Goal: Task Accomplishment & Management: Use online tool/utility

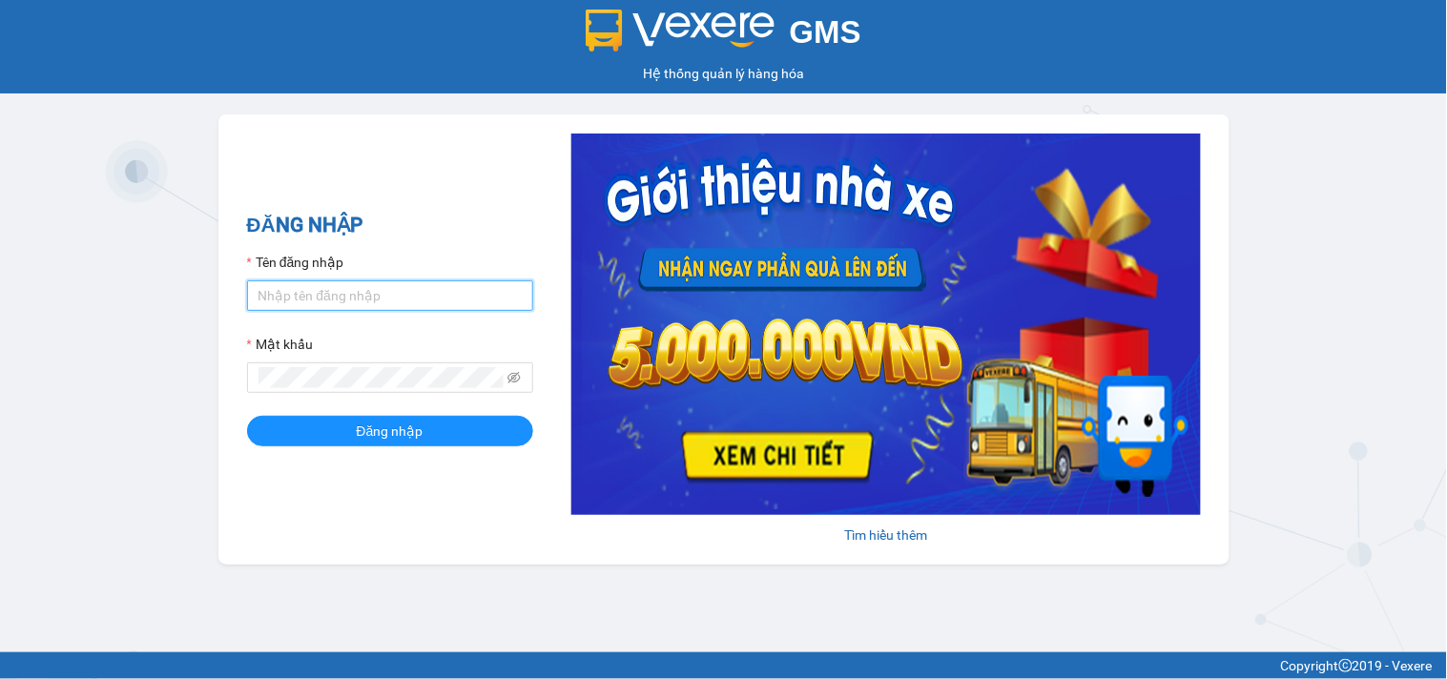
click at [472, 291] on input "Tên đăng nhập" at bounding box center [390, 296] width 286 height 31
type input "trung.minhtam"
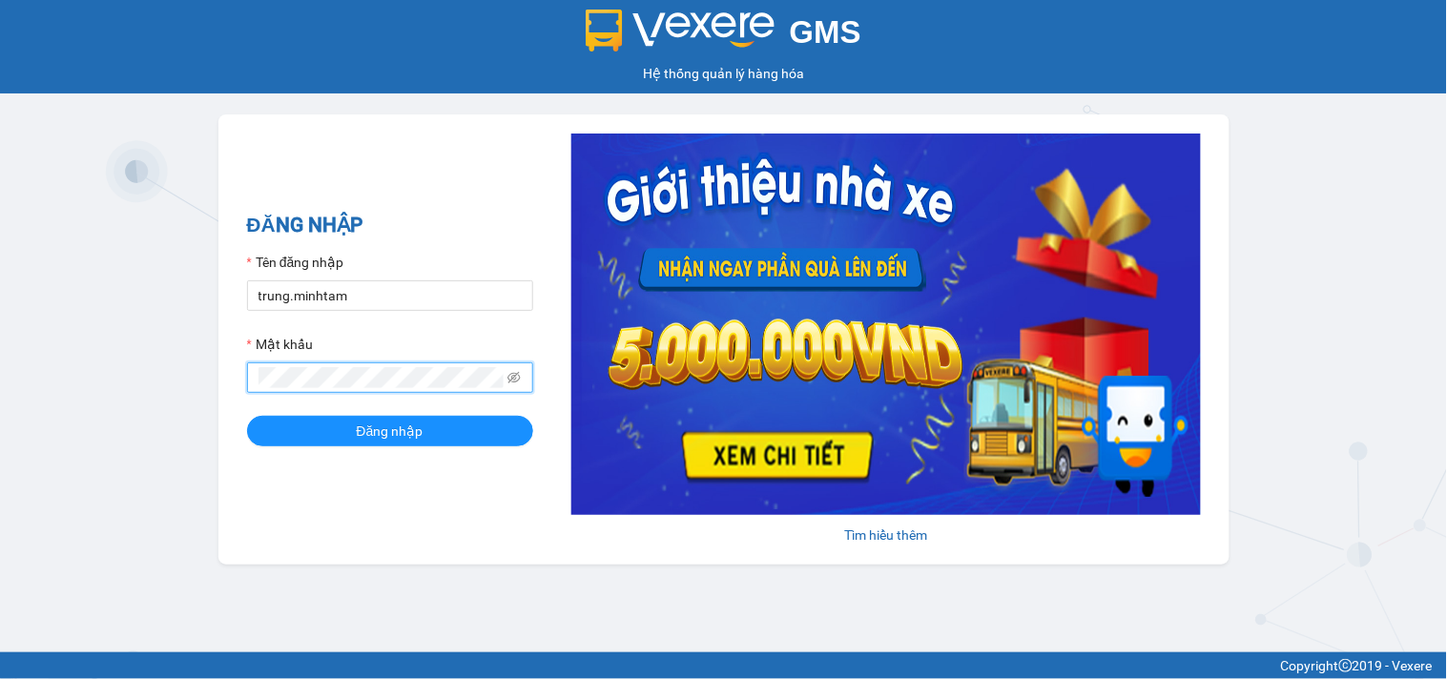
click at [247, 416] on button "Đăng nhập" at bounding box center [390, 431] width 286 height 31
click at [383, 433] on span "Đăng nhập" at bounding box center [390, 431] width 67 height 21
click at [247, 416] on button "Đăng nhập" at bounding box center [390, 431] width 286 height 31
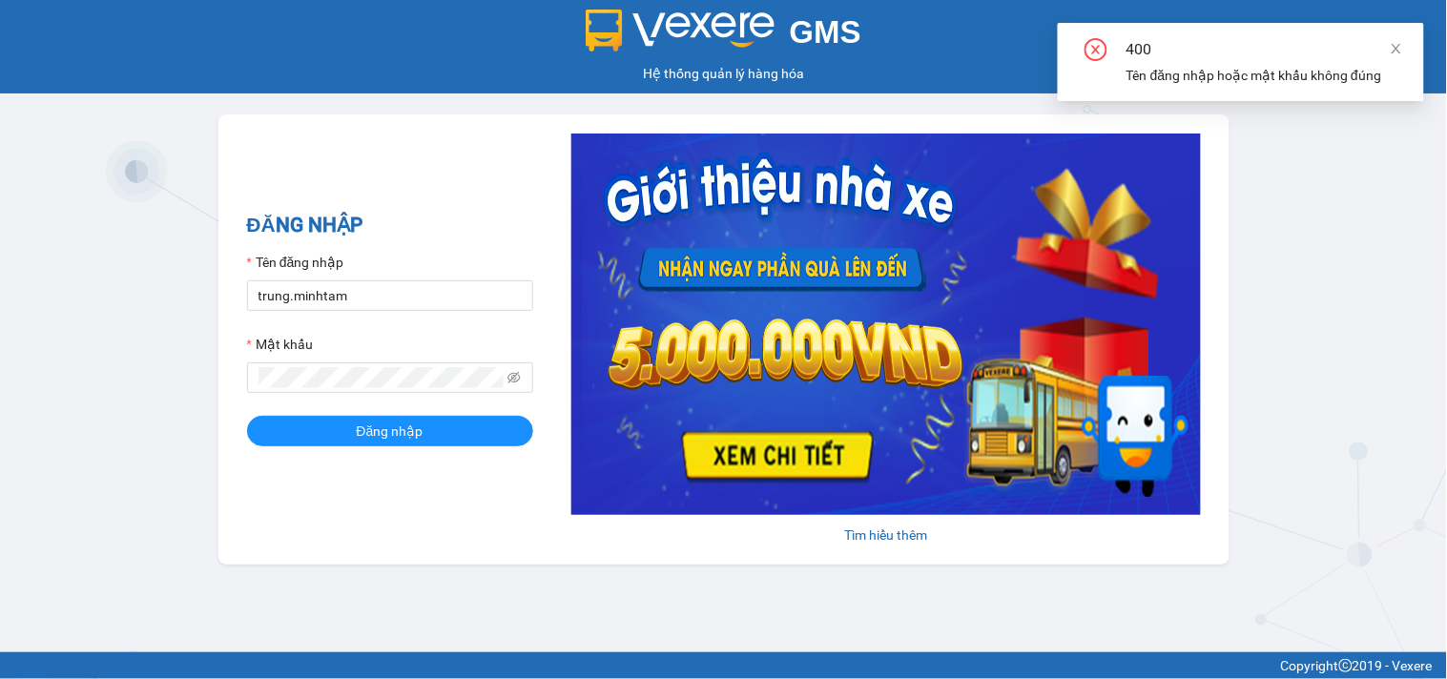
click at [1114, 592] on div "GMS Hệ thống [PERSON_NAME] hàng [PERSON_NAME] NHẬP Tên đăng nhập [PERSON_NAME].…" at bounding box center [723, 326] width 1447 height 653
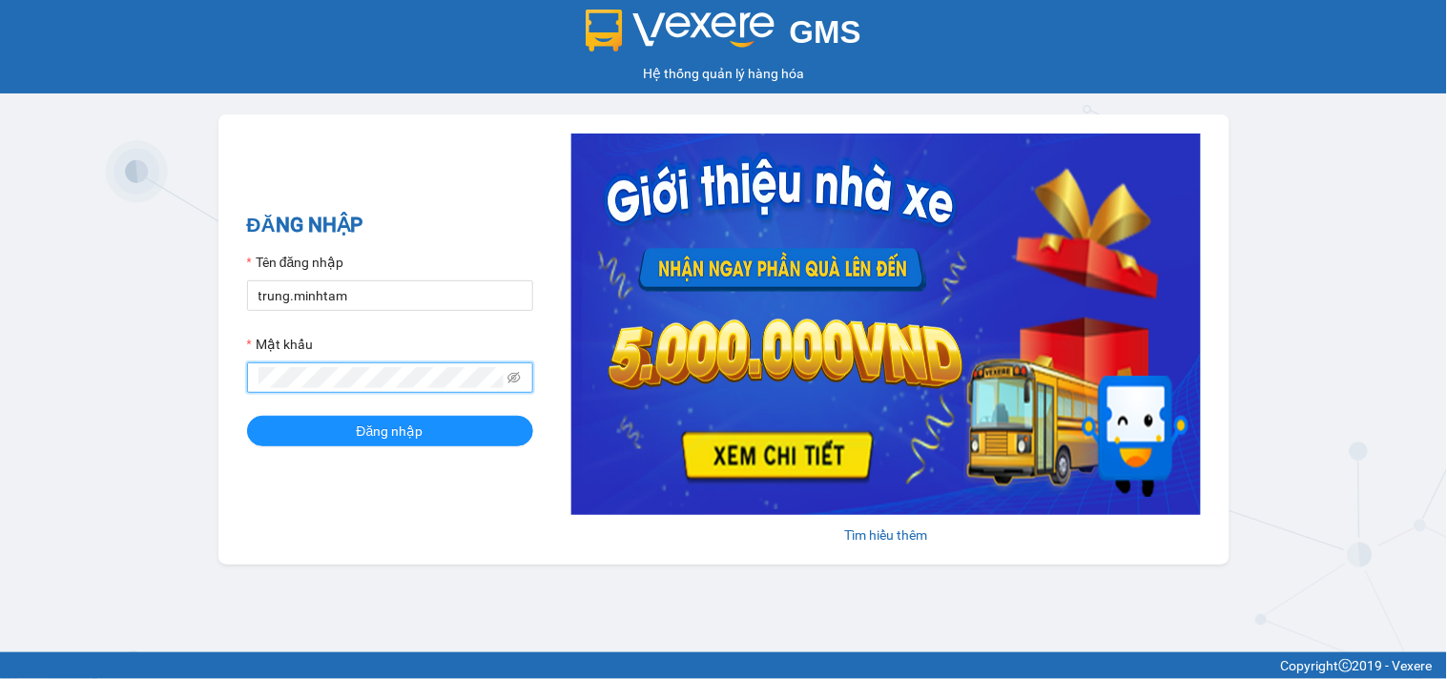
click at [247, 416] on button "Đăng nhập" at bounding box center [390, 431] width 286 height 31
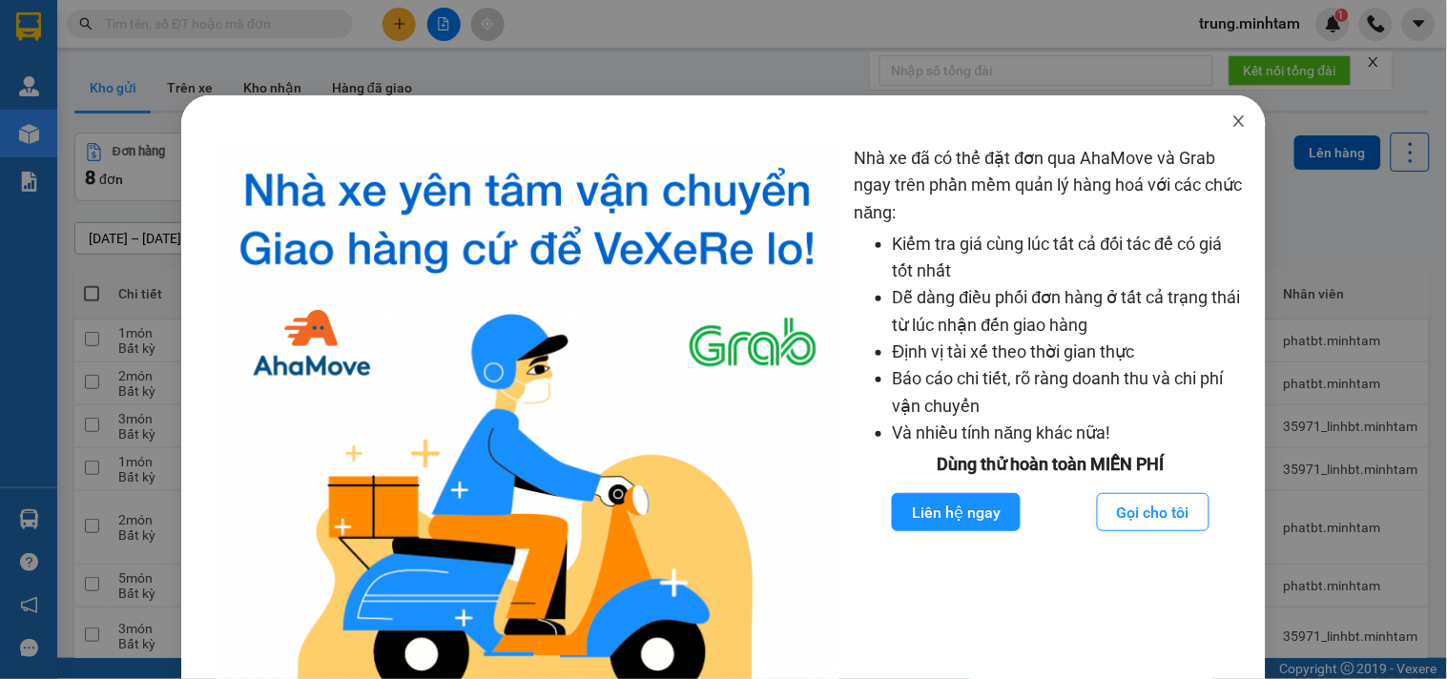
click at [1232, 121] on icon "close" at bounding box center [1239, 121] width 15 height 15
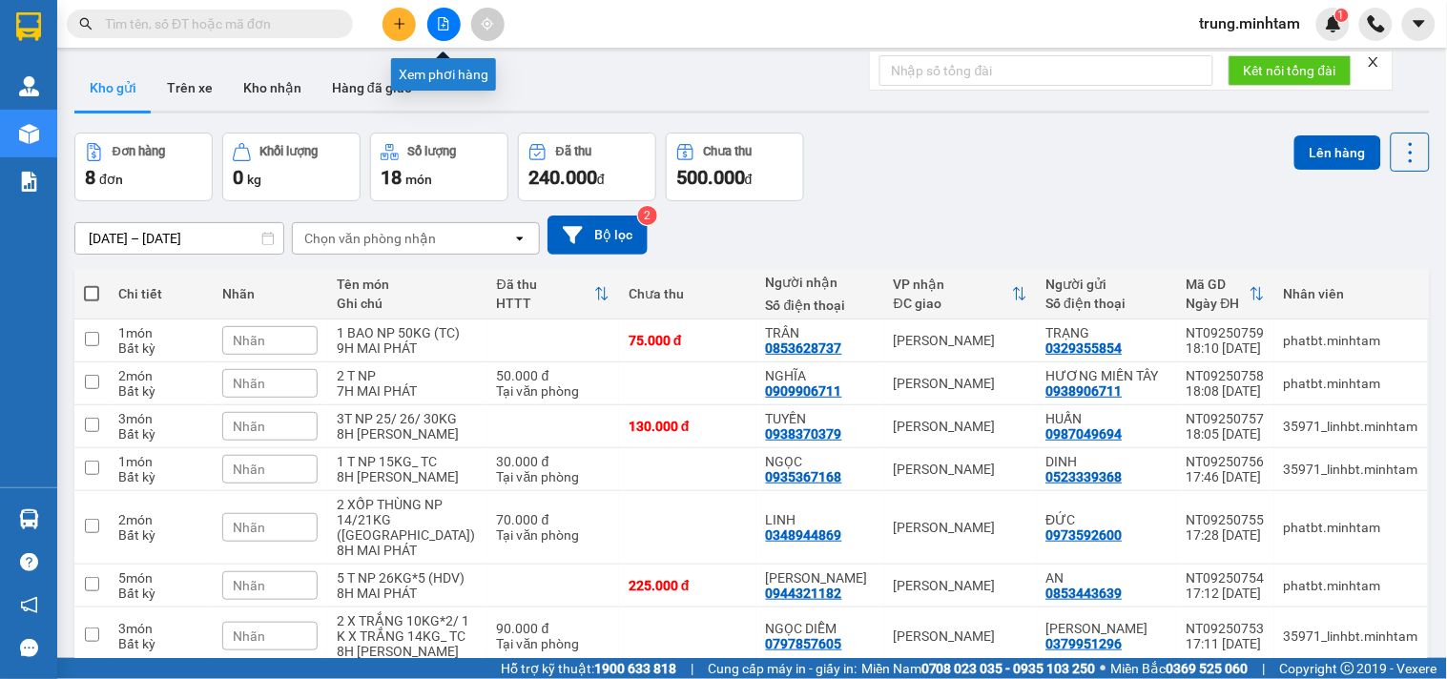
click at [445, 22] on icon "file-add" at bounding box center [443, 23] width 13 height 13
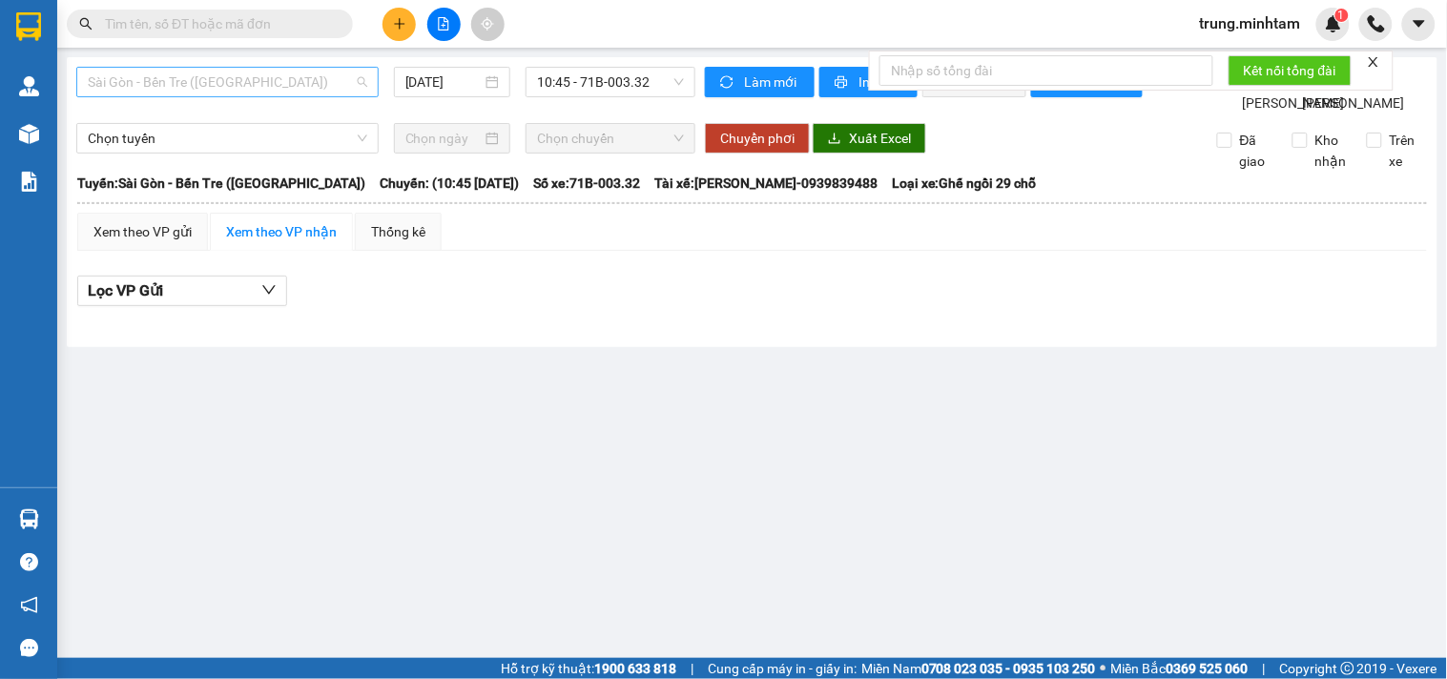
click at [233, 81] on span "Sài Gòn - Bến Tre ([GEOGRAPHIC_DATA])" at bounding box center [228, 82] width 280 height 29
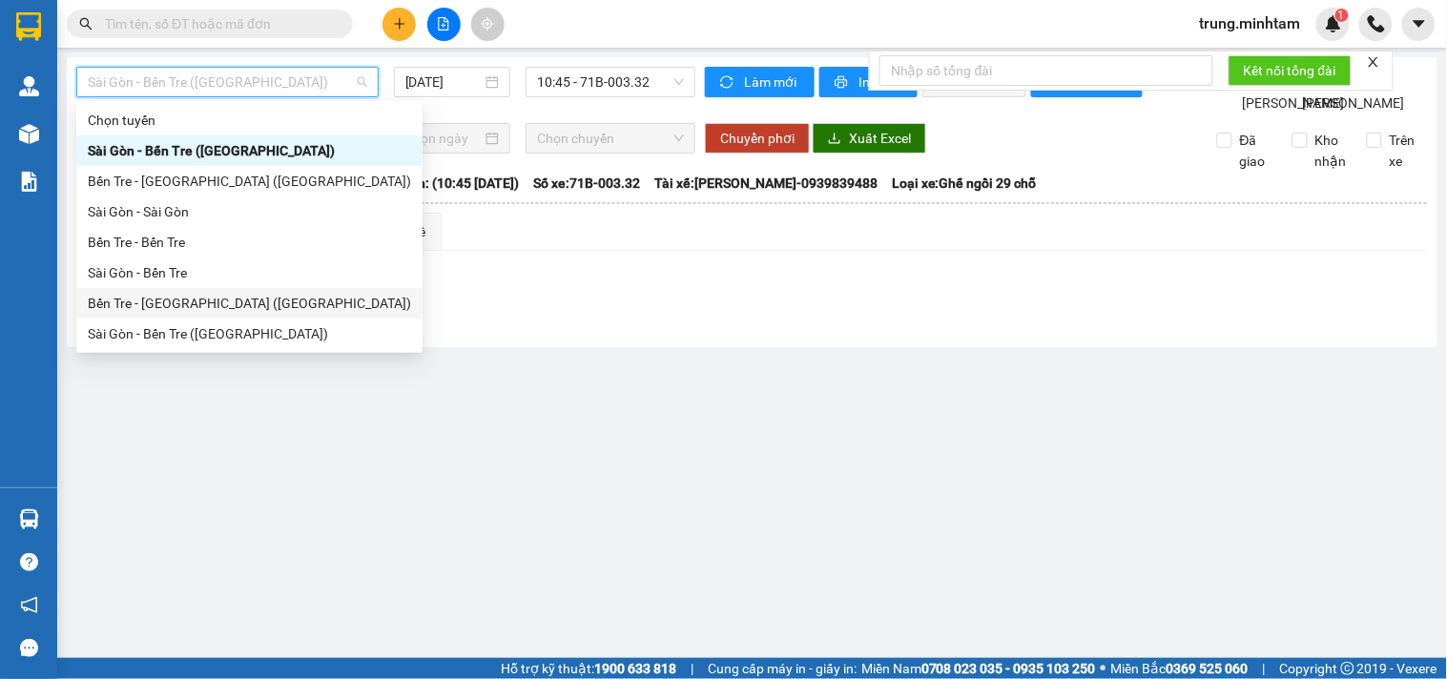
click at [177, 303] on div "Bến Tre - [GEOGRAPHIC_DATA] ([GEOGRAPHIC_DATA])" at bounding box center [249, 303] width 323 height 21
type input "[DATE]"
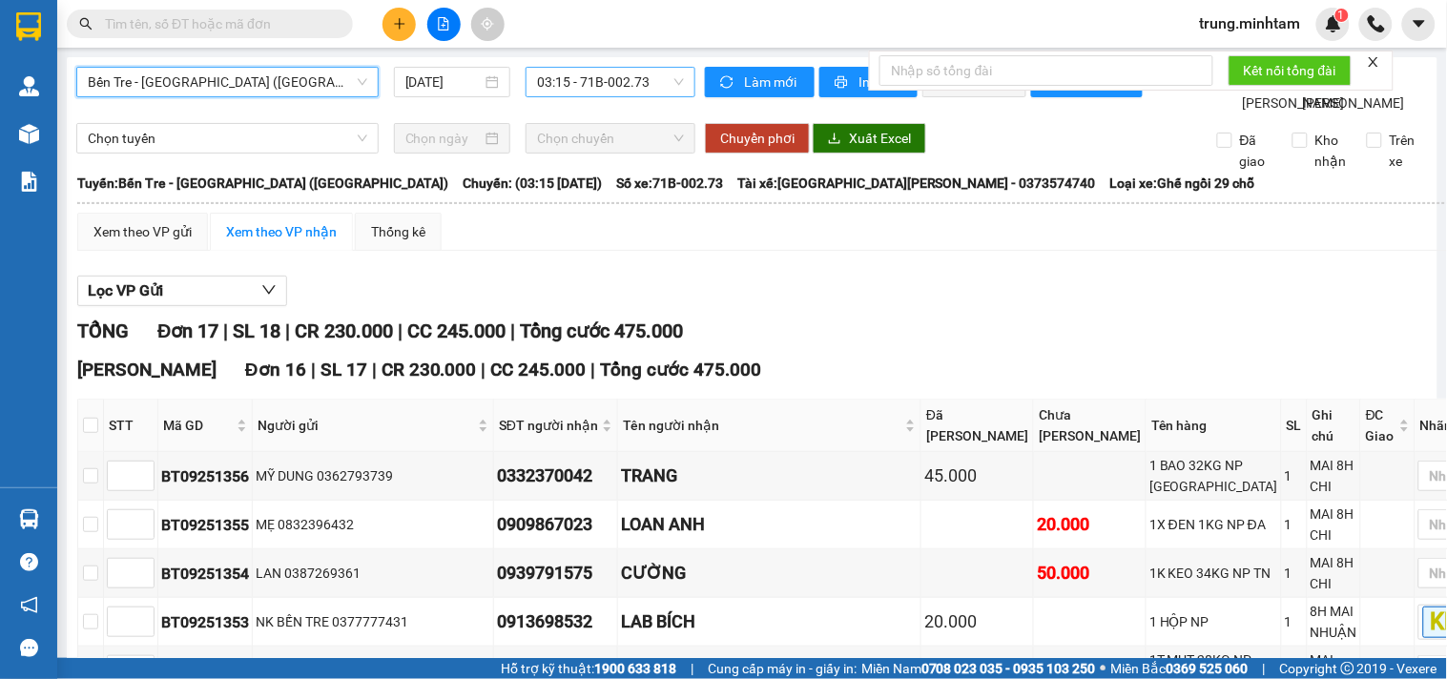
click at [556, 84] on span "03:15 - 71B-002.73" at bounding box center [610, 82] width 147 height 29
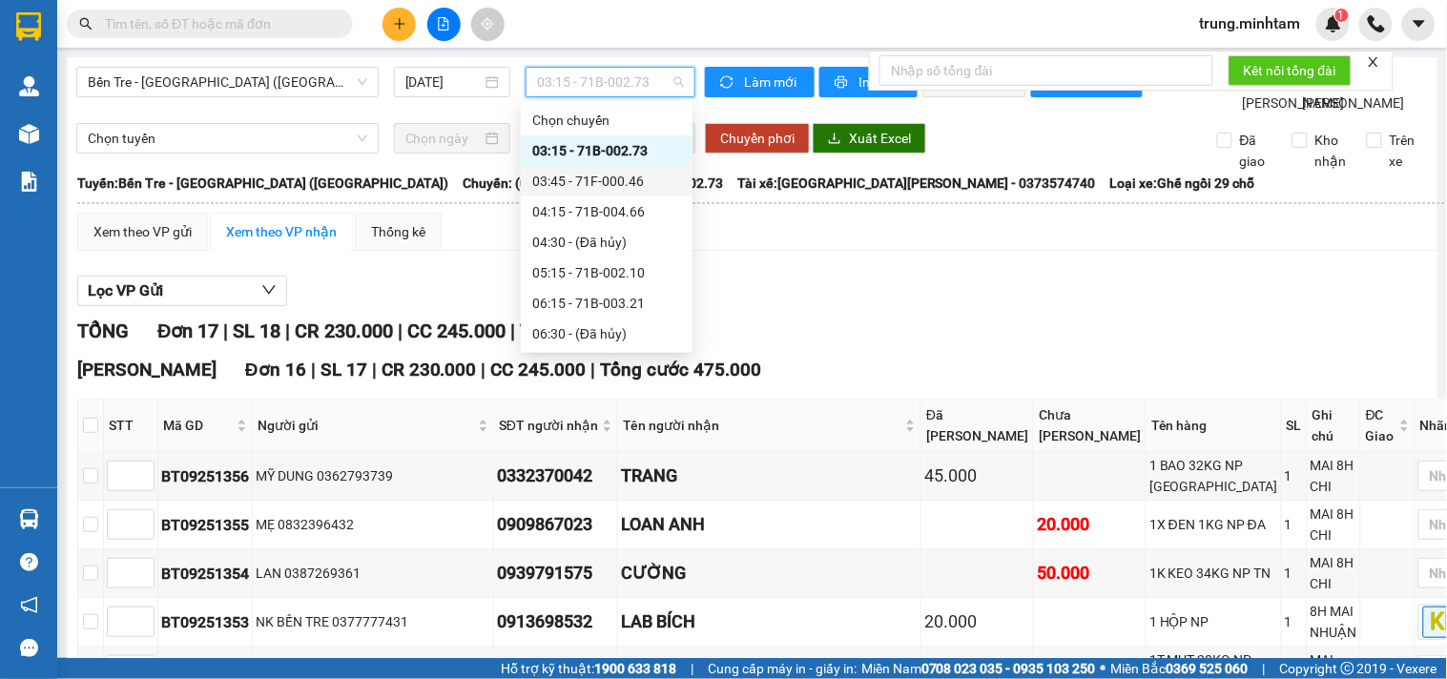
click at [625, 182] on div "03:45 - 71F-000.46" at bounding box center [606, 181] width 149 height 21
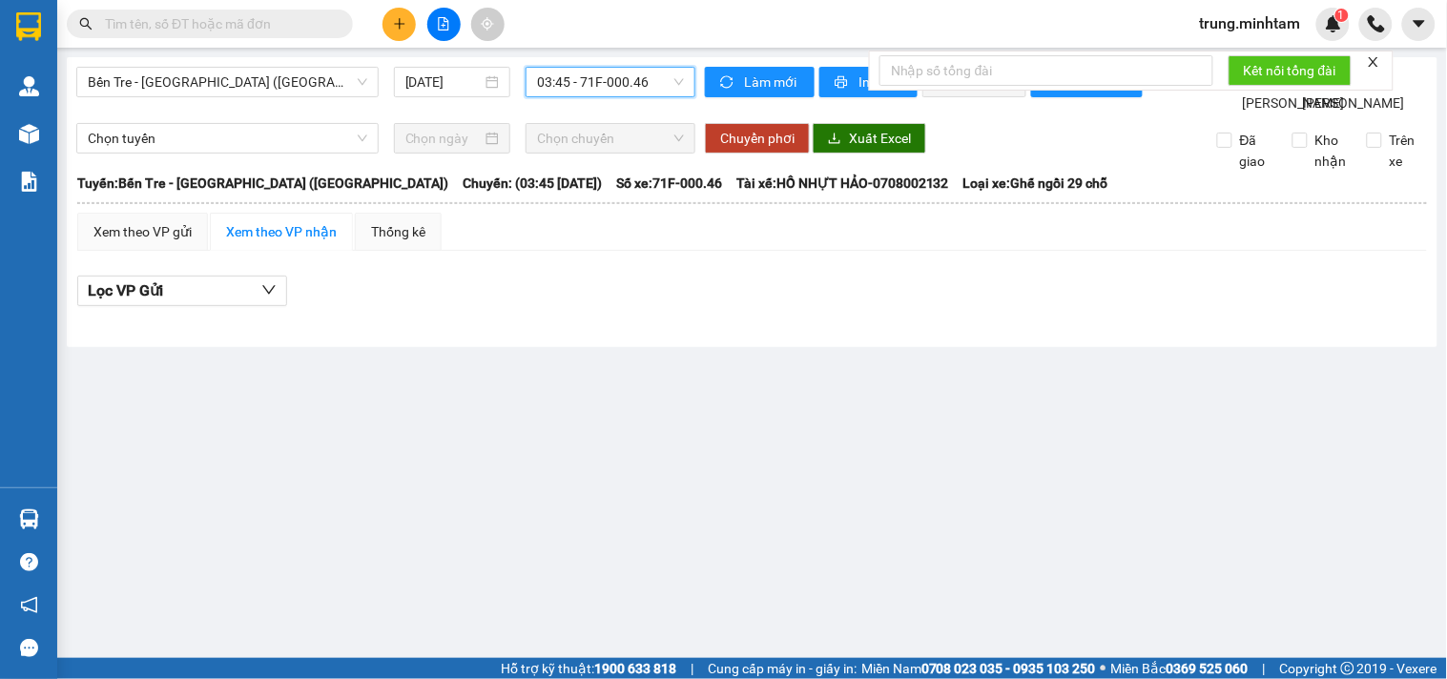
click at [231, 26] on input "text" at bounding box center [217, 23] width 225 height 21
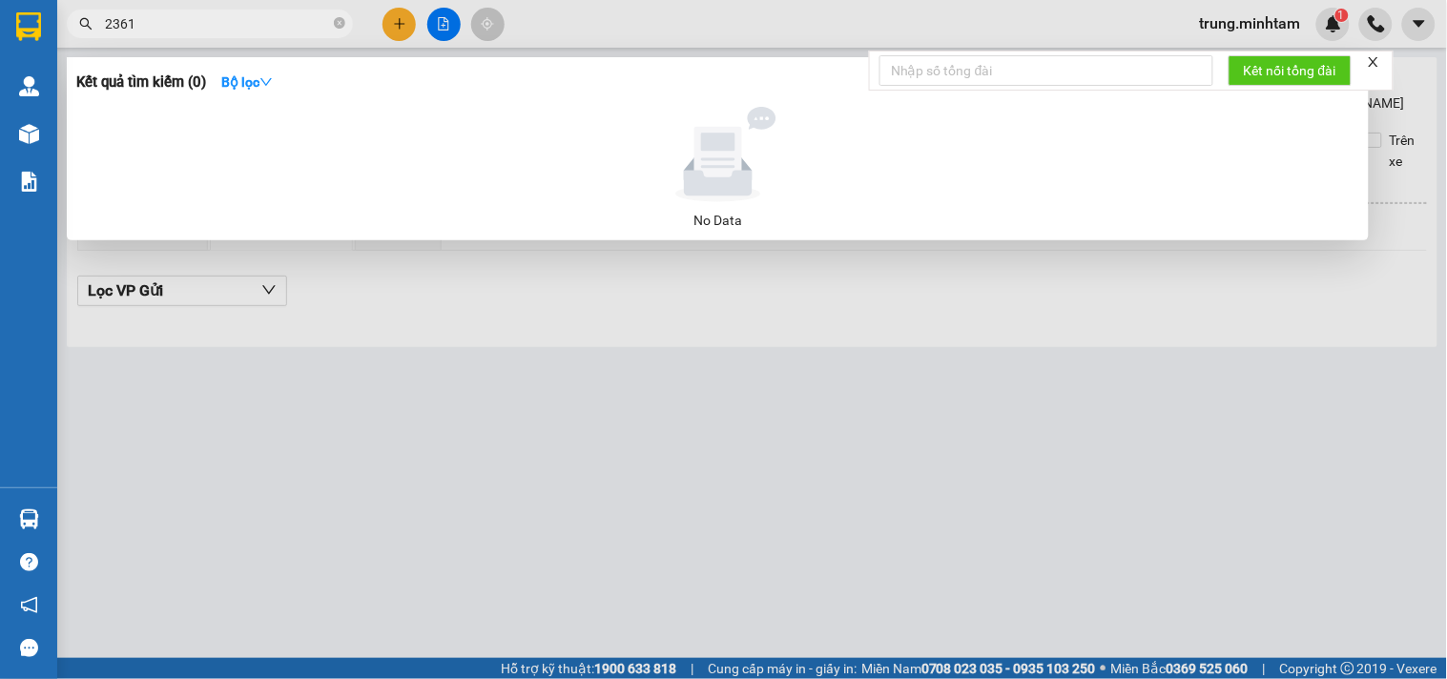
type input "2361"
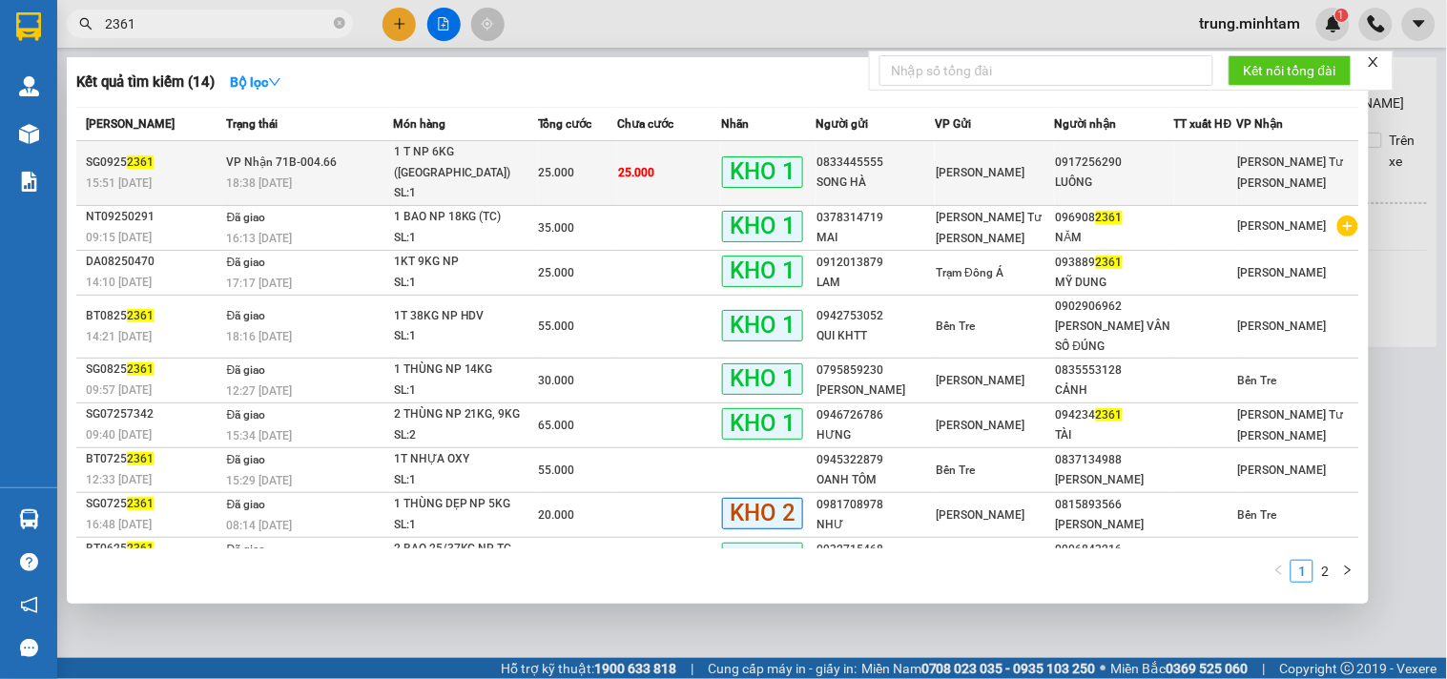
click at [697, 165] on td "25.000" at bounding box center [669, 173] width 104 height 65
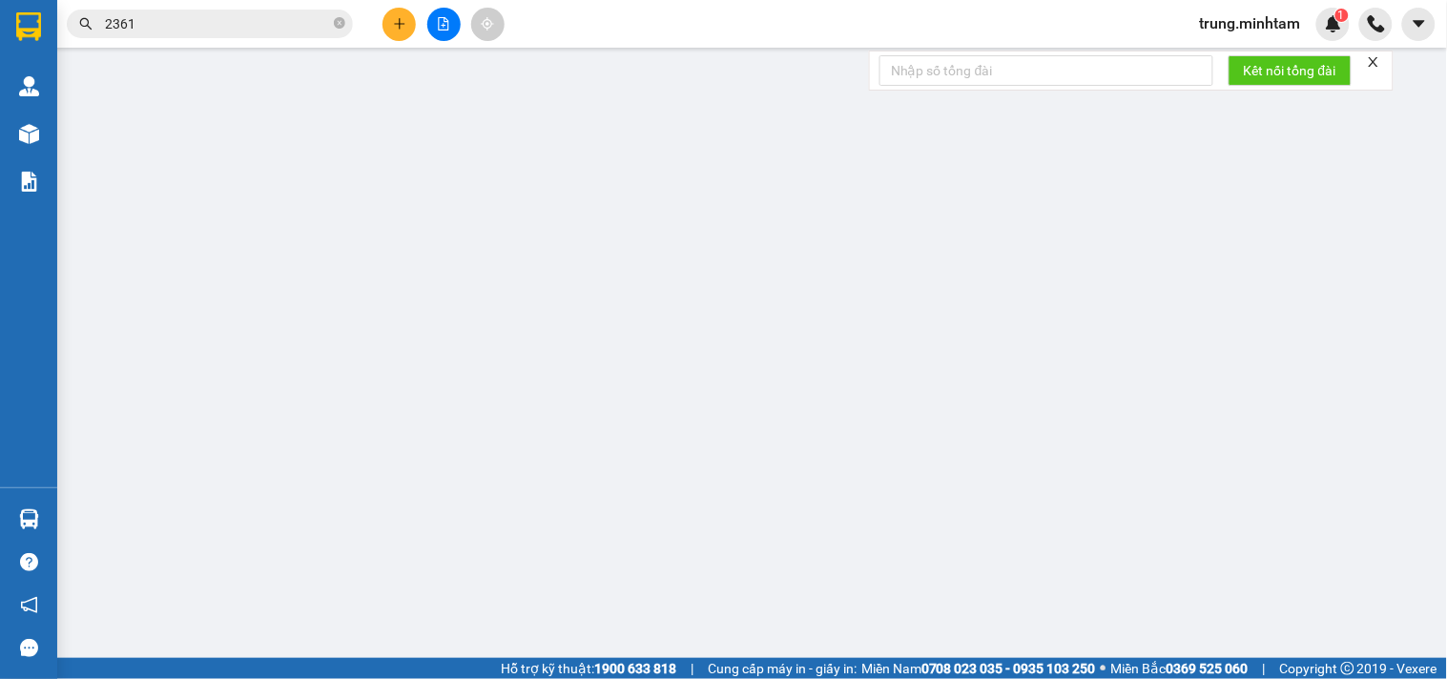
type input "0833445555"
type input "SONG HÀ"
type input "0917256290"
type input "LUÔNG"
type input "BM"
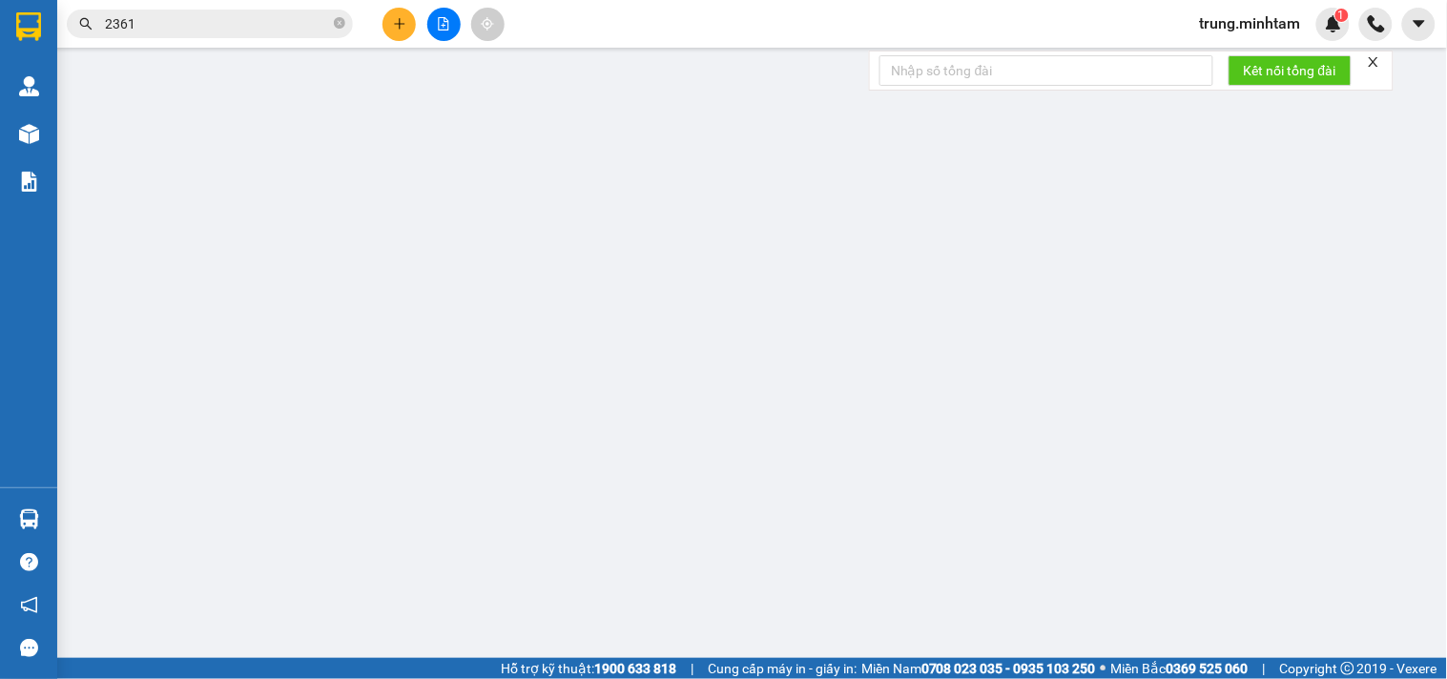
type input "25.000"
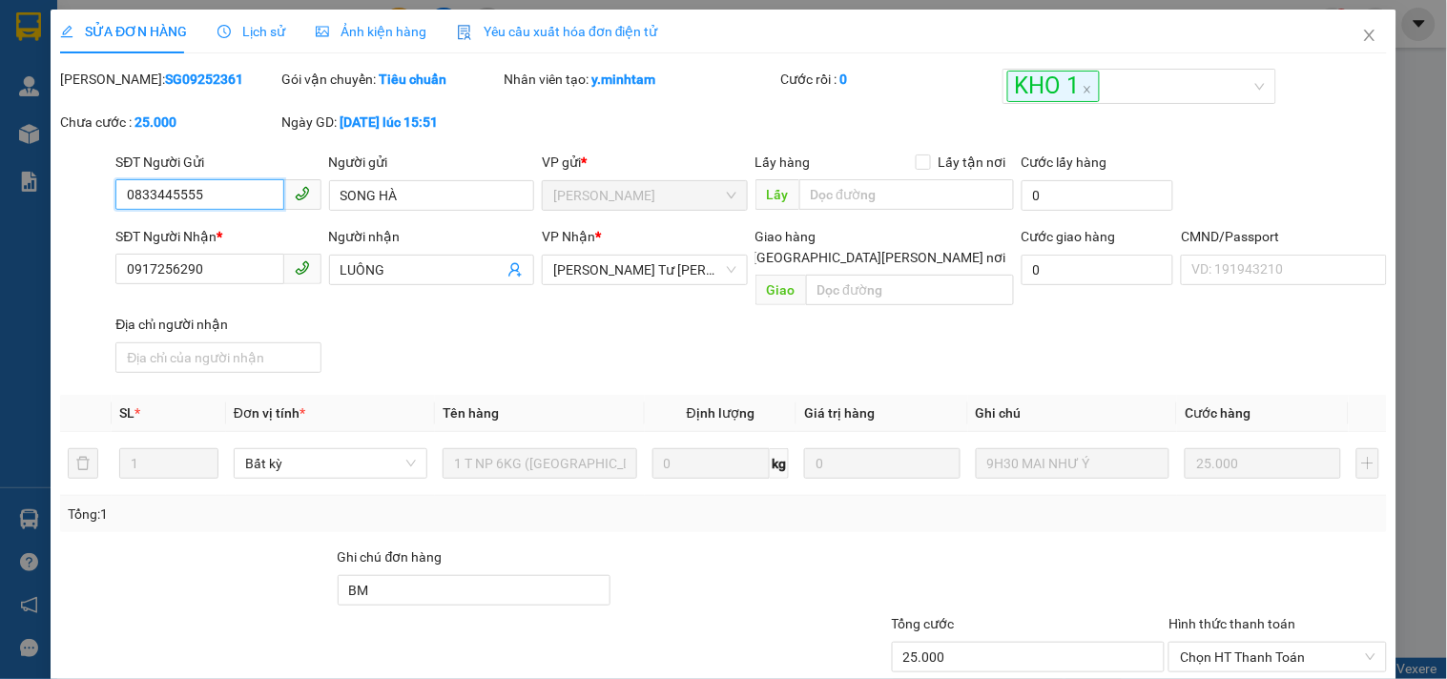
scroll to position [197, 0]
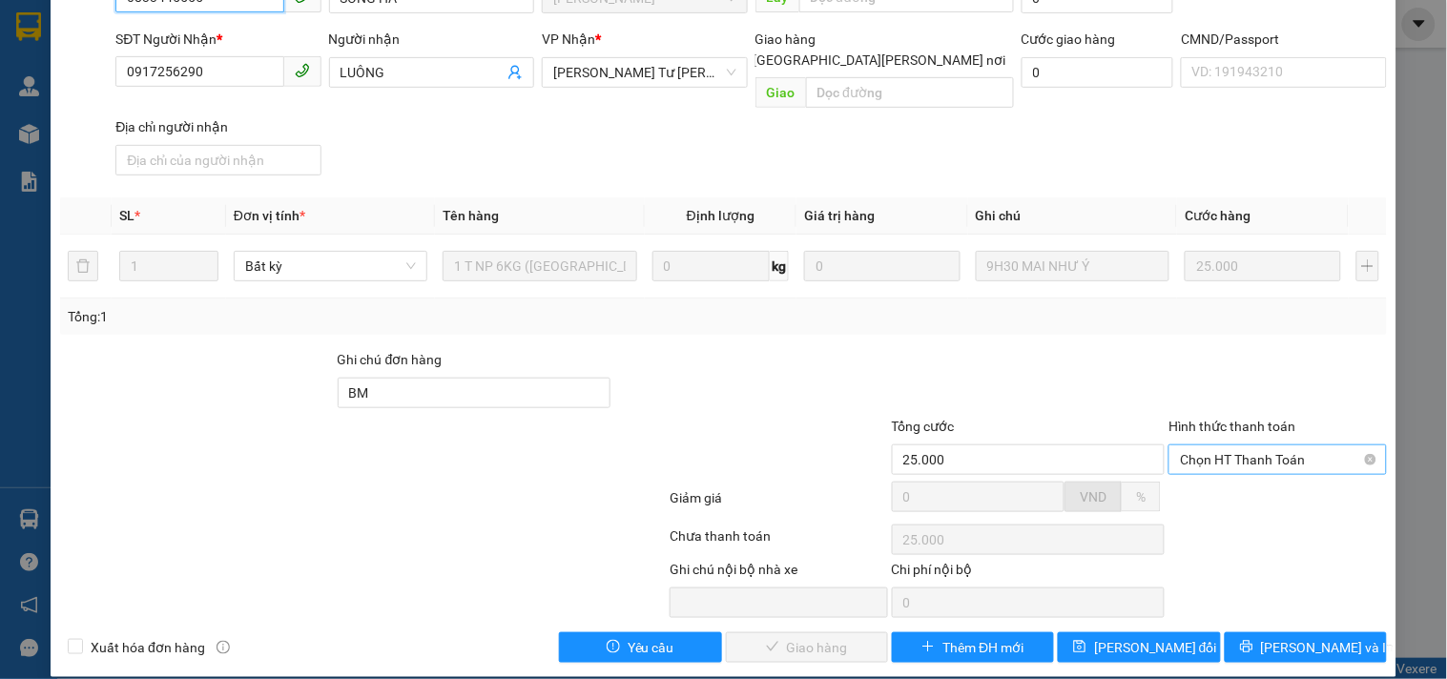
click at [1252, 446] on span "Chọn HT Thanh Toán" at bounding box center [1277, 460] width 195 height 29
click at [1221, 479] on div "Tại văn phòng" at bounding box center [1266, 478] width 193 height 21
type input "0"
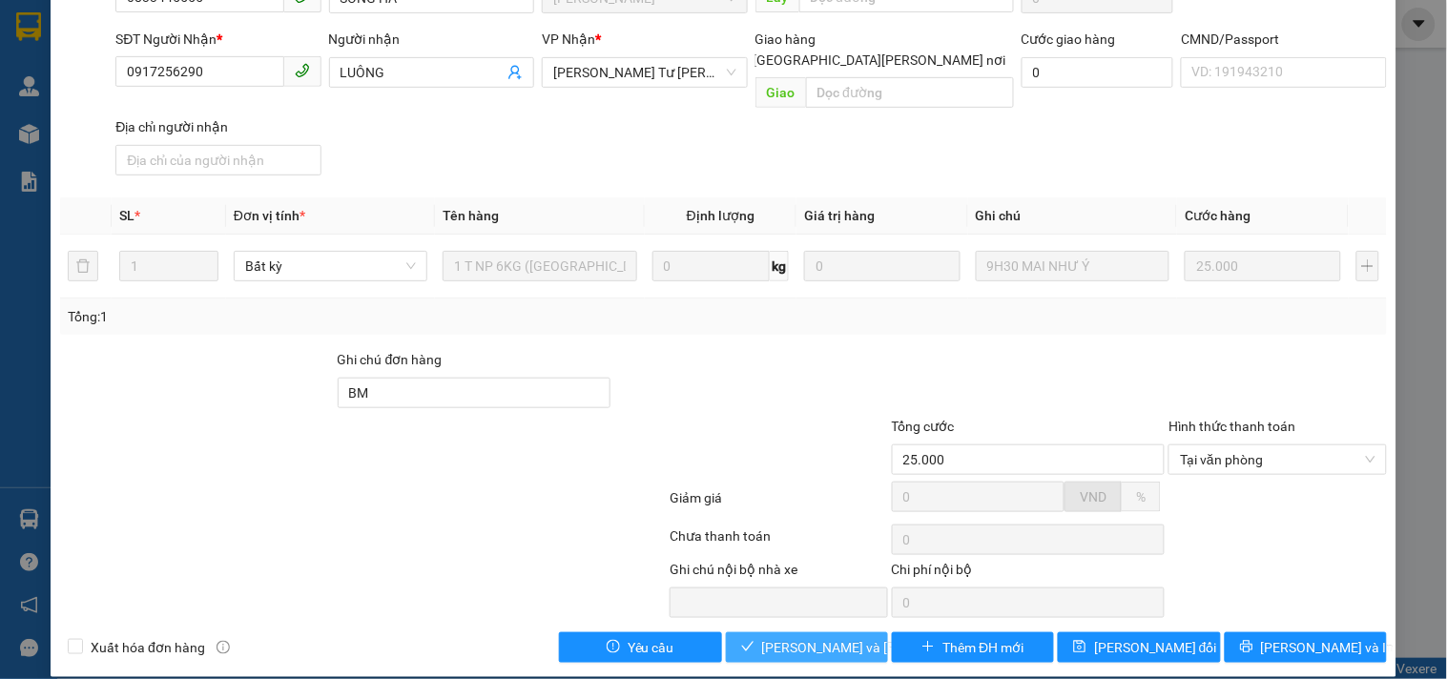
drag, startPoint x: 785, startPoint y: 620, endPoint x: 787, endPoint y: 609, distance: 11.6
click at [786, 637] on span "[PERSON_NAME] và [PERSON_NAME] hàng" at bounding box center [891, 647] width 258 height 21
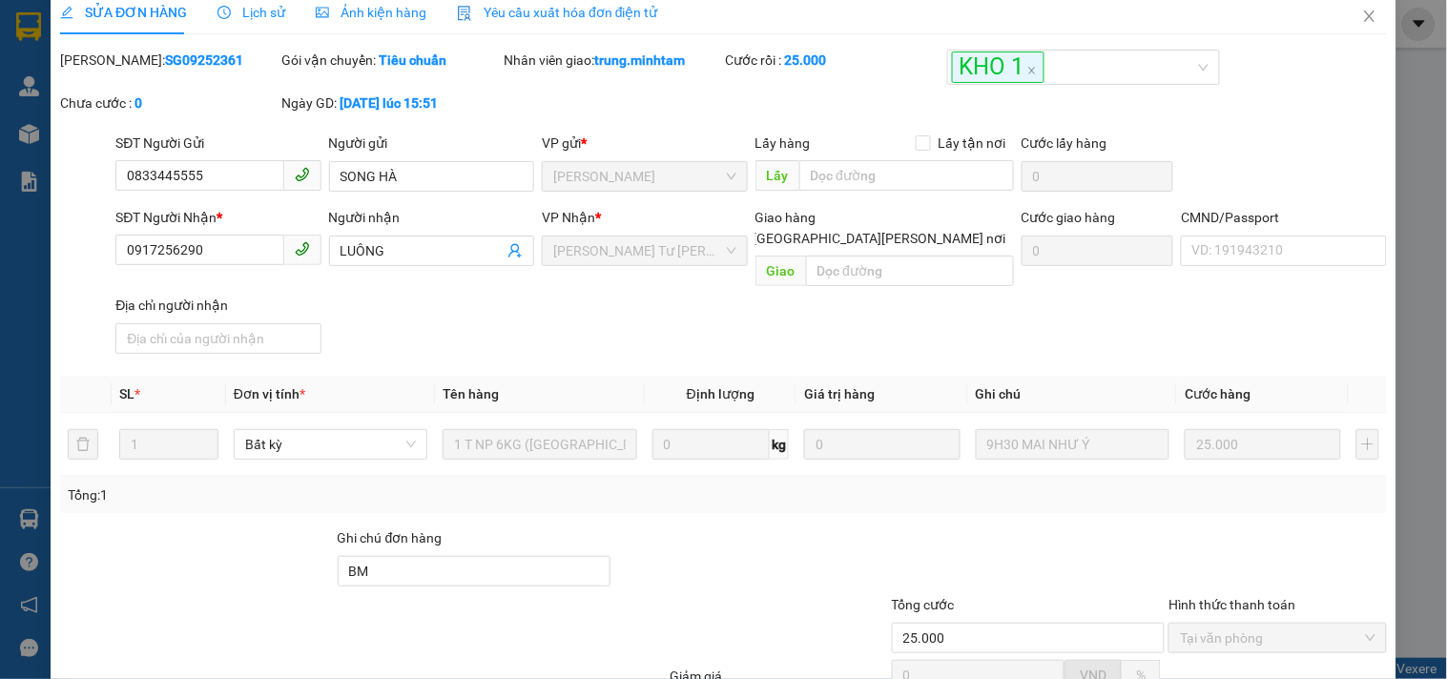
scroll to position [0, 0]
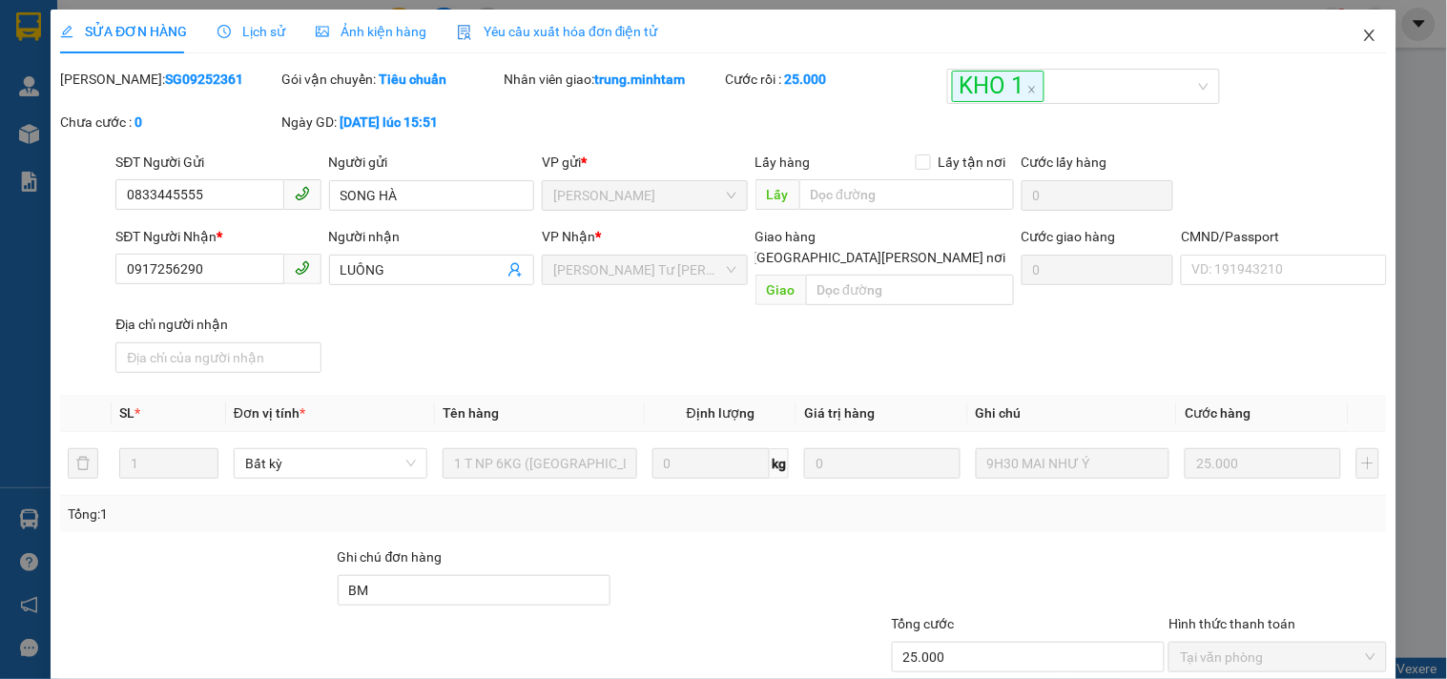
click at [1362, 38] on icon "close" at bounding box center [1369, 35] width 15 height 15
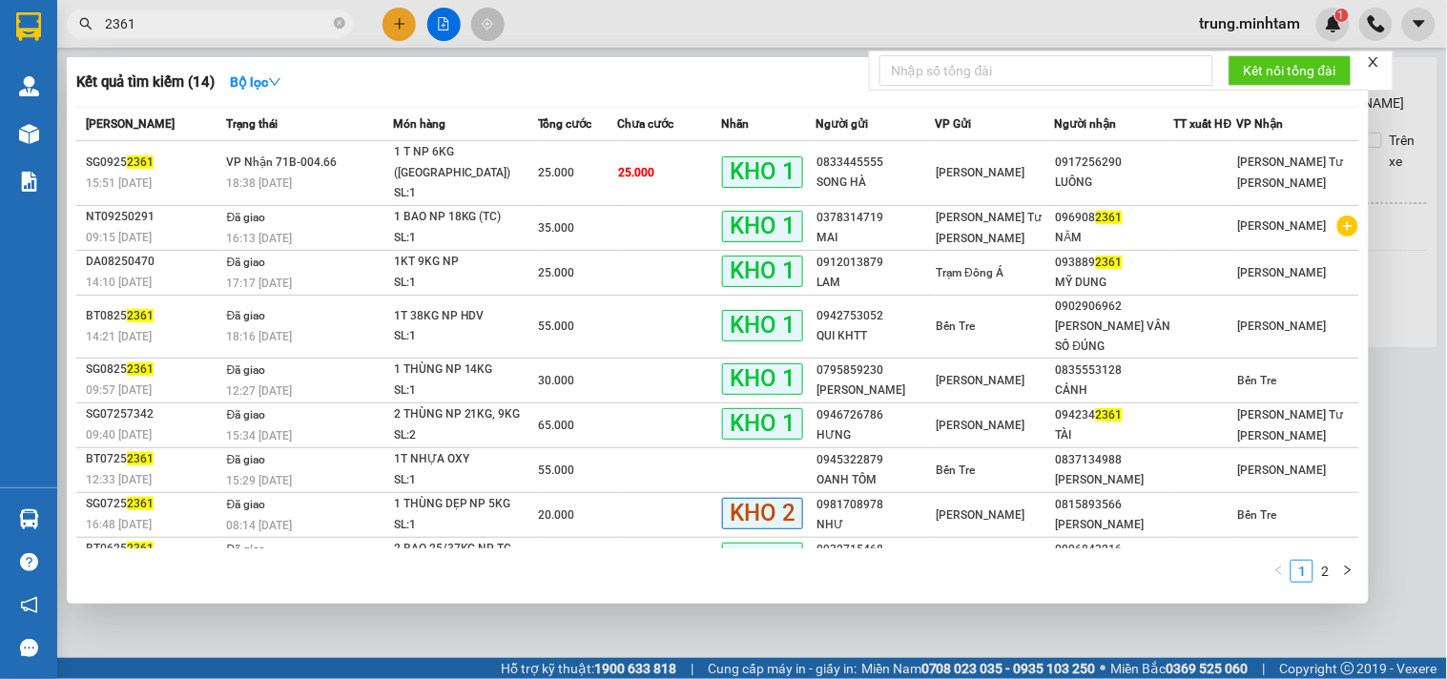
click at [174, 22] on input "2361" at bounding box center [217, 23] width 225 height 21
type input "2"
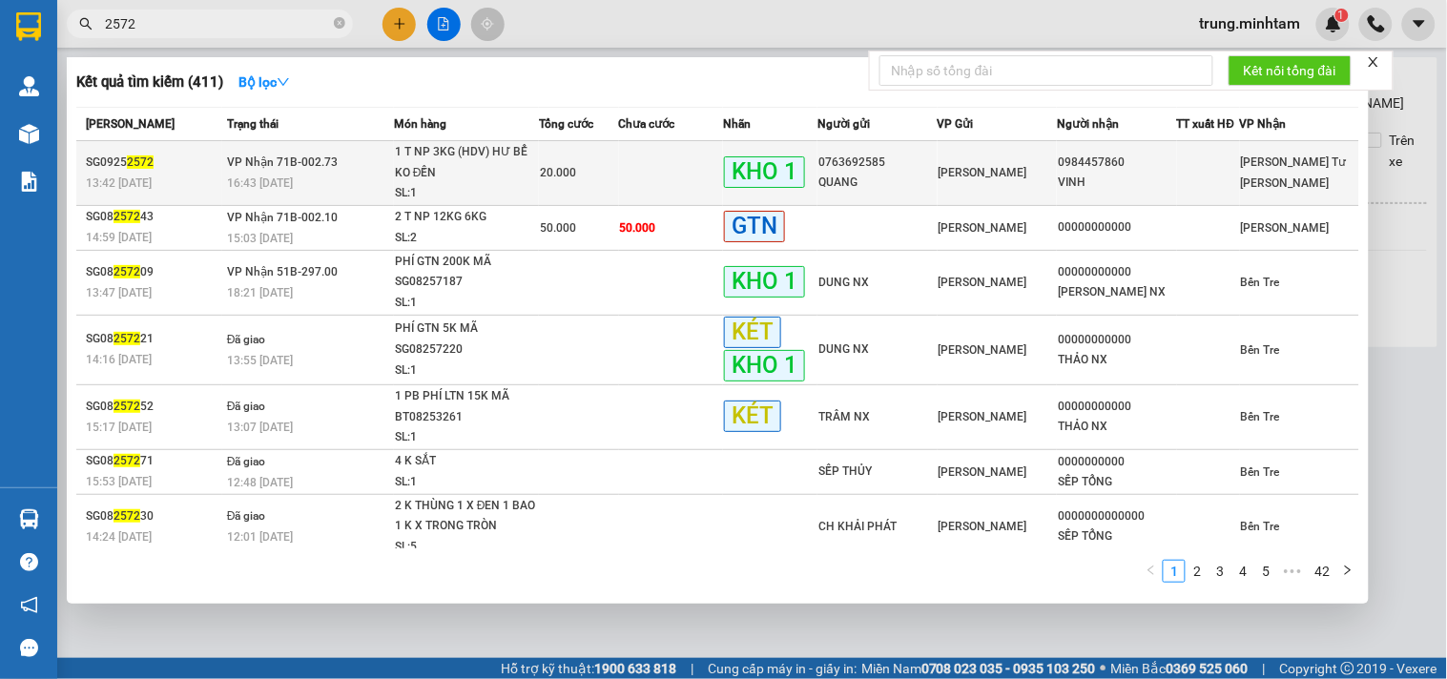
click at [668, 177] on td at bounding box center [671, 173] width 105 height 65
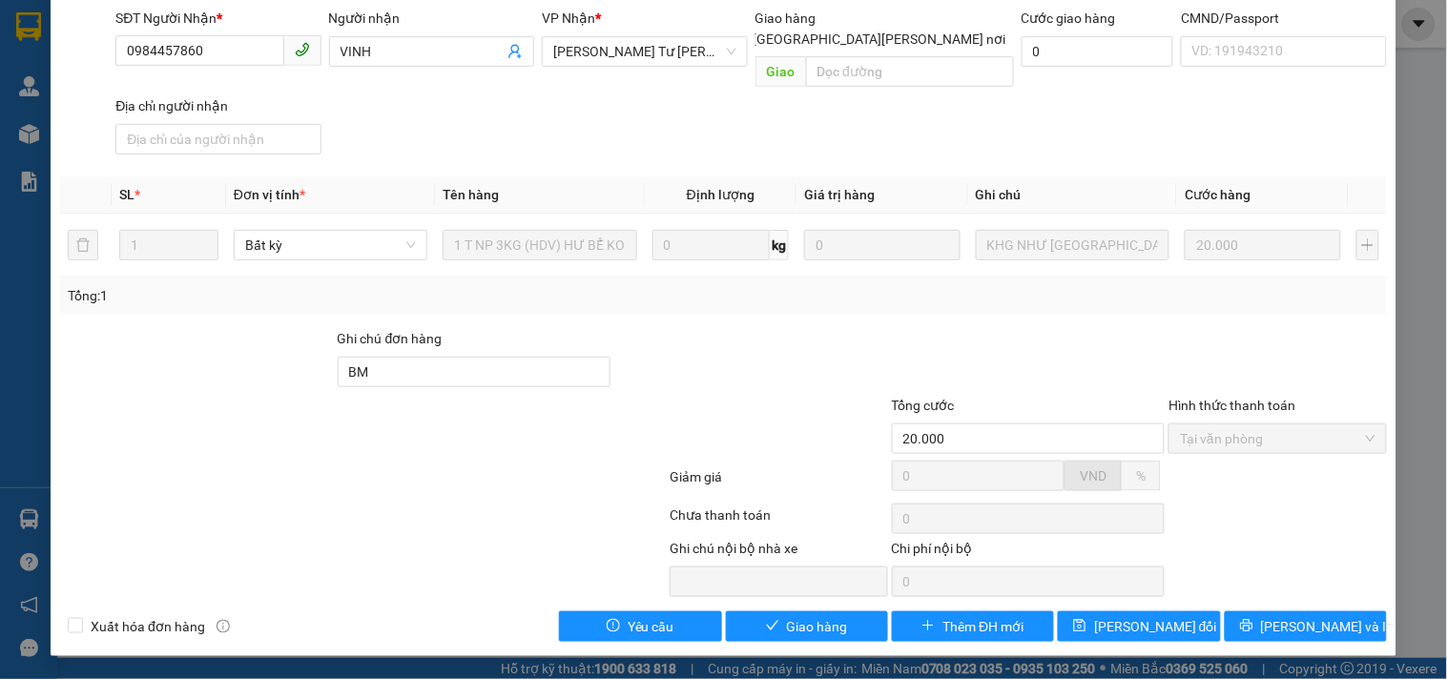
scroll to position [197, 0]
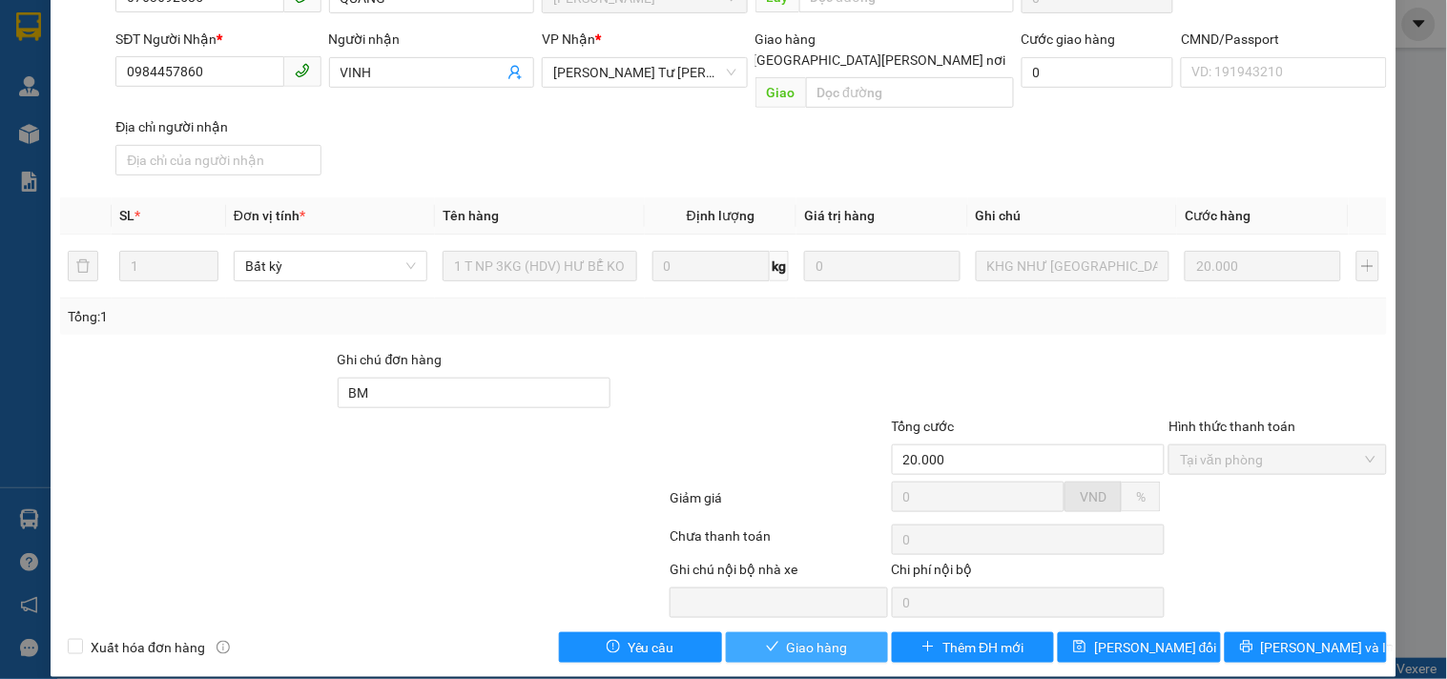
click at [804, 637] on span "Giao hàng" at bounding box center [817, 647] width 61 height 21
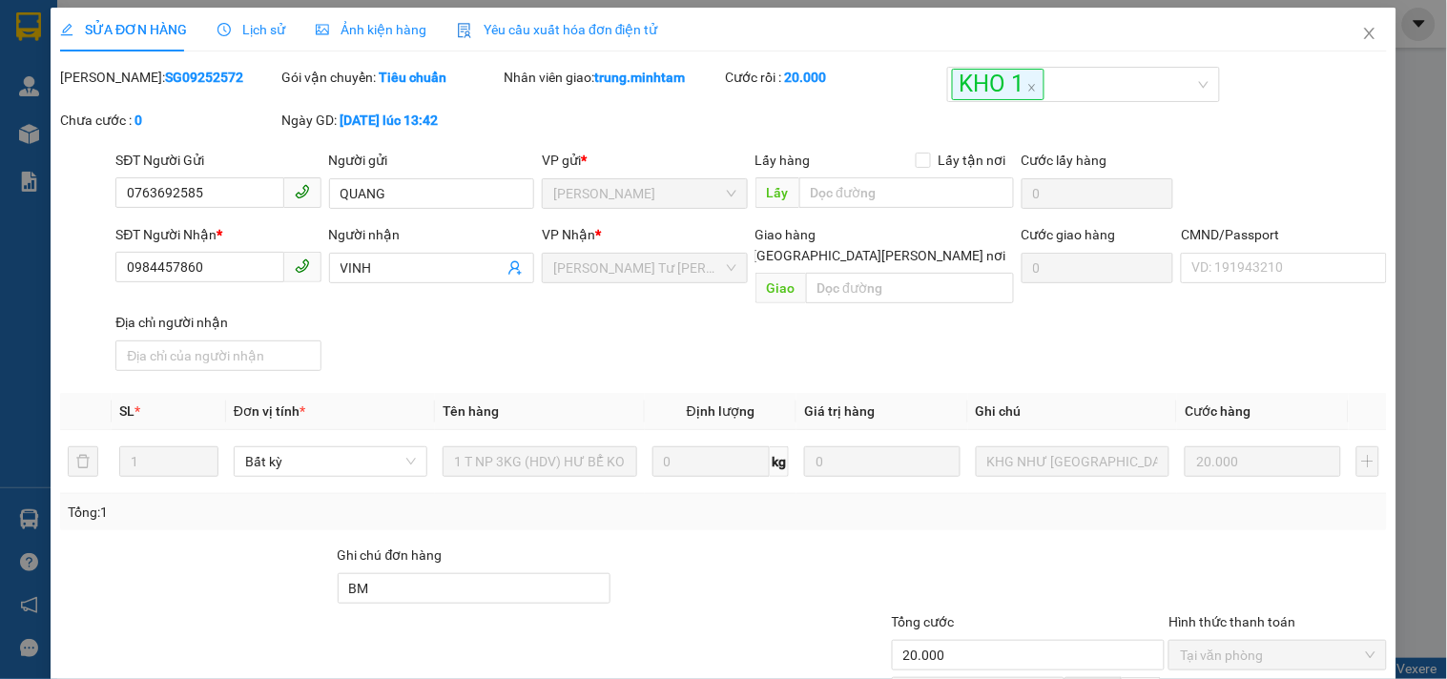
scroll to position [0, 0]
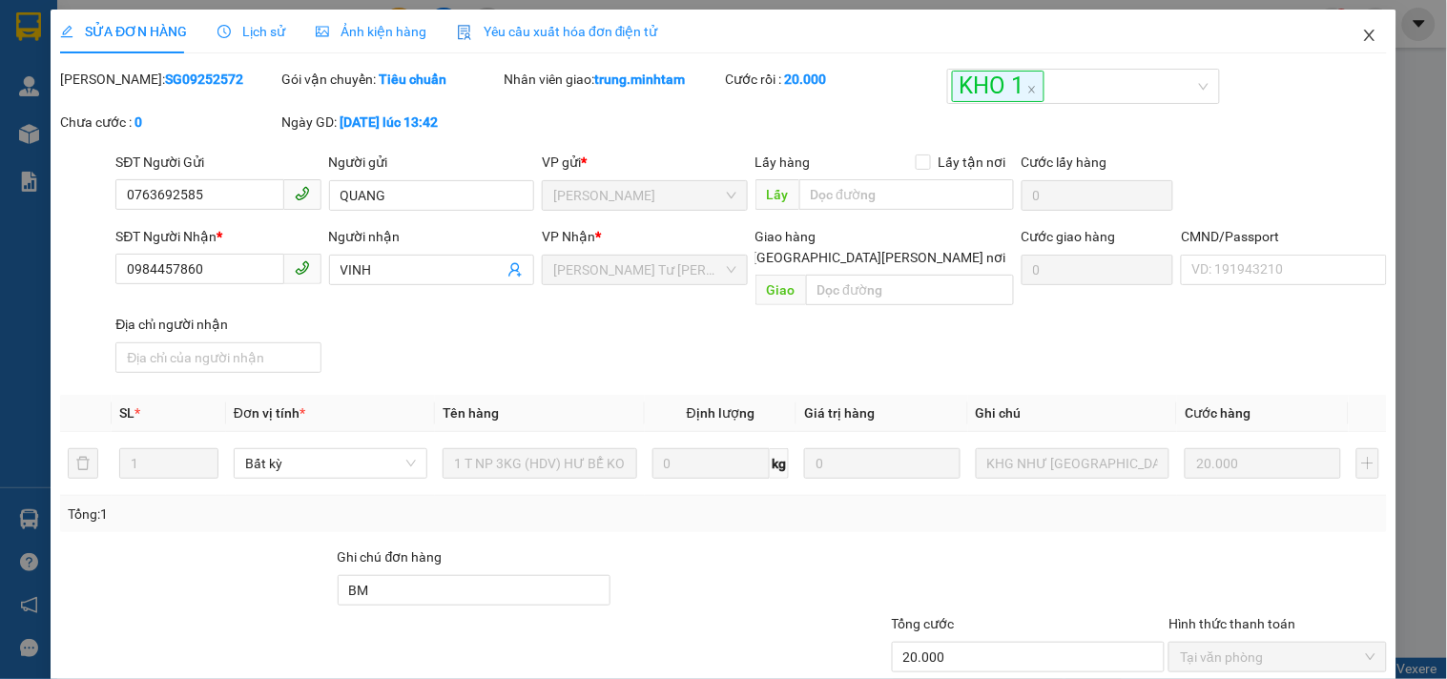
click at [1362, 39] on icon "close" at bounding box center [1369, 35] width 15 height 15
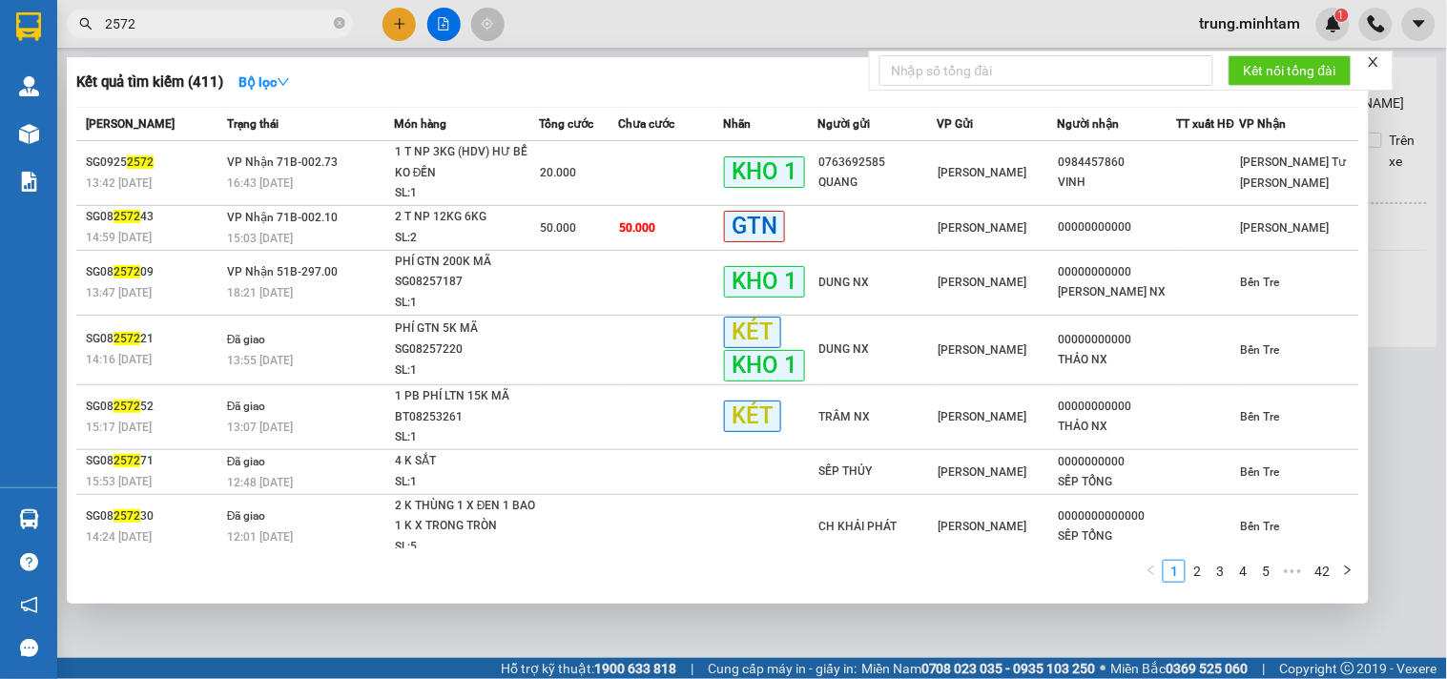
click at [242, 25] on input "2572" at bounding box center [217, 23] width 225 height 21
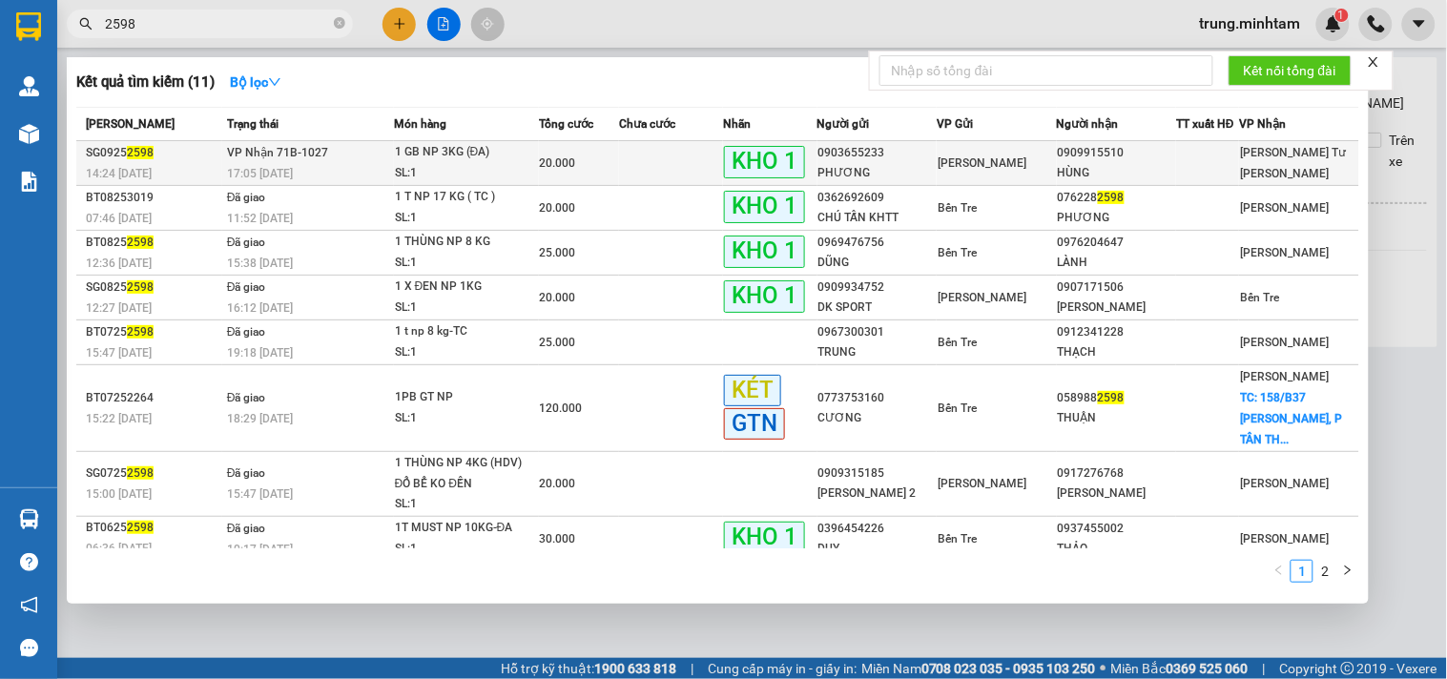
type input "2598"
click at [1195, 156] on div at bounding box center [1207, 164] width 61 height 20
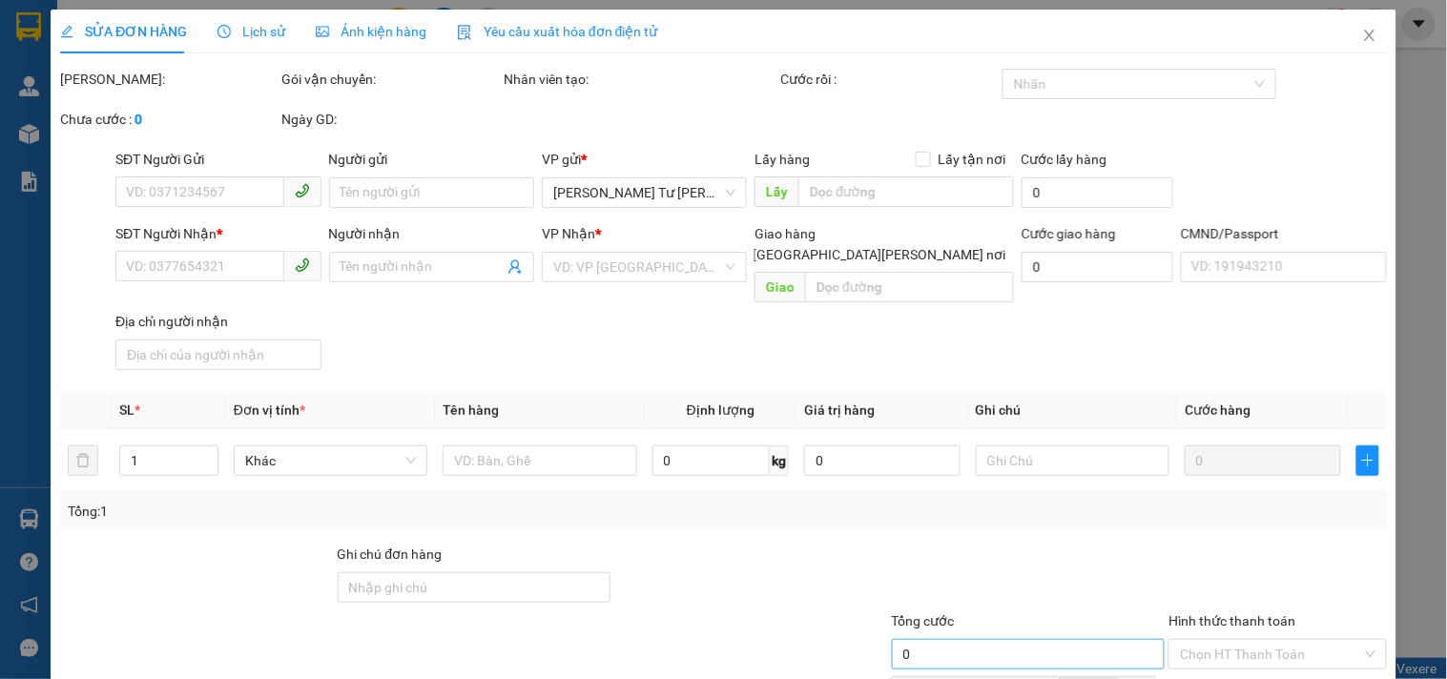
type input "0903655233"
type input "PHƯƠNG"
type input "0909915510"
type input "HÙNG"
type input "KBM"
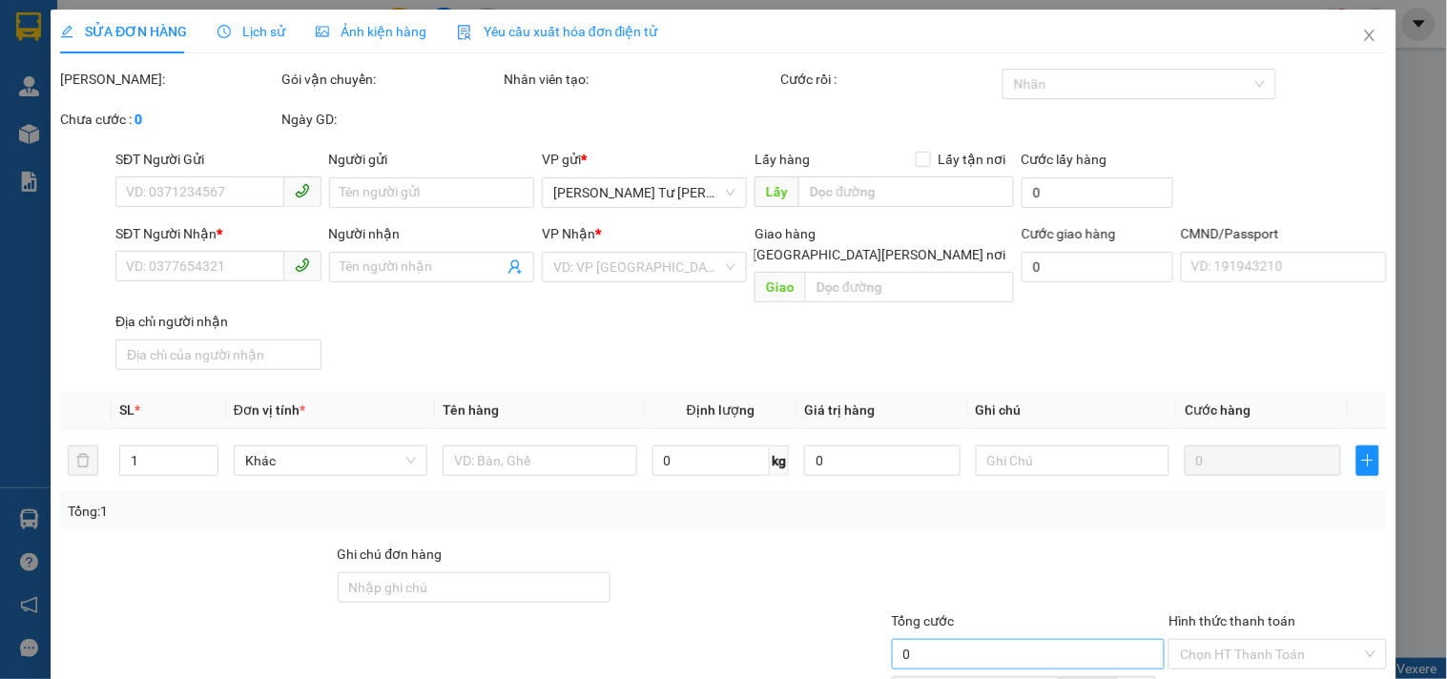
type input "20.000"
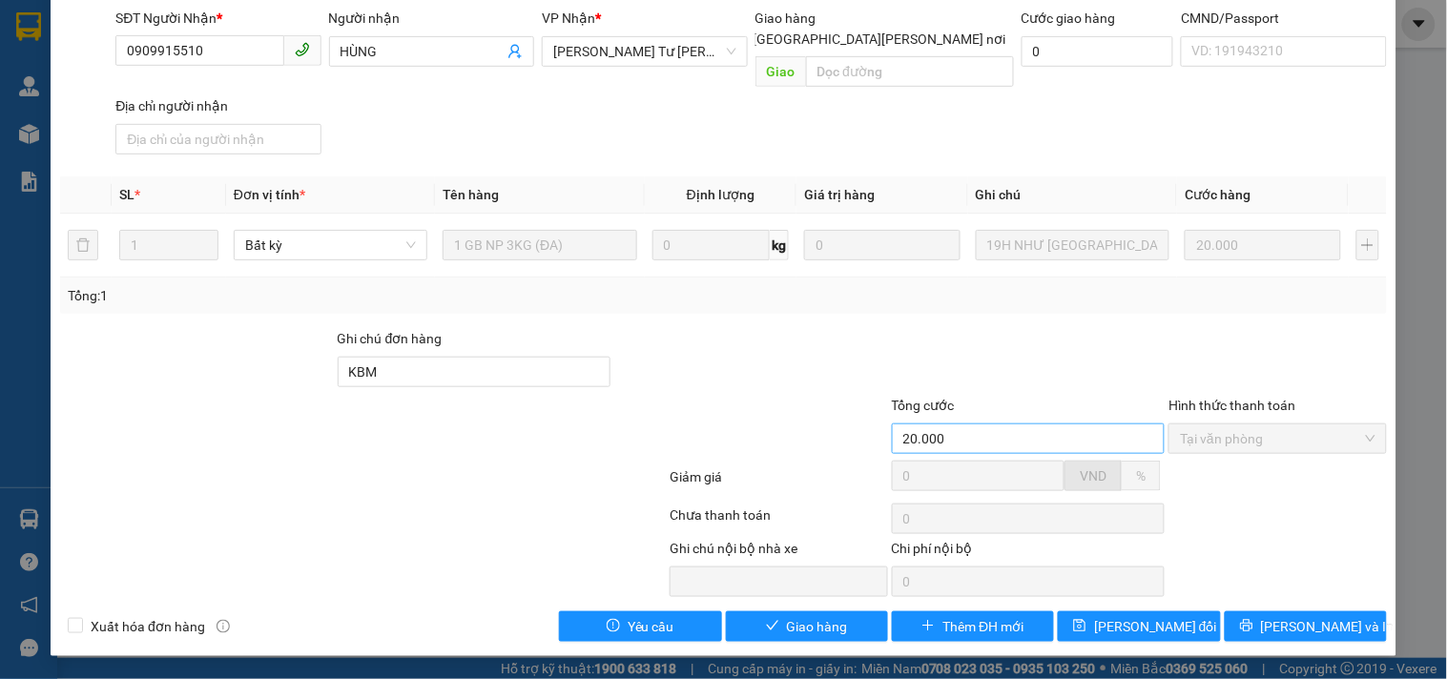
scroll to position [197, 0]
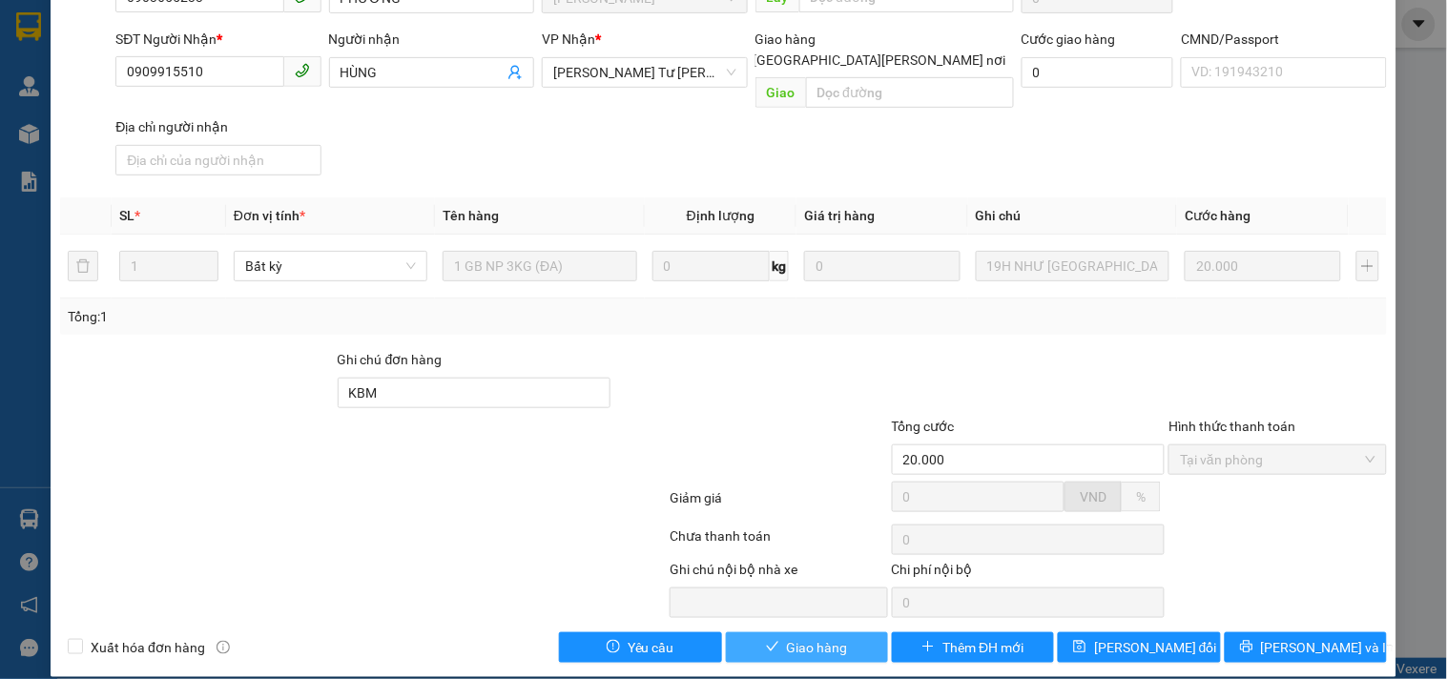
click at [834, 637] on span "Giao hàng" at bounding box center [817, 647] width 61 height 21
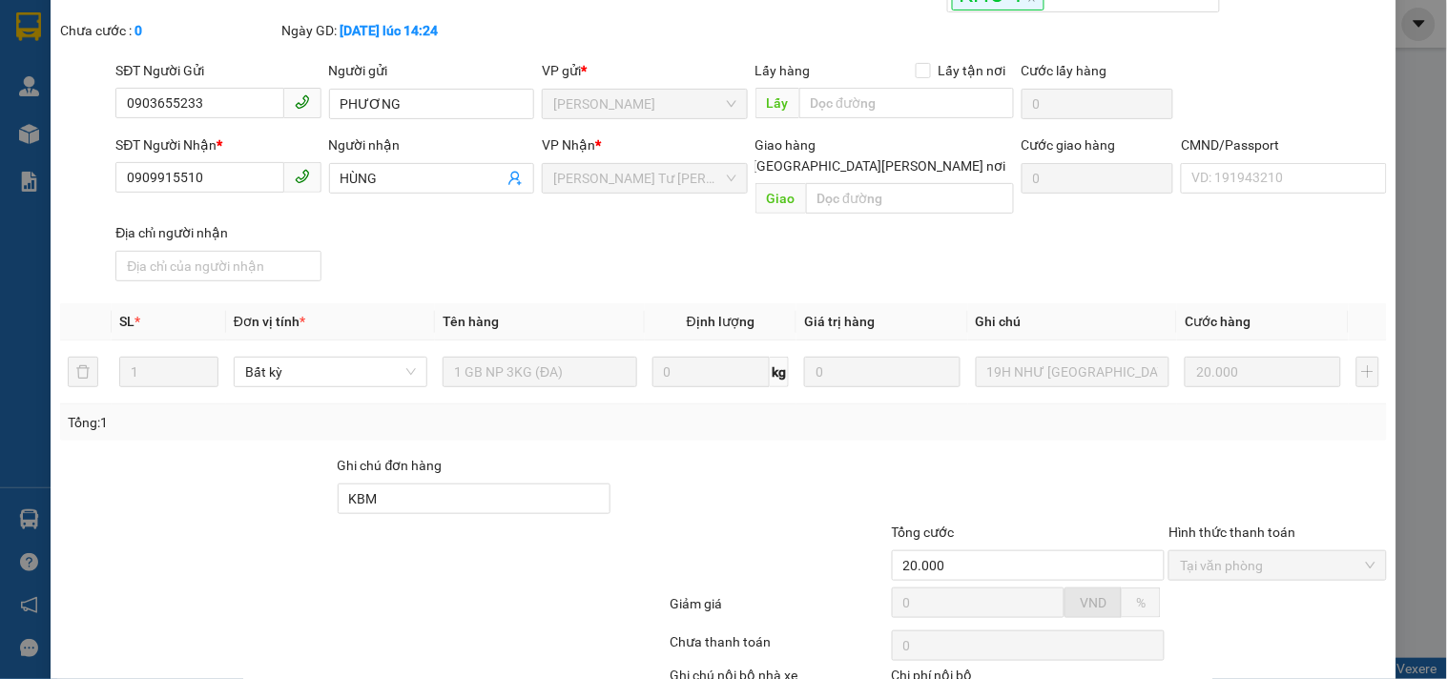
scroll to position [0, 0]
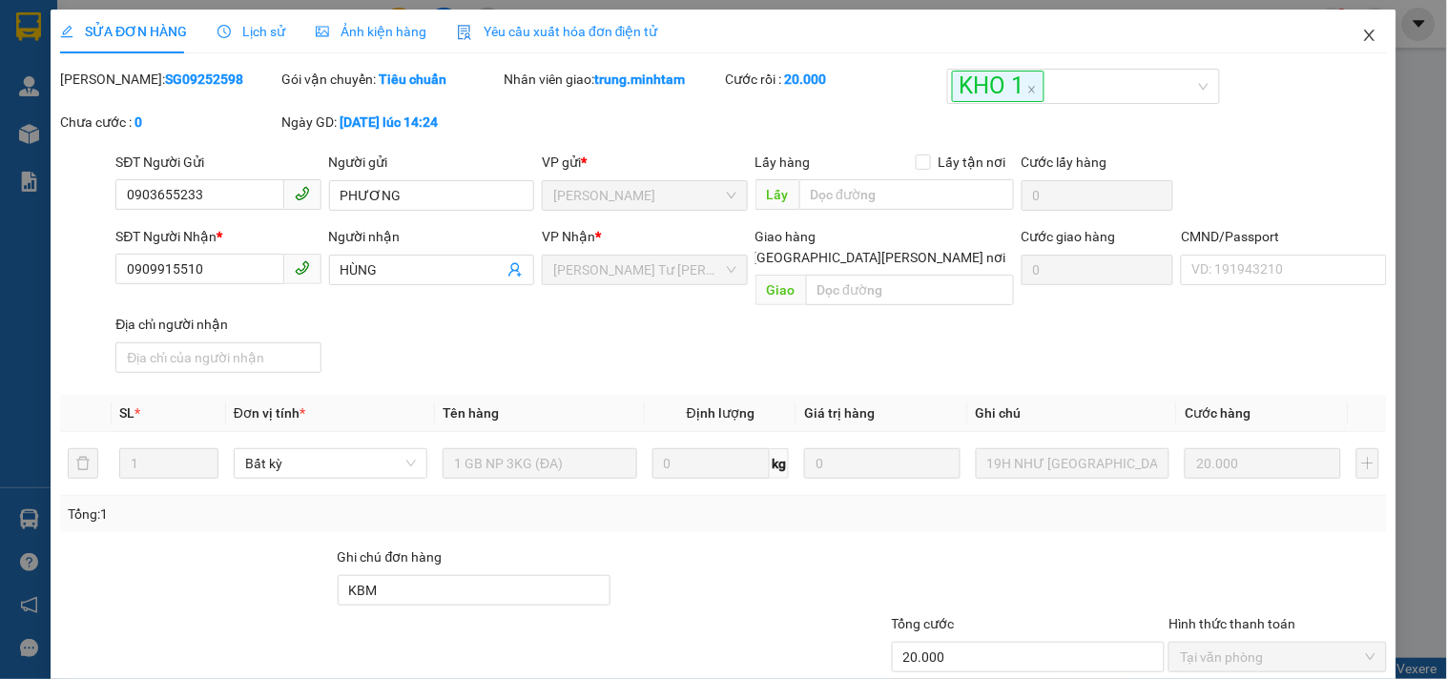
click at [1364, 33] on icon "close" at bounding box center [1369, 35] width 10 height 11
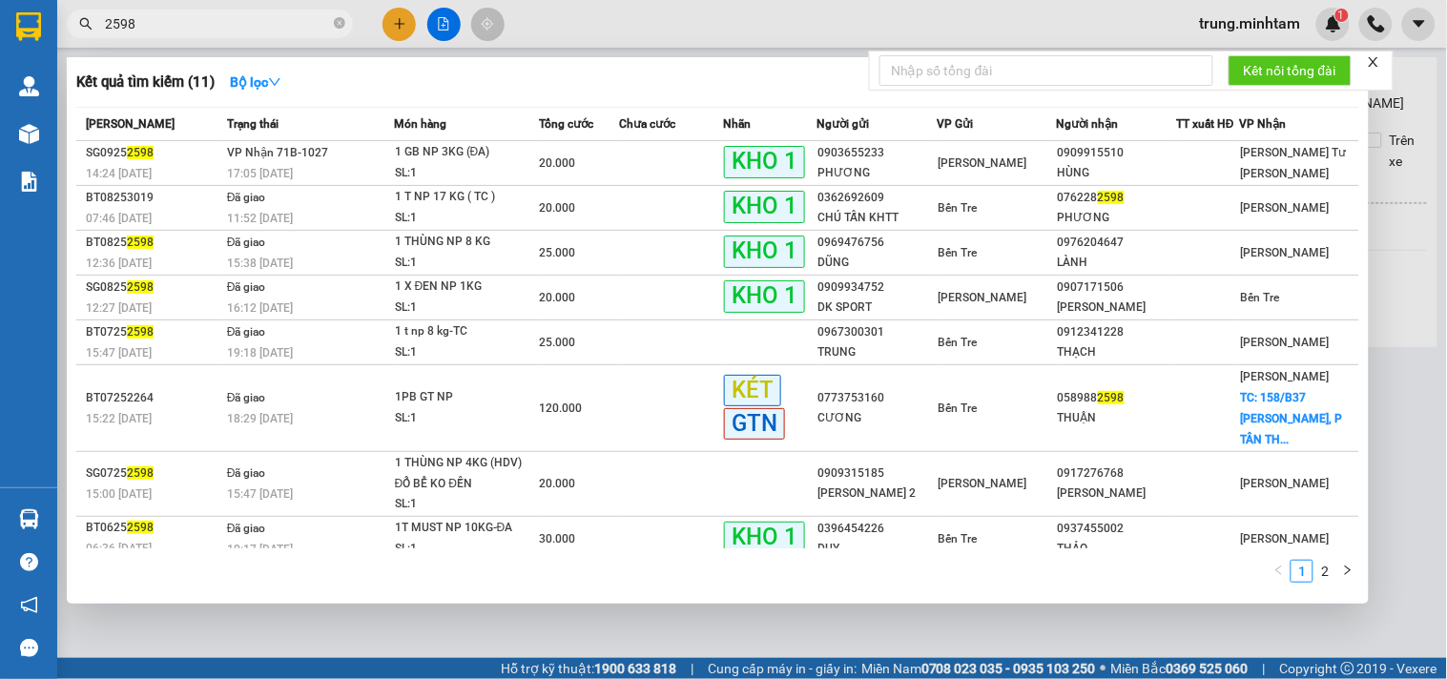
click at [194, 23] on input "2598" at bounding box center [217, 23] width 225 height 21
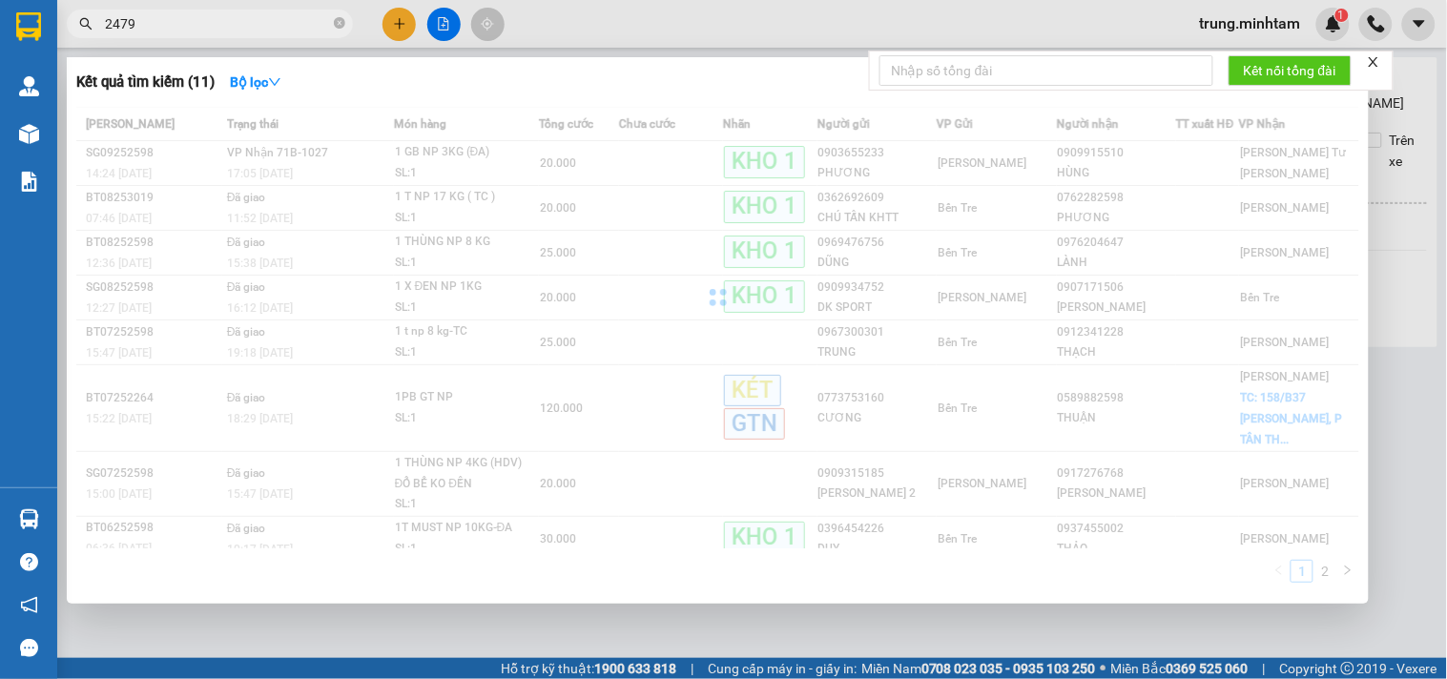
type input "2479"
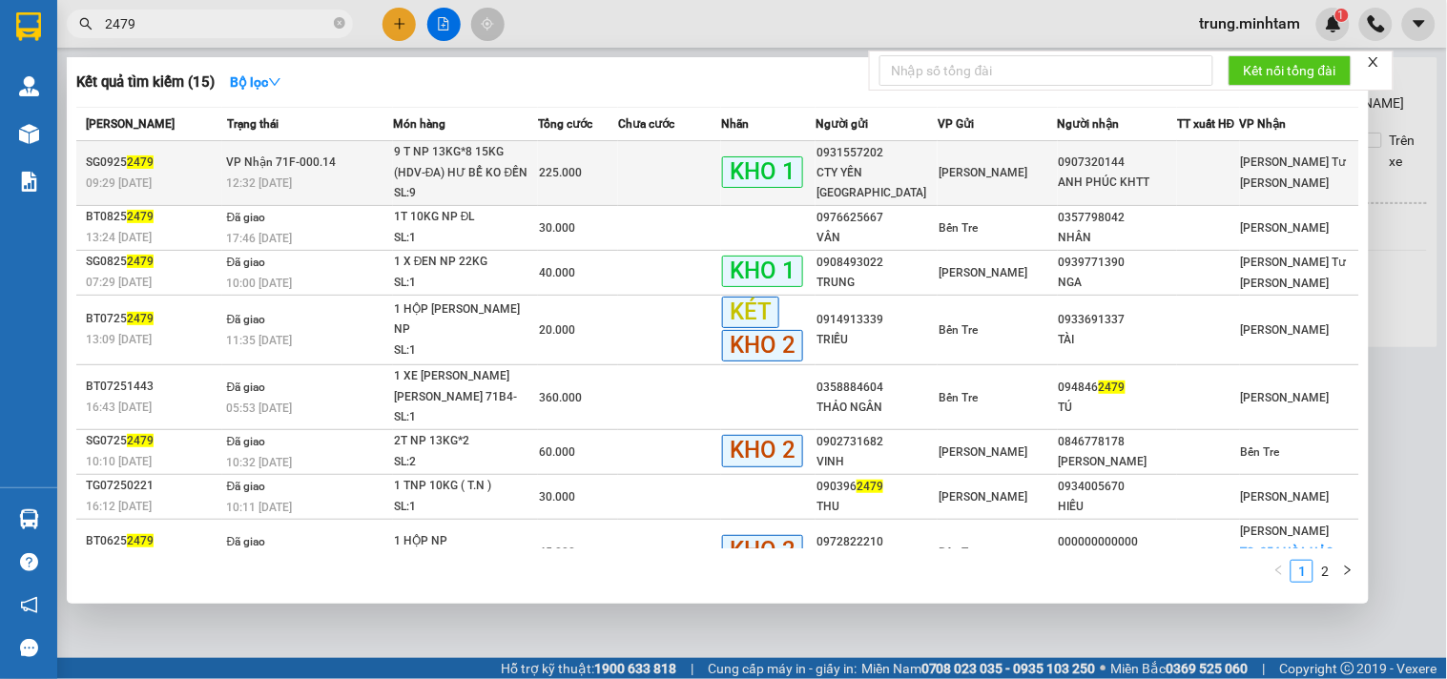
click at [677, 170] on td at bounding box center [669, 173] width 103 height 65
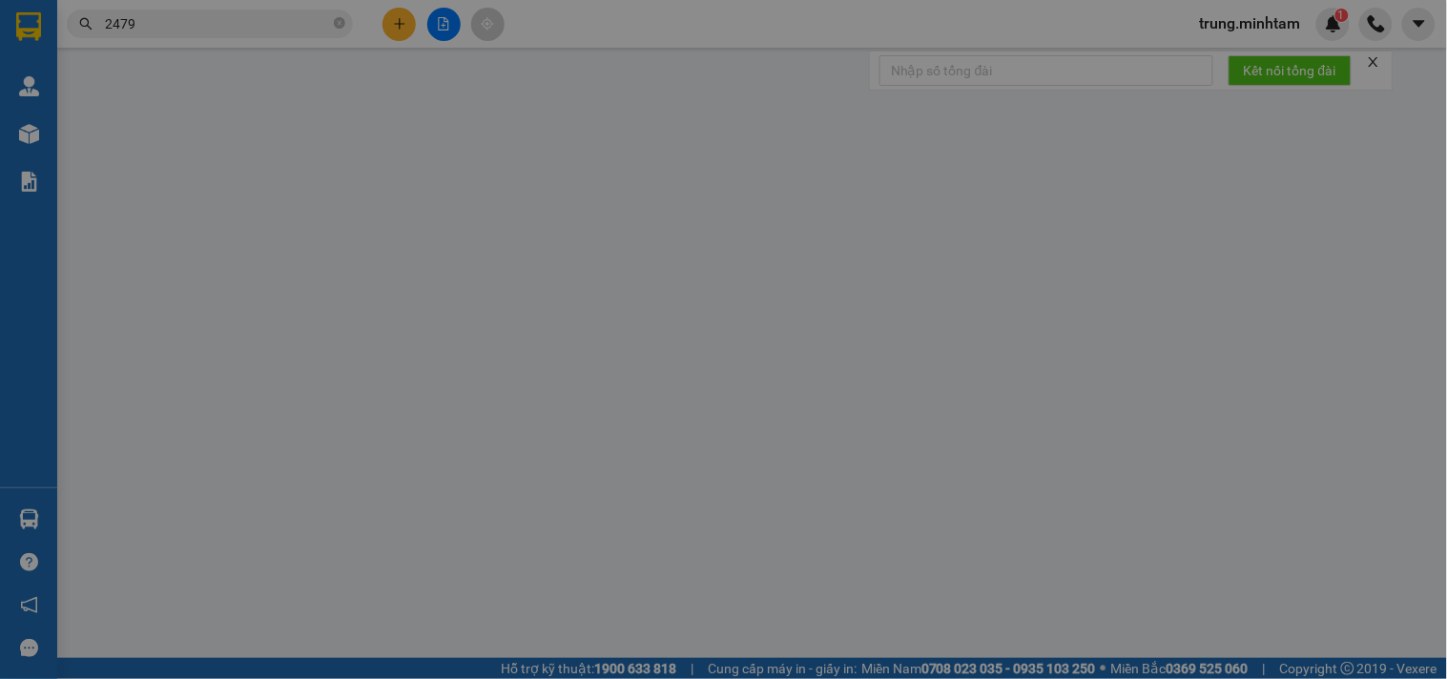
type input "0931557202"
type input "CTY YẾN [GEOGRAPHIC_DATA]"
type input "0907320144"
type input "ANH PHÚC KHTT"
type input "KBM"
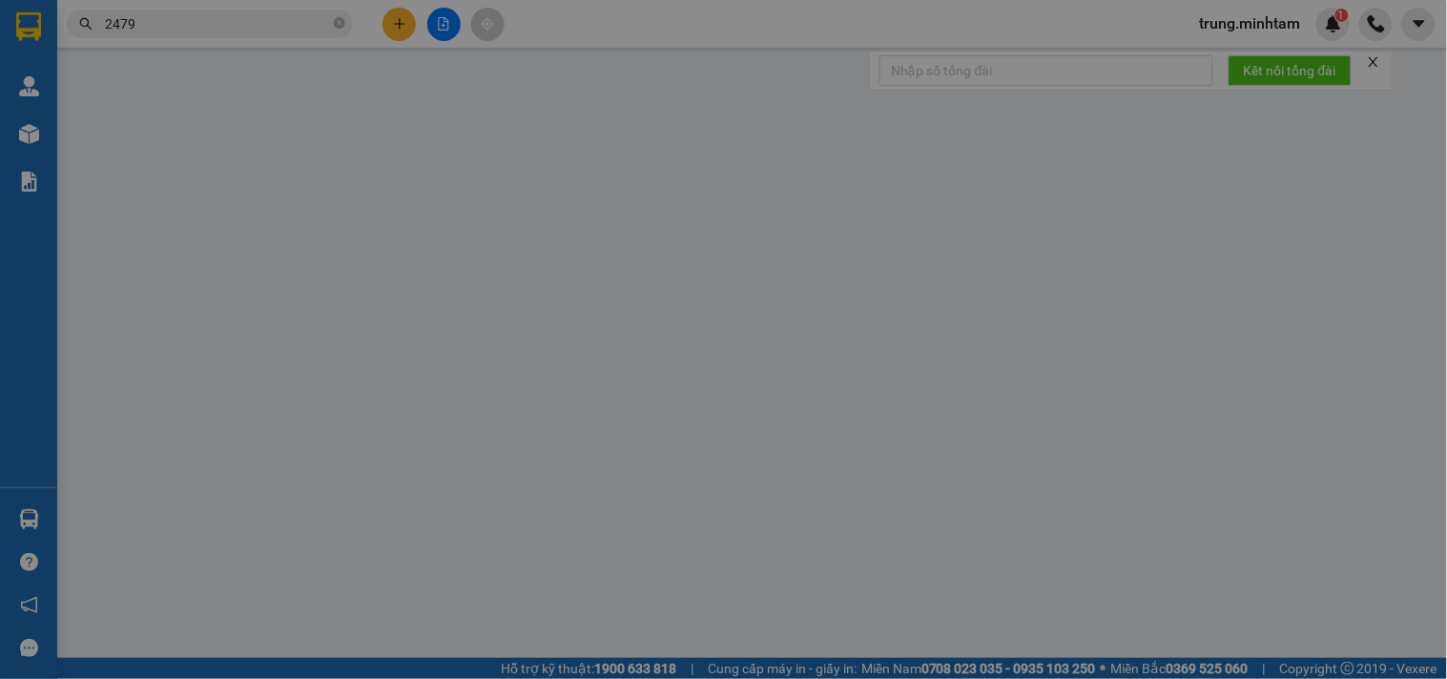
type input "225.000"
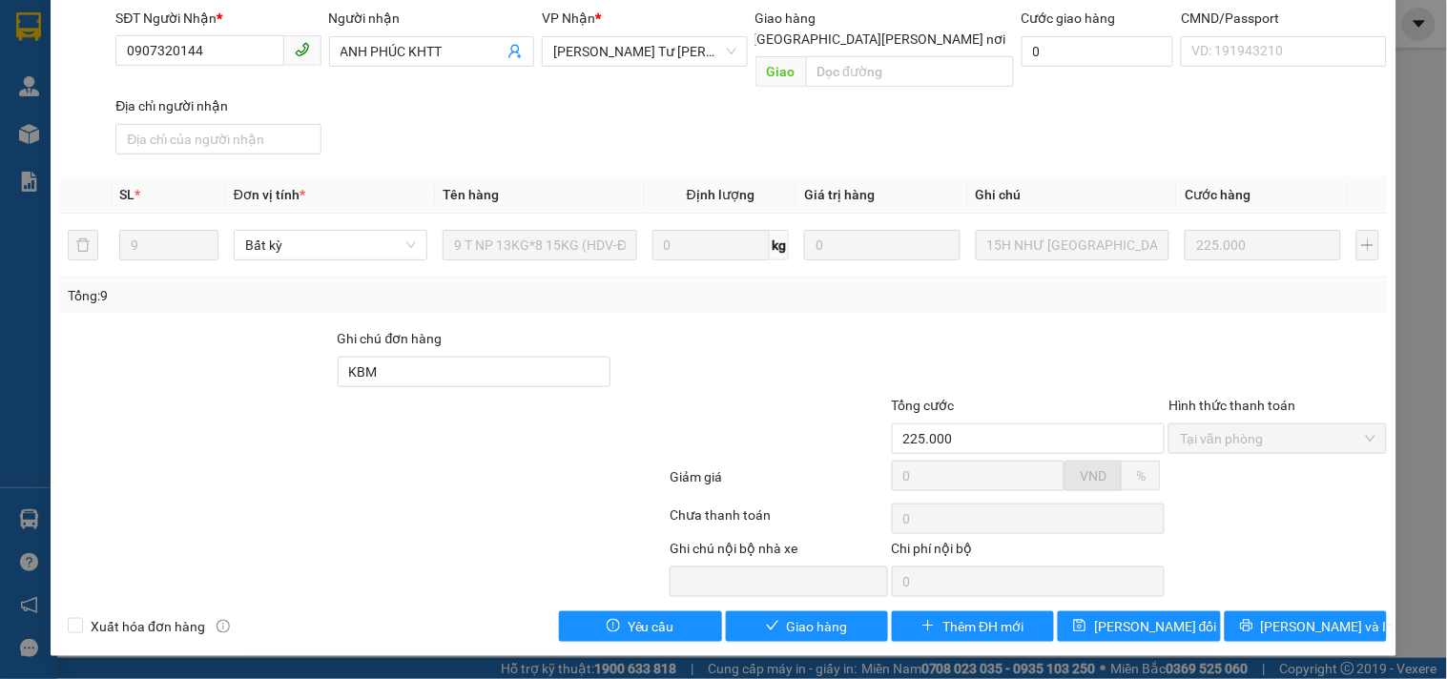
scroll to position [197, 0]
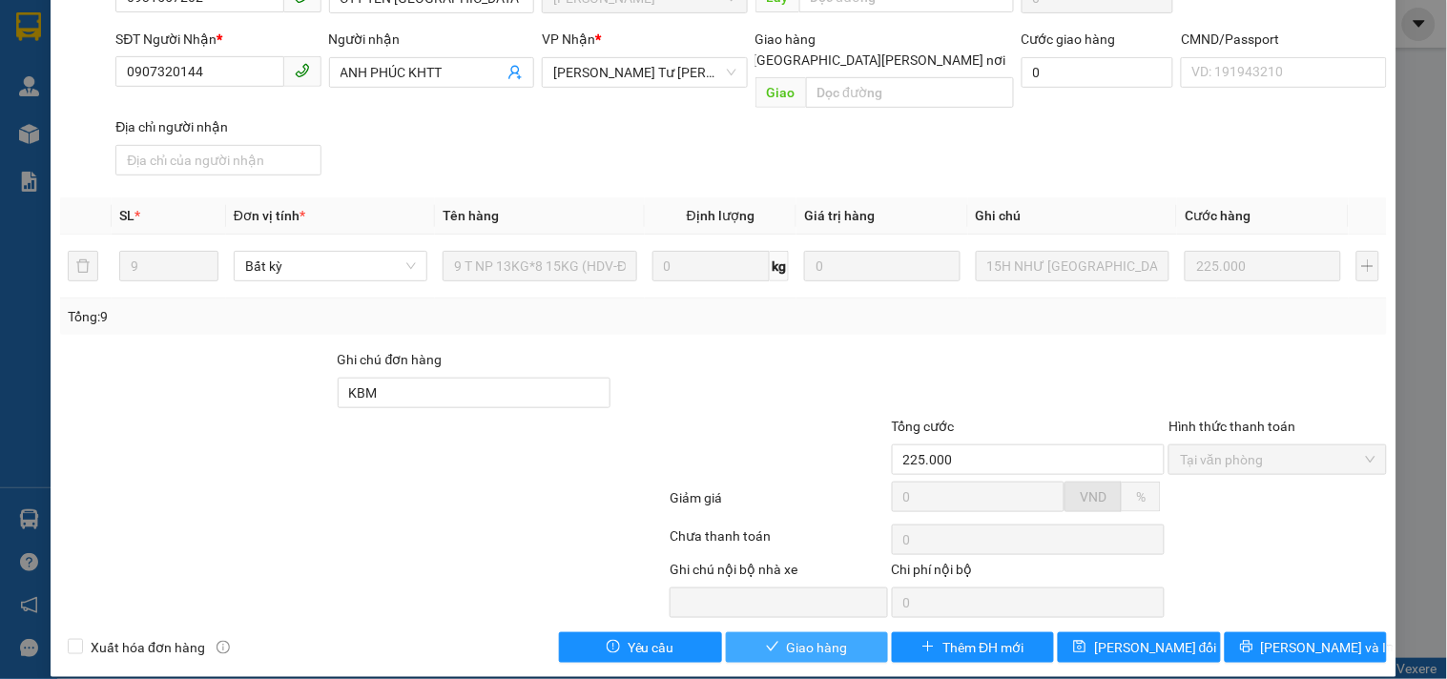
click at [793, 637] on span "Giao hàng" at bounding box center [817, 647] width 61 height 21
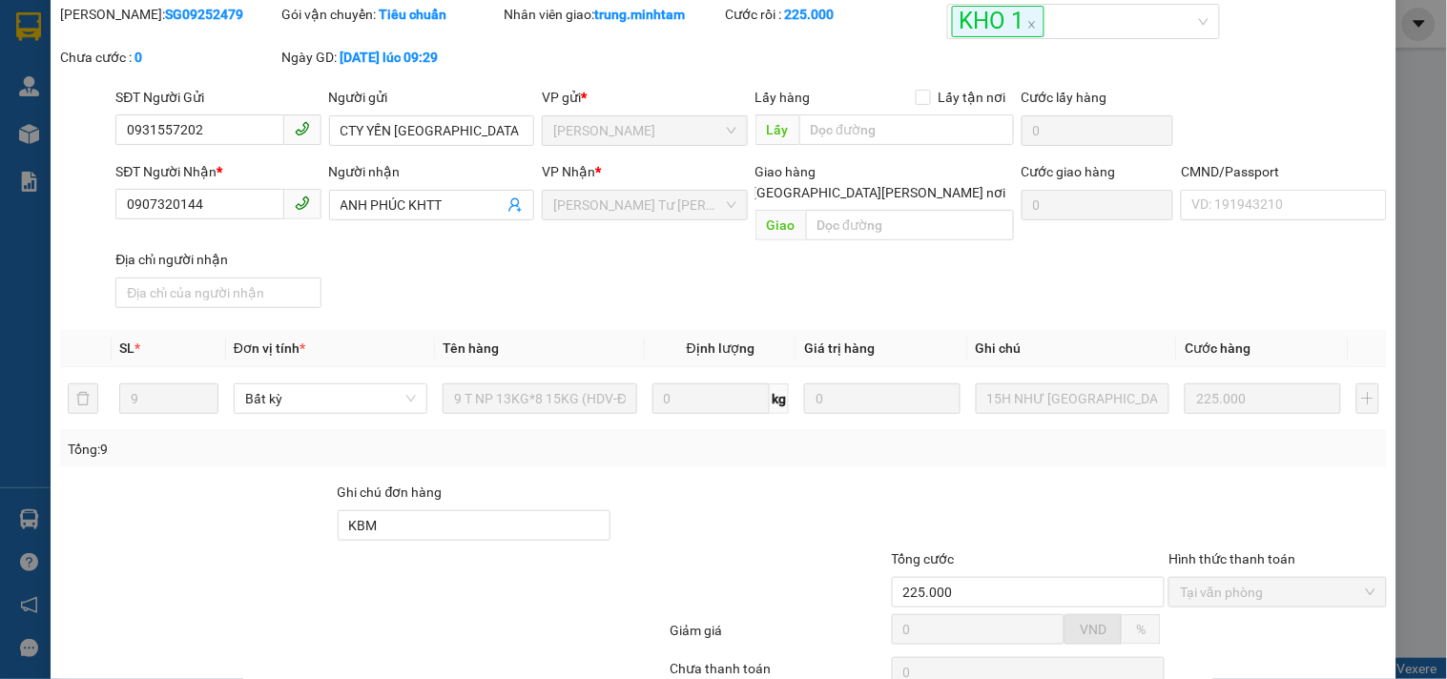
scroll to position [0, 0]
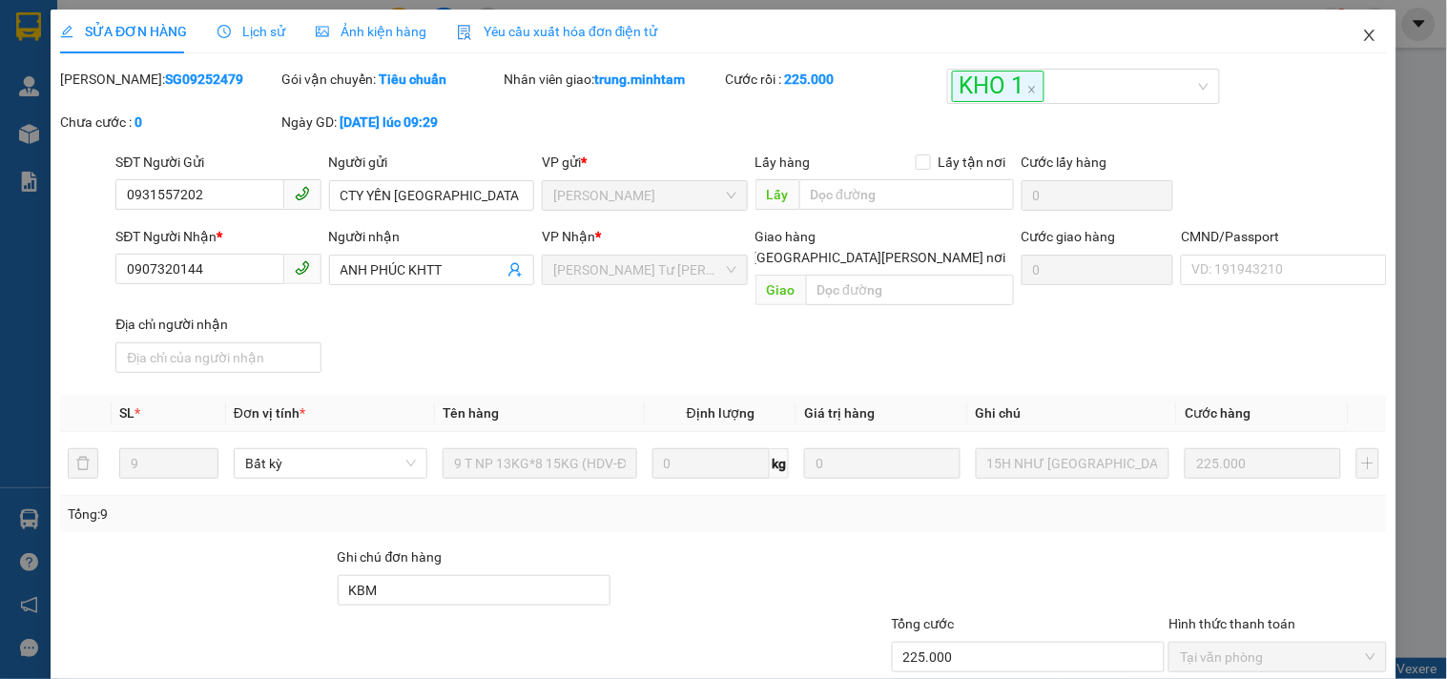
click at [1362, 36] on icon "close" at bounding box center [1369, 35] width 15 height 15
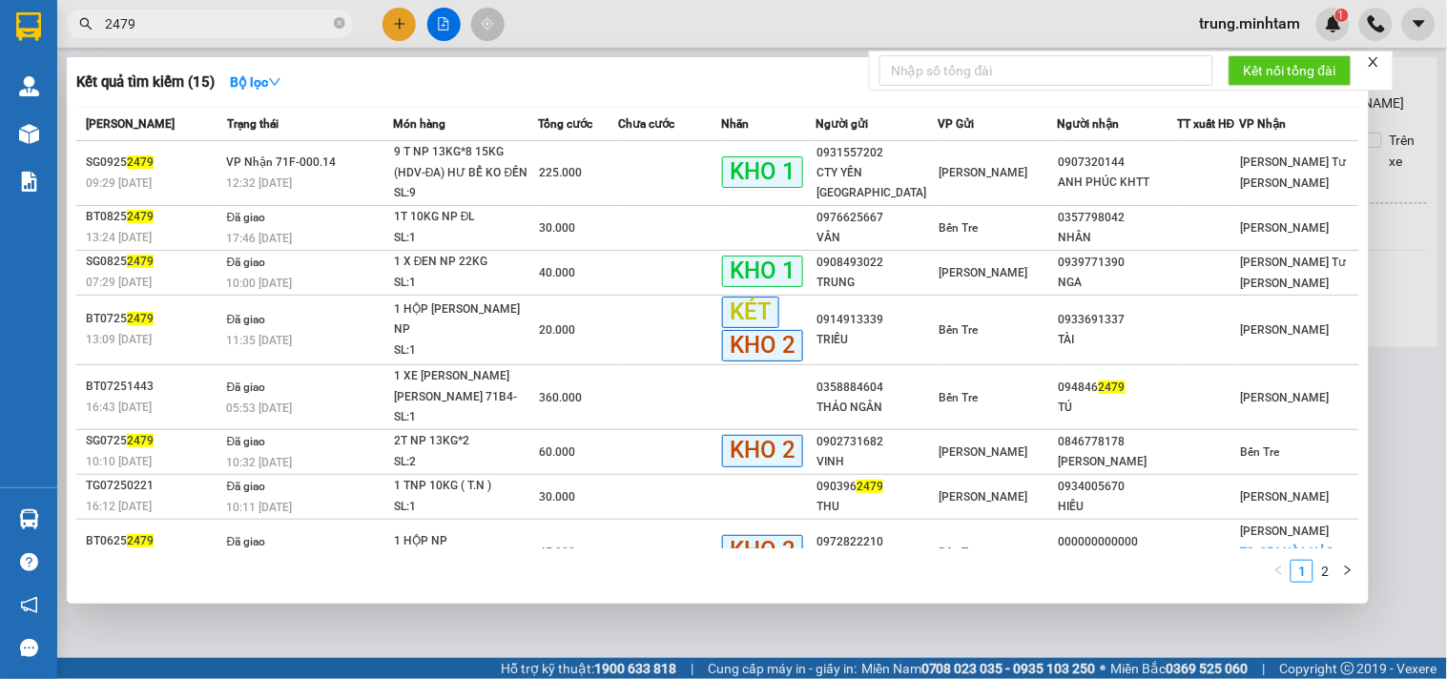
click at [157, 21] on input "2479" at bounding box center [217, 23] width 225 height 21
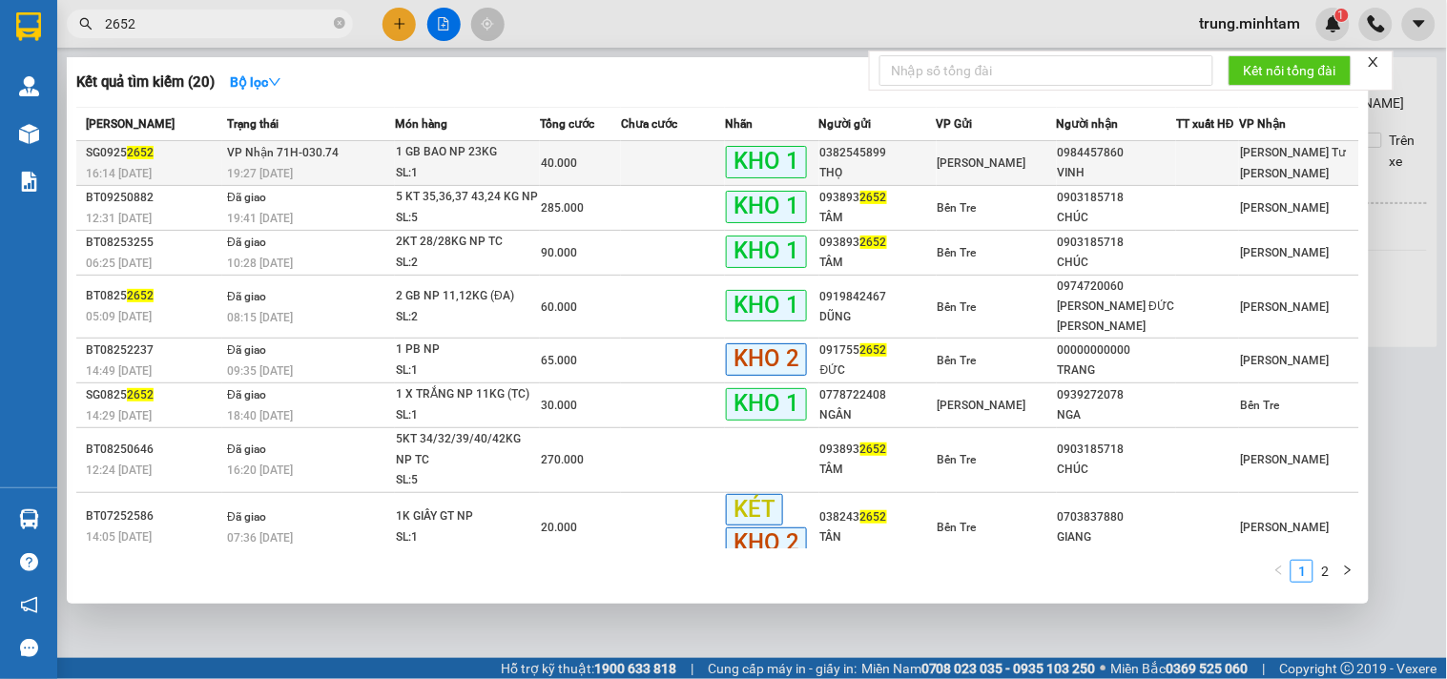
click at [639, 167] on td at bounding box center [673, 163] width 104 height 45
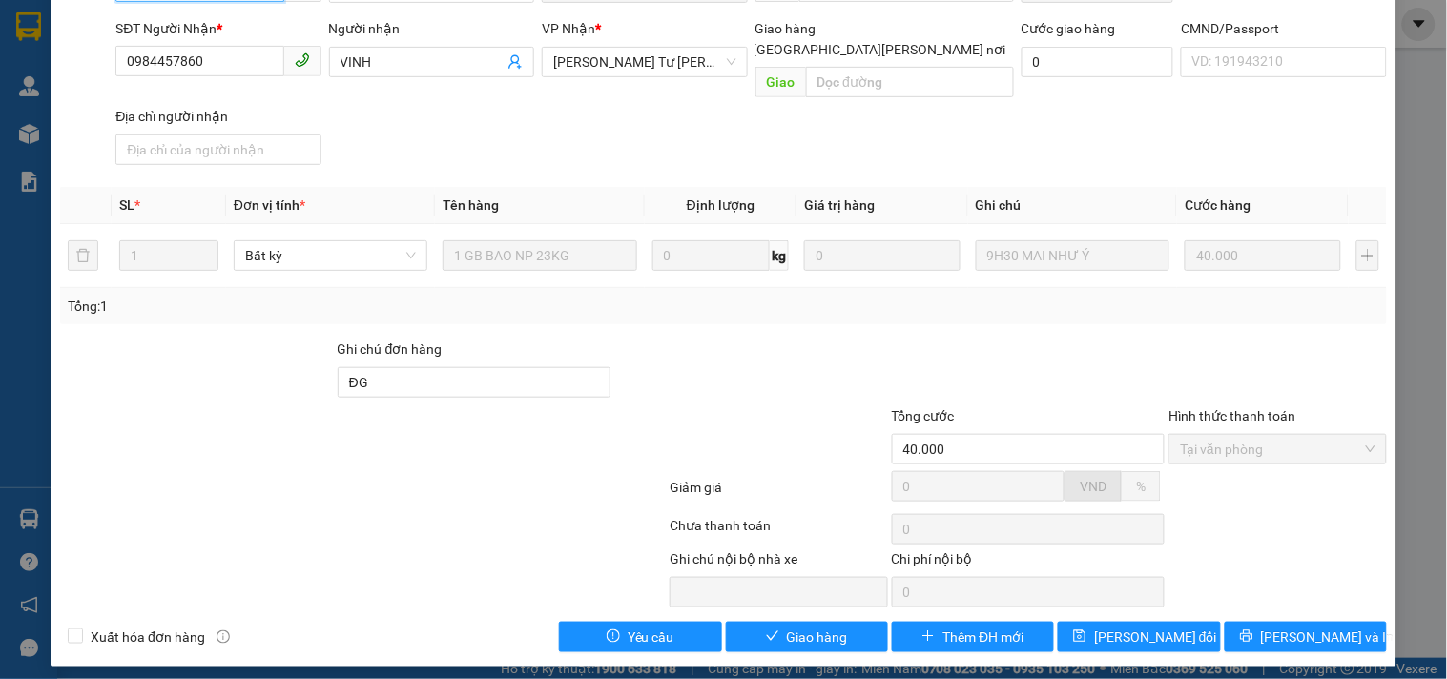
scroll to position [197, 0]
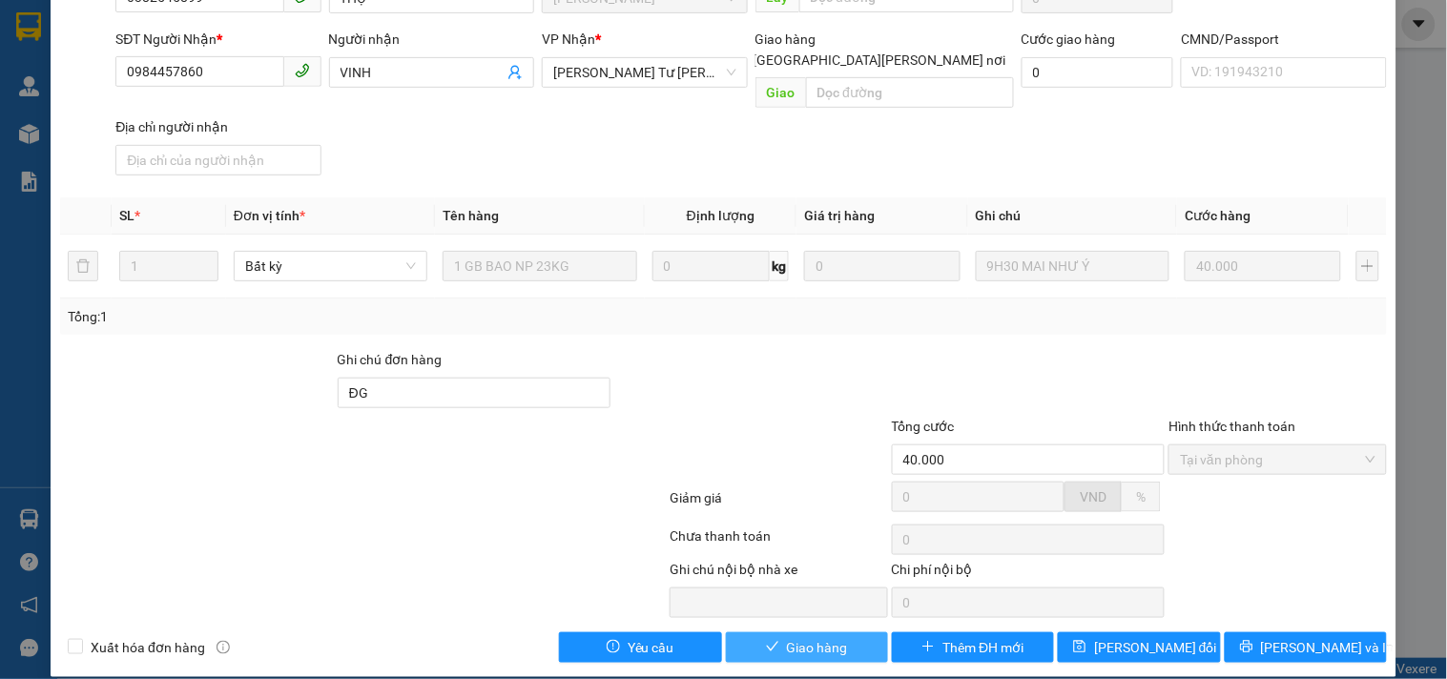
click at [812, 637] on span "Giao hàng" at bounding box center [817, 647] width 61 height 21
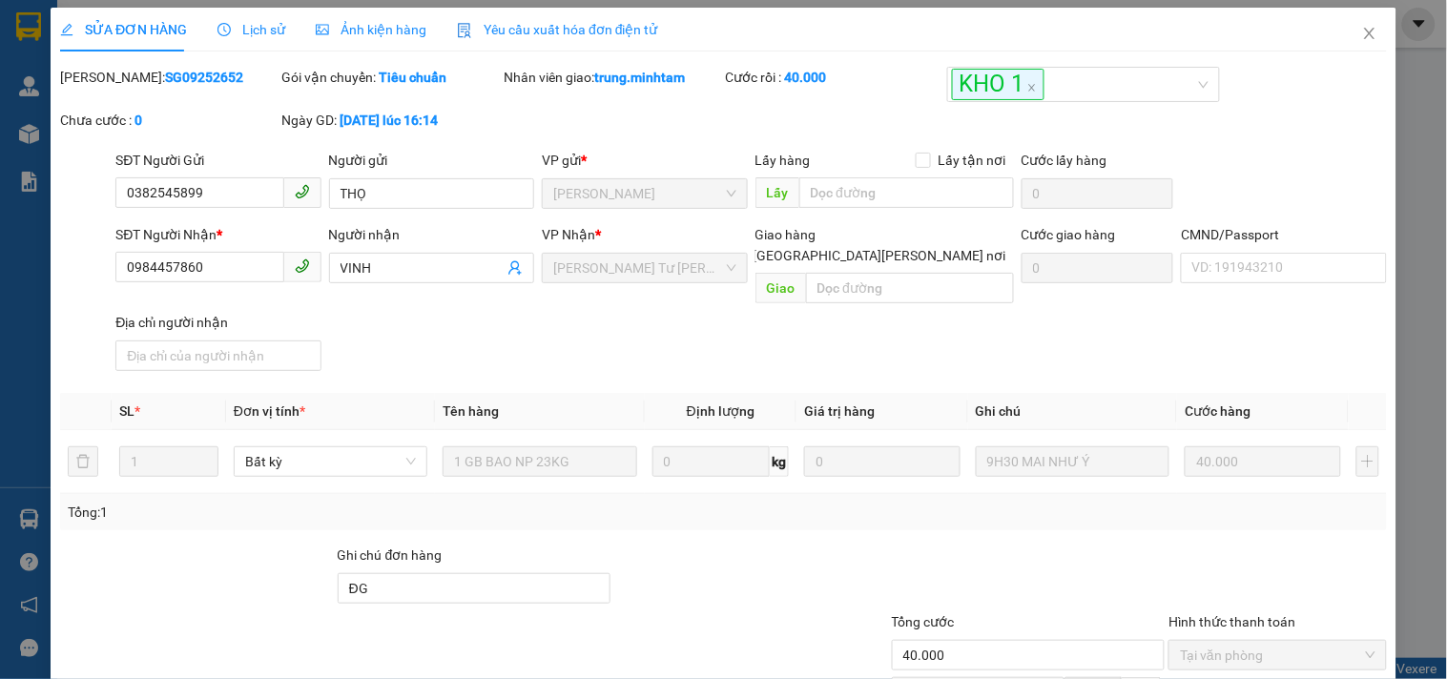
scroll to position [0, 0]
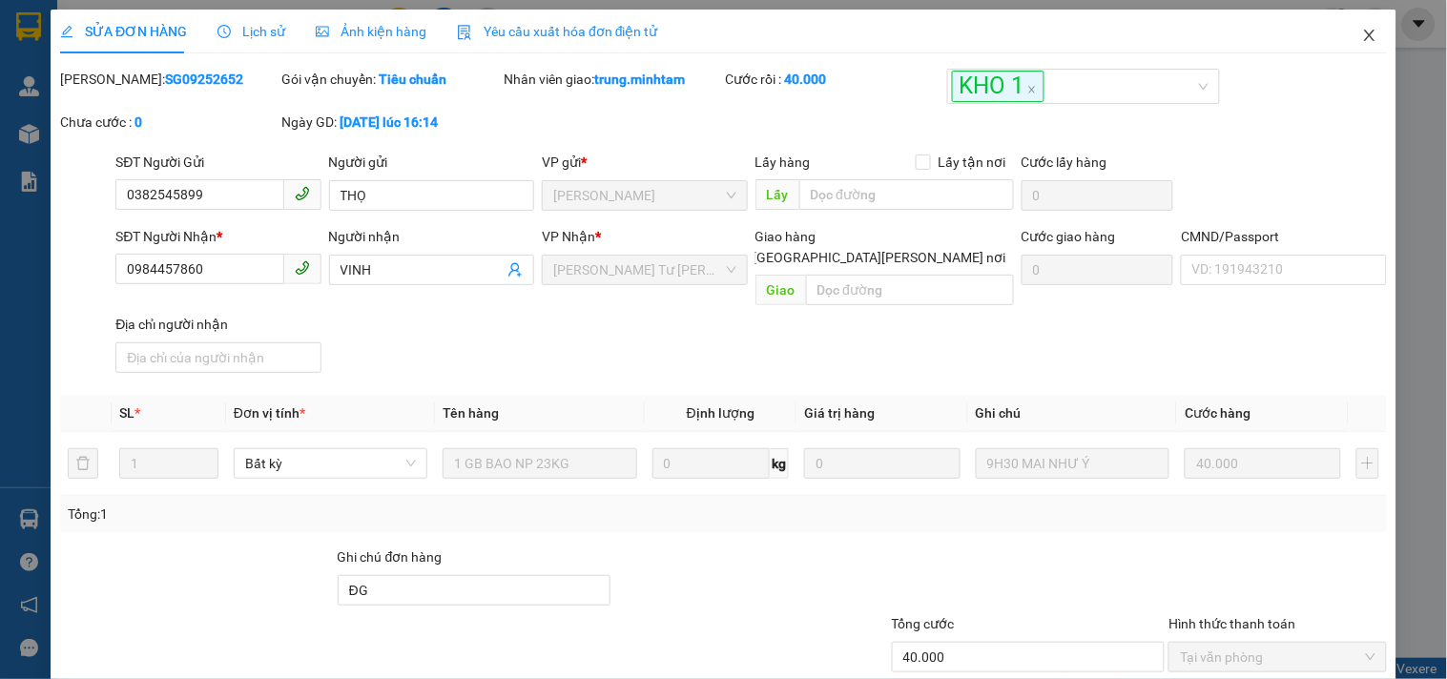
click at [1364, 36] on icon "close" at bounding box center [1369, 35] width 10 height 11
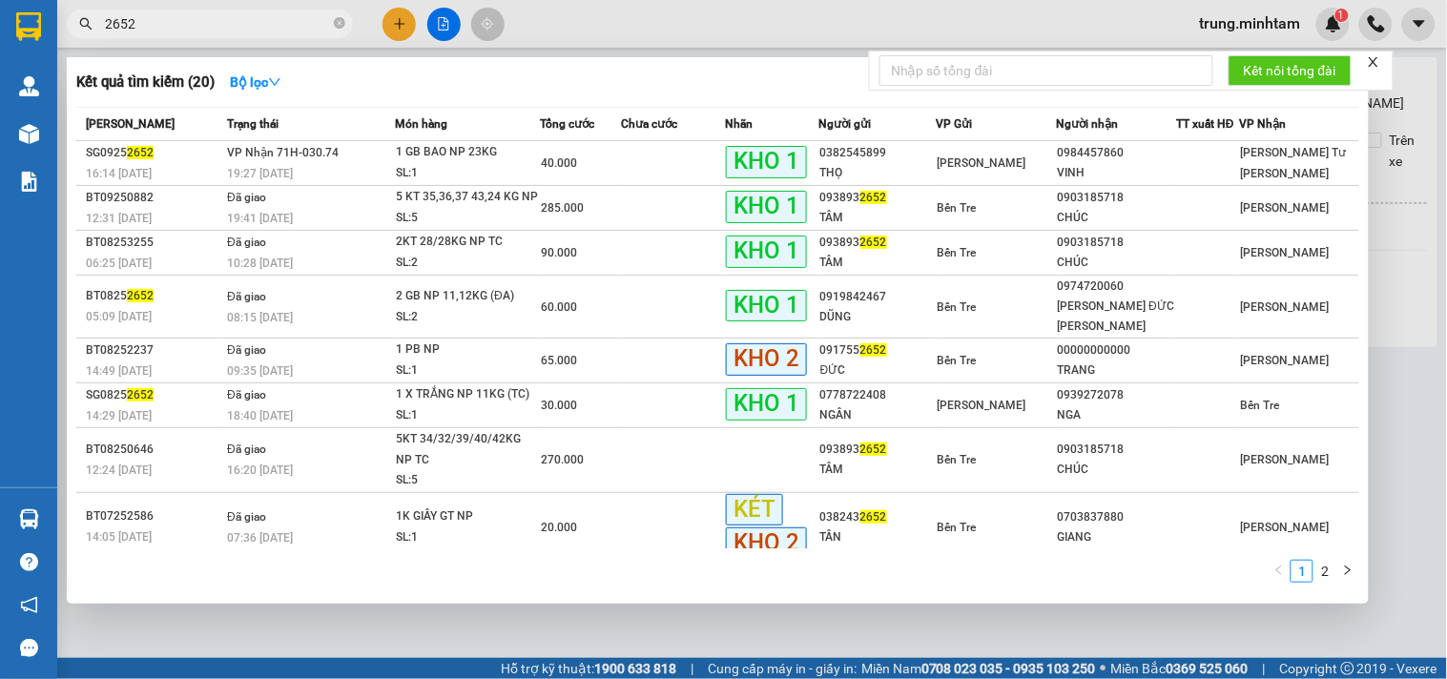
click at [154, 33] on input "2652" at bounding box center [217, 23] width 225 height 21
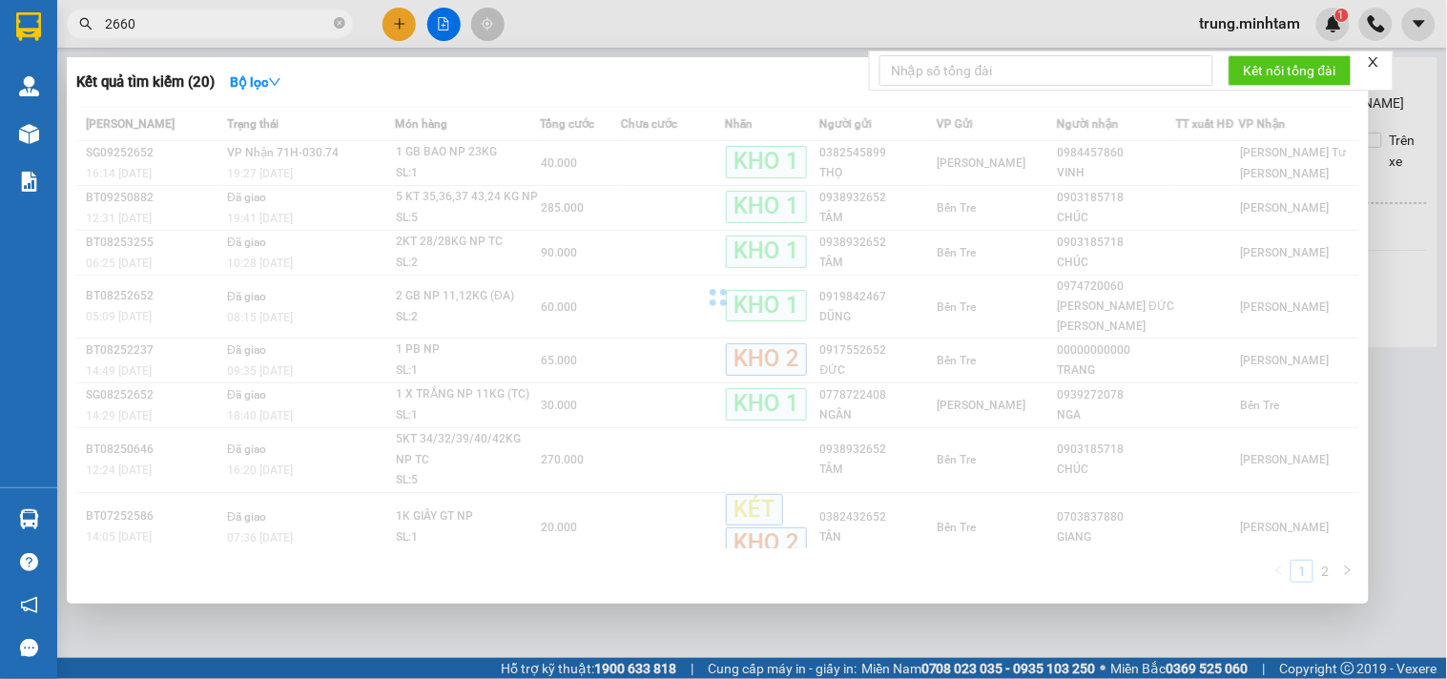
type input "2660"
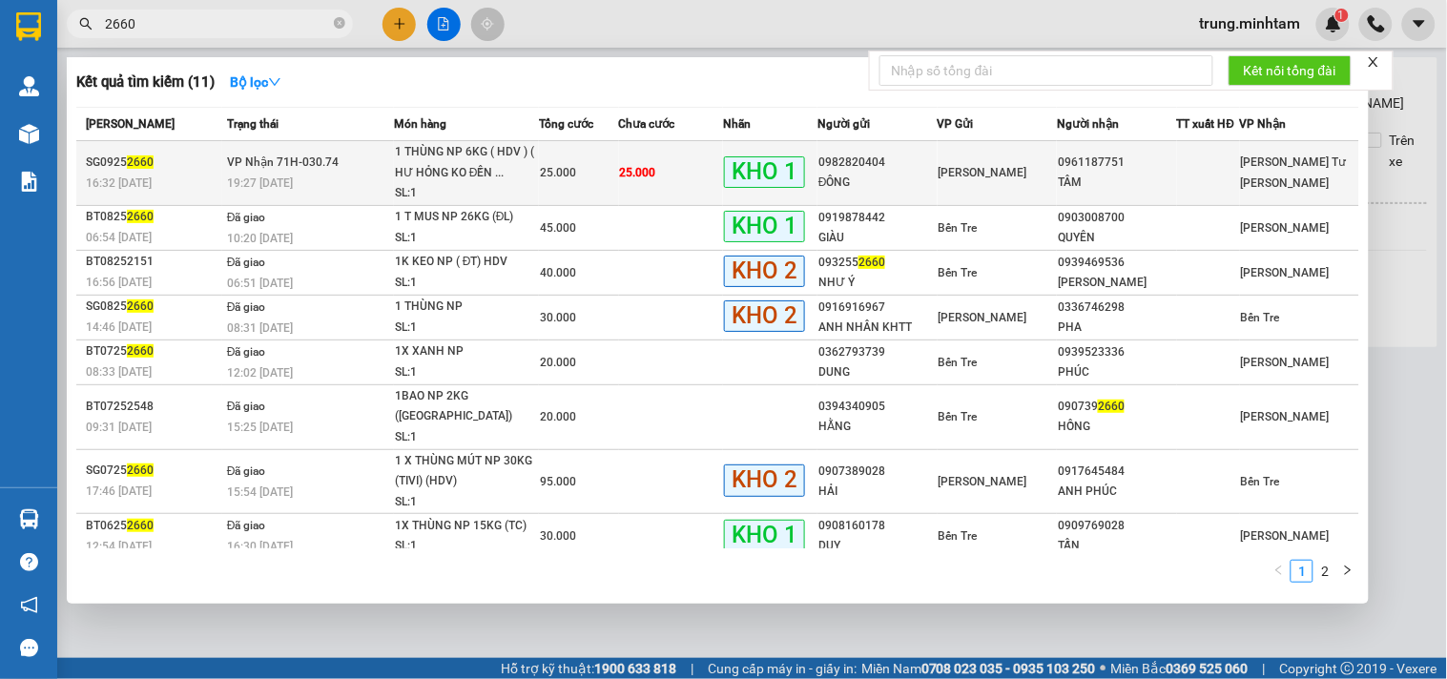
click at [703, 182] on td "25.000" at bounding box center [671, 173] width 105 height 65
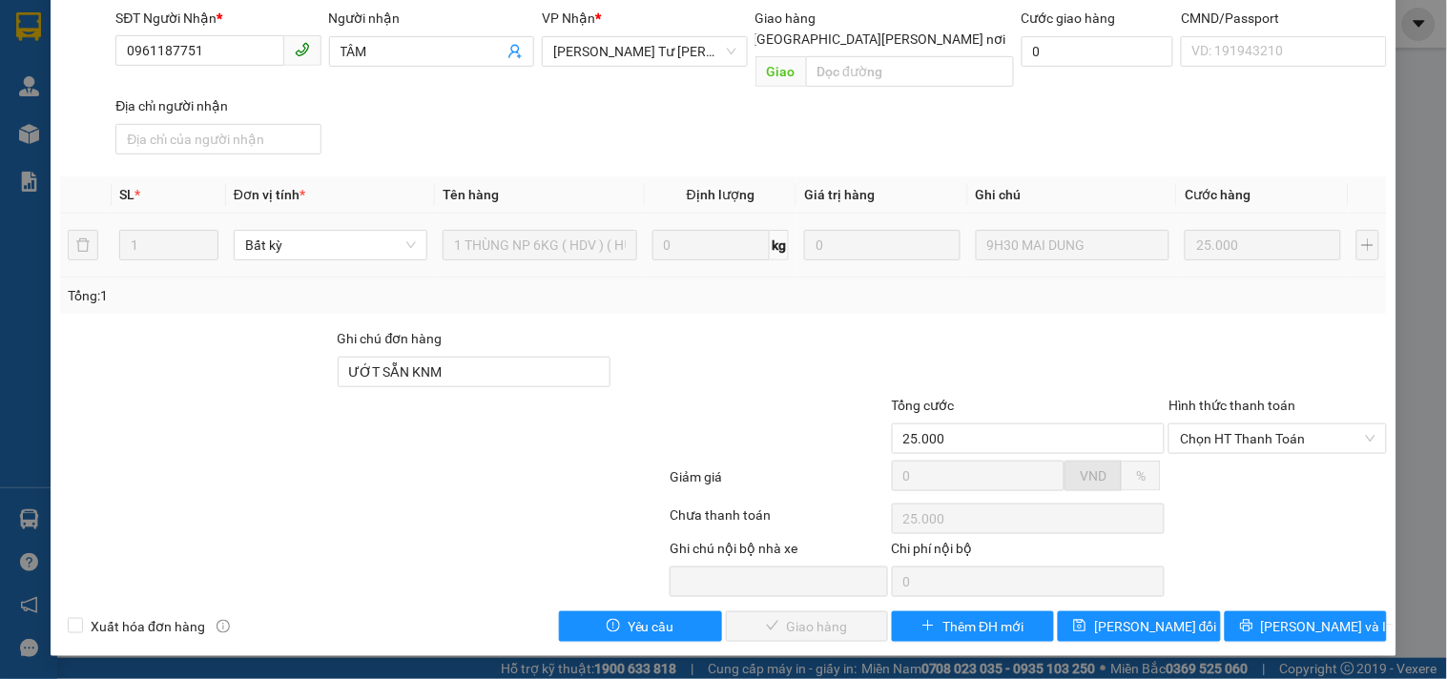
scroll to position [197, 0]
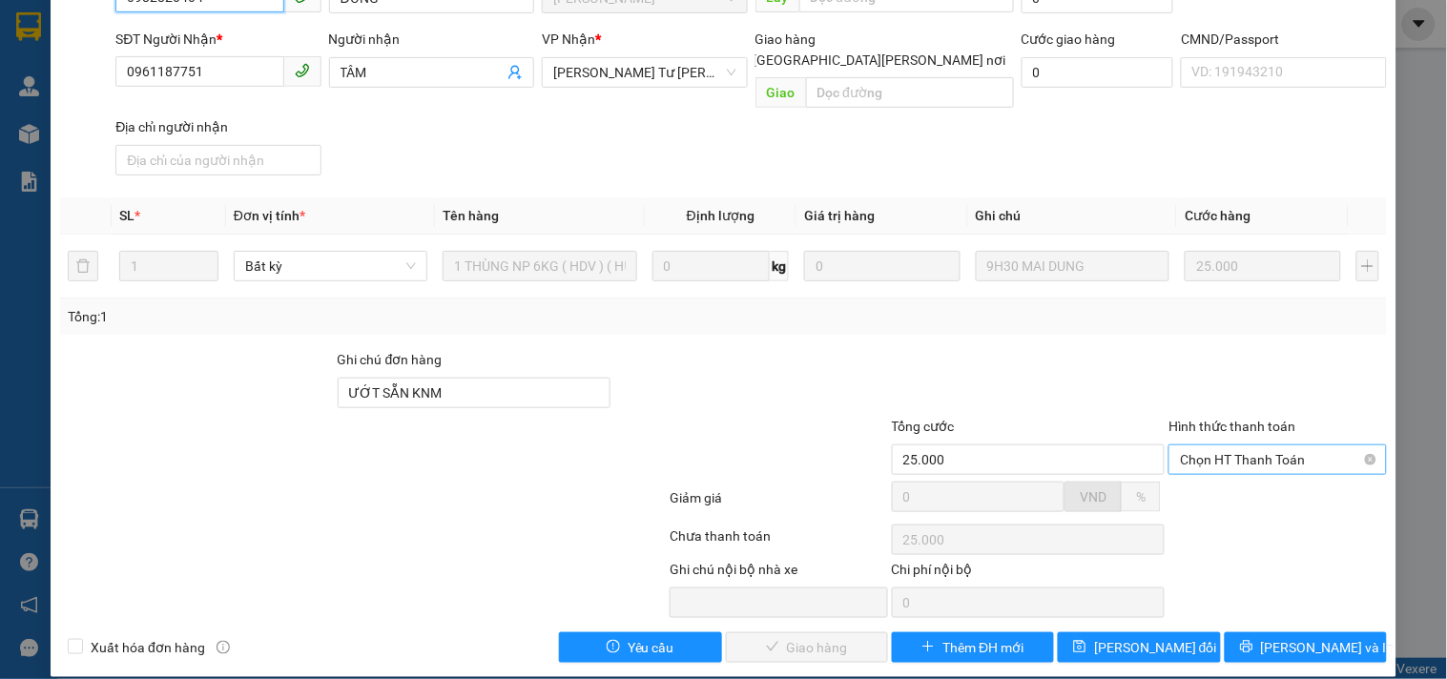
click at [1263, 446] on span "Chọn HT Thanh Toán" at bounding box center [1277, 460] width 195 height 29
click at [1212, 481] on div "Tại văn phòng" at bounding box center [1266, 478] width 193 height 21
type input "0"
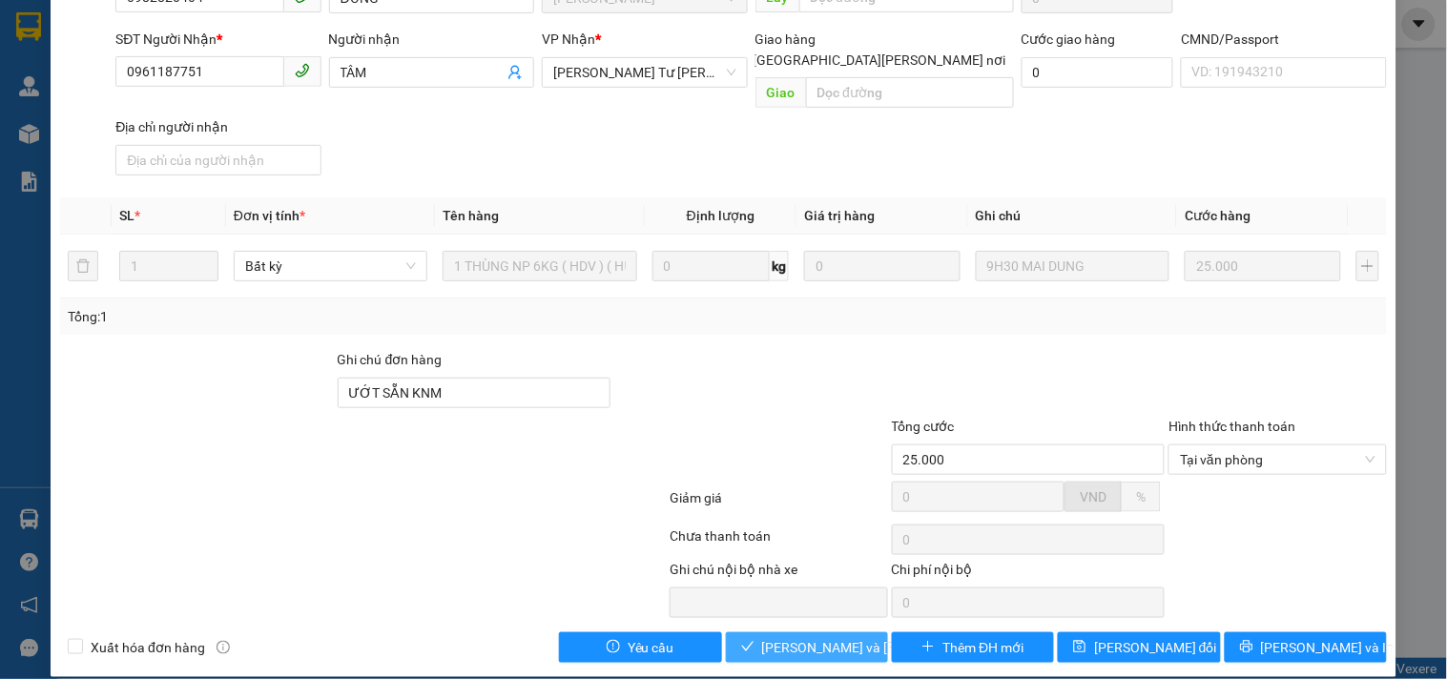
click at [793, 637] on span "[PERSON_NAME] và [PERSON_NAME] hàng" at bounding box center [891, 647] width 258 height 21
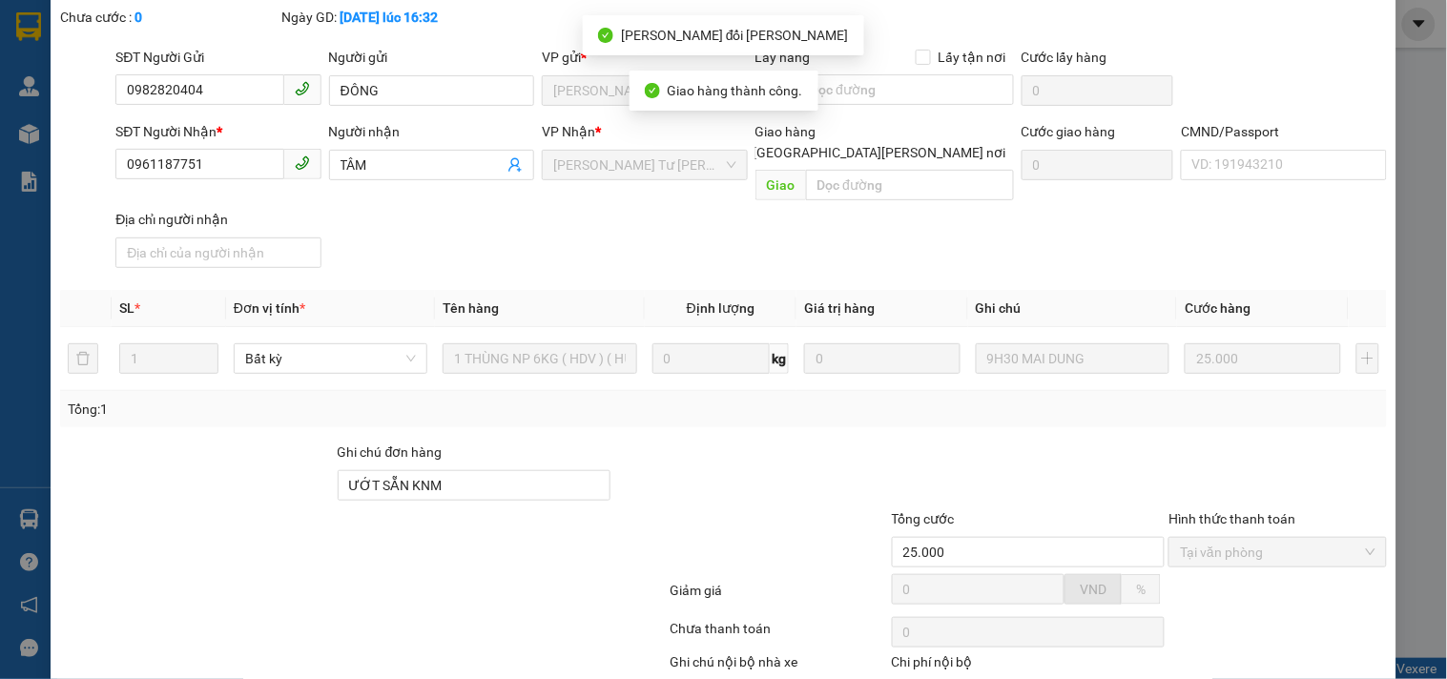
scroll to position [0, 0]
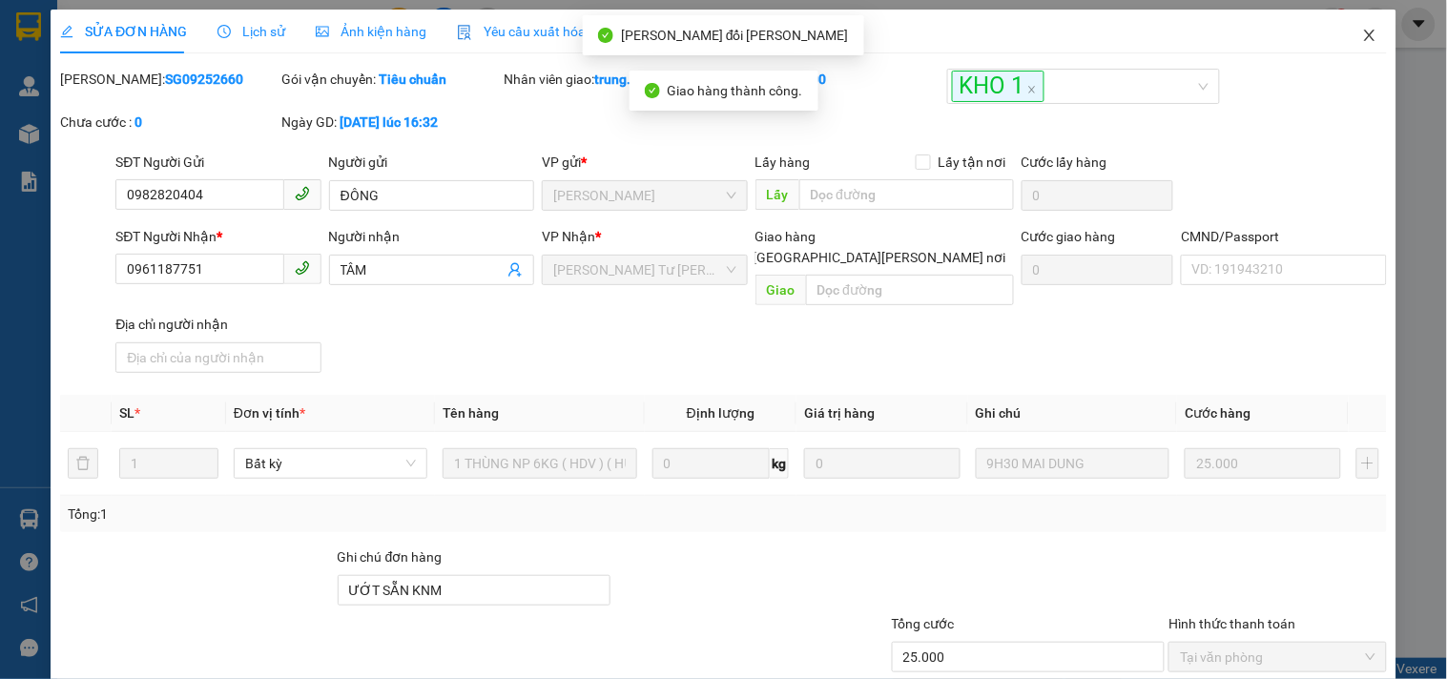
click at [1364, 39] on icon "close" at bounding box center [1369, 35] width 10 height 11
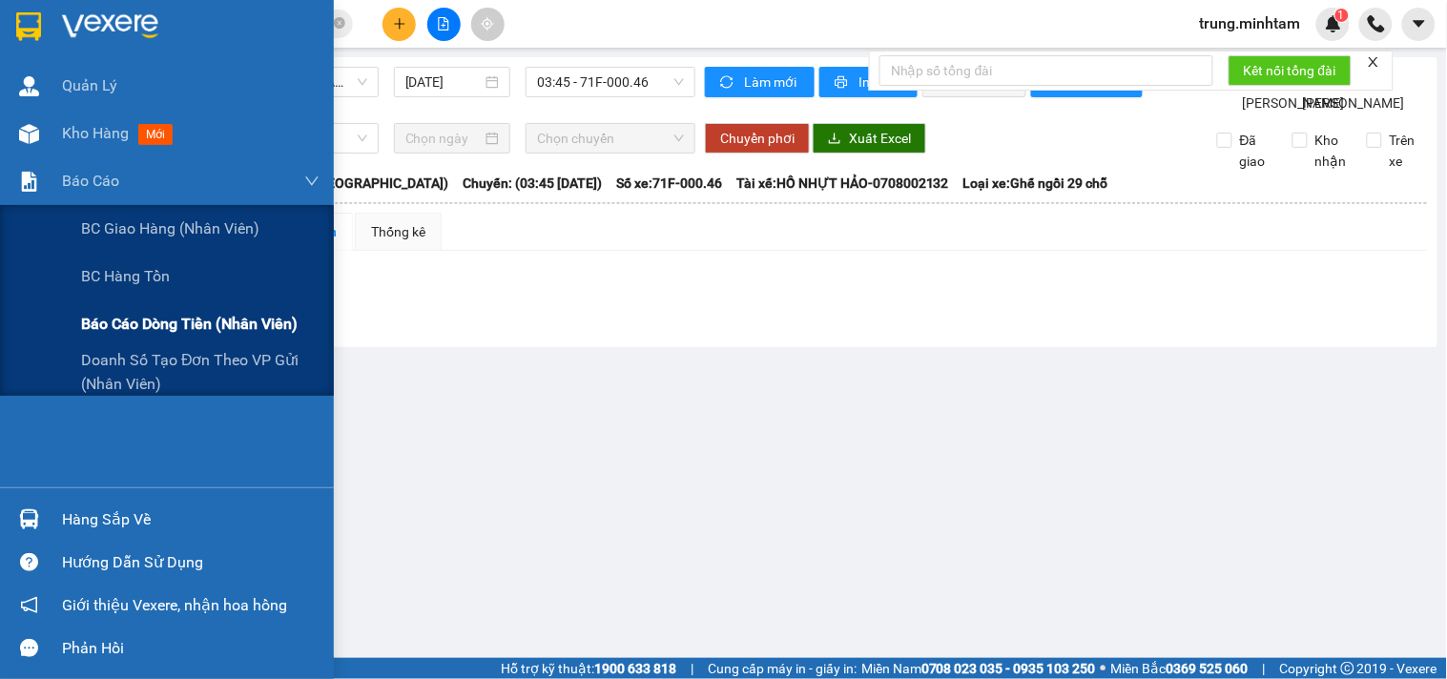
click at [144, 326] on span "Báo cáo dòng tiền (nhân viên)" at bounding box center [189, 324] width 217 height 24
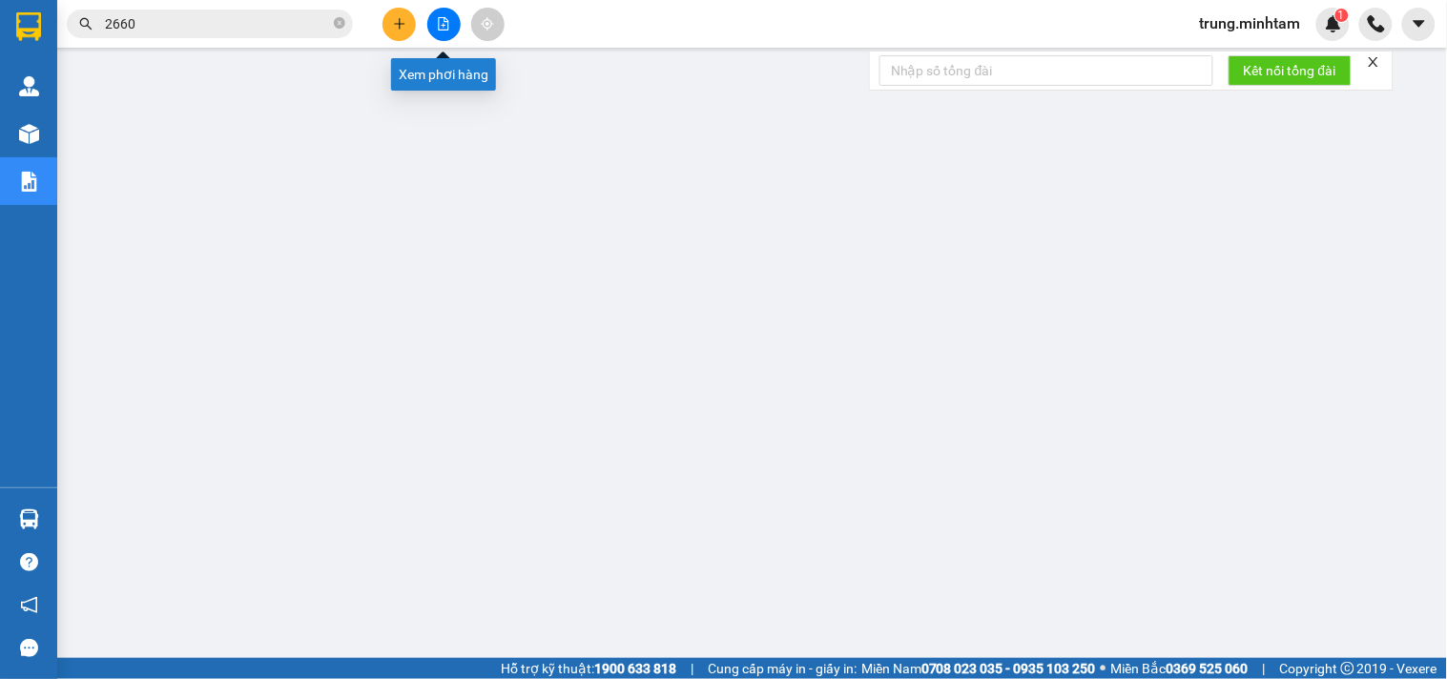
click at [442, 26] on icon "file-add" at bounding box center [443, 23] width 13 height 13
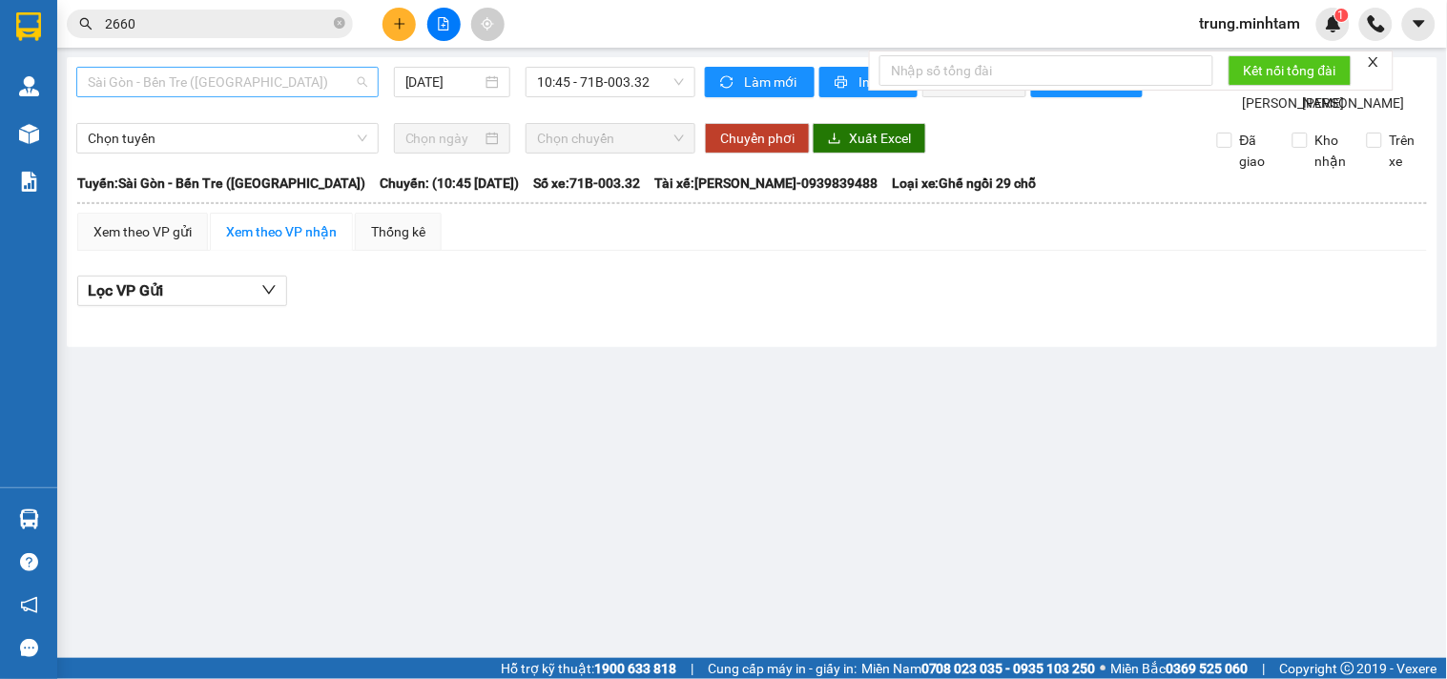
click at [261, 77] on span "Sài Gòn - Bến Tre ([GEOGRAPHIC_DATA])" at bounding box center [228, 82] width 280 height 29
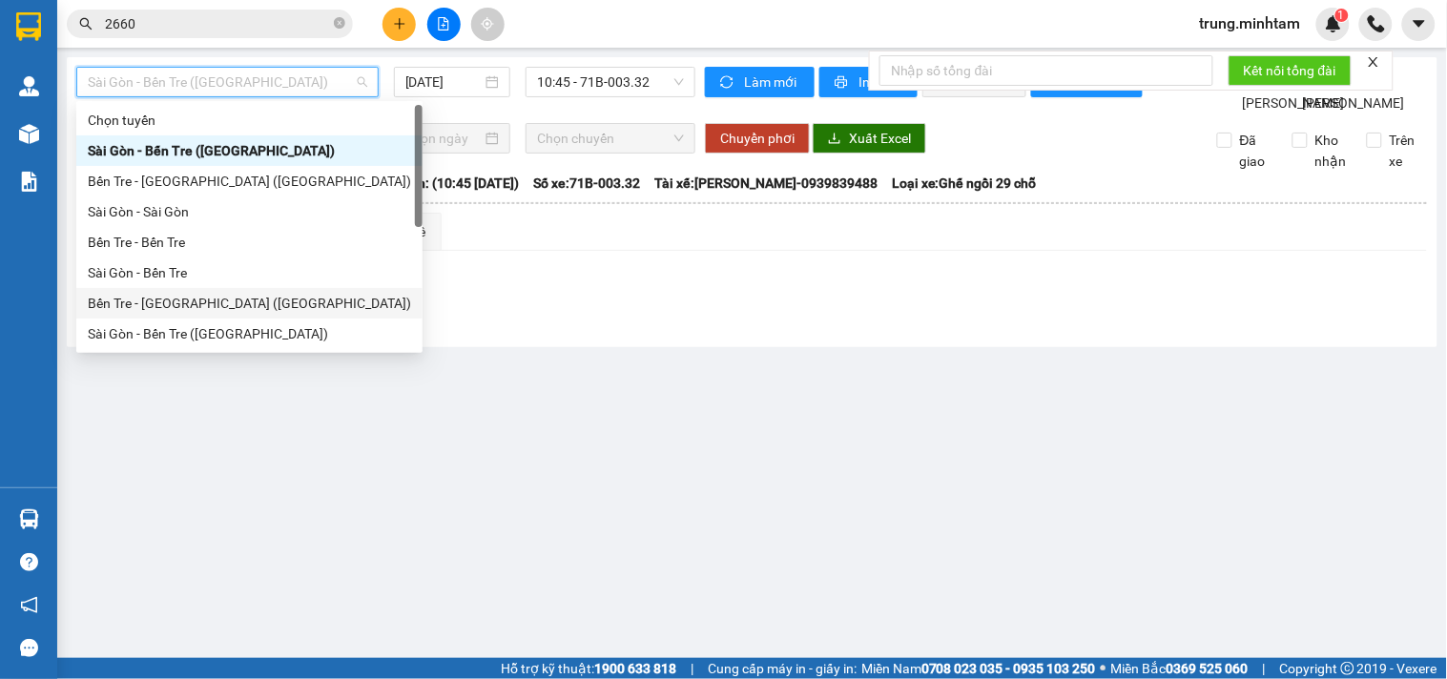
click at [179, 301] on div "Bến Tre - [GEOGRAPHIC_DATA] ([GEOGRAPHIC_DATA])" at bounding box center [249, 303] width 323 height 21
type input "[DATE]"
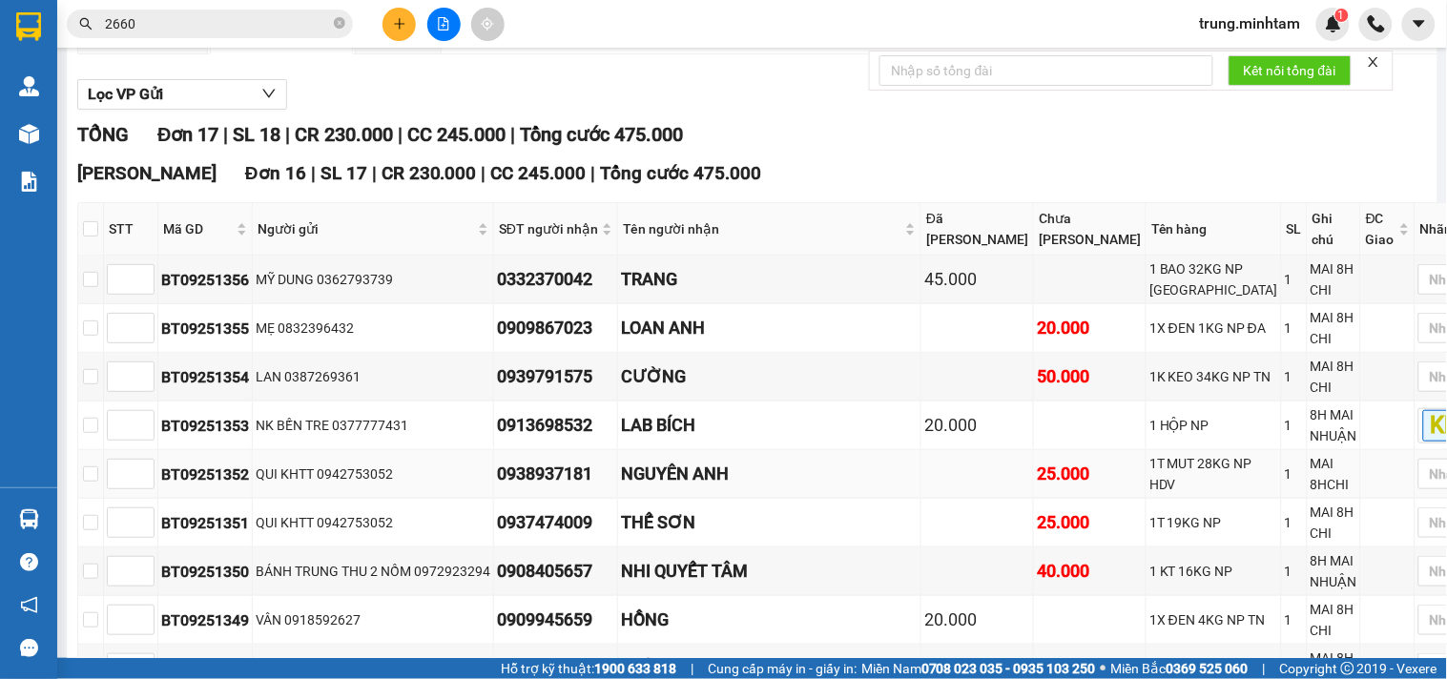
scroll to position [194, 0]
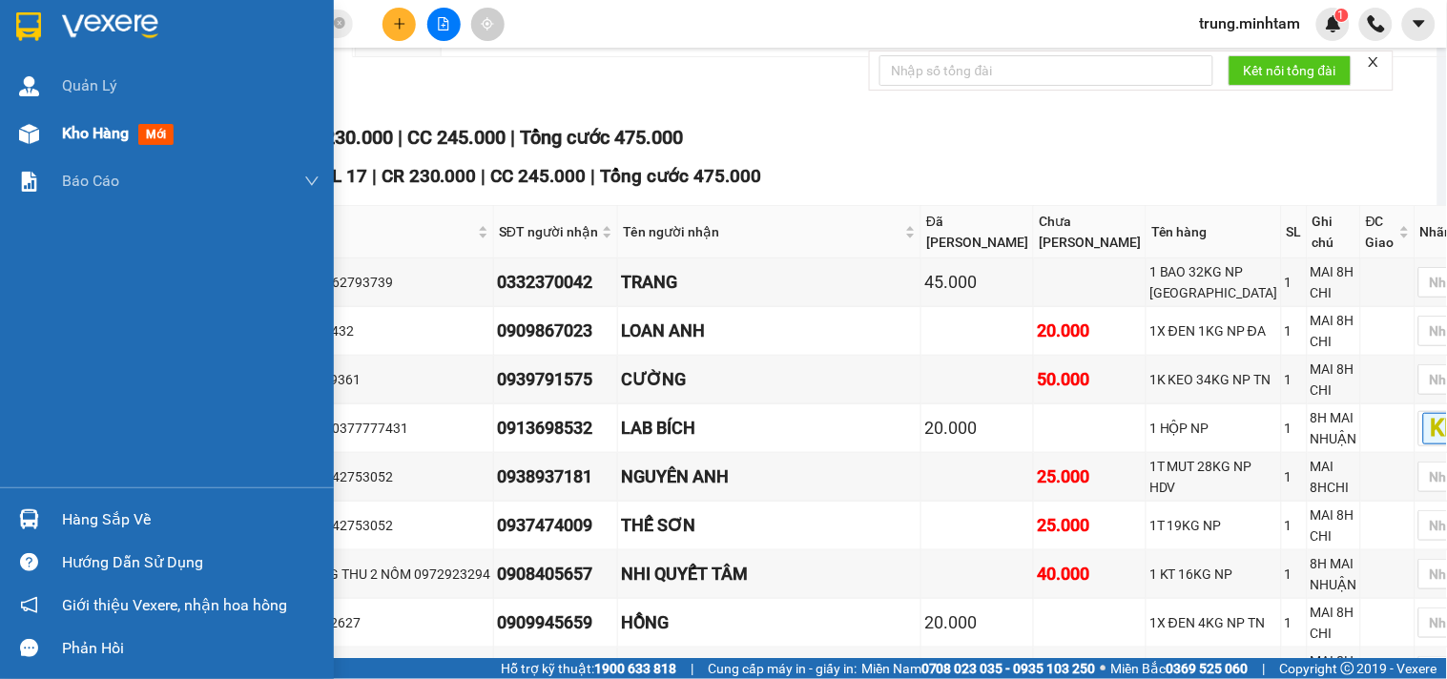
click at [106, 134] on span "Kho hàng" at bounding box center [95, 133] width 67 height 18
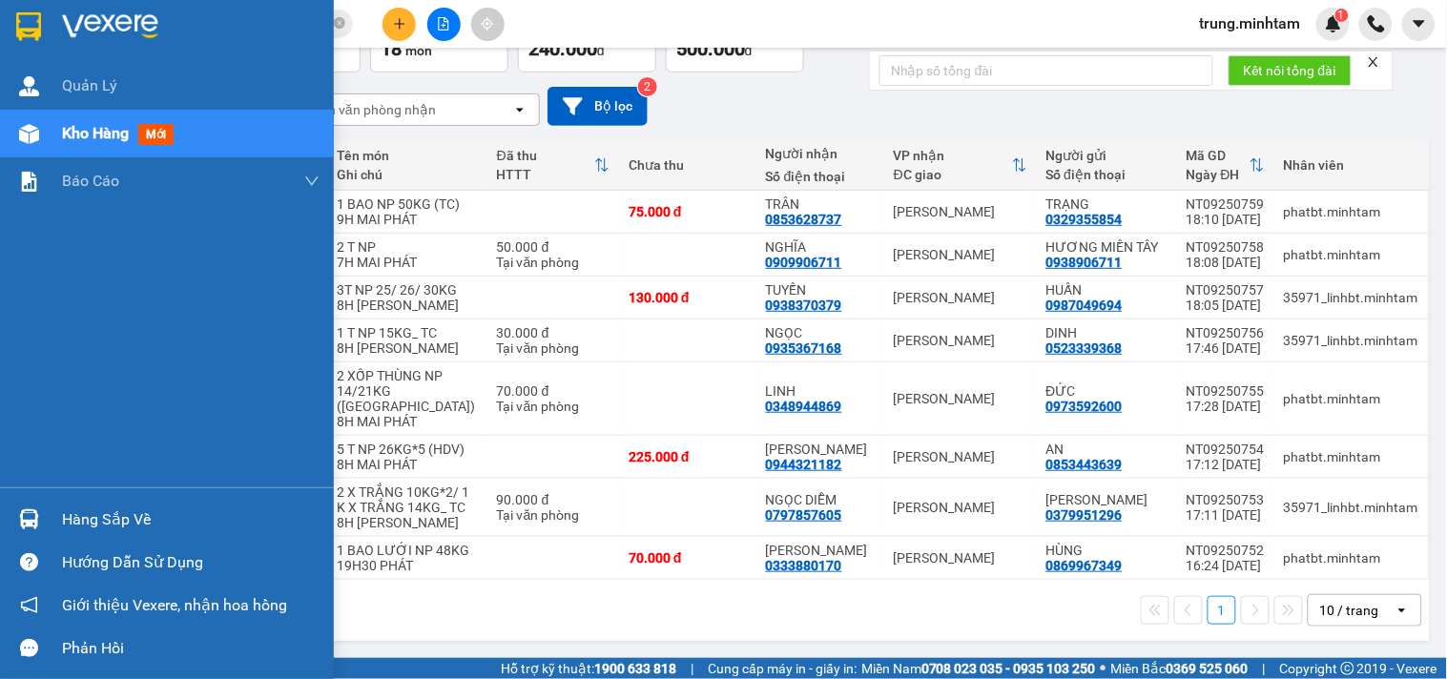
scroll to position [192, 0]
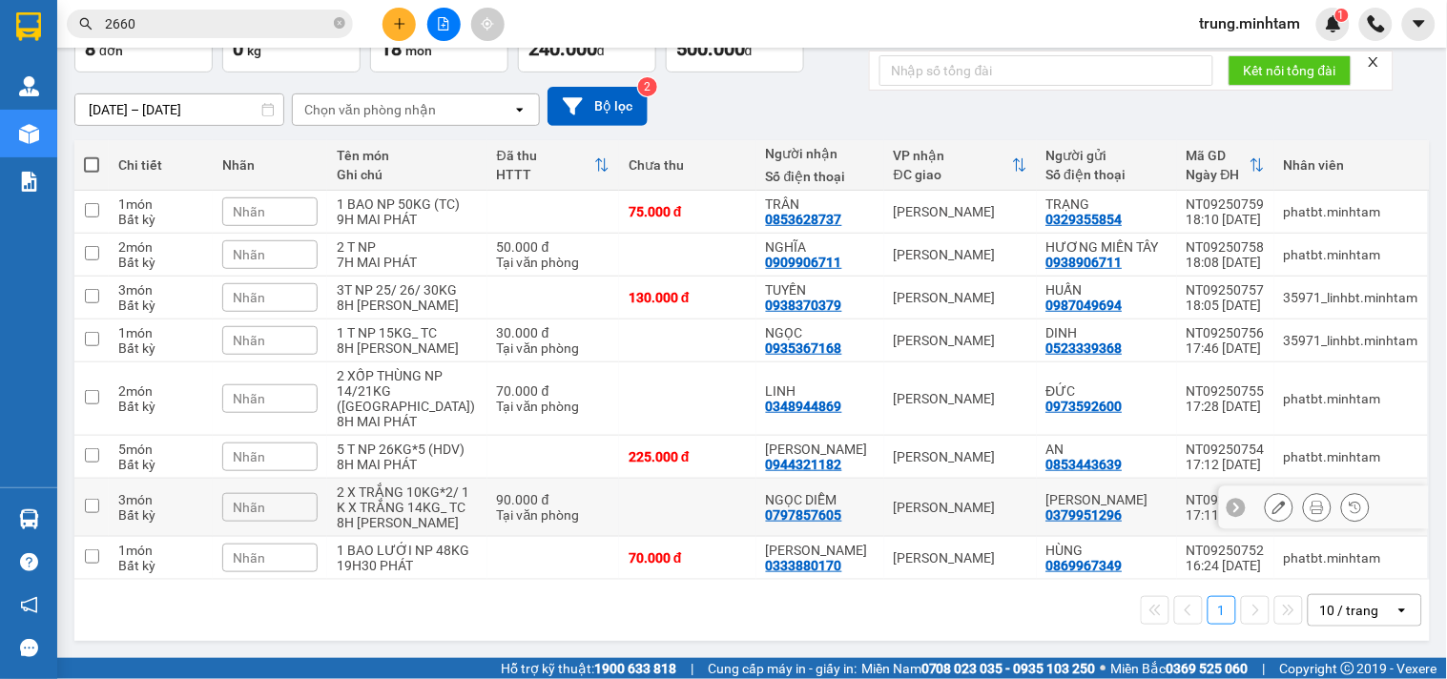
click at [979, 500] on div "[PERSON_NAME]" at bounding box center [961, 507] width 134 height 15
checkbox input "true"
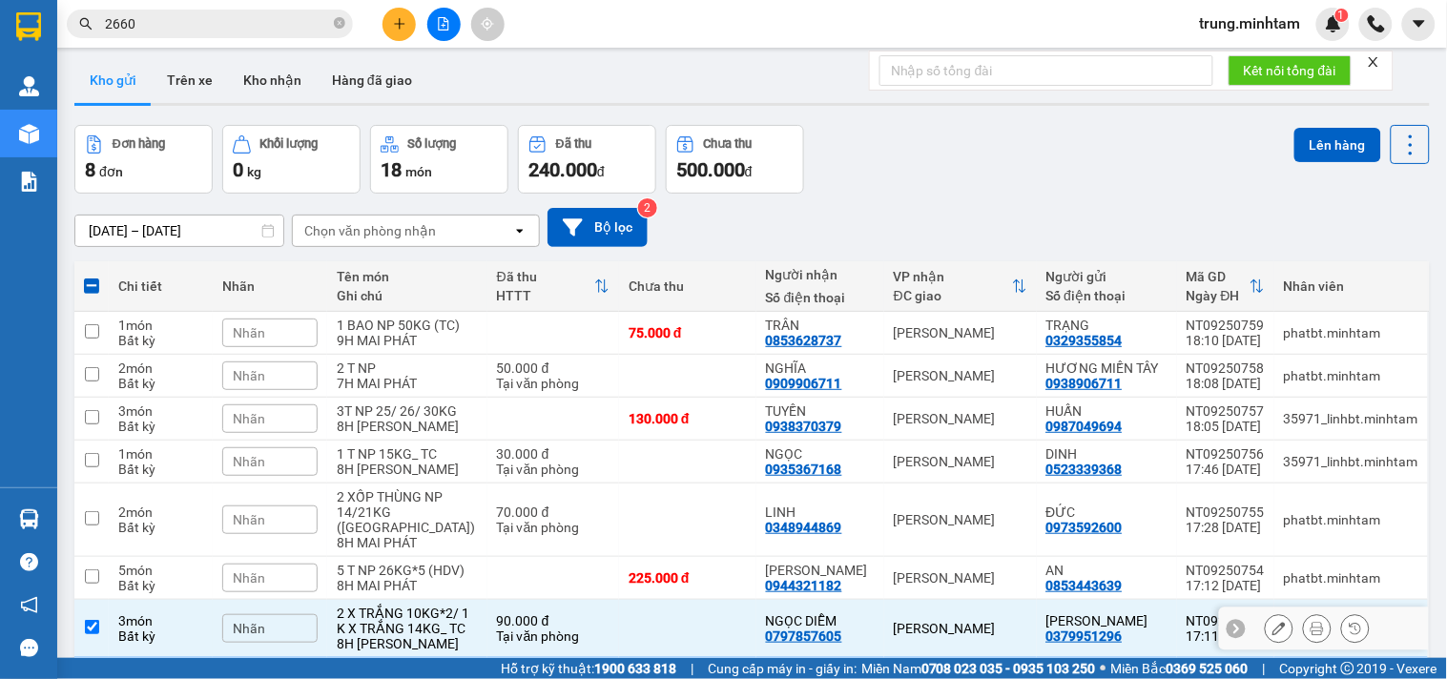
scroll to position [0, 0]
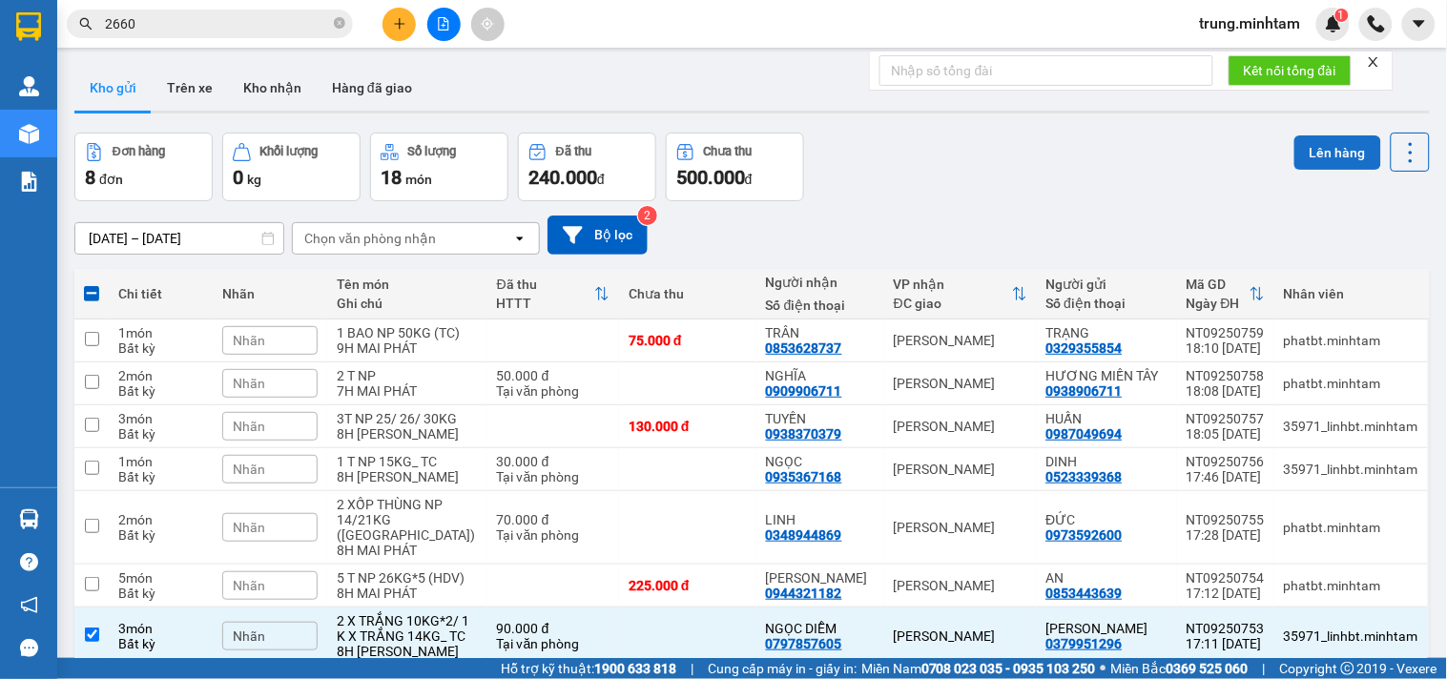
click at [1329, 150] on button "Lên hàng" at bounding box center [1338, 152] width 87 height 34
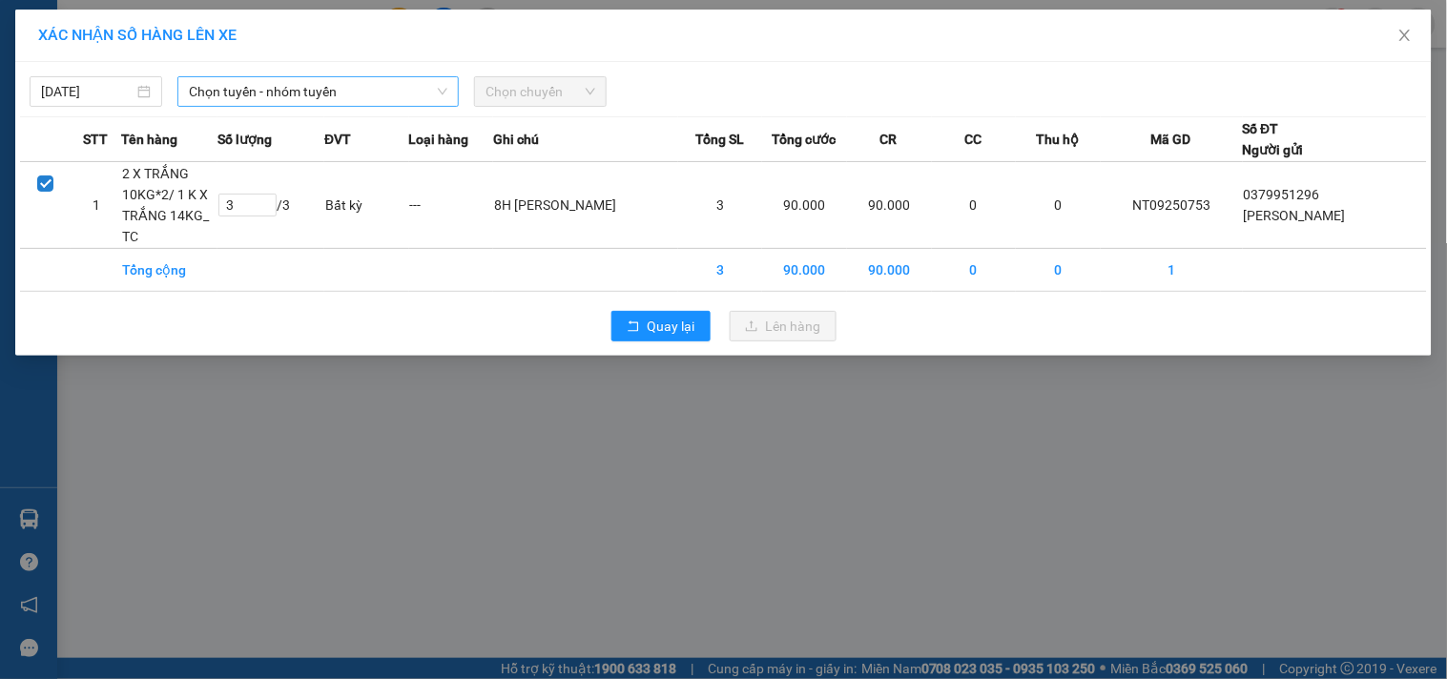
click at [297, 86] on span "Chọn tuyến - nhóm tuyến" at bounding box center [318, 91] width 259 height 29
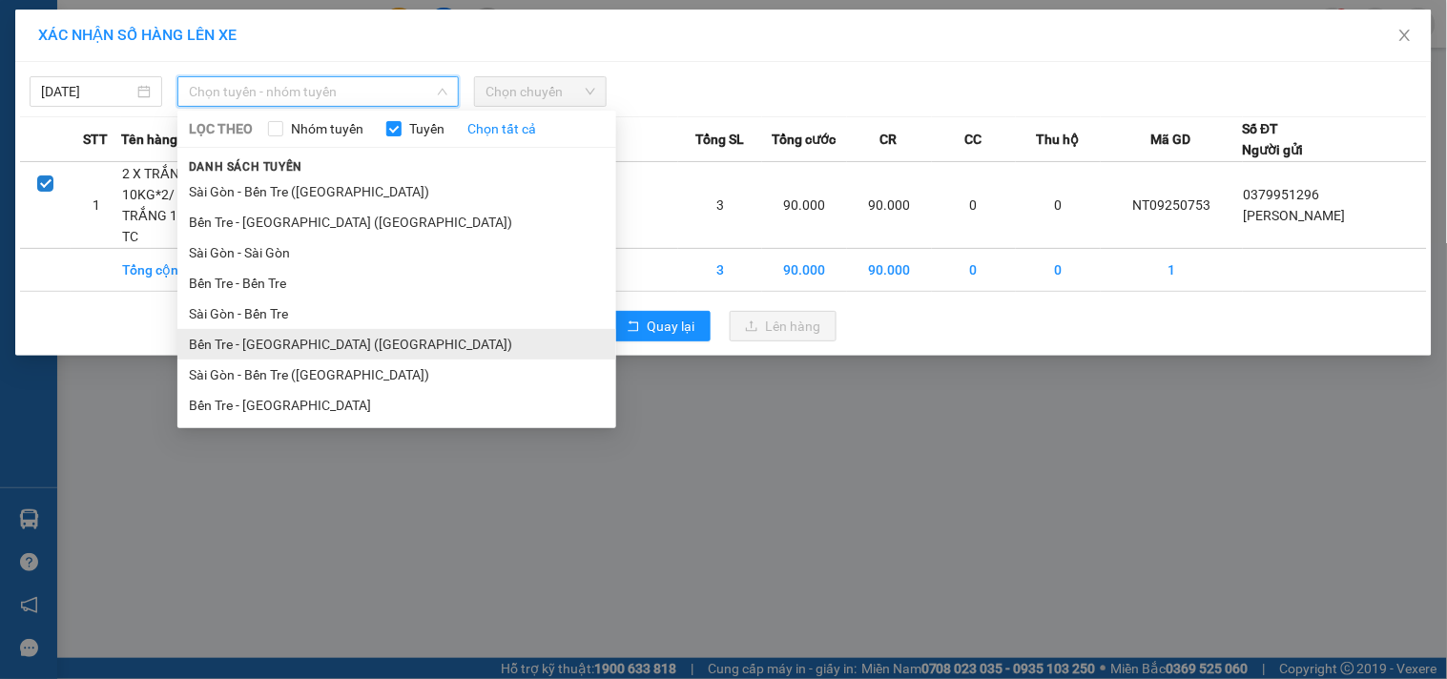
click at [281, 347] on li "Bến Tre - [GEOGRAPHIC_DATA] ([GEOGRAPHIC_DATA])" at bounding box center [396, 344] width 439 height 31
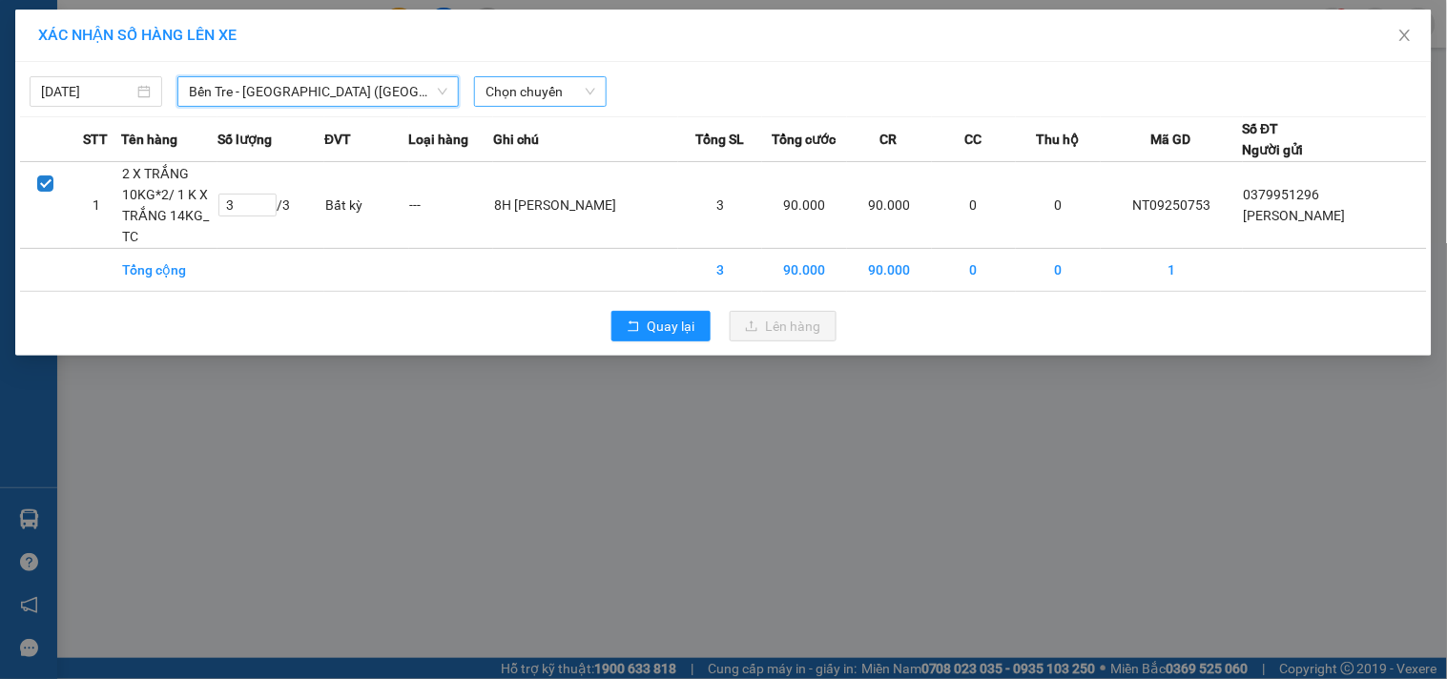
click at [525, 93] on span "Chọn chuyến" at bounding box center [541, 91] width 110 height 29
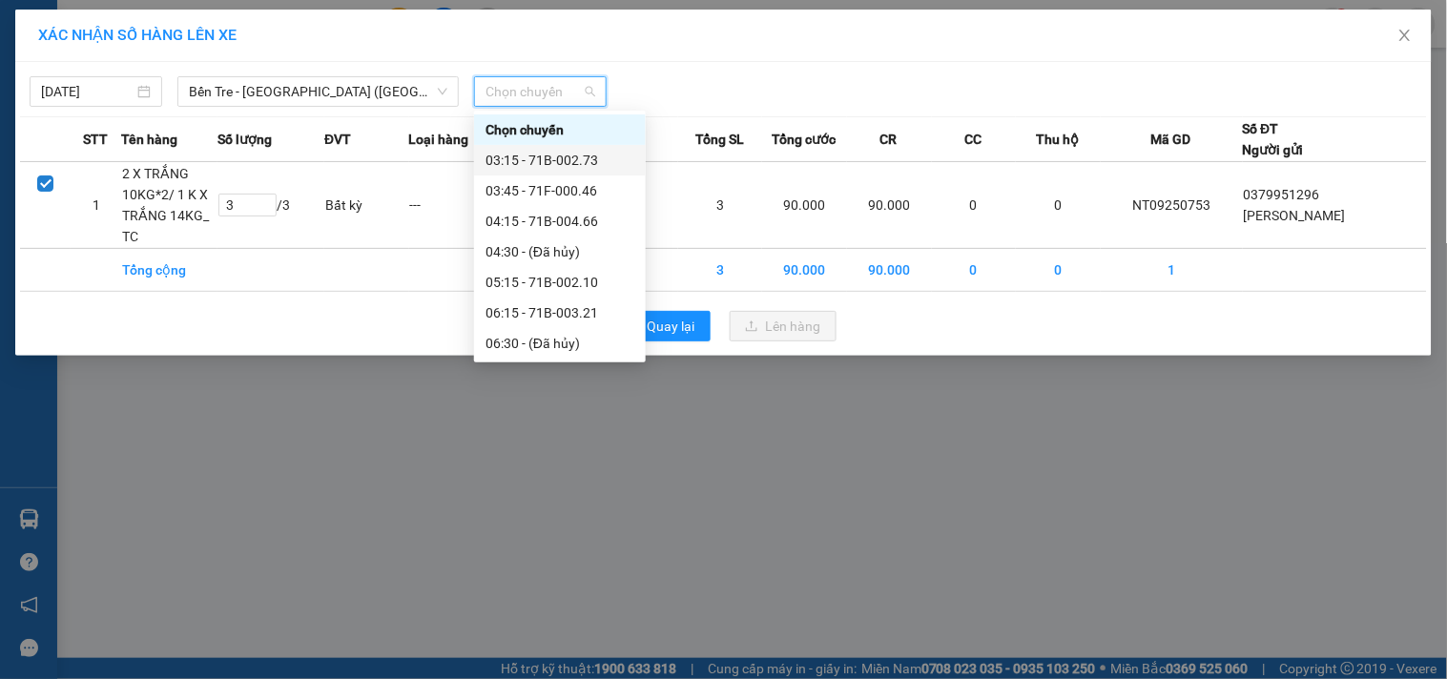
click at [573, 157] on div "03:15 - 71B-002.73" at bounding box center [560, 160] width 149 height 21
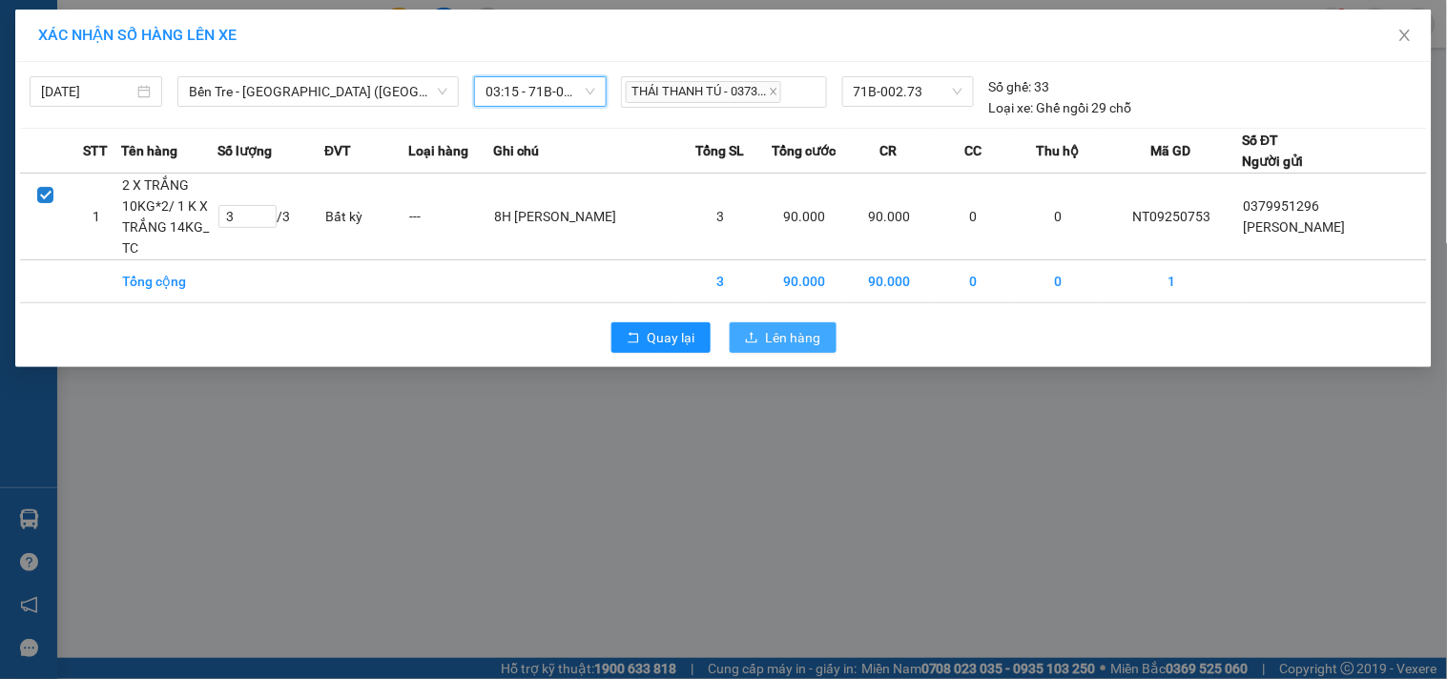
click at [779, 338] on span "Lên hàng" at bounding box center [793, 337] width 55 height 21
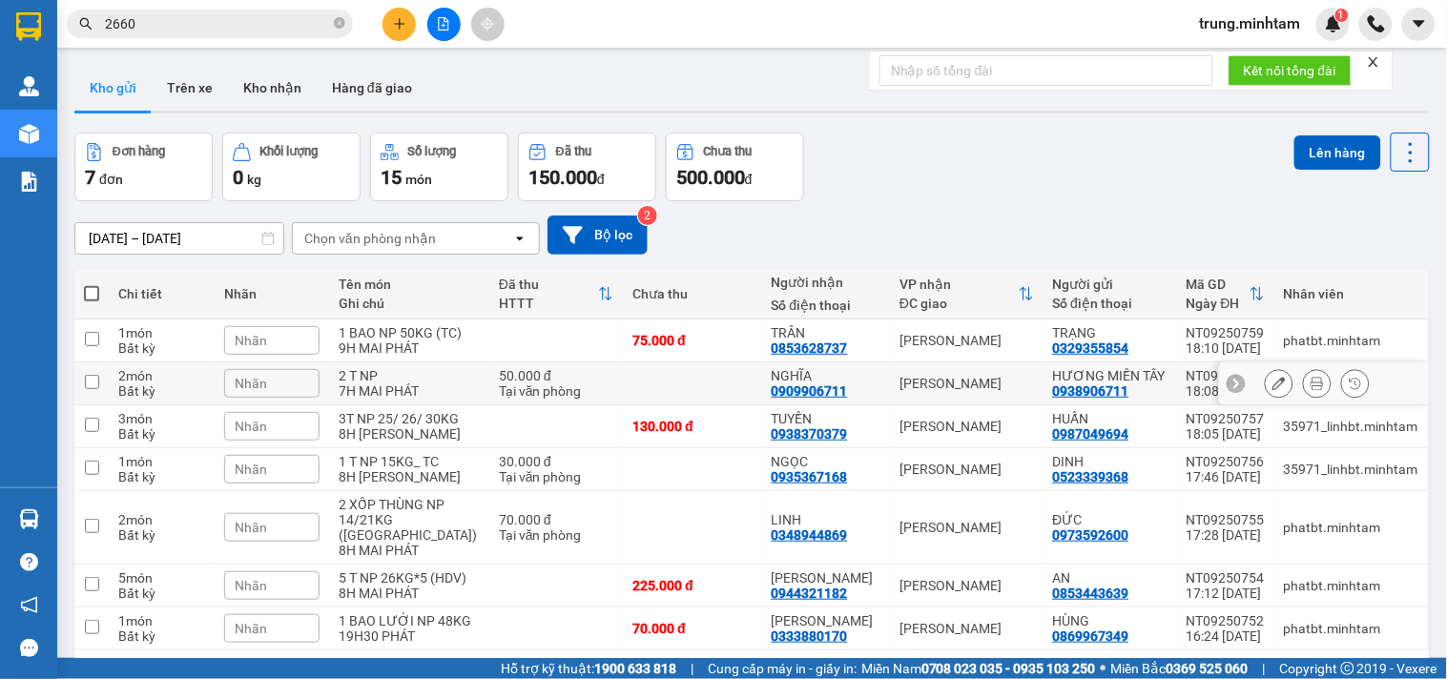
click at [986, 391] on div "[PERSON_NAME]" at bounding box center [967, 383] width 134 height 15
checkbox input "true"
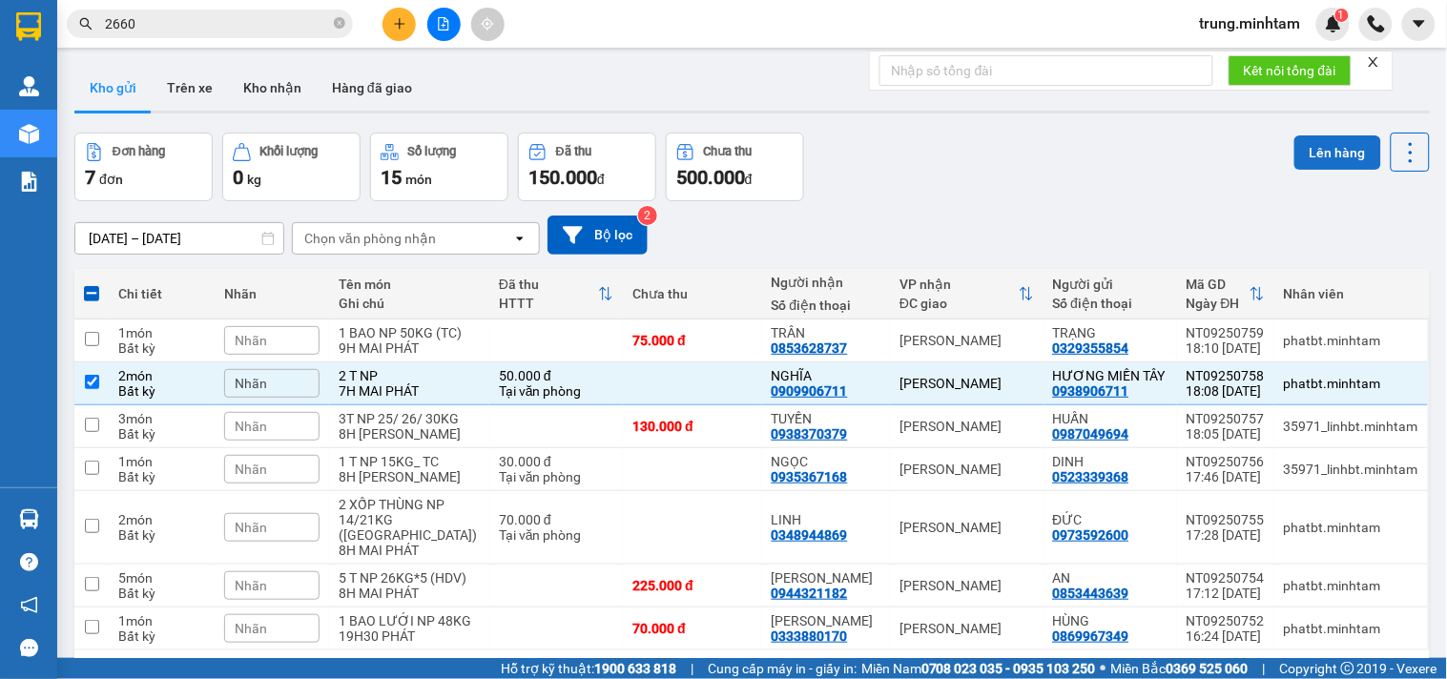
click at [1313, 155] on button "Lên hàng" at bounding box center [1338, 152] width 87 height 34
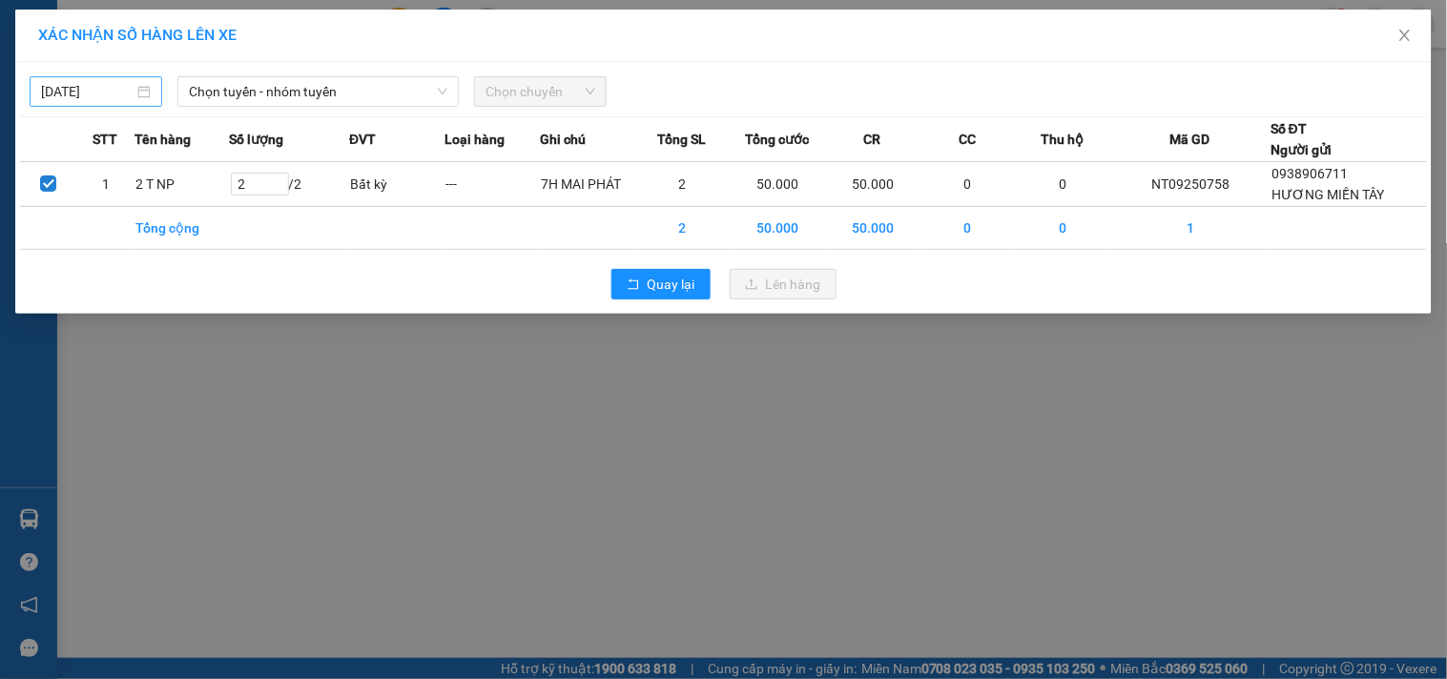
click at [124, 91] on input "[DATE]" at bounding box center [87, 91] width 93 height 21
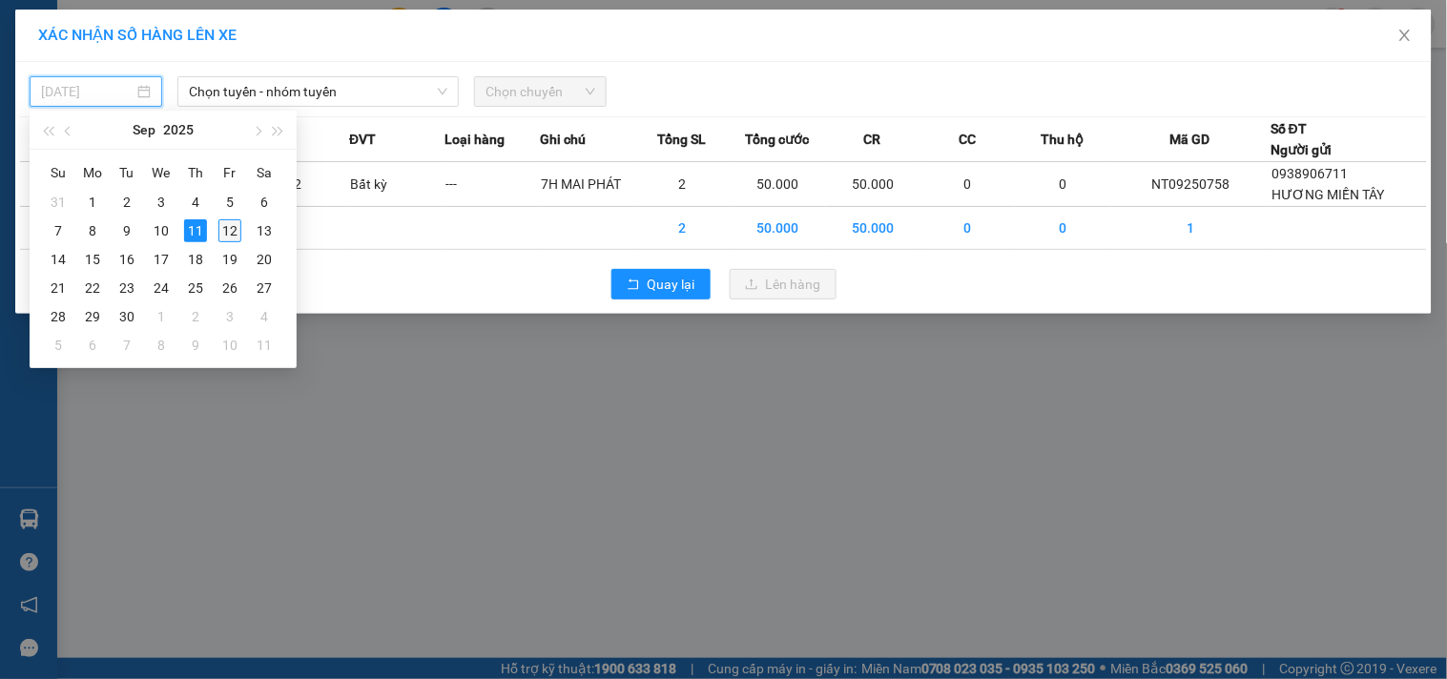
click at [229, 226] on div "12" at bounding box center [229, 230] width 23 height 23
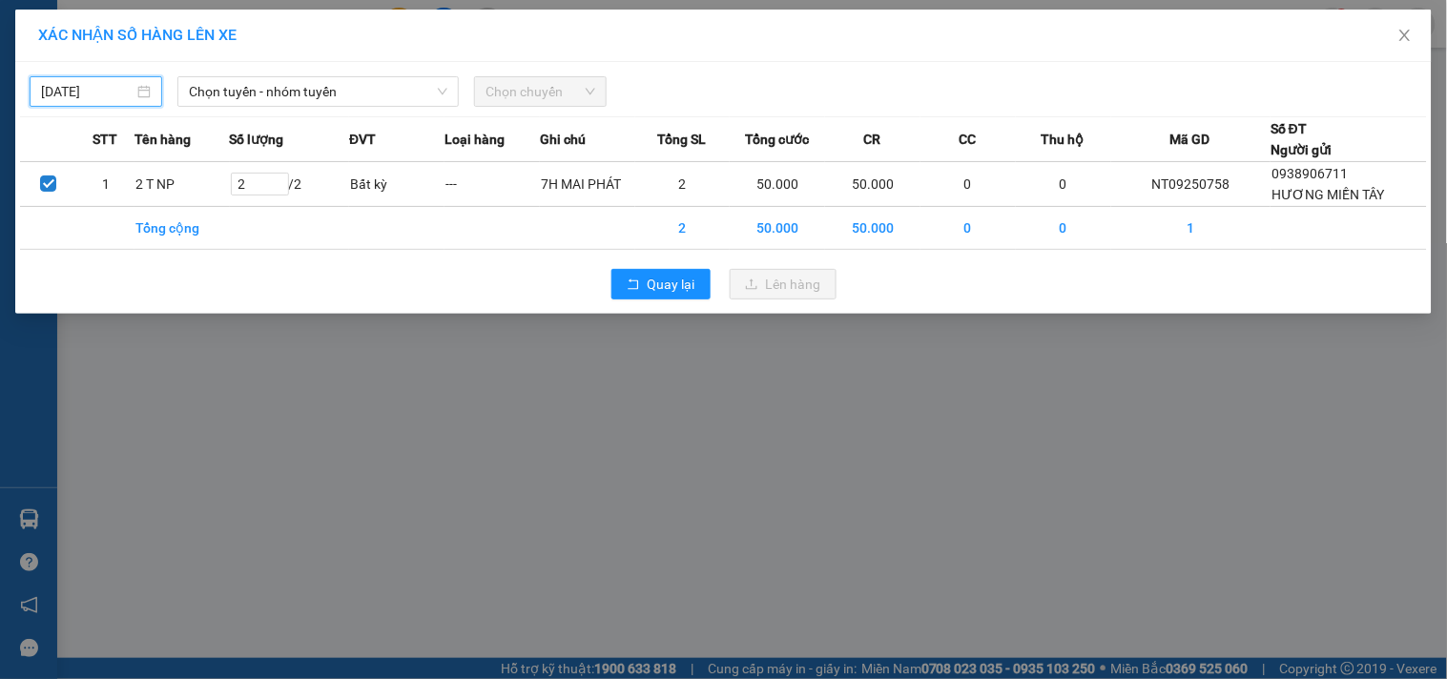
type input "[DATE]"
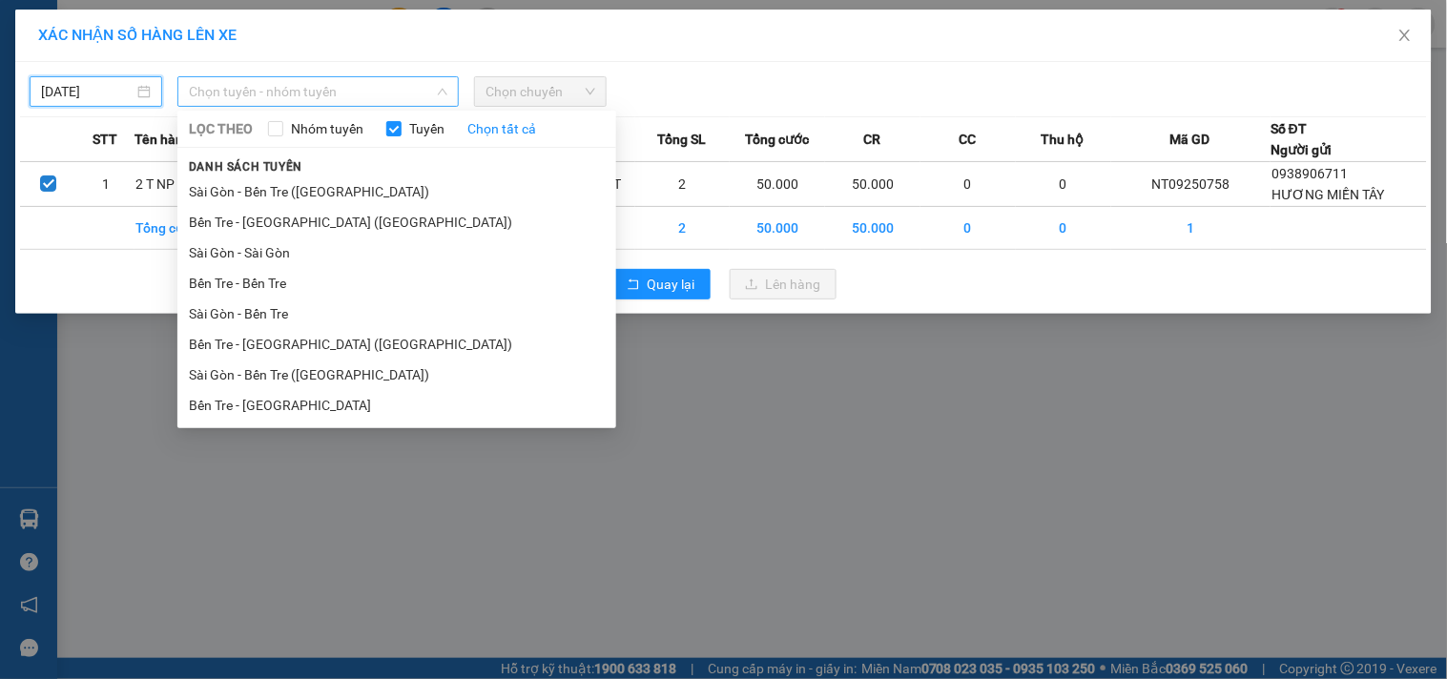
click at [262, 93] on span "Chọn tuyến - nhóm tuyến" at bounding box center [318, 91] width 259 height 29
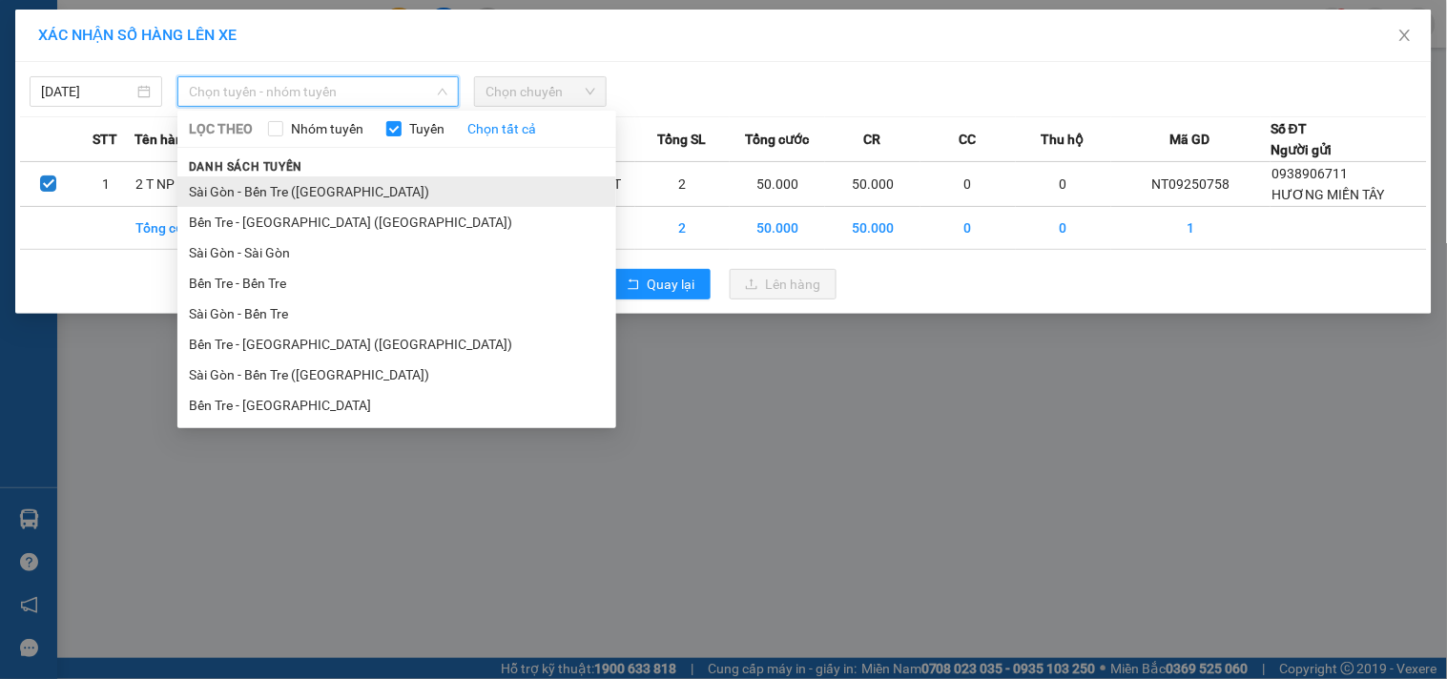
click at [286, 192] on li "Sài Gòn - Bến Tre ([GEOGRAPHIC_DATA])" at bounding box center [396, 192] width 439 height 31
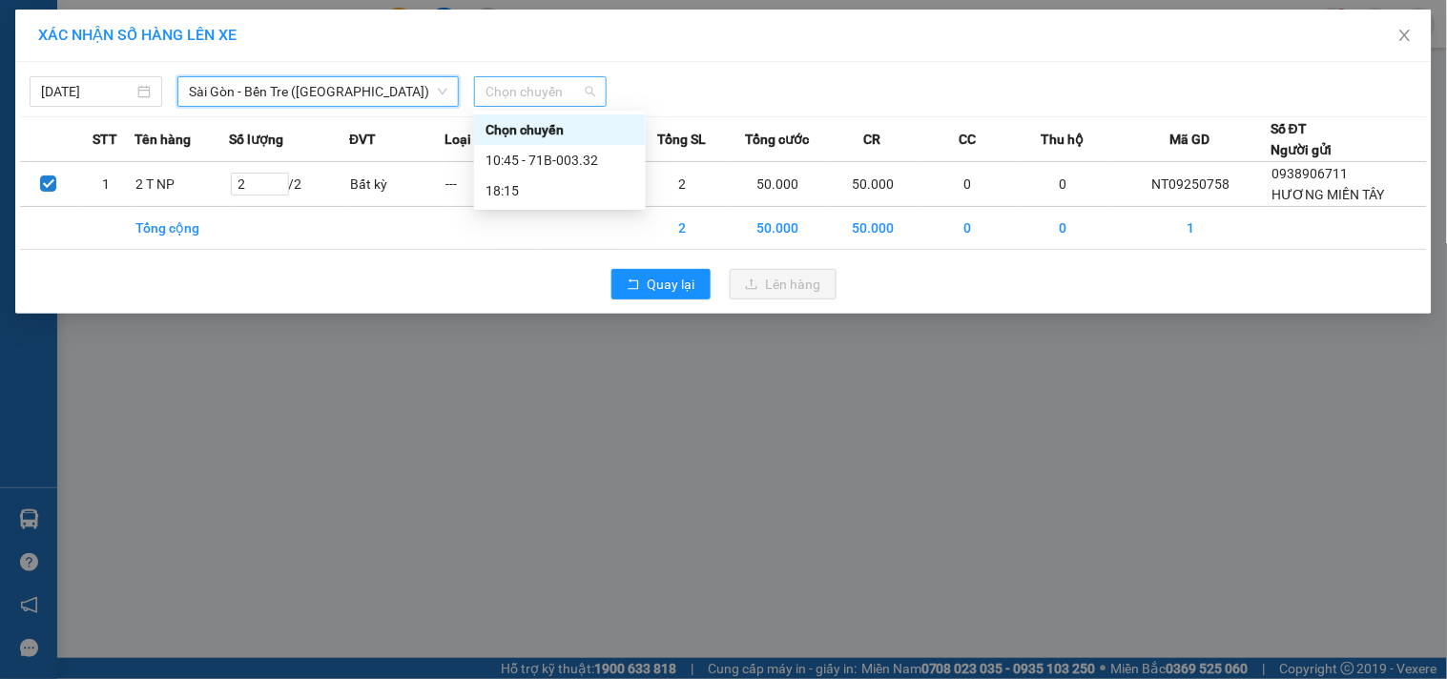
click at [510, 94] on span "Chọn chuyến" at bounding box center [541, 91] width 110 height 29
click at [303, 90] on span "Sài Gòn - Bến Tre ([GEOGRAPHIC_DATA])" at bounding box center [318, 91] width 259 height 29
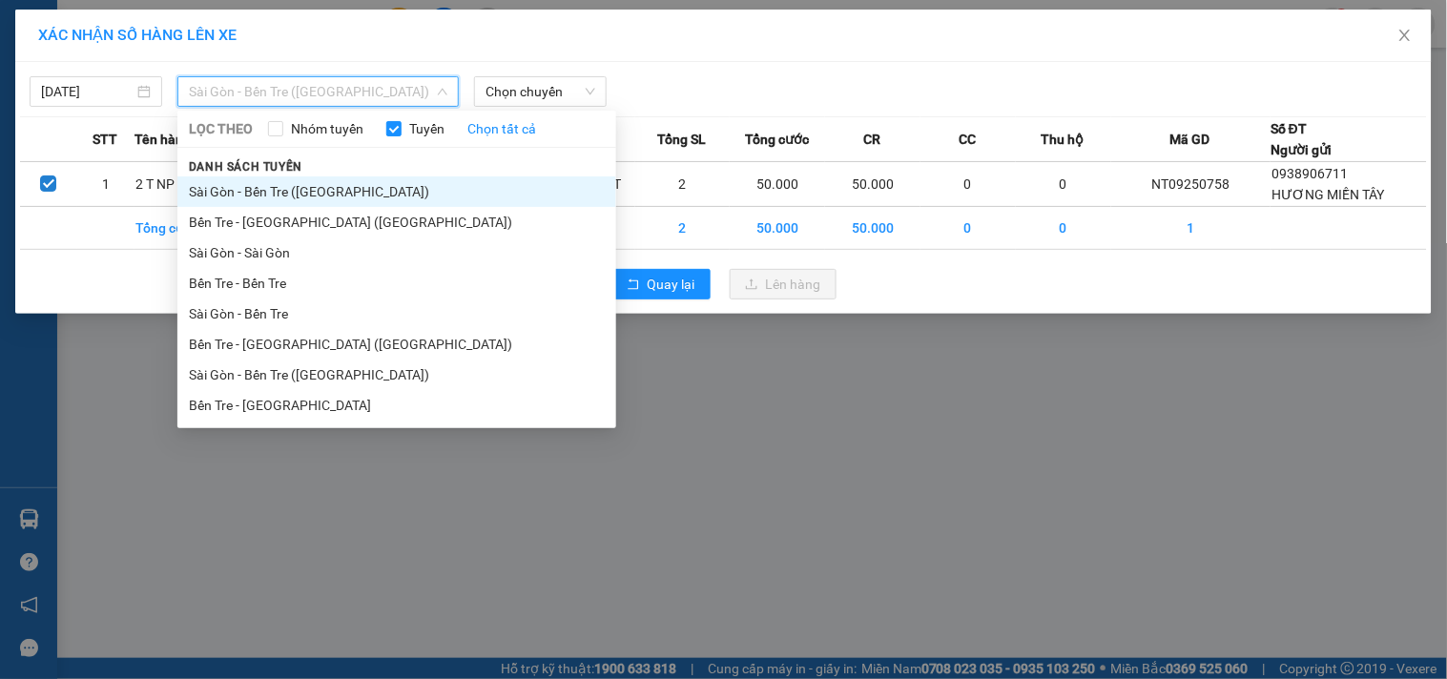
drag, startPoint x: 268, startPoint y: 347, endPoint x: 373, endPoint y: 263, distance: 134.4
click at [281, 334] on li "Bến Tre - [GEOGRAPHIC_DATA] ([GEOGRAPHIC_DATA])" at bounding box center [396, 344] width 439 height 31
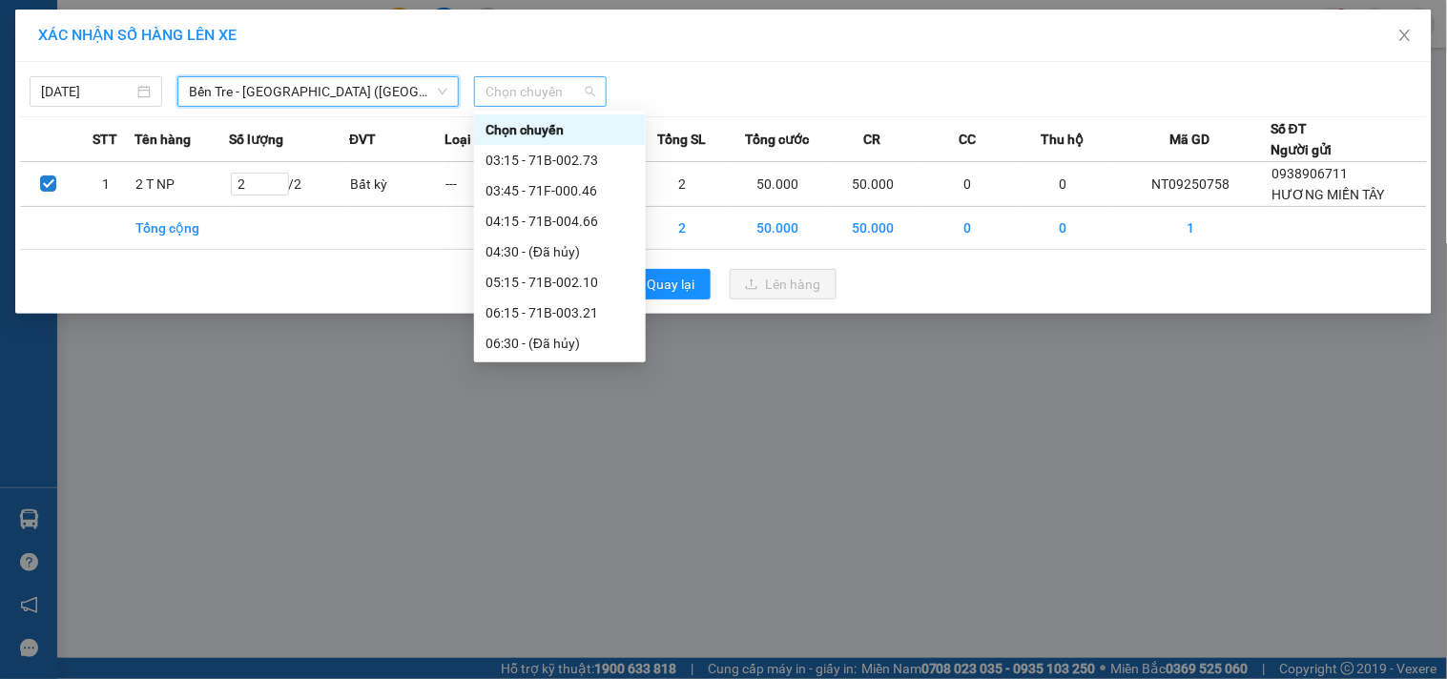
click at [515, 97] on span "Chọn chuyến" at bounding box center [541, 91] width 110 height 29
click at [553, 160] on div "03:15 - 71B-002.73" at bounding box center [560, 160] width 149 height 21
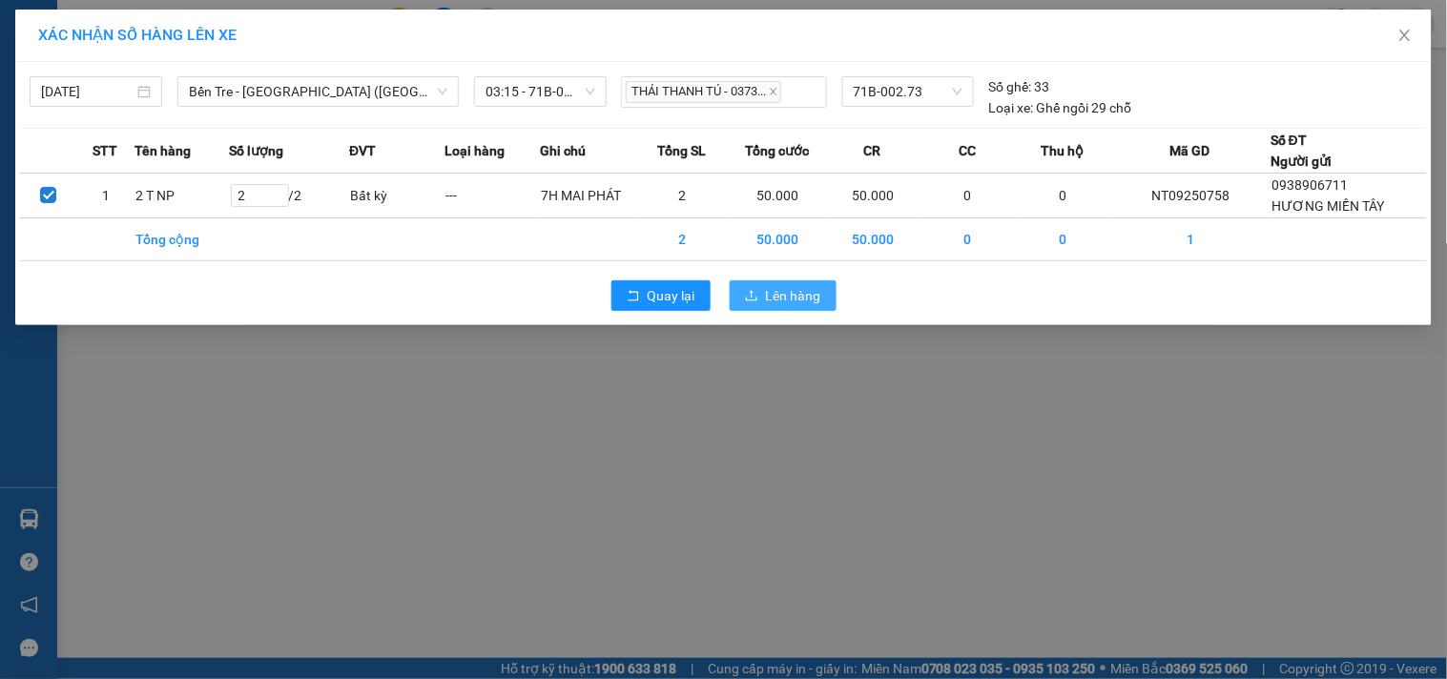
click at [784, 294] on span "Lên hàng" at bounding box center [793, 295] width 55 height 21
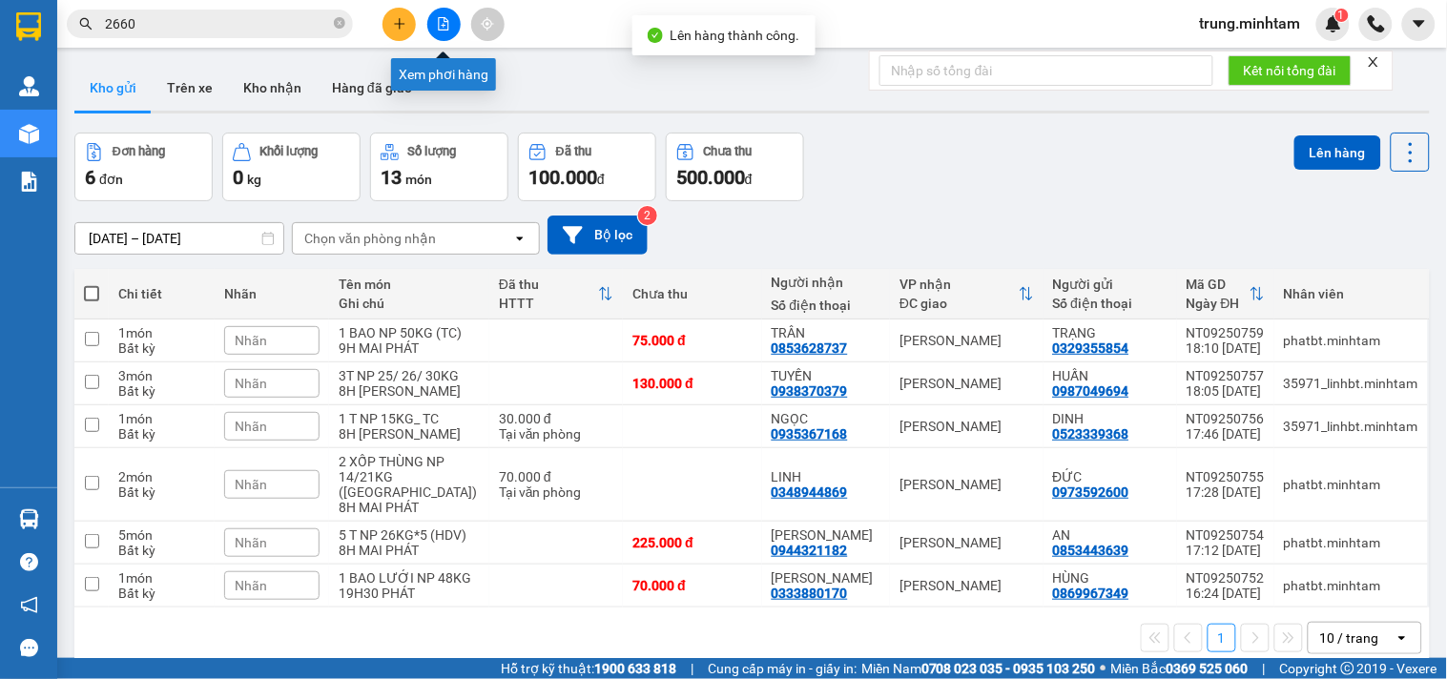
click at [441, 24] on icon "file-add" at bounding box center [443, 23] width 13 height 13
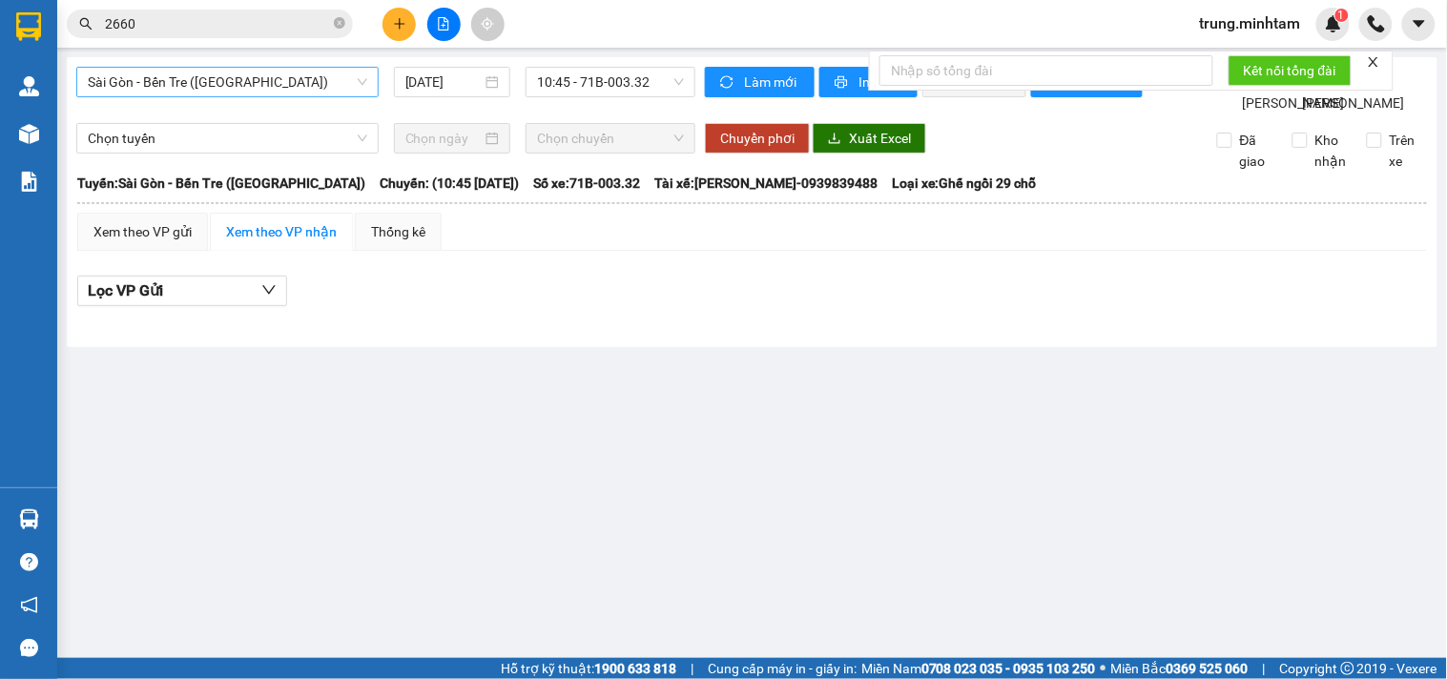
click at [291, 88] on span "Sài Gòn - Bến Tre ([GEOGRAPHIC_DATA])" at bounding box center [228, 82] width 280 height 29
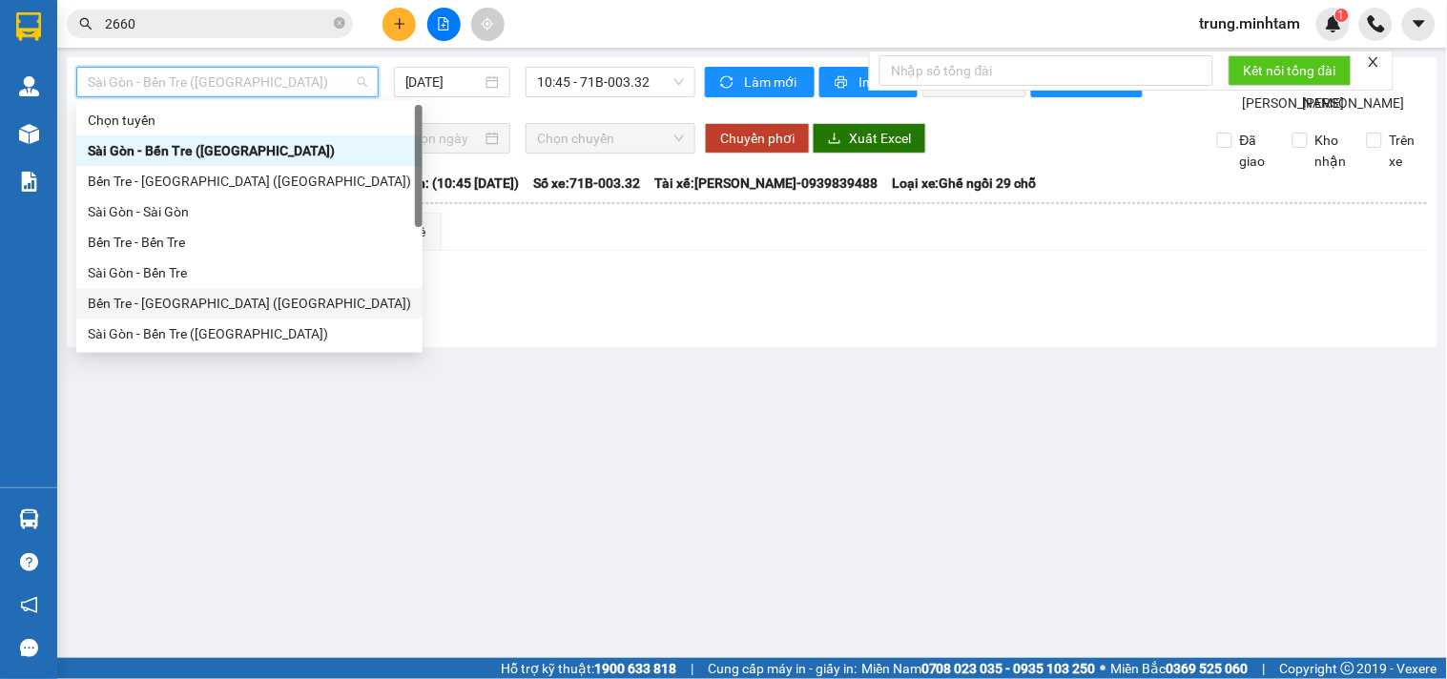
click at [196, 301] on div "Bến Tre - [GEOGRAPHIC_DATA] ([GEOGRAPHIC_DATA])" at bounding box center [249, 303] width 323 height 21
type input "[DATE]"
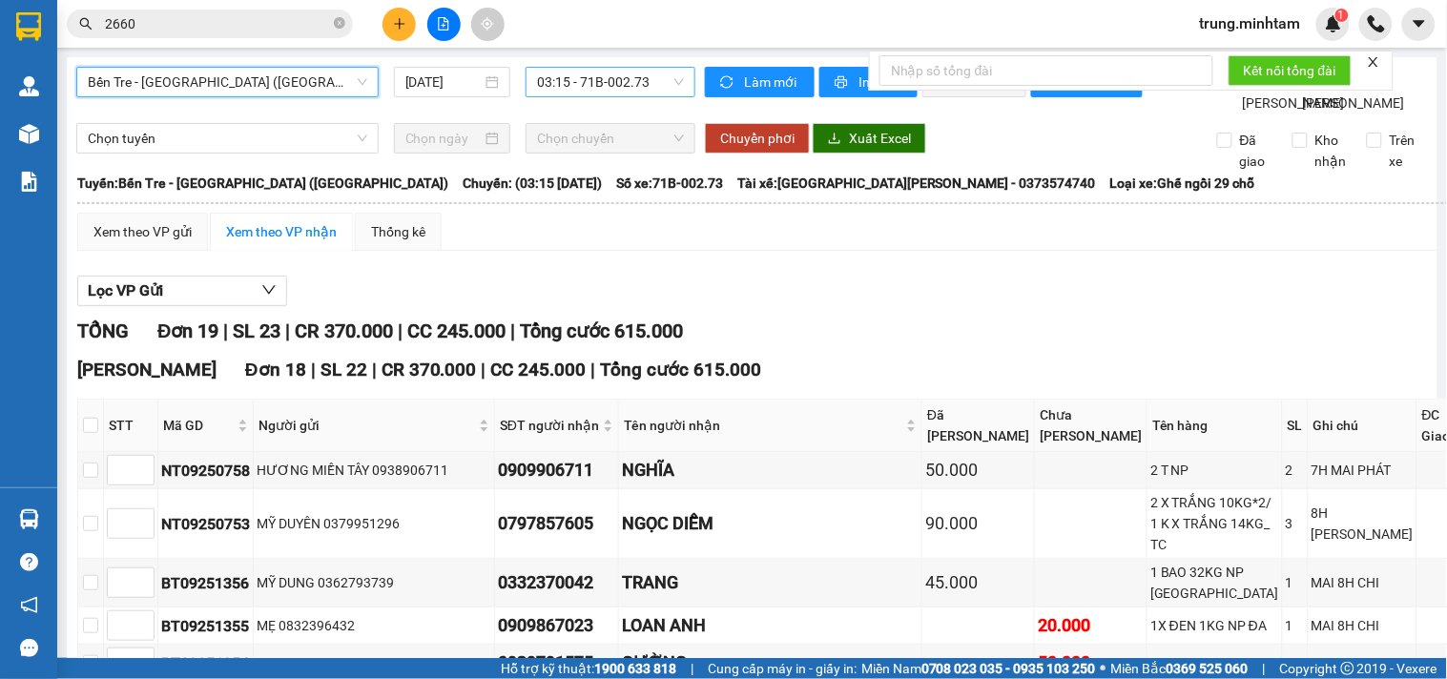
click at [566, 83] on span "03:15 - 71B-002.73" at bounding box center [610, 82] width 147 height 29
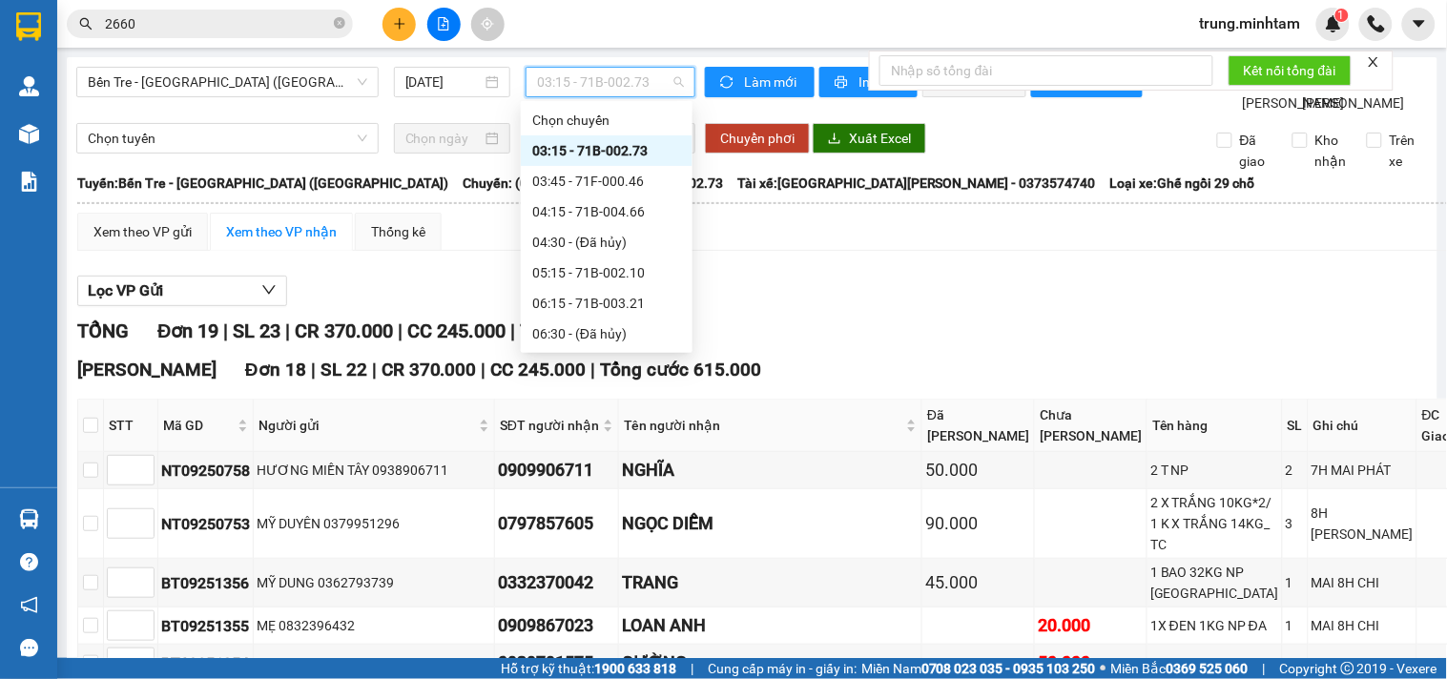
click at [630, 148] on div "03:15 - 71B-002.73" at bounding box center [606, 150] width 149 height 21
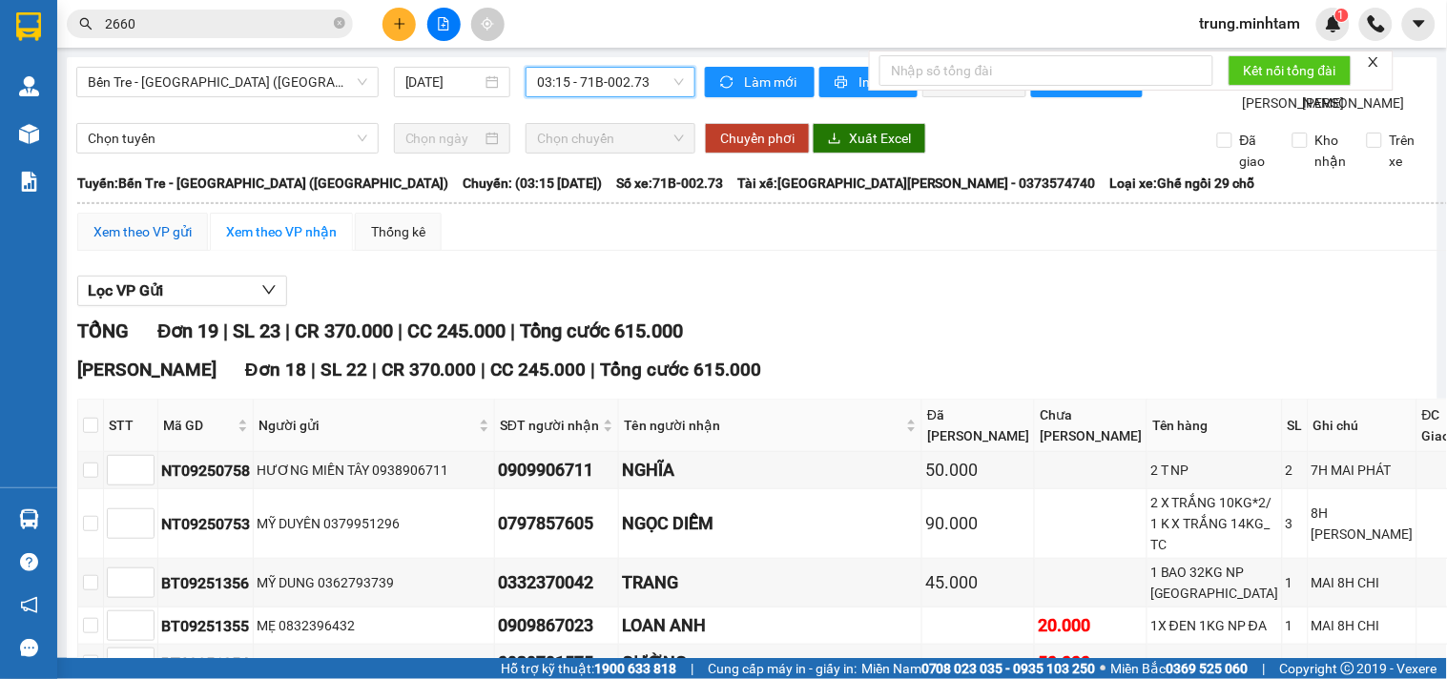
click at [162, 242] on div "Xem theo VP gửi" at bounding box center [143, 231] width 98 height 21
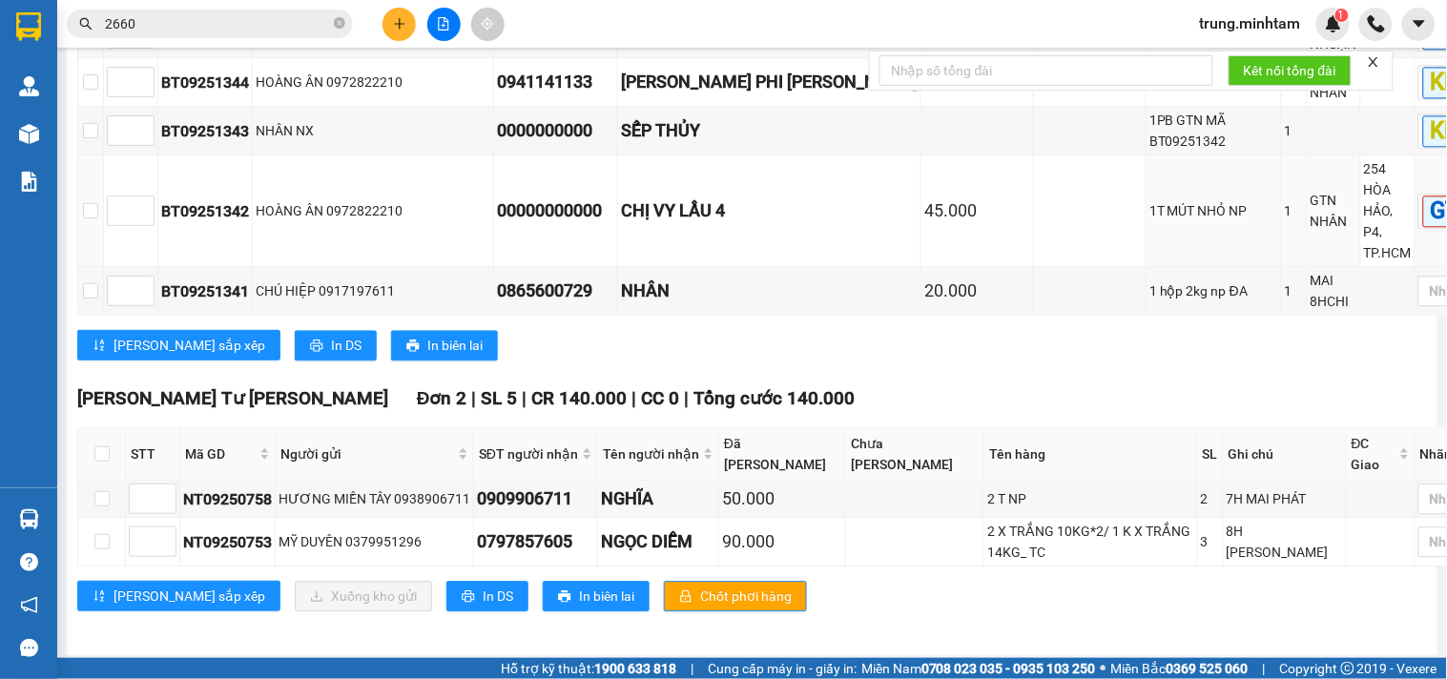
scroll to position [1030, 0]
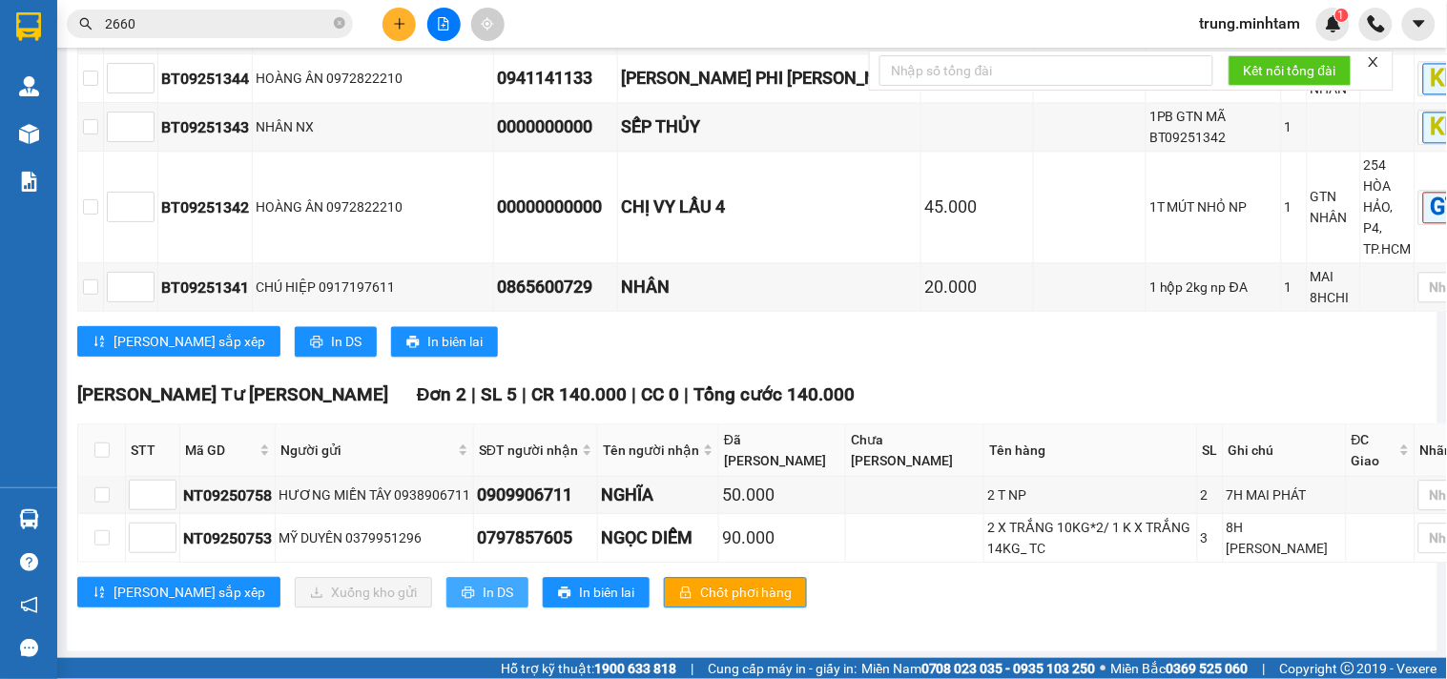
click at [483, 587] on span "In DS" at bounding box center [498, 592] width 31 height 21
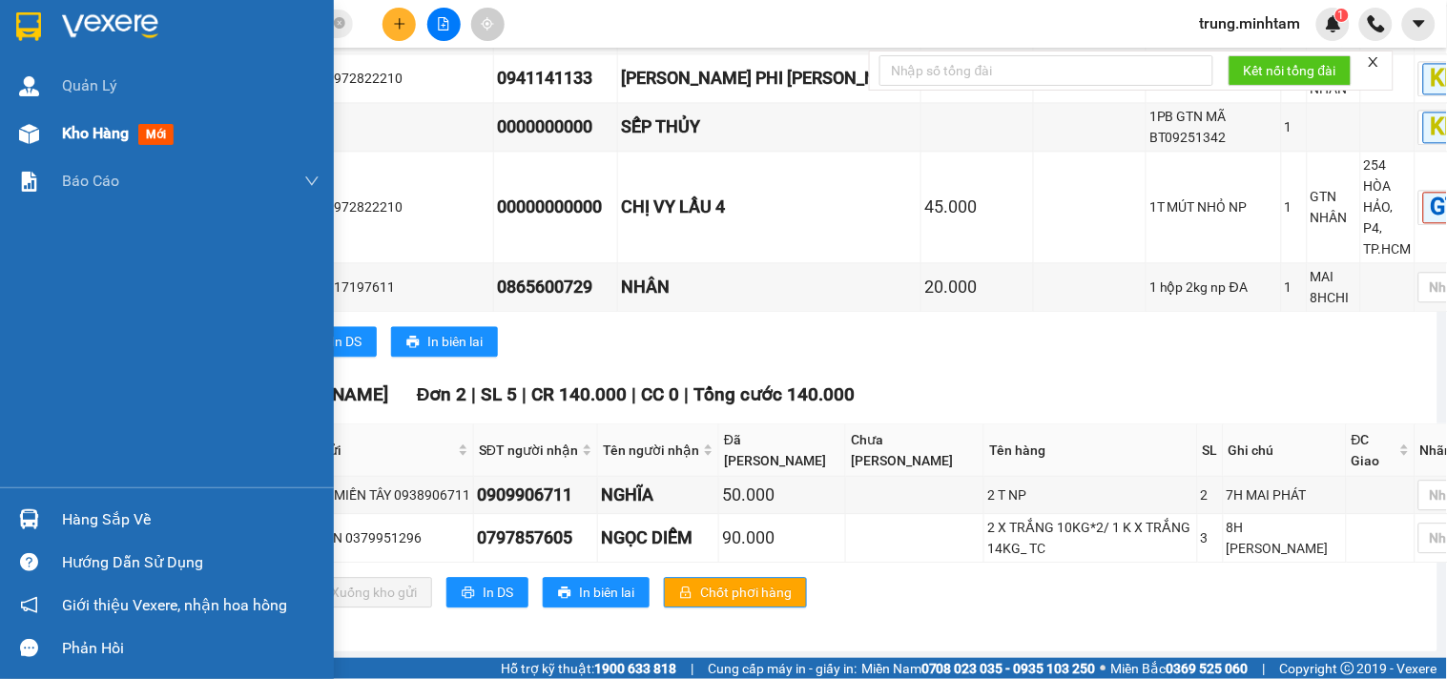
click at [110, 135] on span "Kho hàng" at bounding box center [95, 133] width 67 height 18
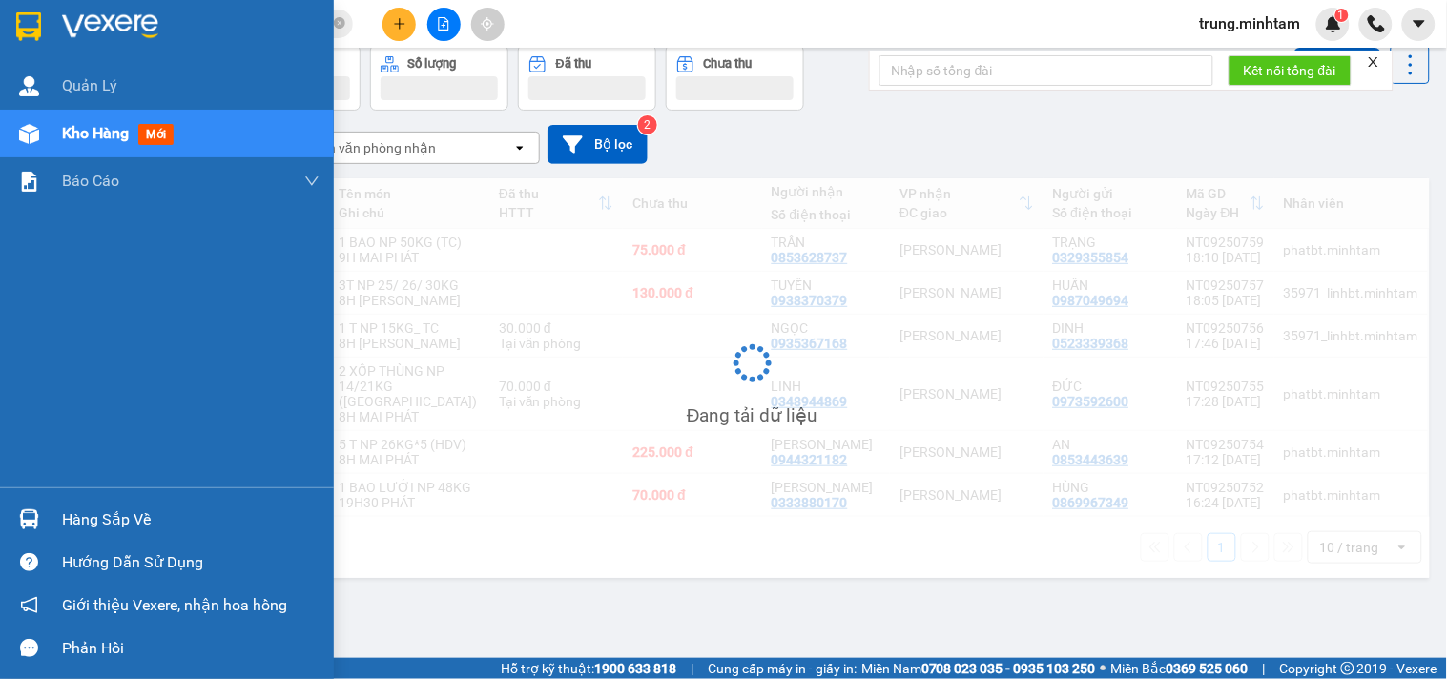
scroll to position [88, 0]
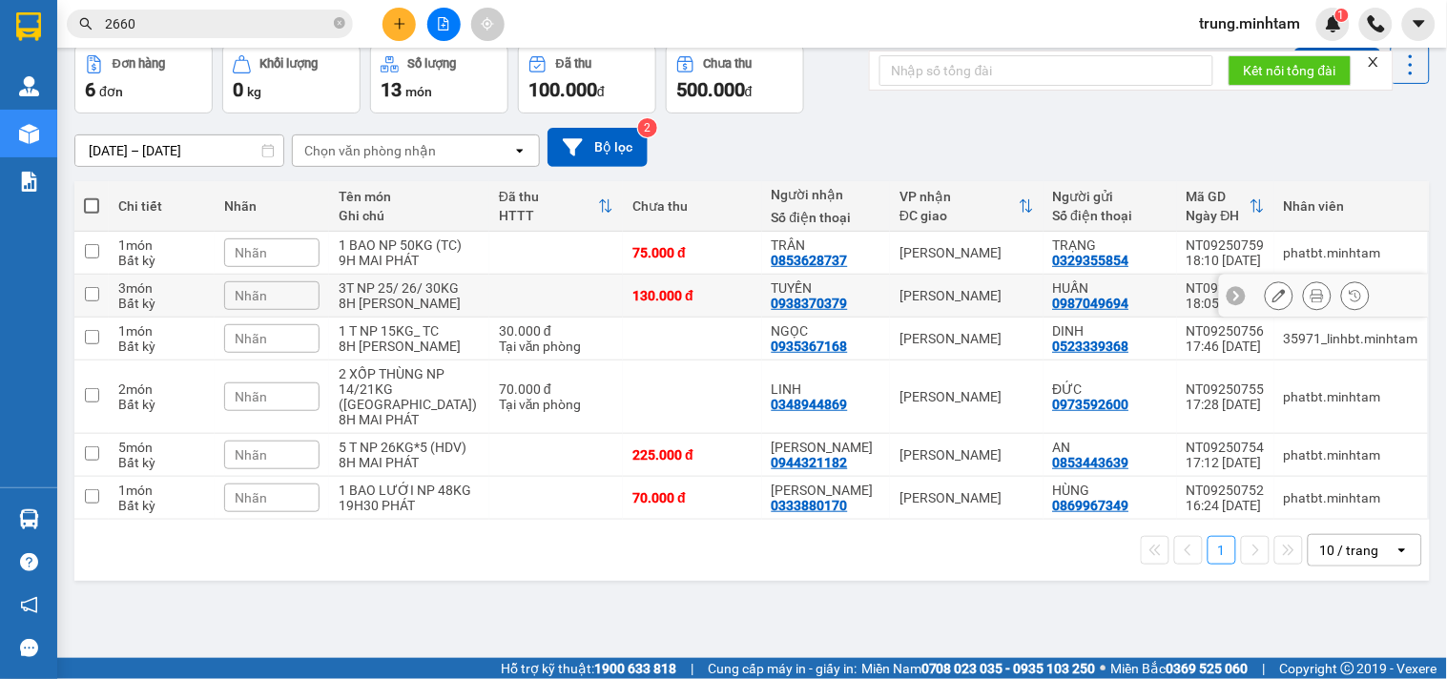
click at [489, 310] on td at bounding box center [556, 296] width 134 height 43
checkbox input "true"
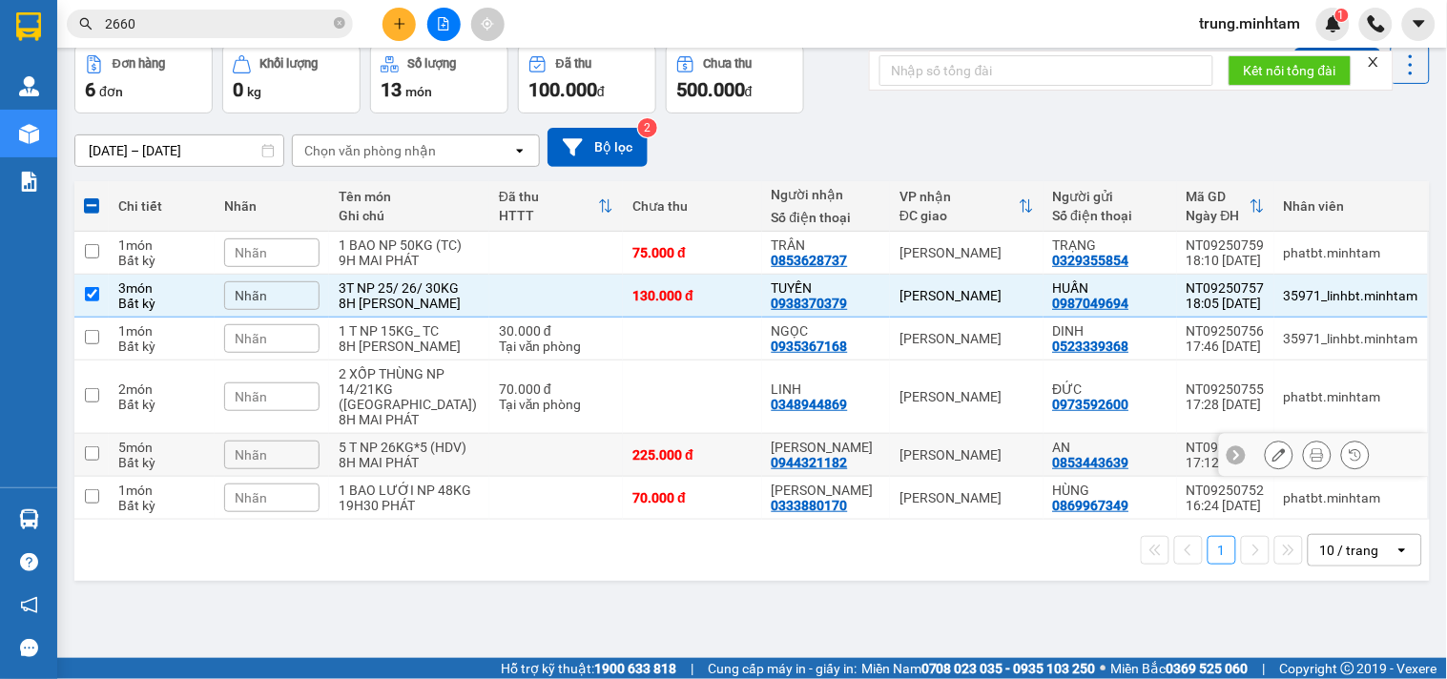
click at [538, 477] on td at bounding box center [556, 455] width 134 height 43
checkbox input "true"
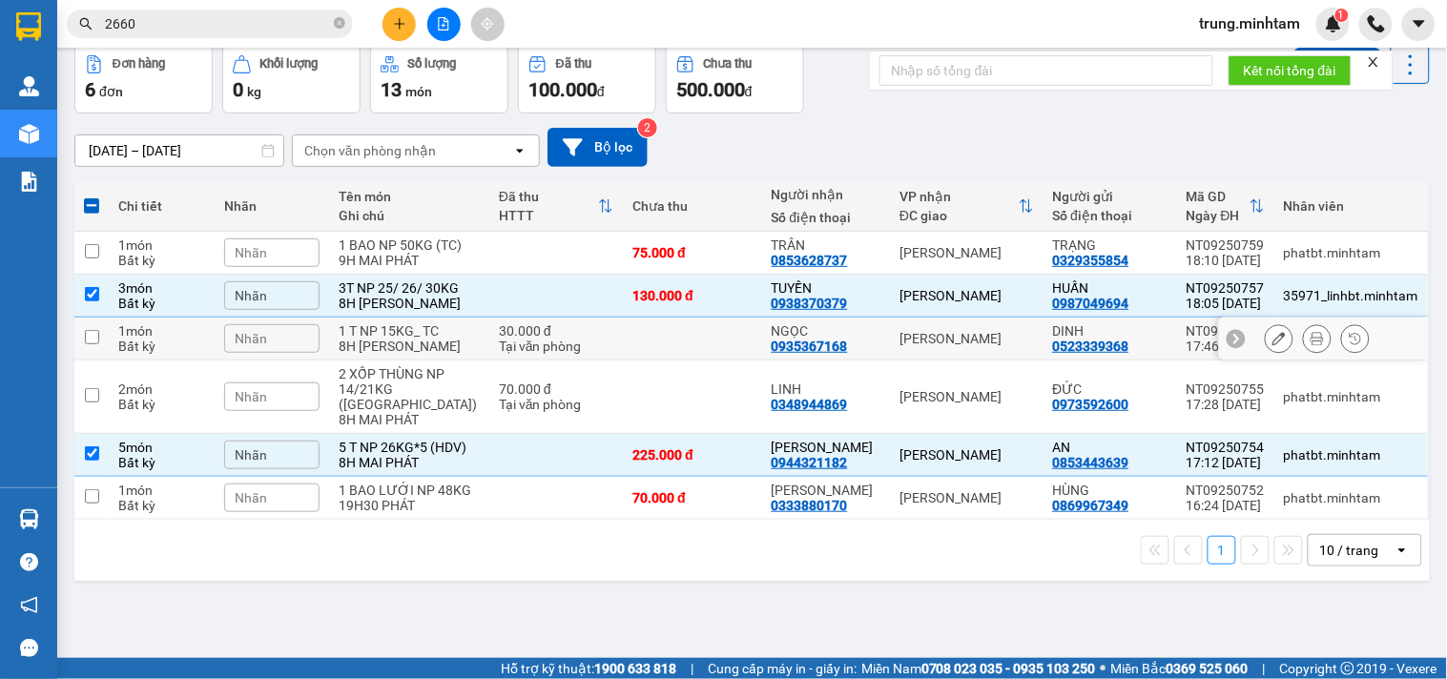
click at [675, 361] on td at bounding box center [692, 339] width 138 height 43
checkbox input "true"
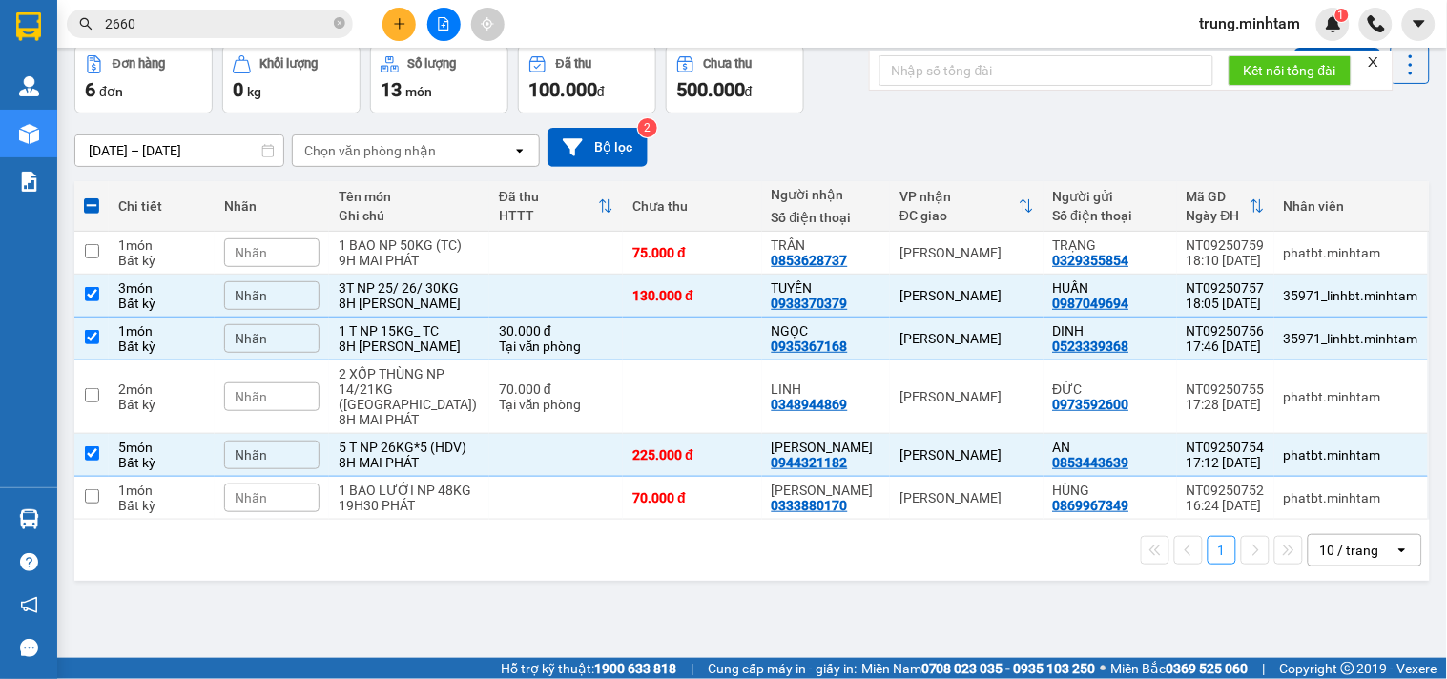
scroll to position [0, 0]
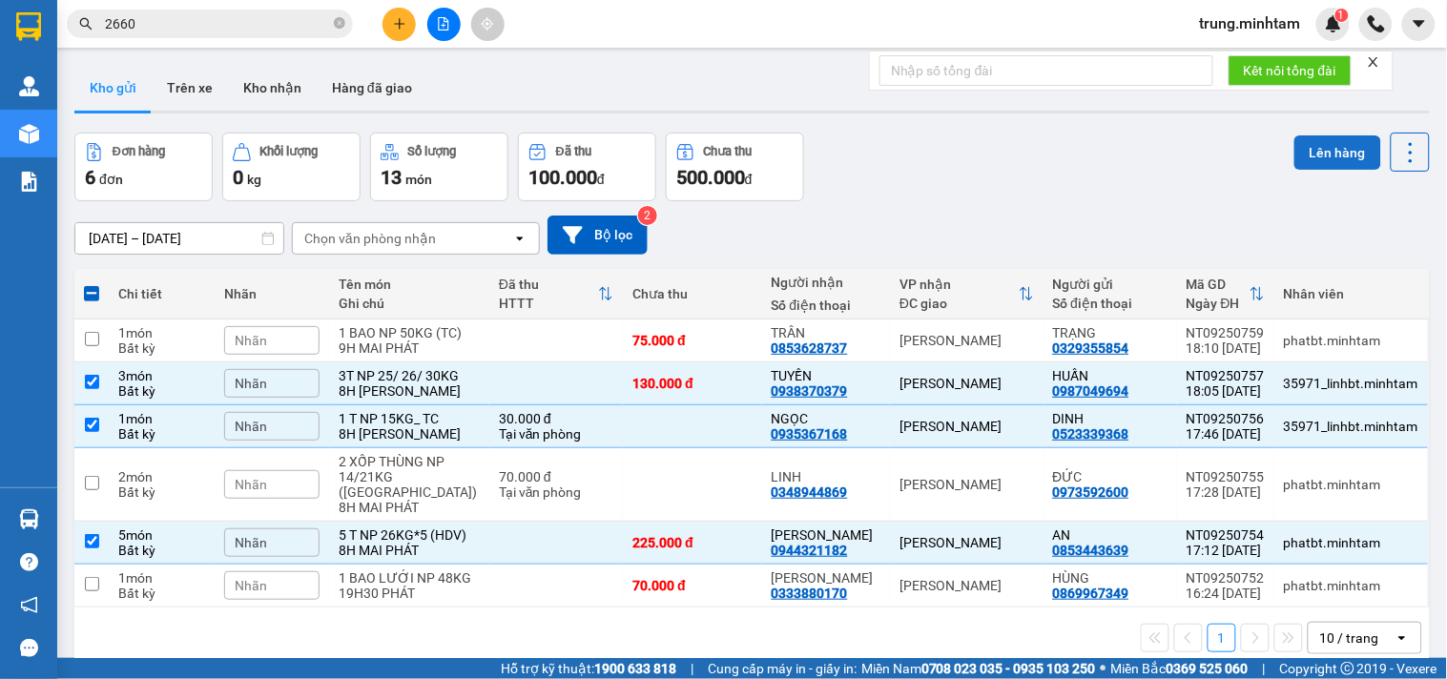
click at [1322, 149] on button "Lên hàng" at bounding box center [1338, 152] width 87 height 34
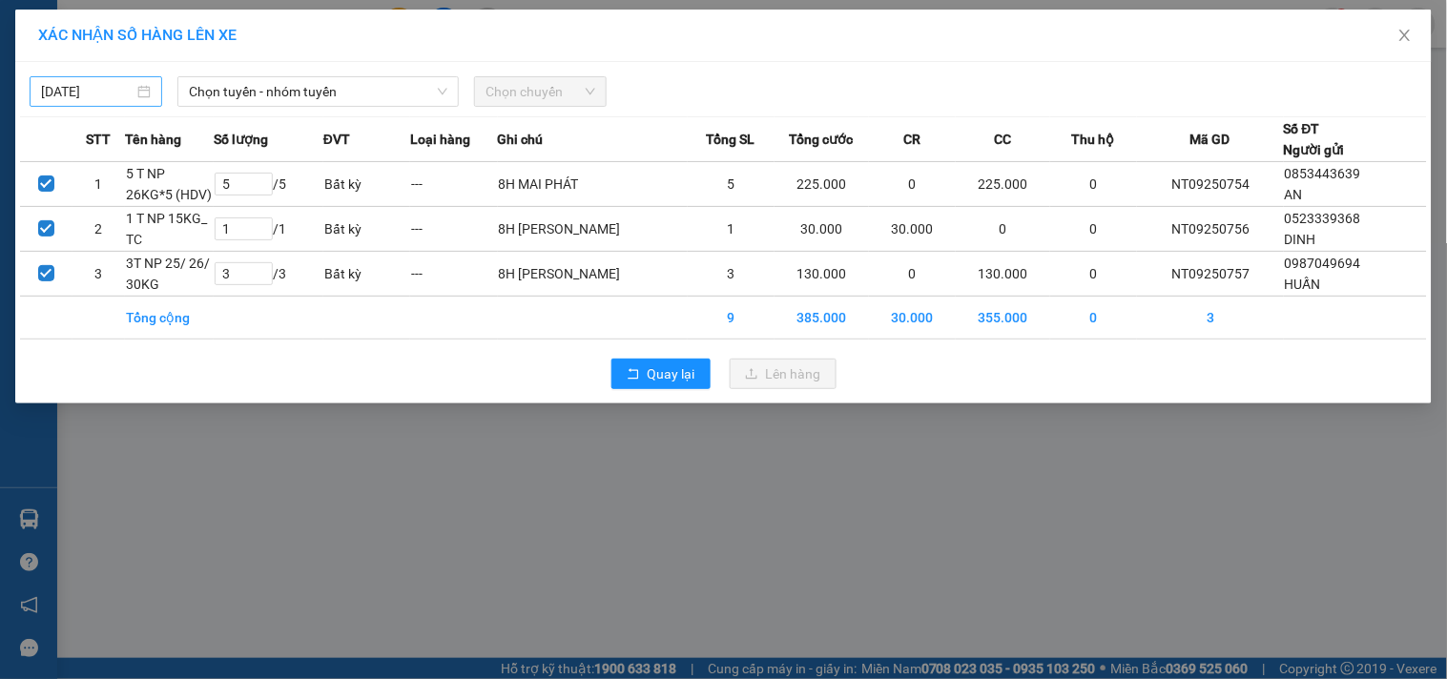
click at [115, 93] on input "[DATE]" at bounding box center [87, 91] width 93 height 21
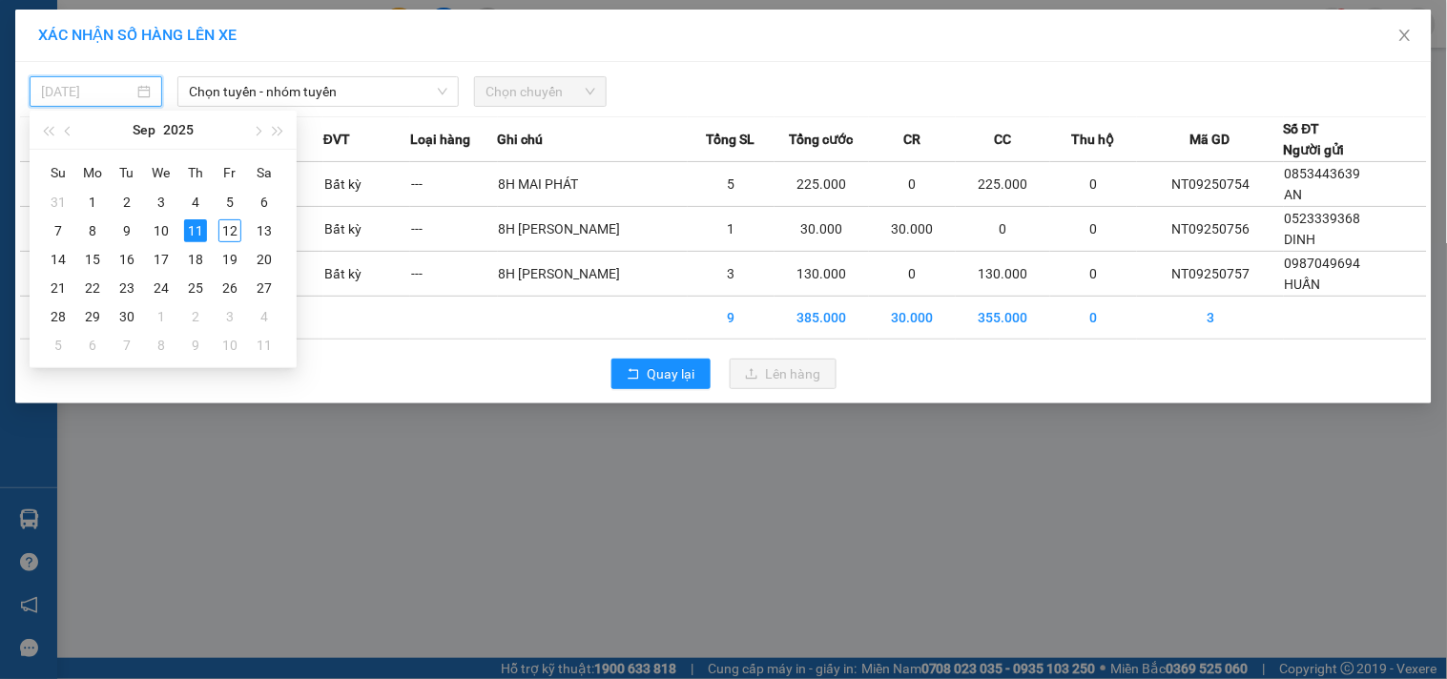
drag, startPoint x: 227, startPoint y: 229, endPoint x: 231, endPoint y: 150, distance: 79.3
click at [227, 220] on div "12" at bounding box center [229, 230] width 23 height 23
type input "[DATE]"
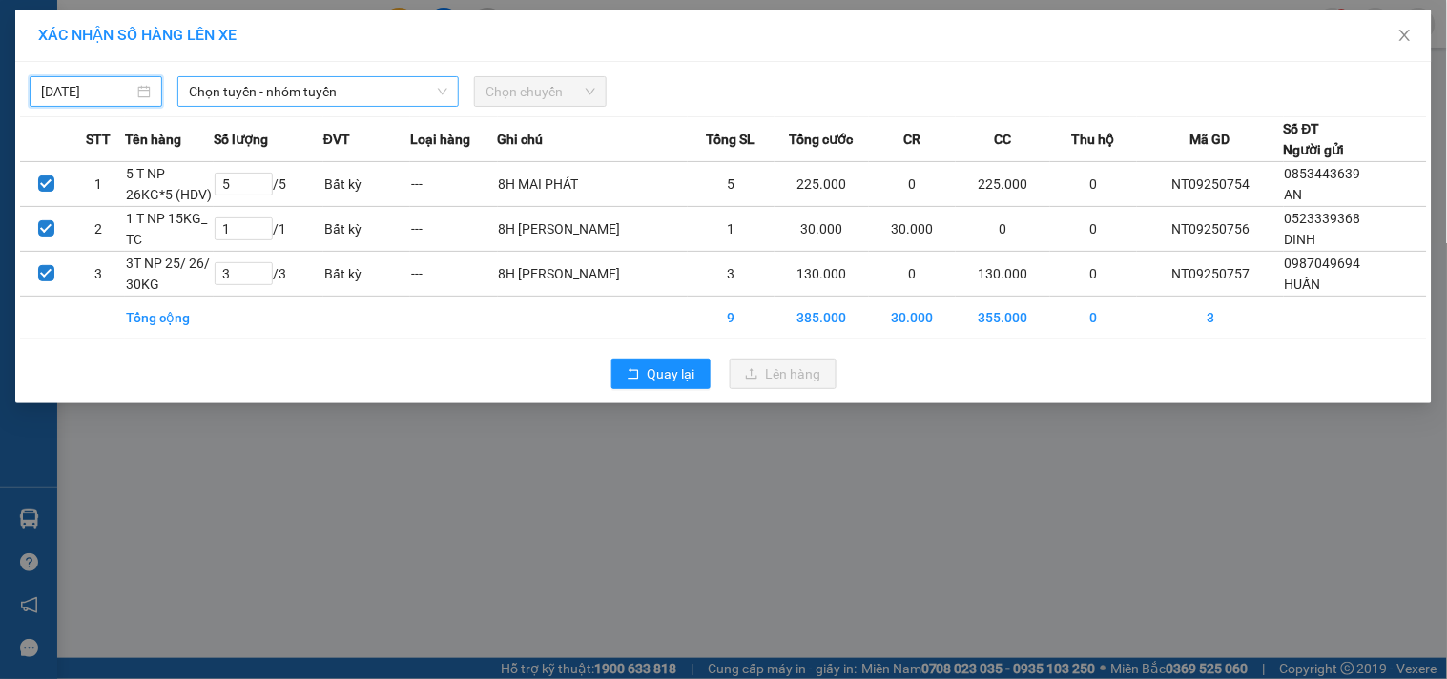
click at [250, 93] on span "Chọn tuyến - nhóm tuyến" at bounding box center [318, 91] width 259 height 29
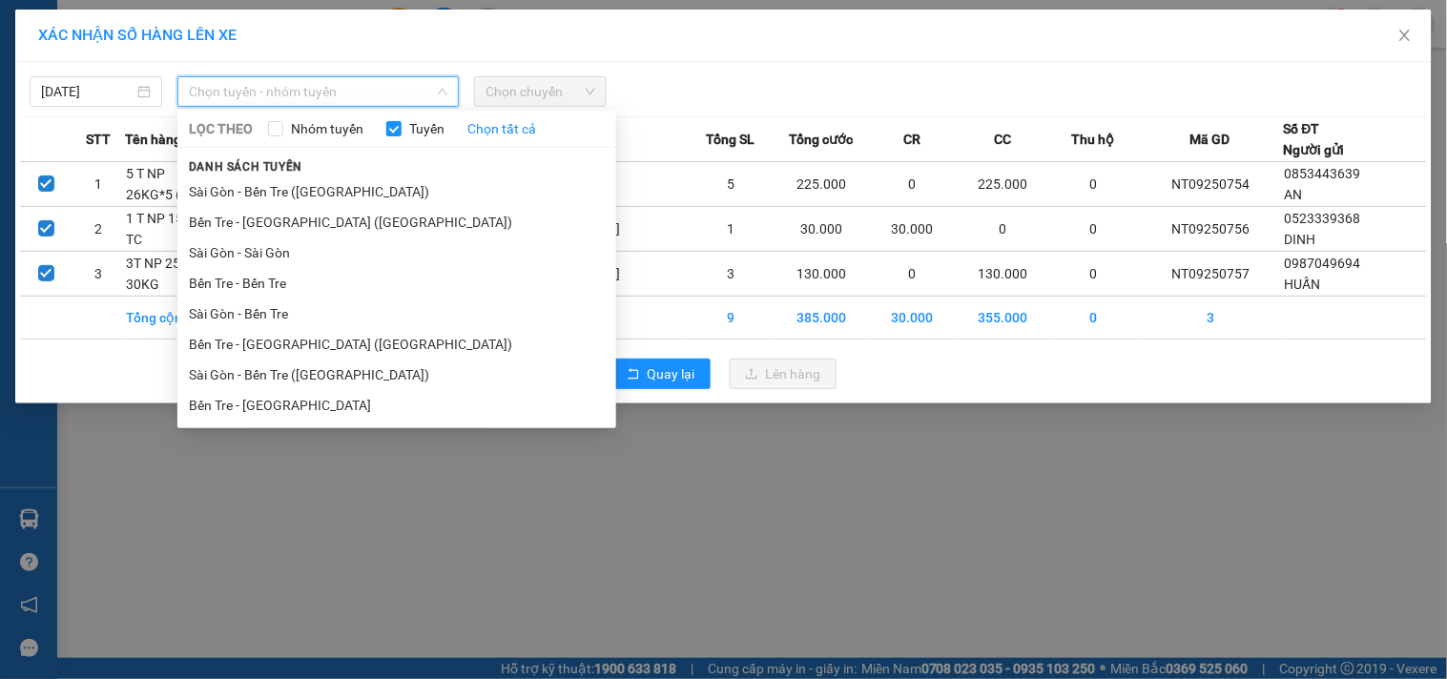
click at [274, 350] on li "Bến Tre - [GEOGRAPHIC_DATA] ([GEOGRAPHIC_DATA])" at bounding box center [396, 344] width 439 height 31
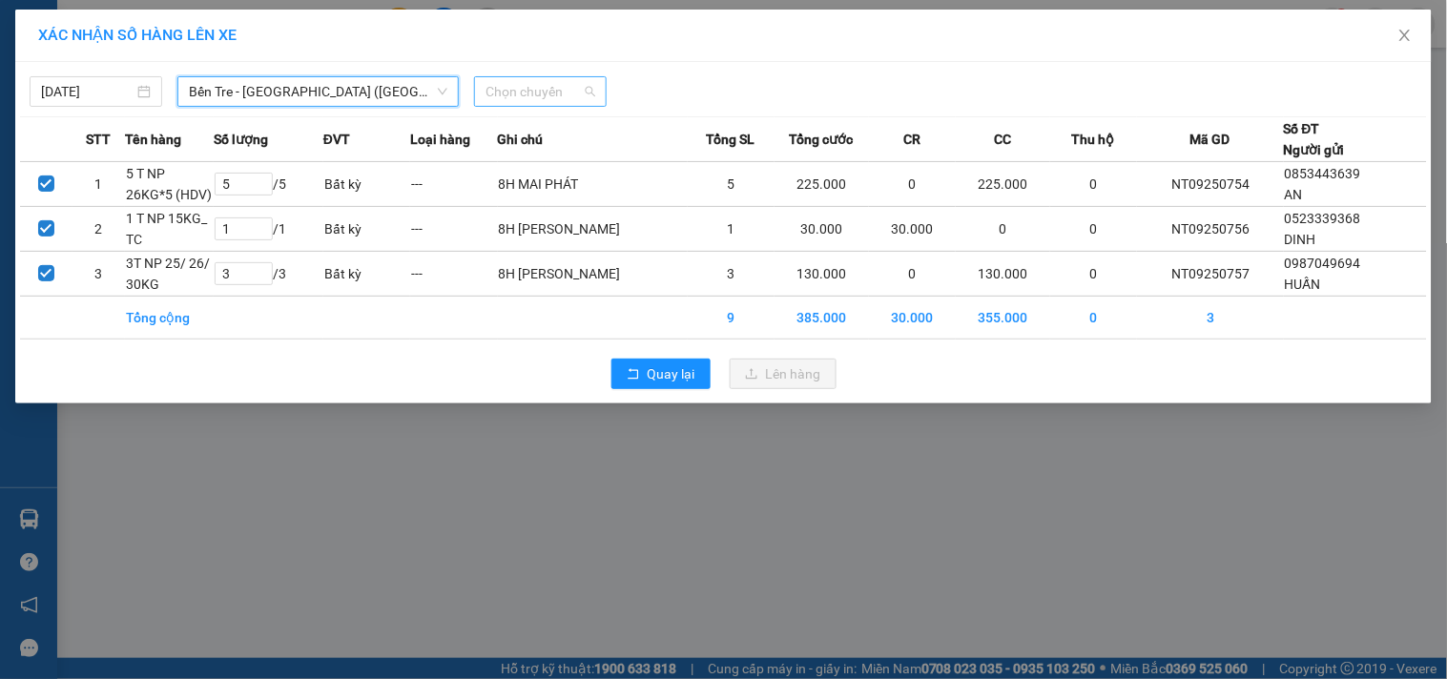
click at [551, 95] on span "Chọn chuyến" at bounding box center [541, 91] width 110 height 29
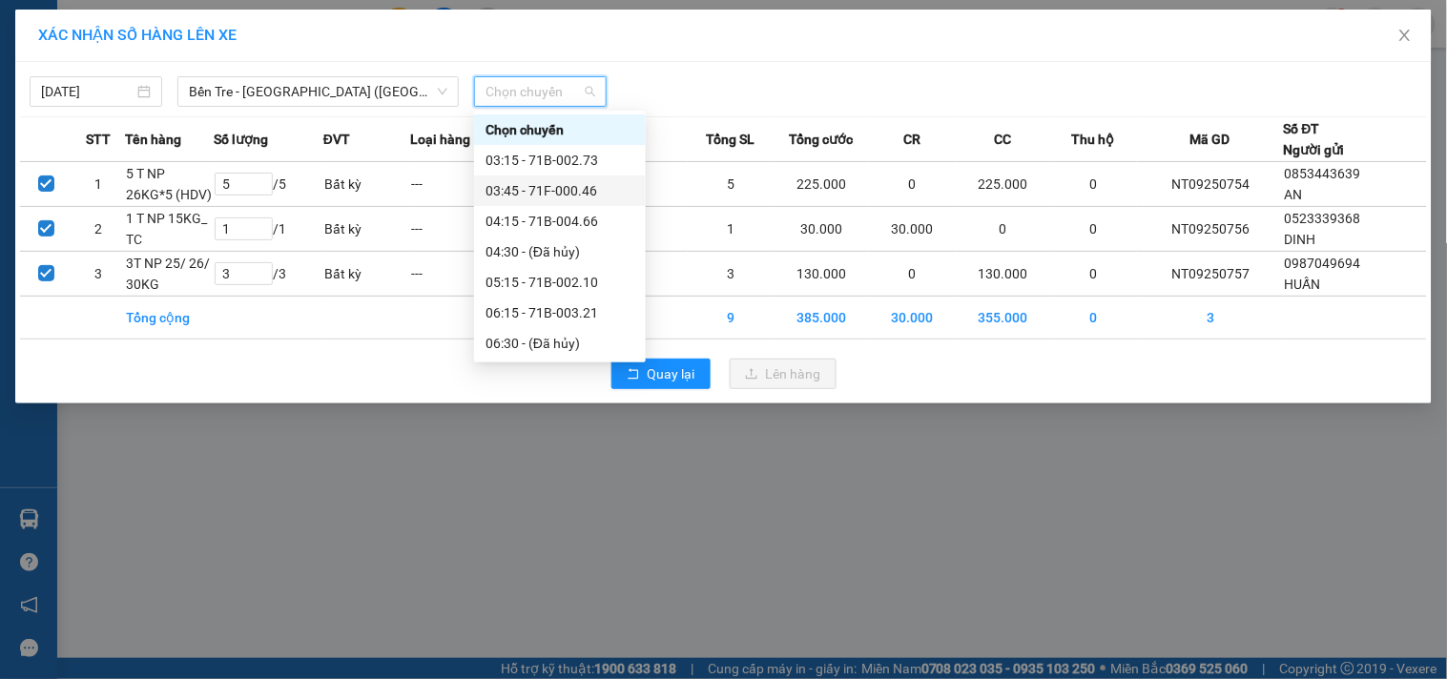
click at [568, 189] on div "03:45 - 71F-000.46" at bounding box center [560, 190] width 149 height 21
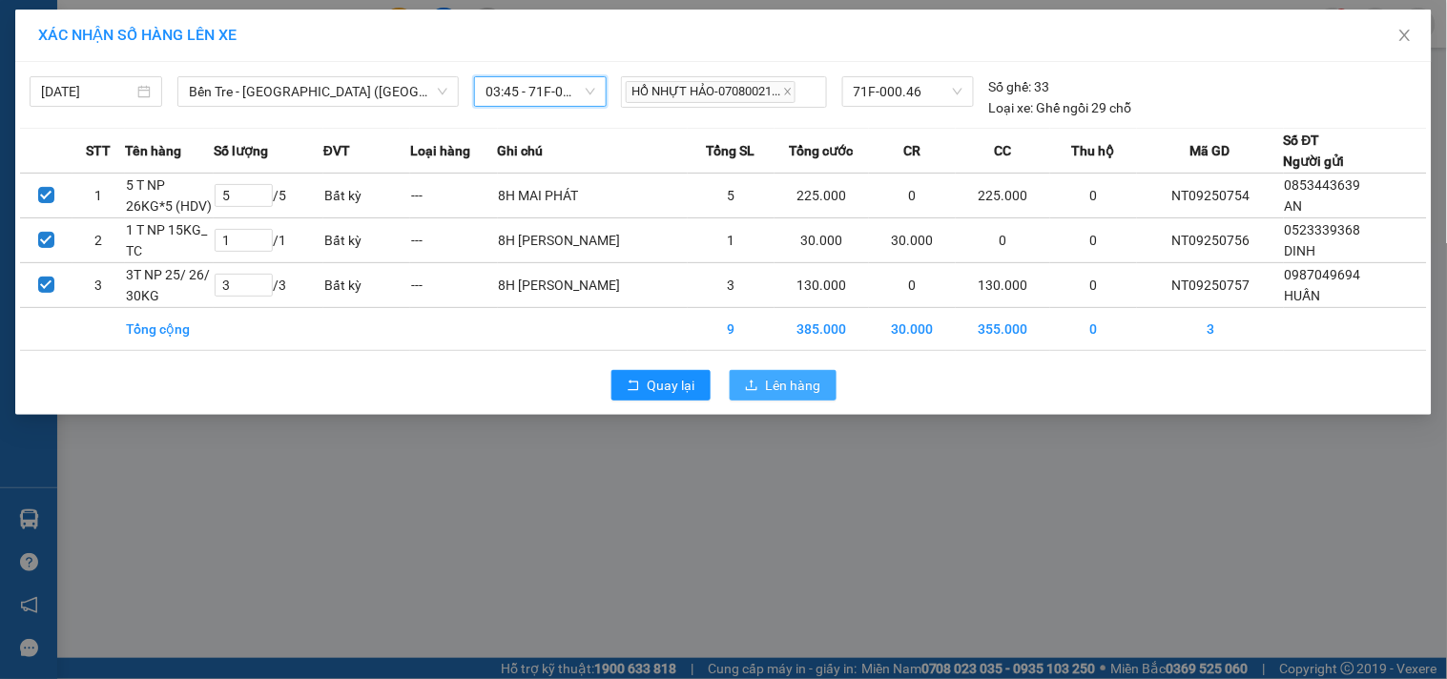
click at [789, 385] on span "Lên hàng" at bounding box center [793, 385] width 55 height 21
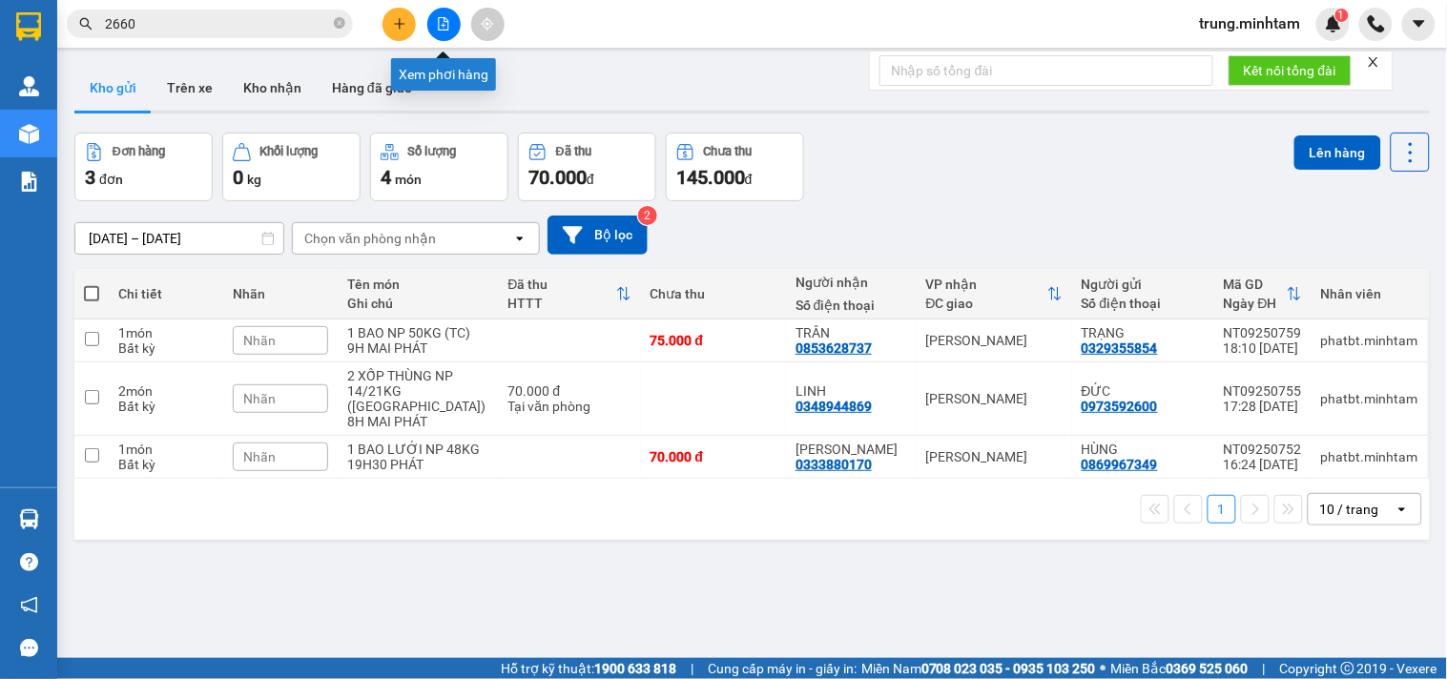
click at [442, 22] on icon "file-add" at bounding box center [443, 23] width 13 height 13
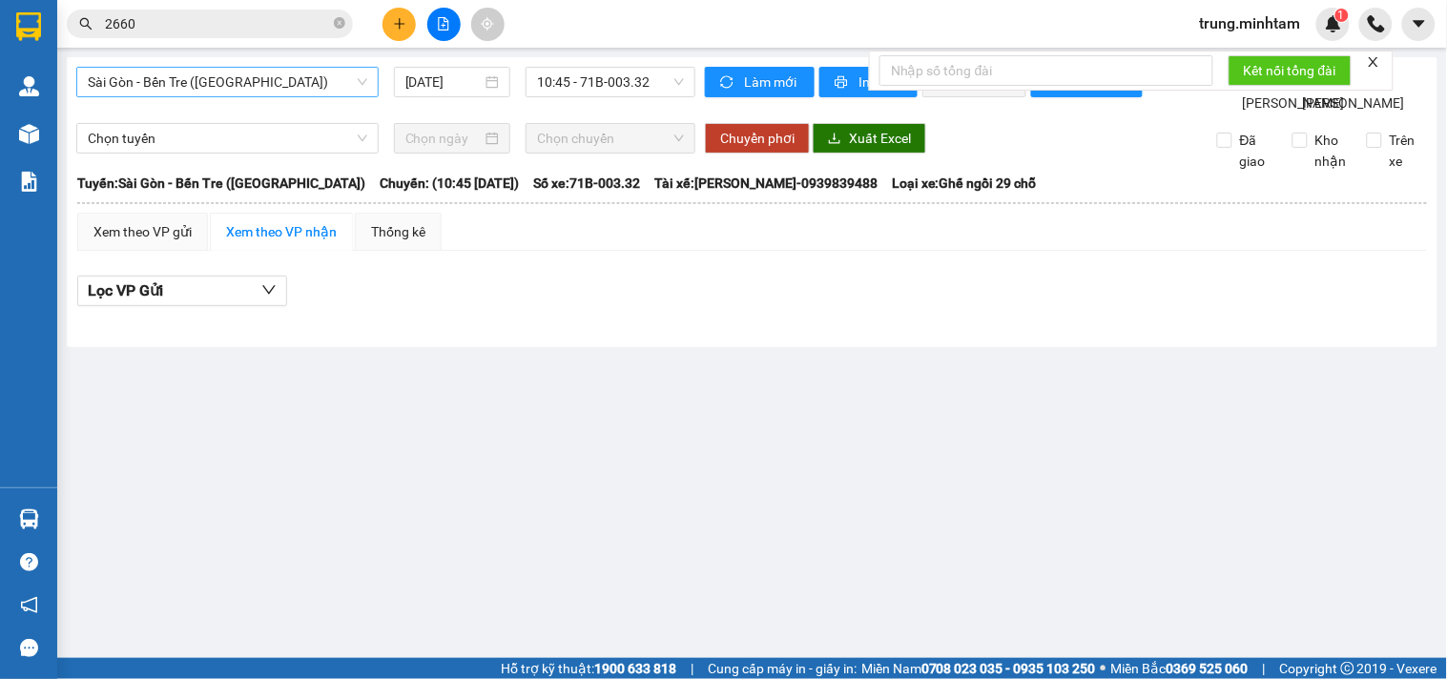
click at [233, 87] on span "Sài Gòn - Bến Tre ([GEOGRAPHIC_DATA])" at bounding box center [228, 82] width 280 height 29
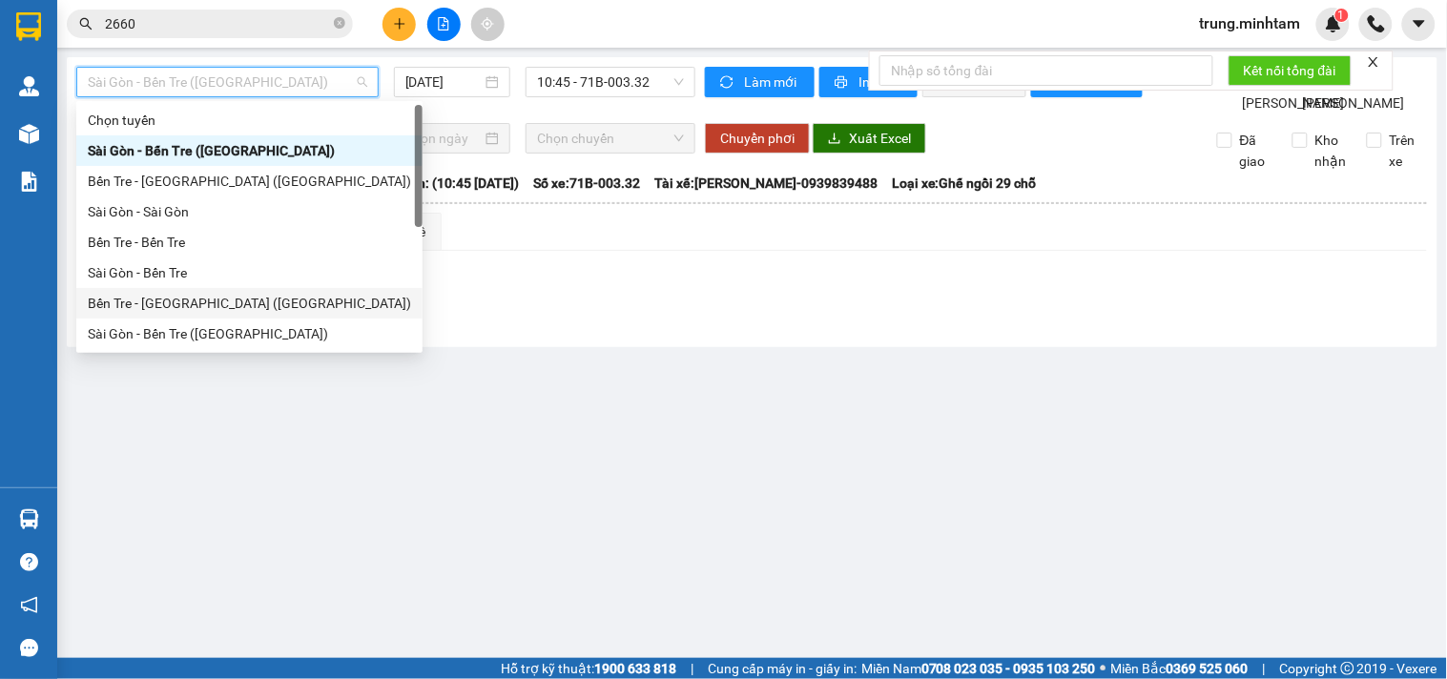
click at [193, 301] on div "Bến Tre - [GEOGRAPHIC_DATA] ([GEOGRAPHIC_DATA])" at bounding box center [249, 303] width 323 height 21
type input "[DATE]"
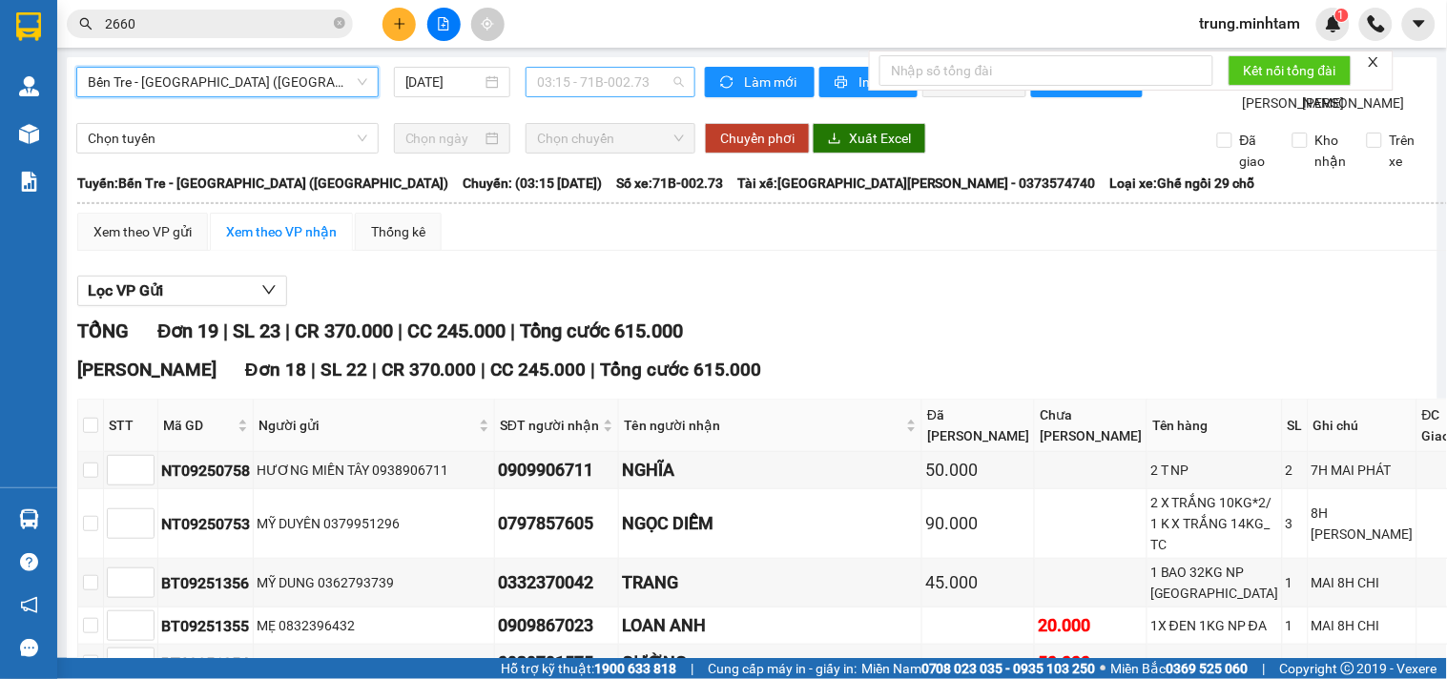
click at [583, 82] on span "03:15 - 71B-002.73" at bounding box center [610, 82] width 147 height 29
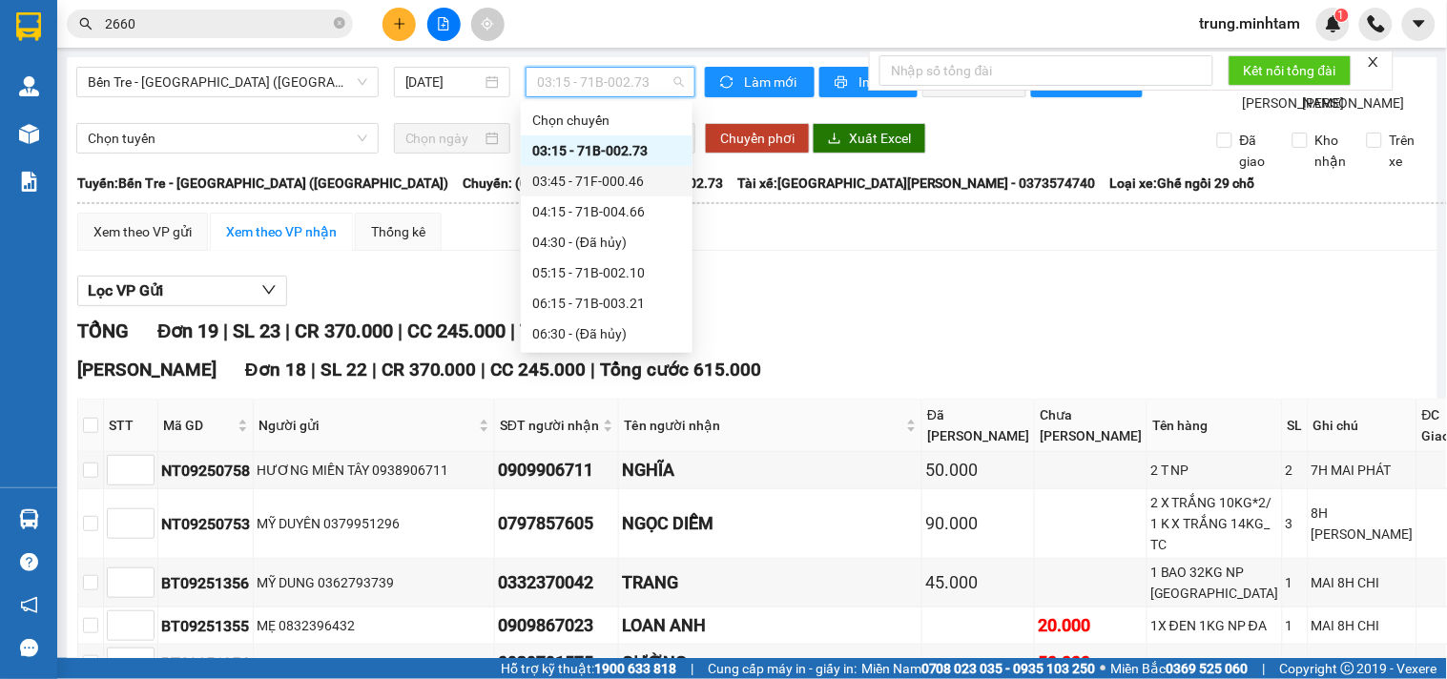
click at [613, 181] on div "03:45 - 71F-000.46" at bounding box center [606, 181] width 149 height 21
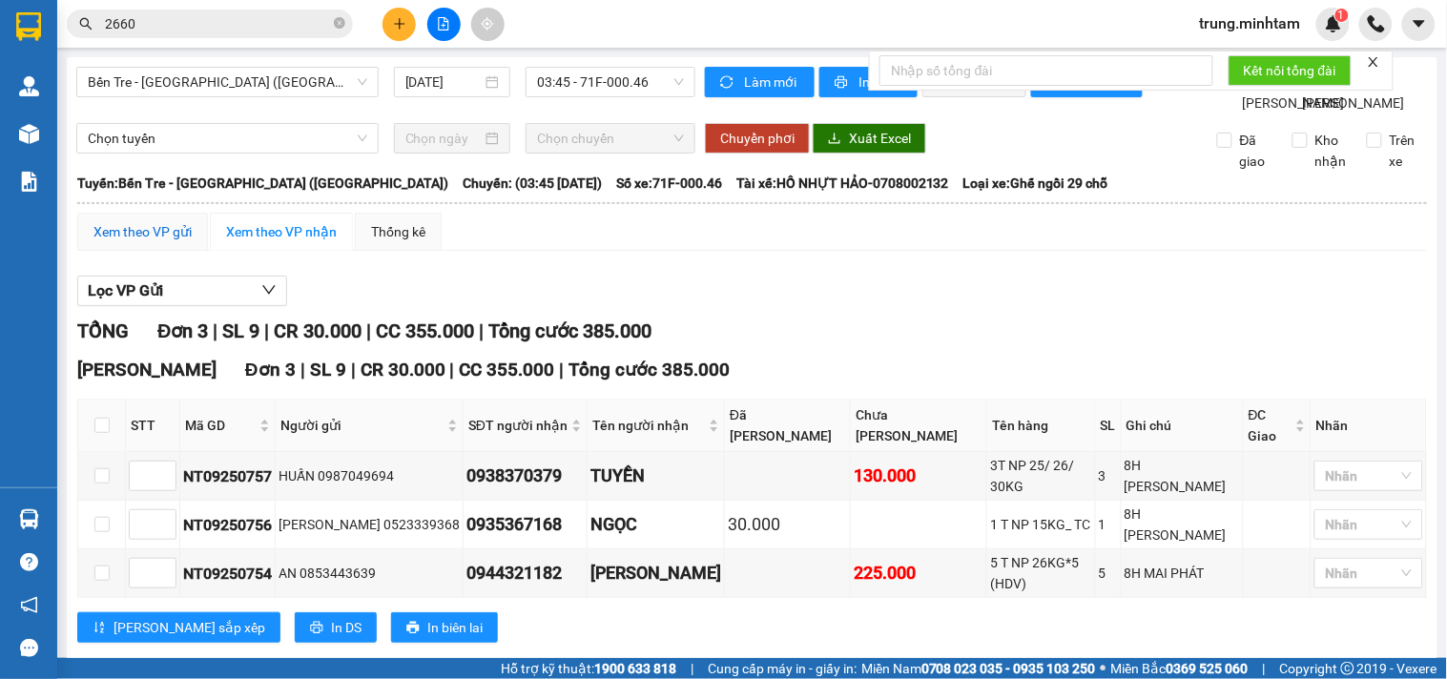
click at [164, 242] on div "Xem theo VP gửi" at bounding box center [143, 231] width 98 height 21
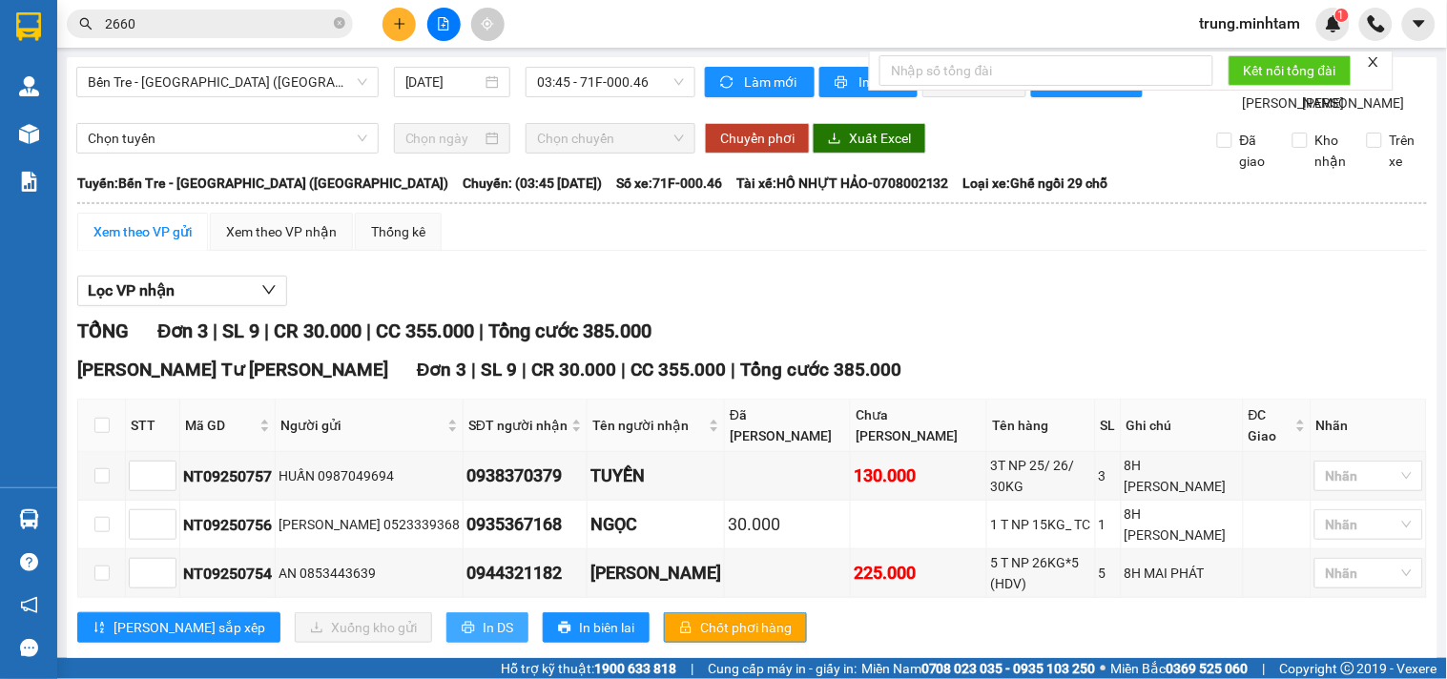
click at [483, 618] on span "In DS" at bounding box center [498, 627] width 31 height 21
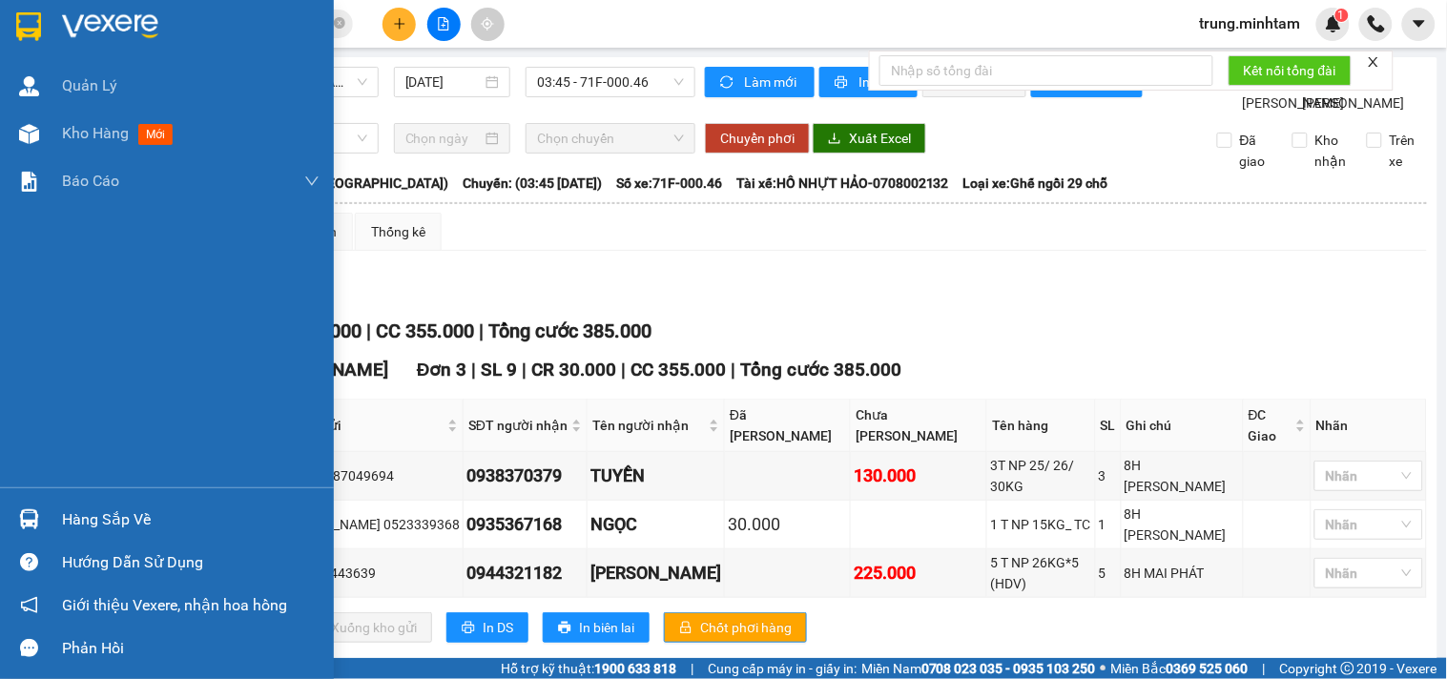
click at [113, 523] on div "Hàng sắp về" at bounding box center [191, 520] width 258 height 29
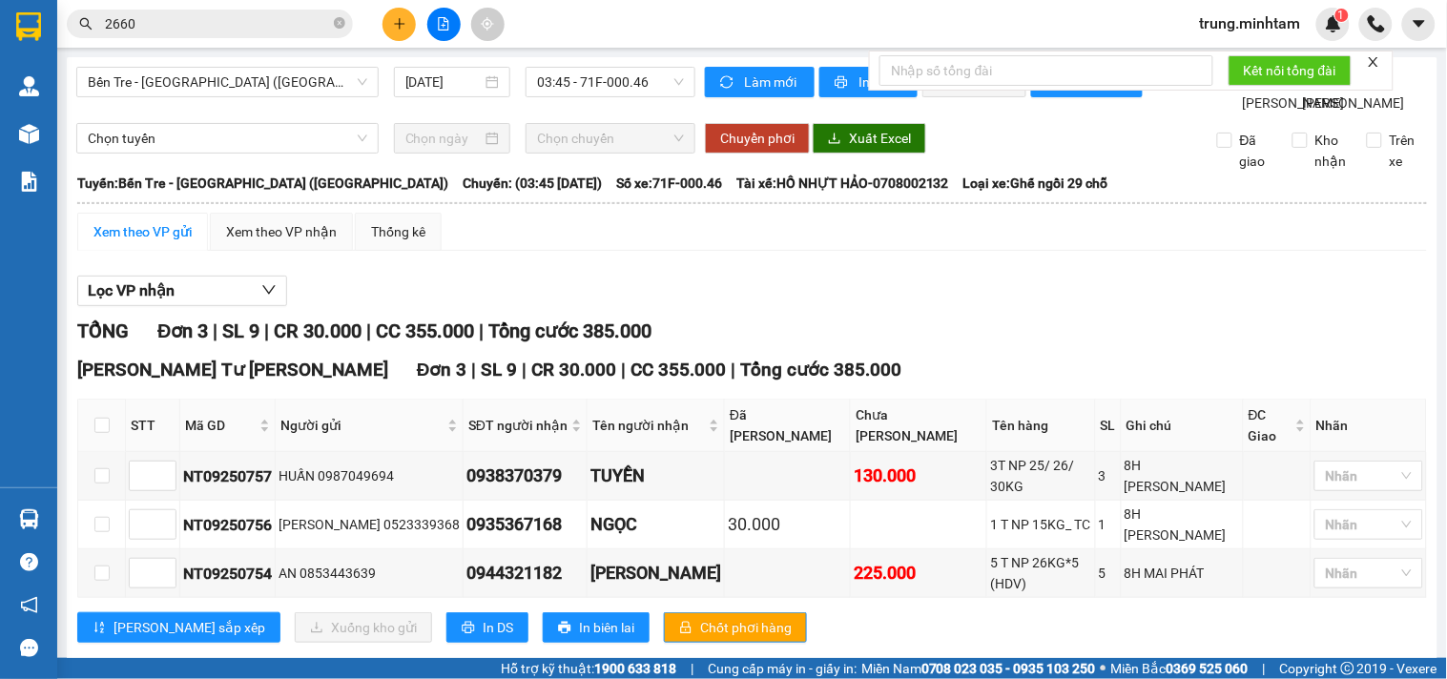
click at [860, 364] on section "Kết quả [PERSON_NAME] ( 11 ) Bộ lọc Mã ĐH Trạng thái Món hàng Tổng [PERSON_NAME…" at bounding box center [723, 339] width 1447 height 679
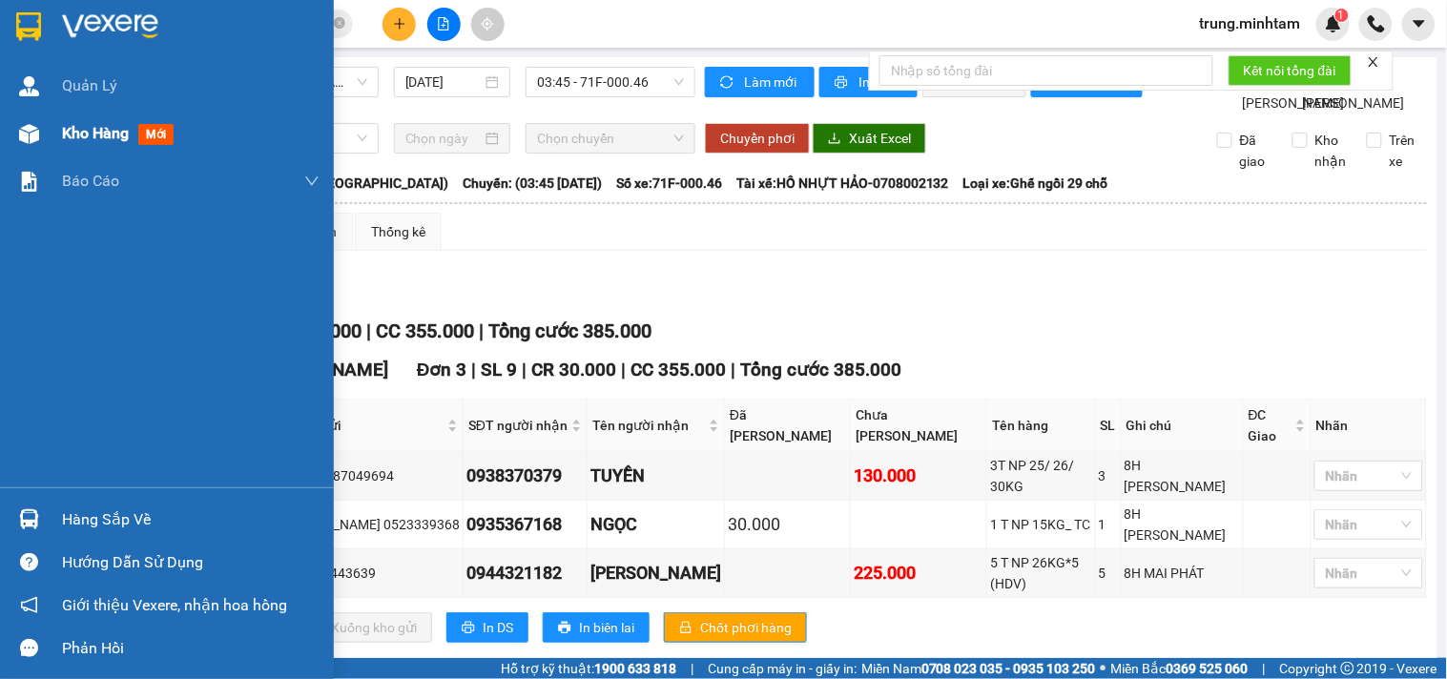
click at [106, 135] on span "Kho hàng" at bounding box center [95, 133] width 67 height 18
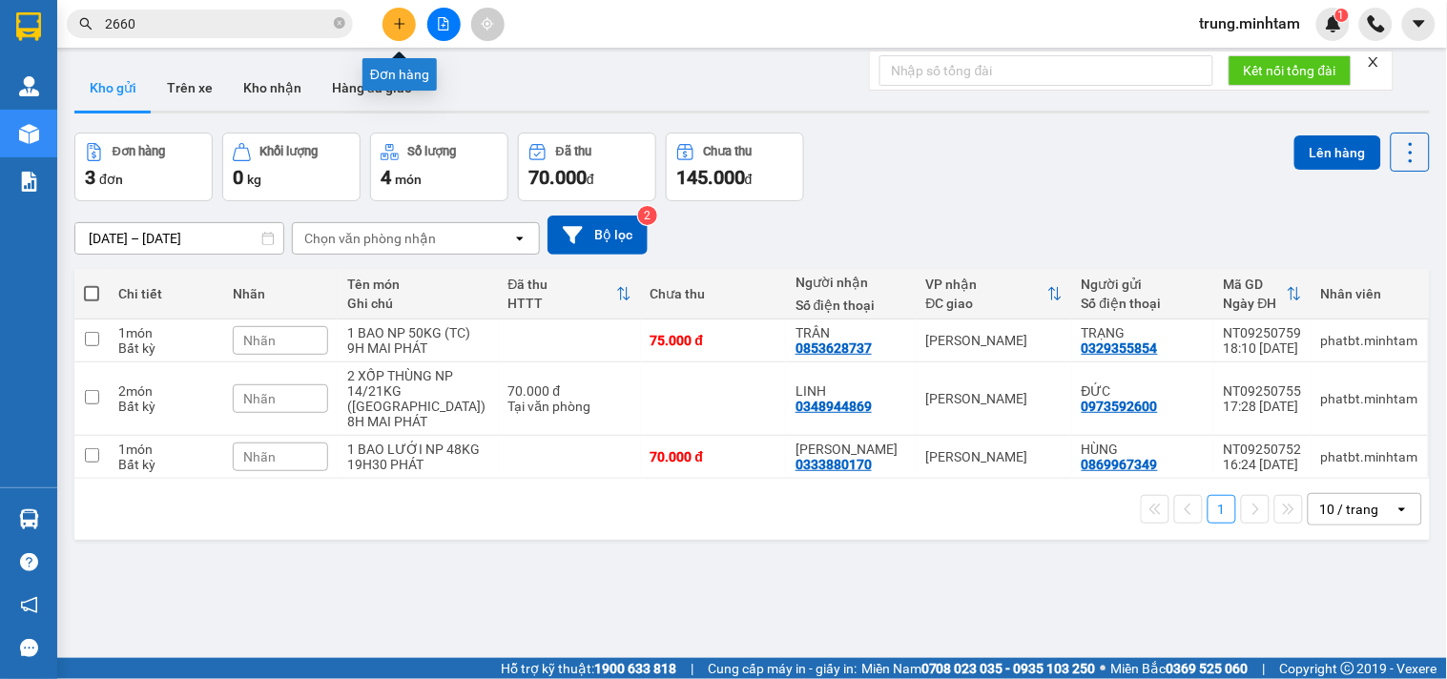
click at [396, 23] on icon "plus" at bounding box center [399, 23] width 10 height 1
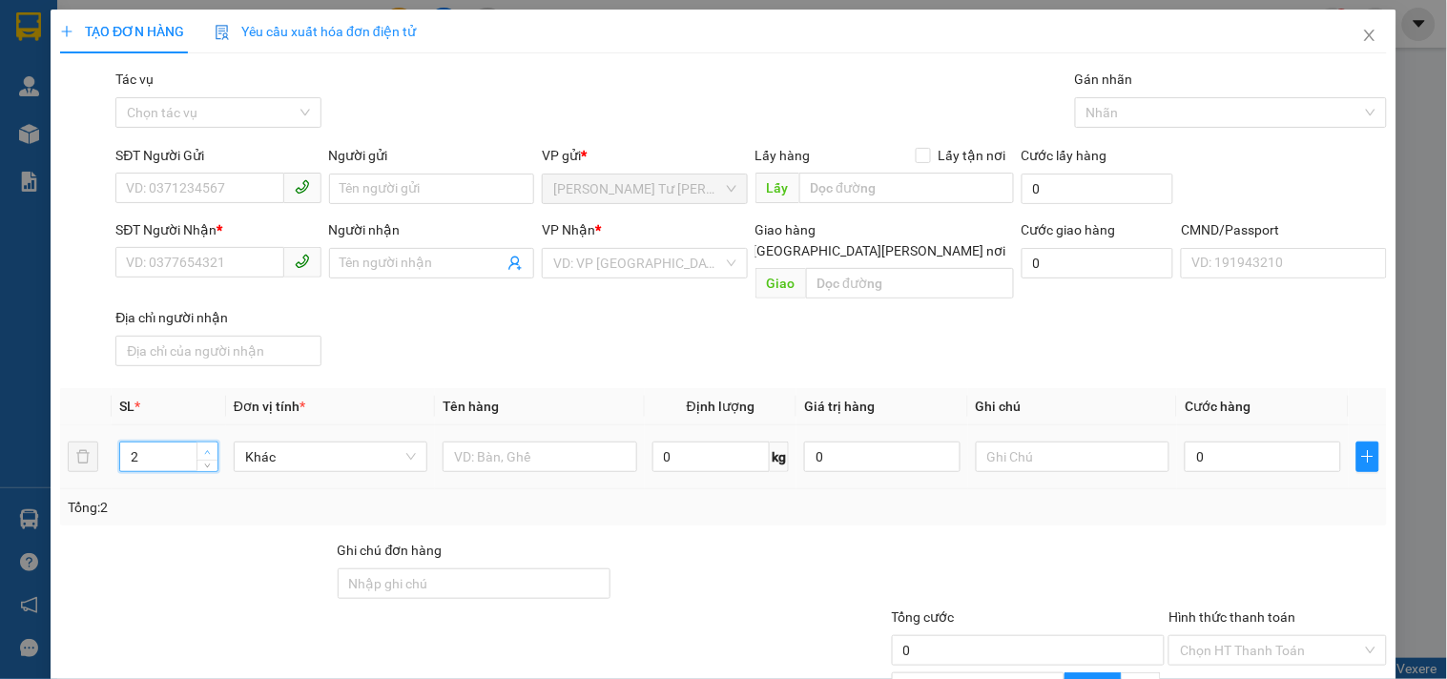
click at [207, 449] on icon "up" at bounding box center [207, 452] width 7 height 7
type input "4"
click at [207, 449] on icon "up" at bounding box center [207, 452] width 7 height 7
click at [484, 442] on input "text" at bounding box center [540, 457] width 194 height 31
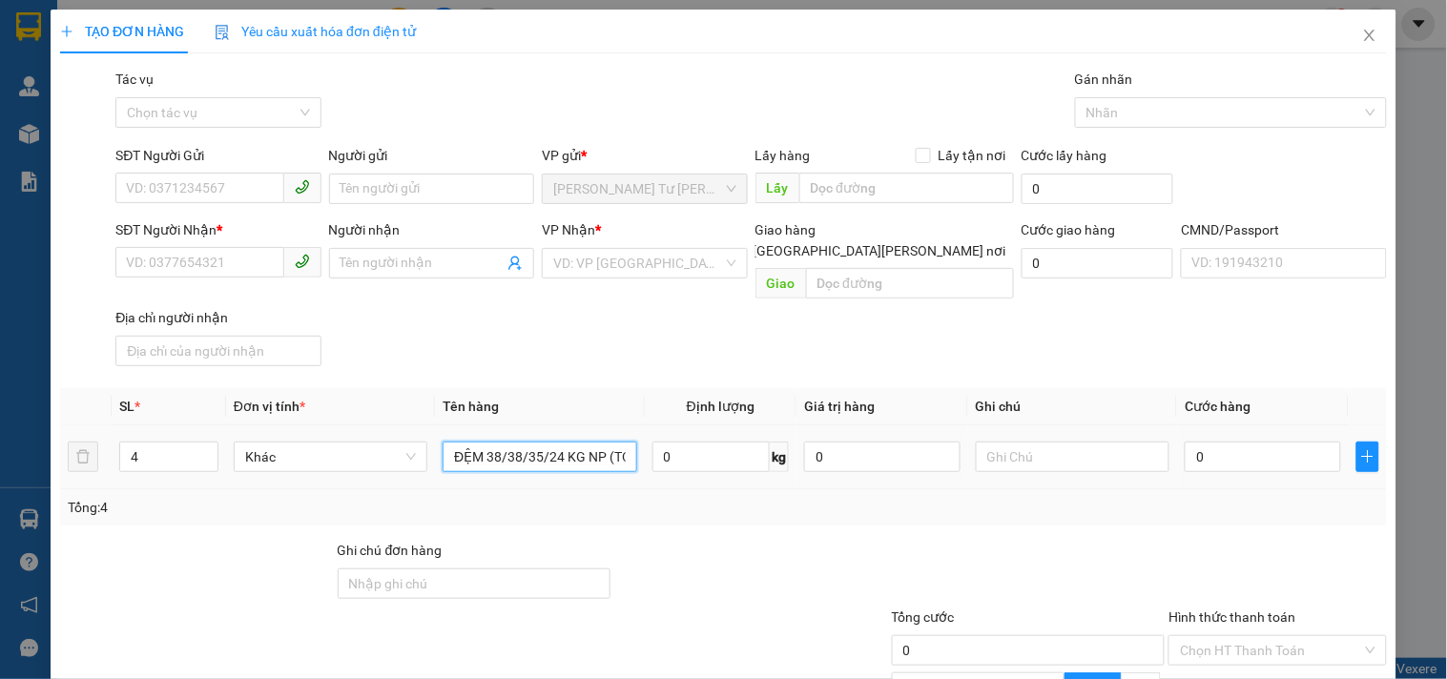
scroll to position [0, 67]
type input "3 BAO,1 G ĐỆM 38/38/35/24 KG NP (TC)"
click at [240, 187] on input "SĐT Người Gửi" at bounding box center [199, 188] width 168 height 31
click at [1070, 442] on input "text" at bounding box center [1073, 457] width 194 height 31
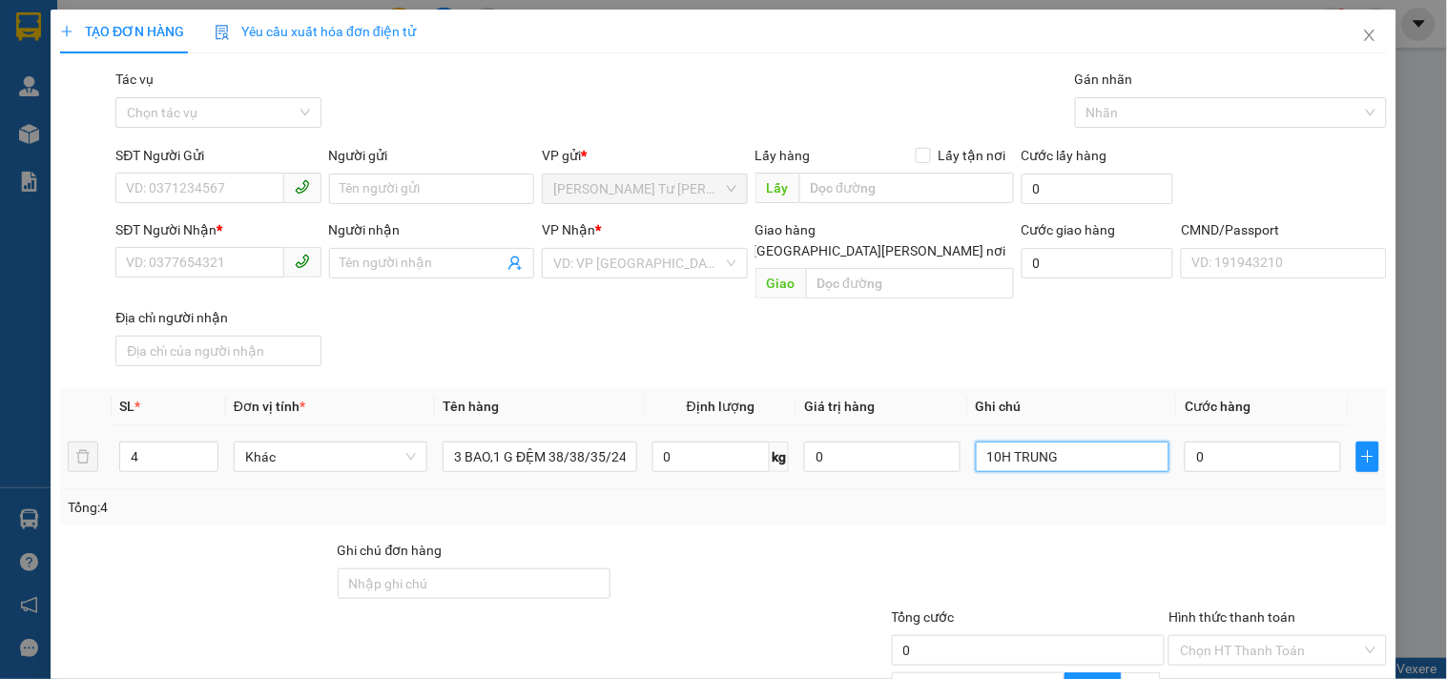
type input "10H TRUNG"
type input "03"
type input "3"
type input "039"
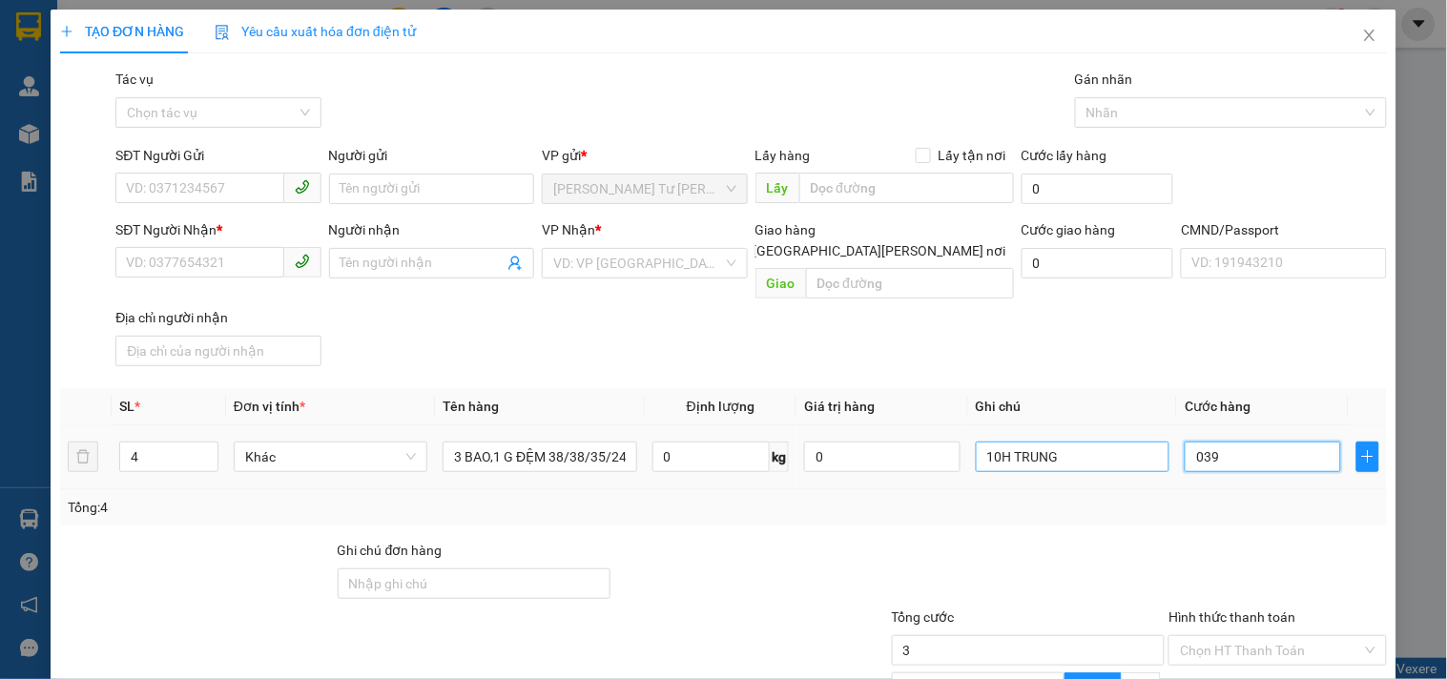
type input "39"
type input "0.392"
type input "392"
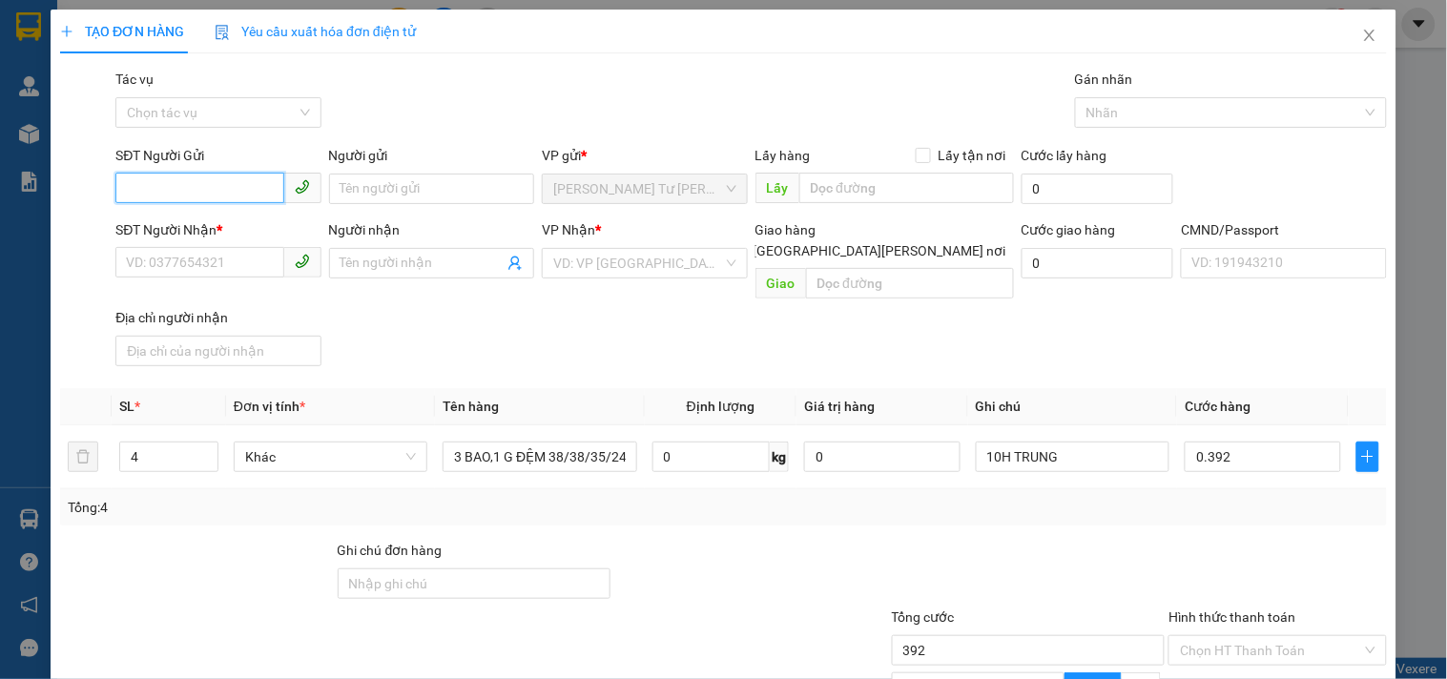
type input "392.000"
click at [210, 188] on input "SĐT Người Gửi" at bounding box center [199, 188] width 168 height 31
type input "0392024220"
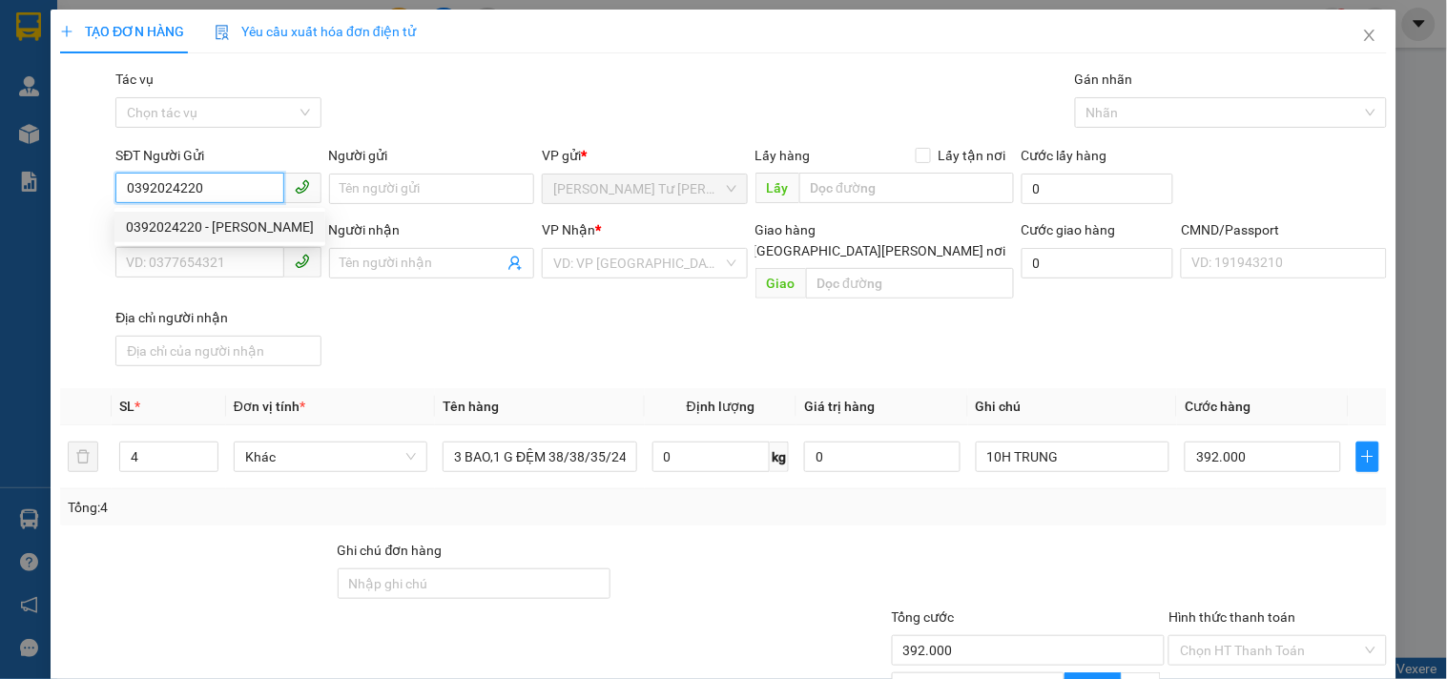
click at [244, 229] on div "0392024220 - [PERSON_NAME]" at bounding box center [220, 227] width 188 height 21
type input "PHƯỢNG"
type input "0392024220"
type input "PHƯỢNG"
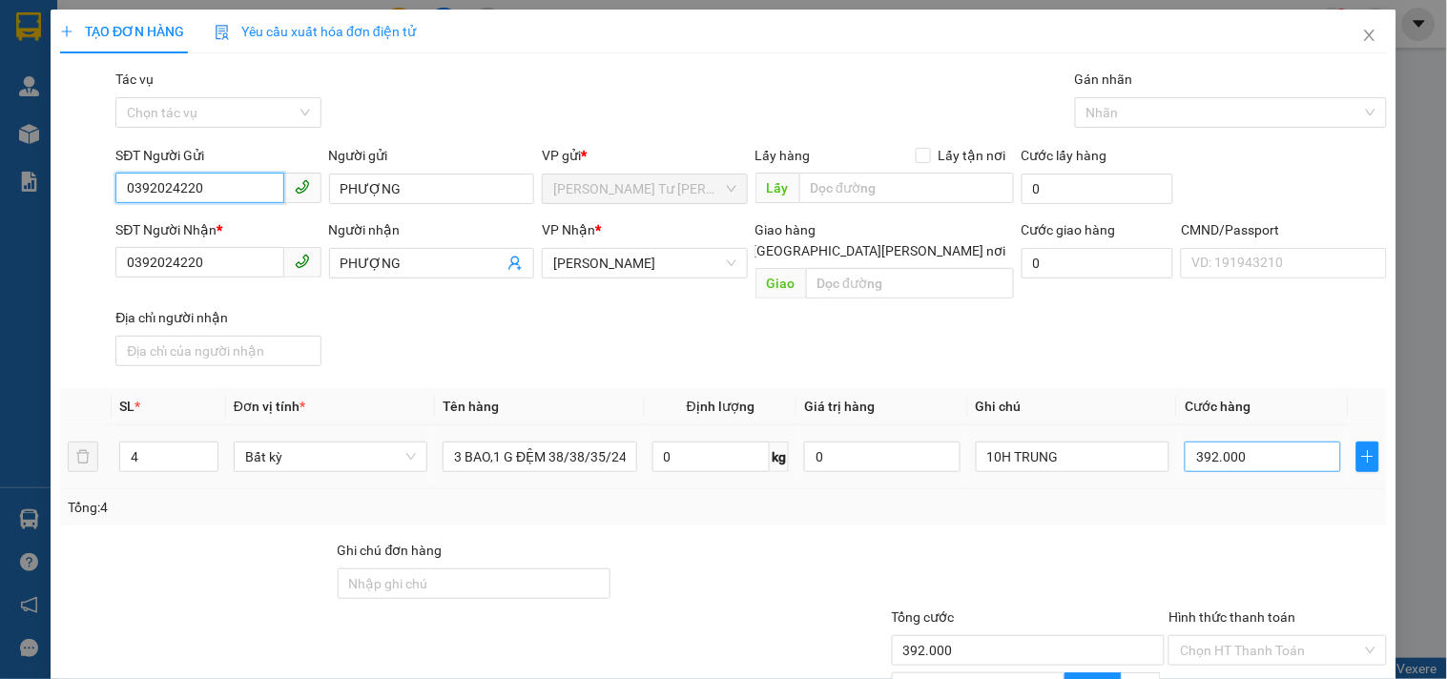
type input "0392024220"
click at [1232, 442] on input "392.000" at bounding box center [1263, 457] width 156 height 31
type input "0"
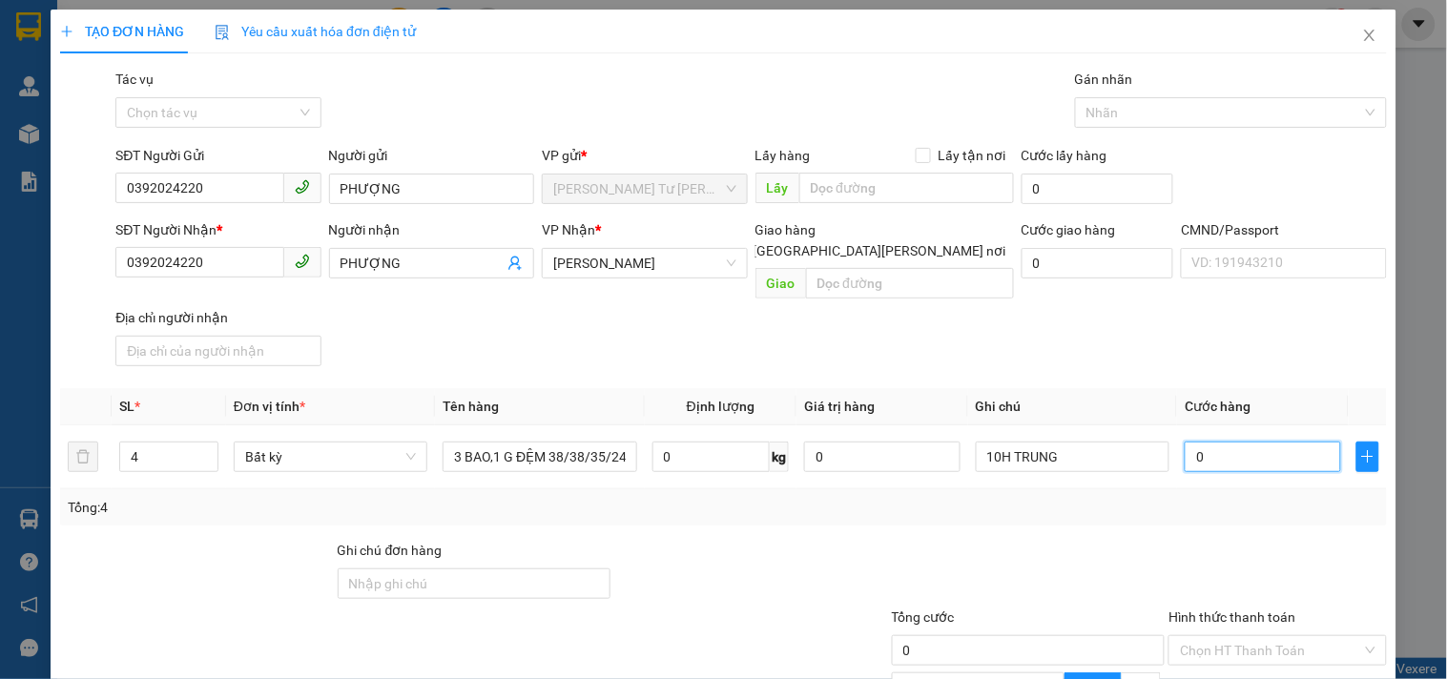
type input "02"
type input "2"
type input "020"
type input "20"
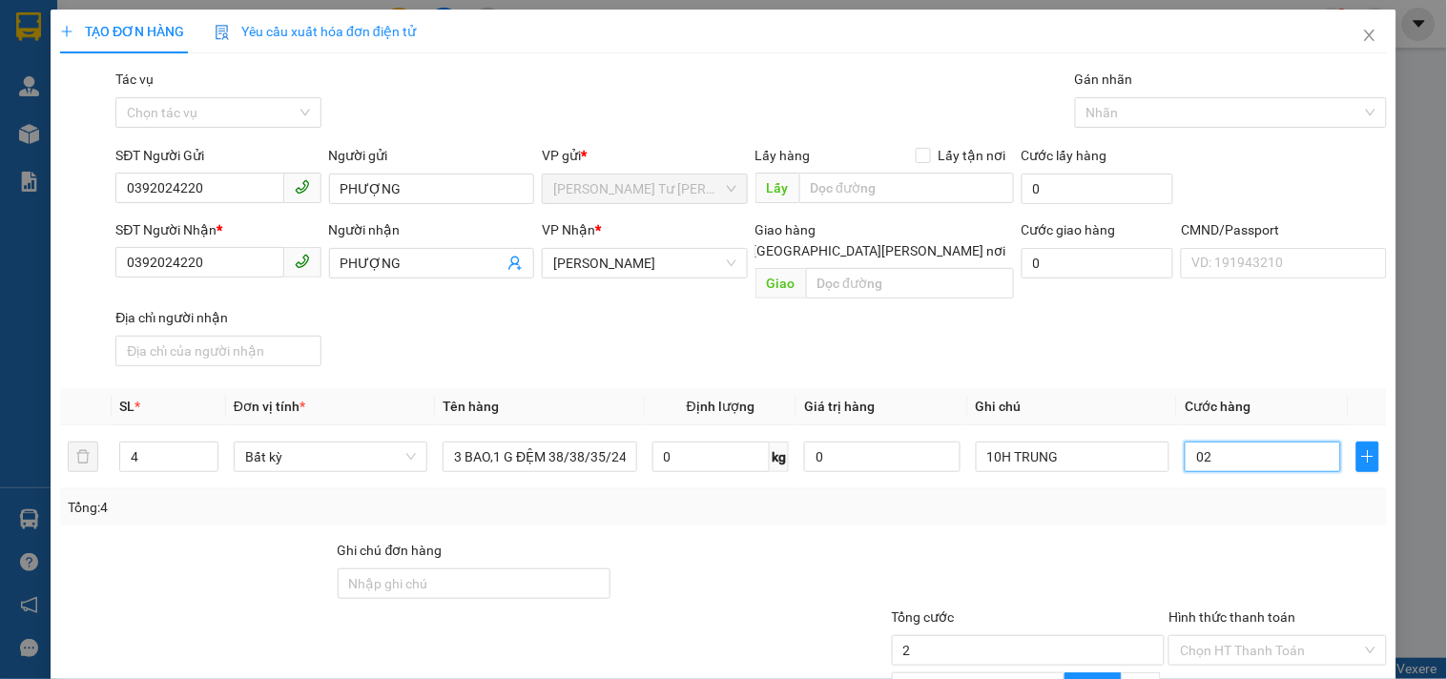
type input "20"
type input "0.200"
type input "200"
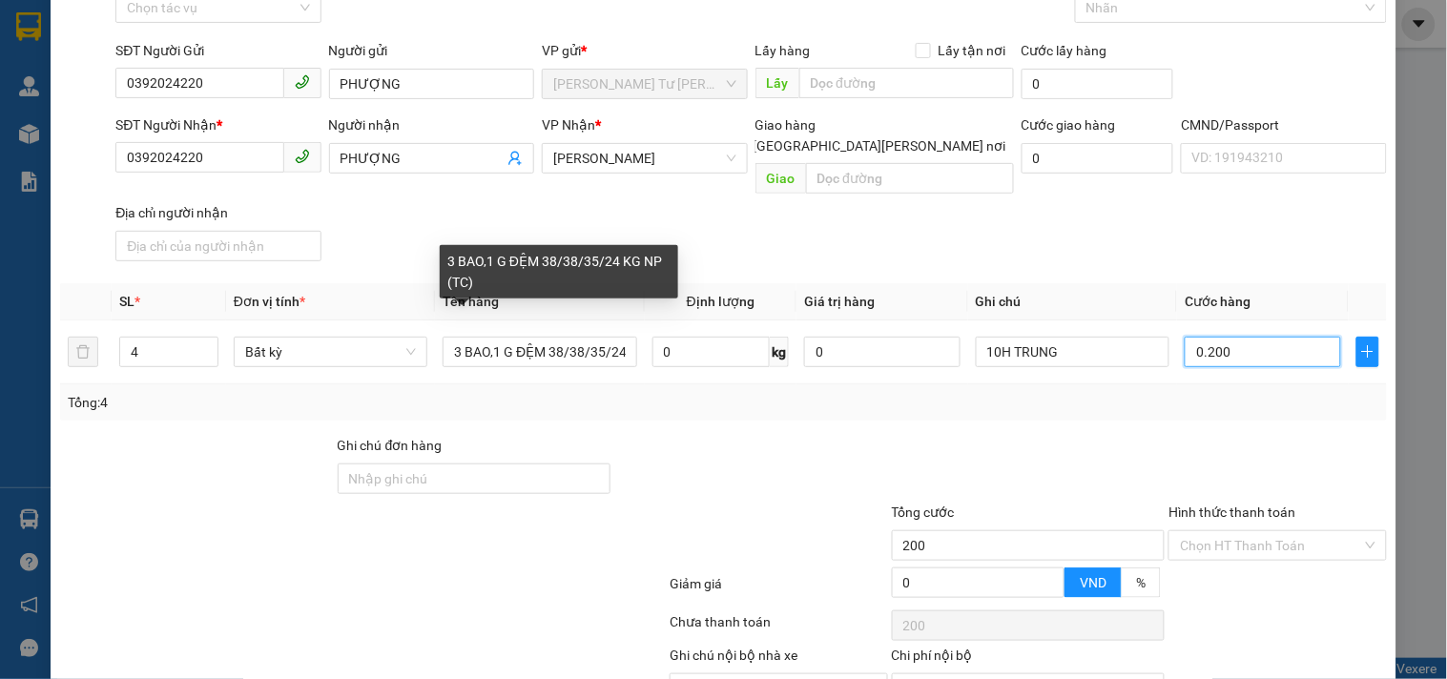
scroll to position [191, 0]
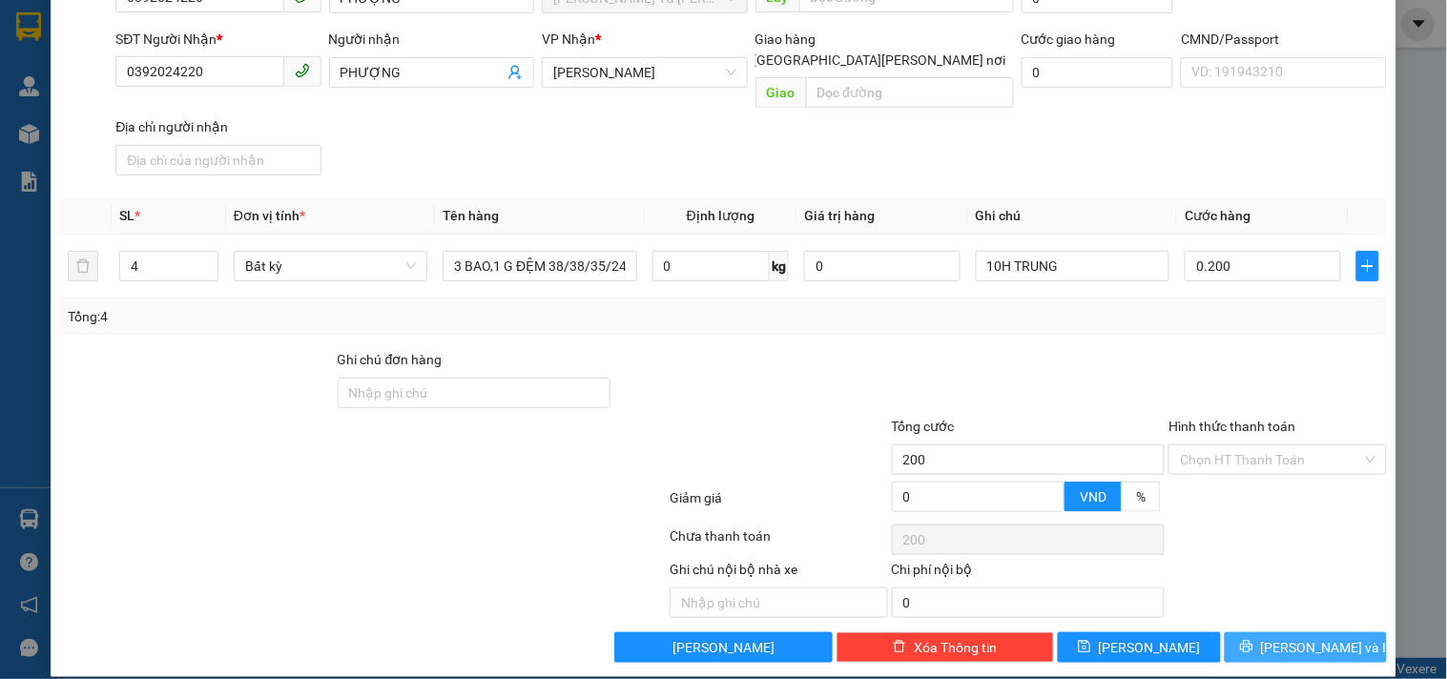
type input "200.000"
click at [1278, 637] on span "[PERSON_NAME] và In" at bounding box center [1328, 647] width 134 height 21
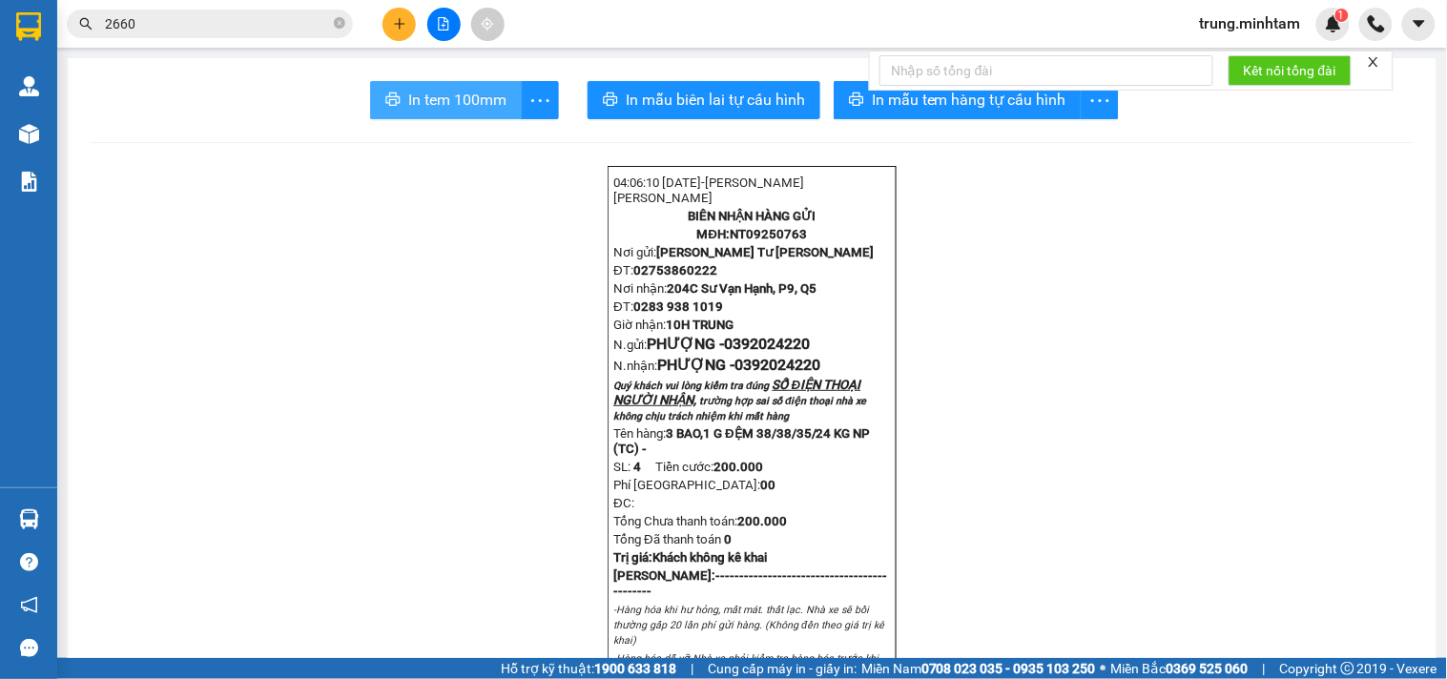
click at [430, 100] on span "In tem 100mm" at bounding box center [457, 100] width 98 height 24
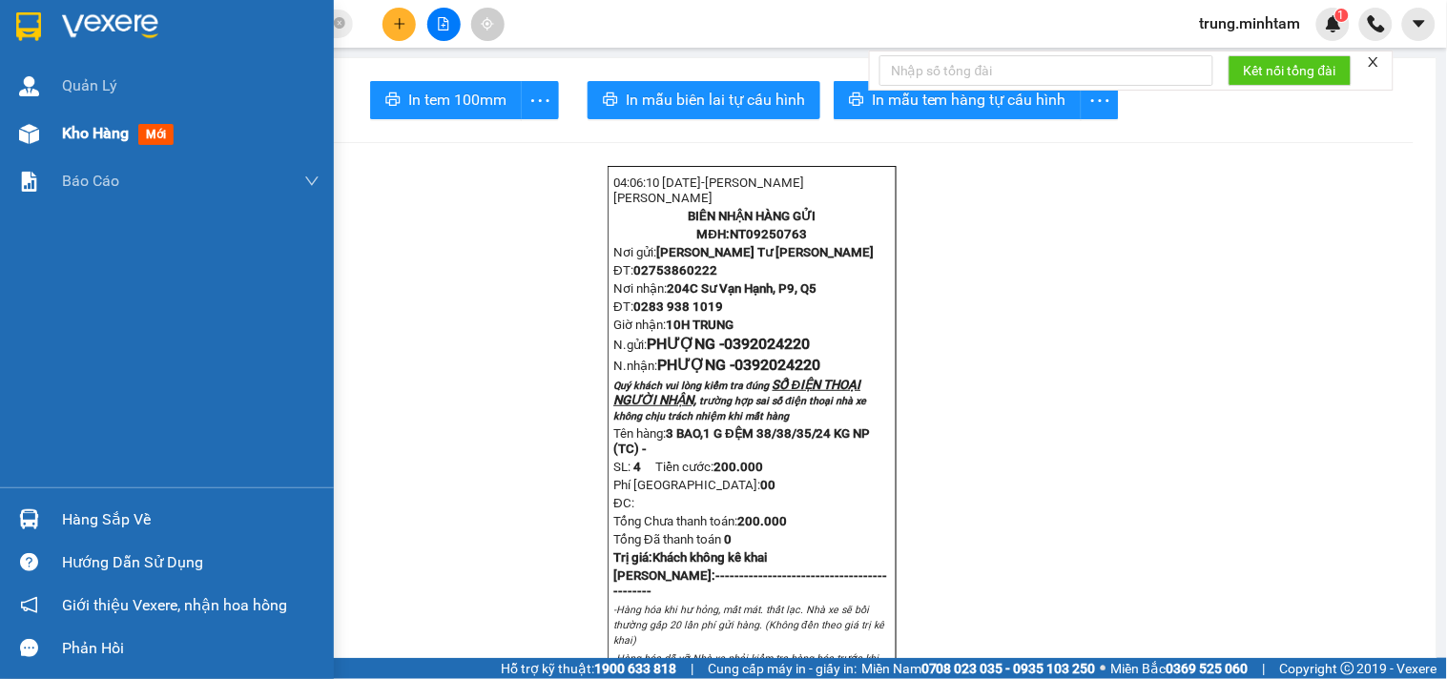
click at [117, 135] on span "Kho hàng" at bounding box center [95, 133] width 67 height 18
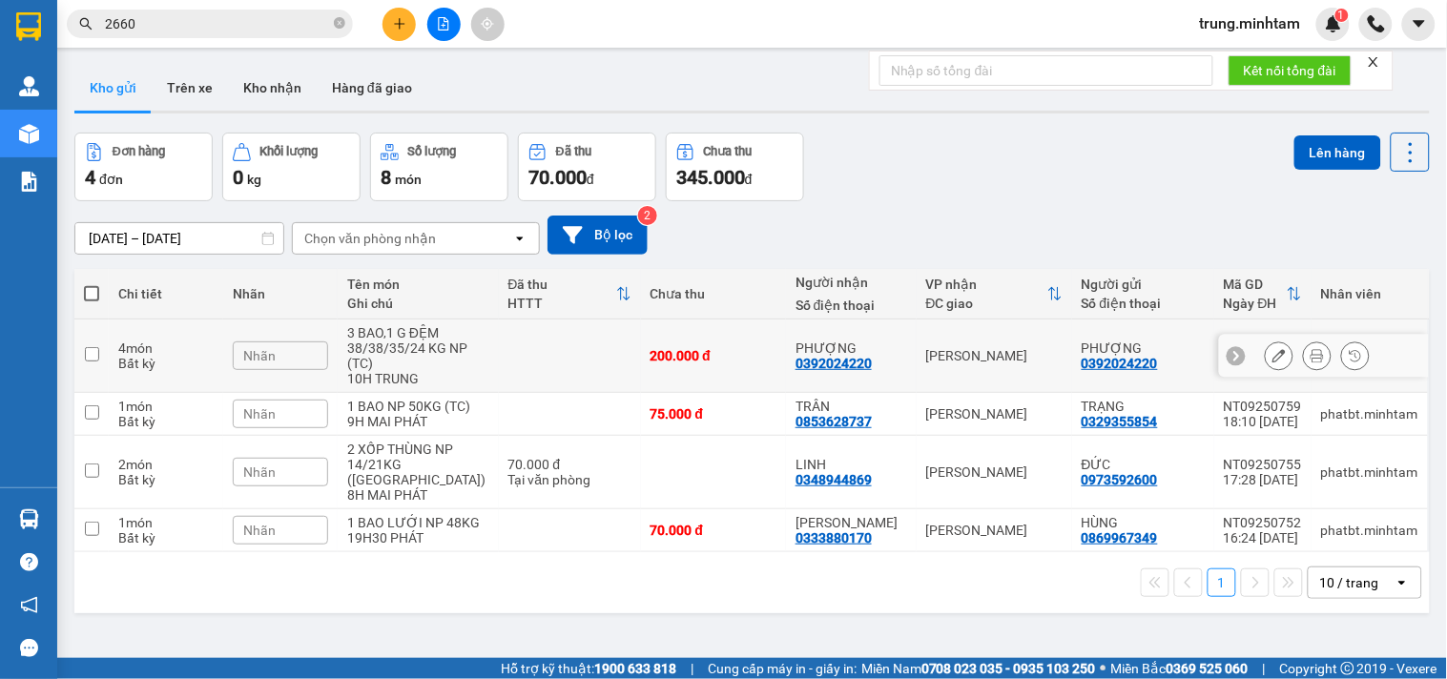
click at [754, 364] on td "200.000 đ" at bounding box center [714, 356] width 146 height 73
checkbox input "true"
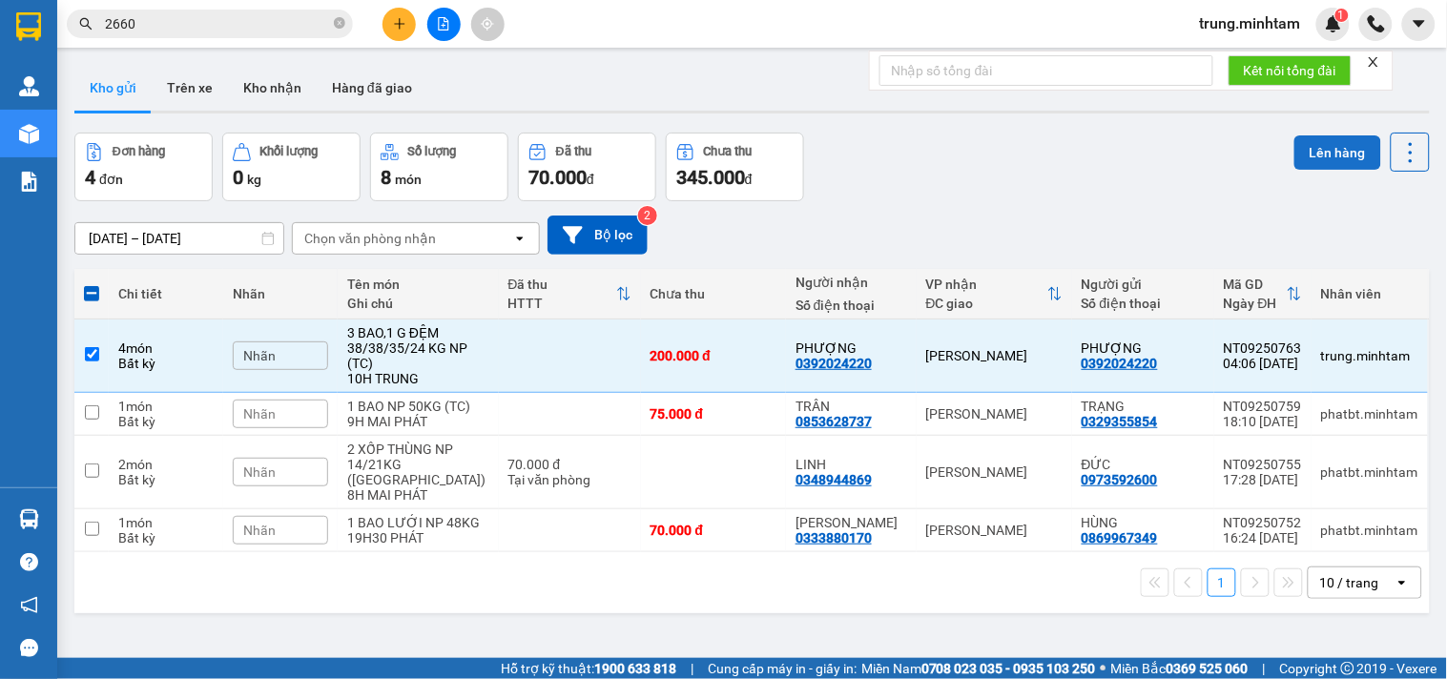
click at [1304, 155] on button "Lên hàng" at bounding box center [1338, 152] width 87 height 34
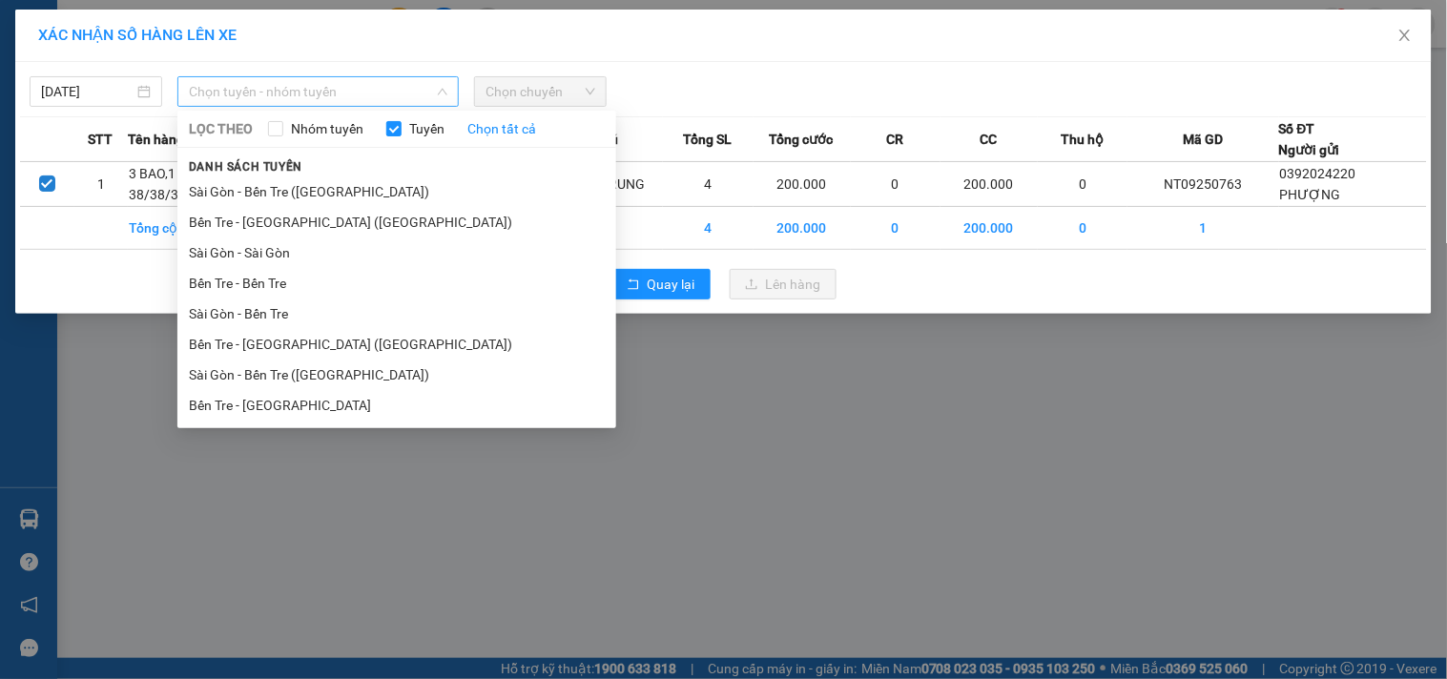
click at [355, 95] on span "Chọn tuyến - nhóm tuyến" at bounding box center [318, 91] width 259 height 29
click at [280, 347] on li "Bến Tre - [GEOGRAPHIC_DATA] ([GEOGRAPHIC_DATA])" at bounding box center [396, 344] width 439 height 31
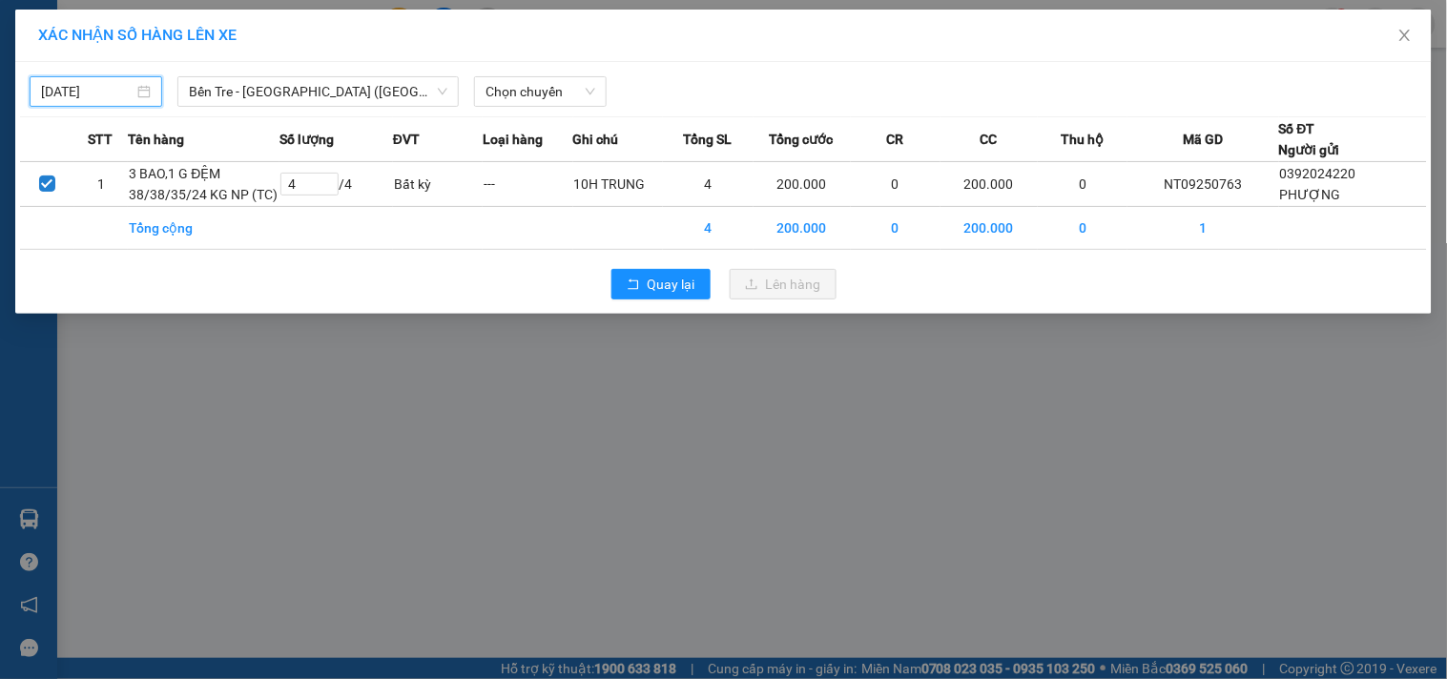
click at [121, 91] on input "[DATE]" at bounding box center [87, 91] width 93 height 21
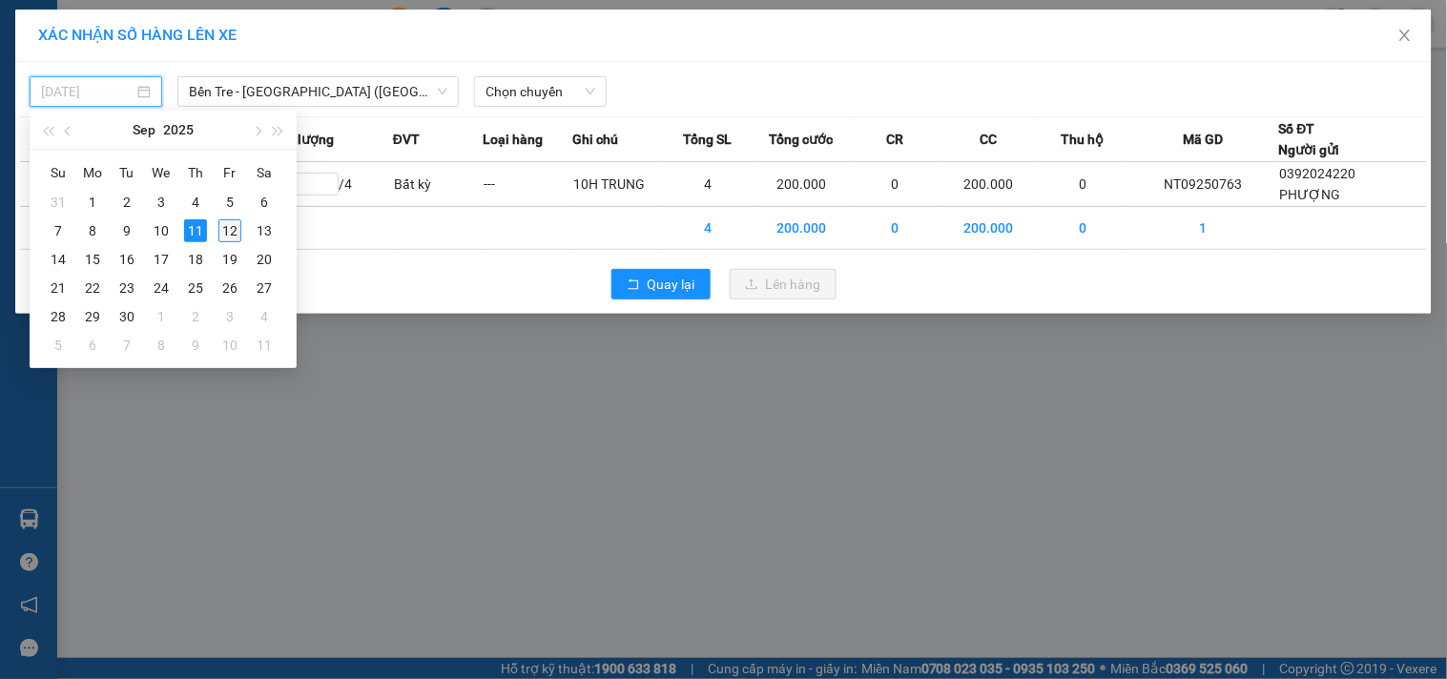
drag, startPoint x: 236, startPoint y: 230, endPoint x: 237, endPoint y: 194, distance: 36.3
click at [236, 229] on div "12" at bounding box center [229, 230] width 23 height 23
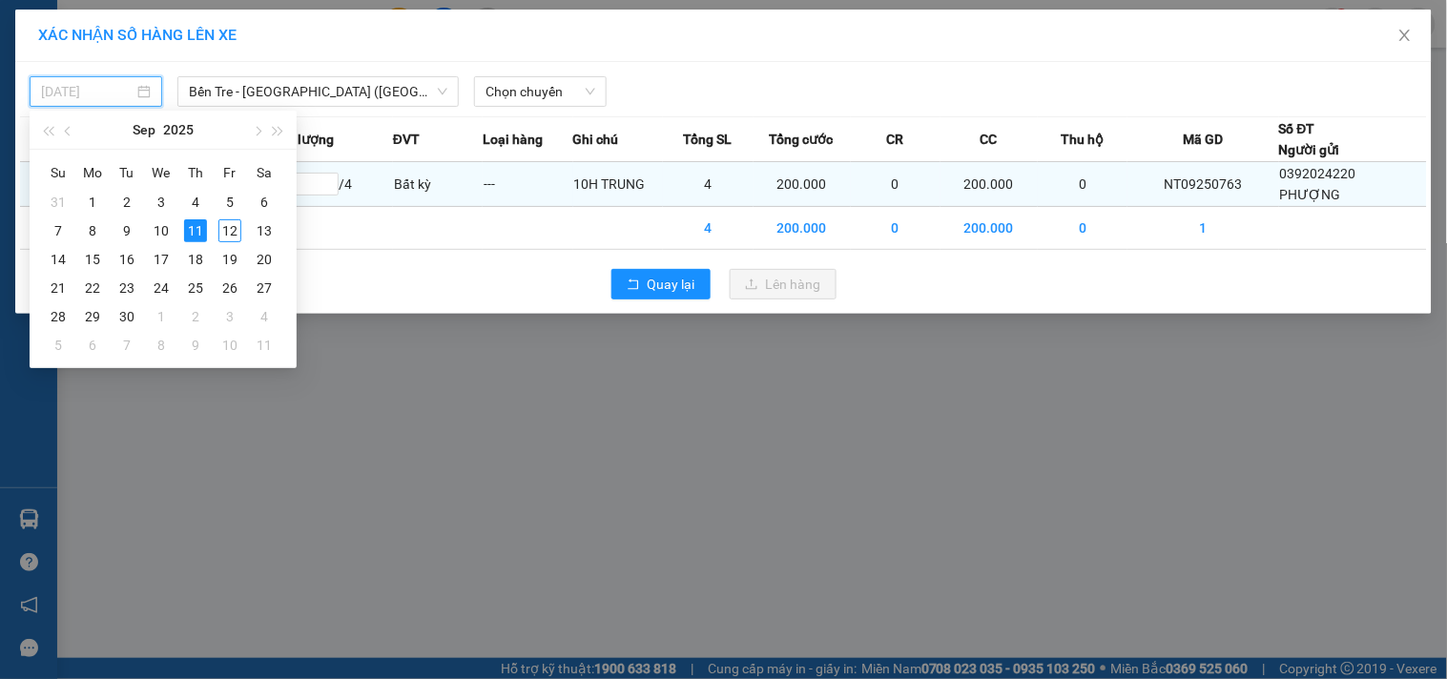
type input "[DATE]"
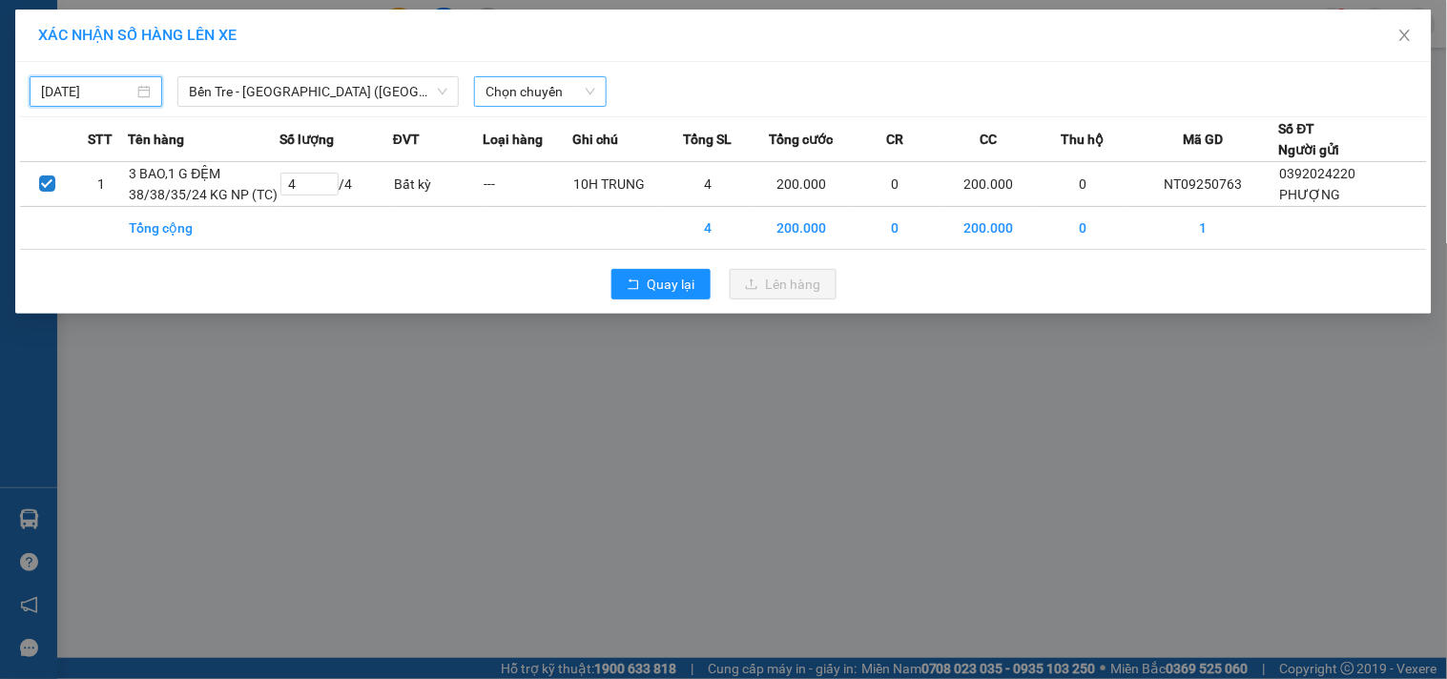
click at [525, 87] on span "Chọn chuyến" at bounding box center [541, 91] width 110 height 29
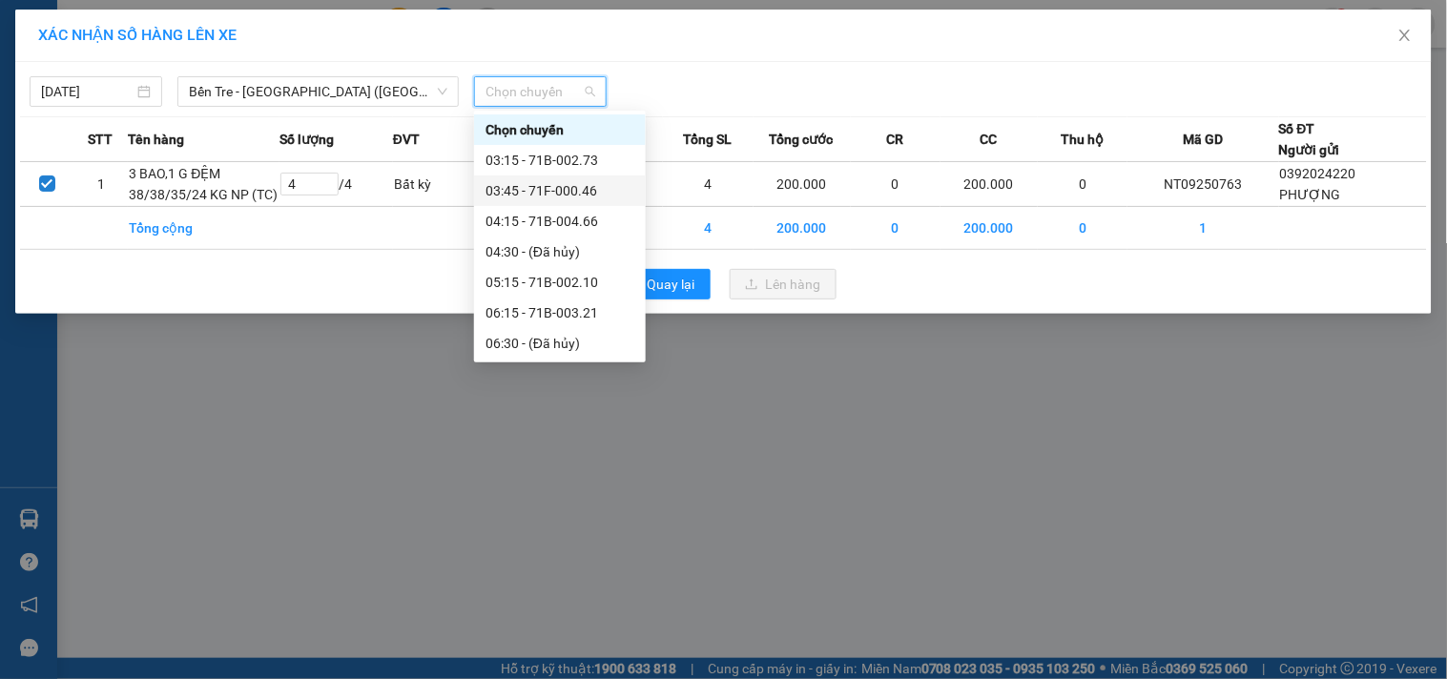
click at [567, 189] on div "03:45 - 71F-000.46" at bounding box center [560, 190] width 149 height 21
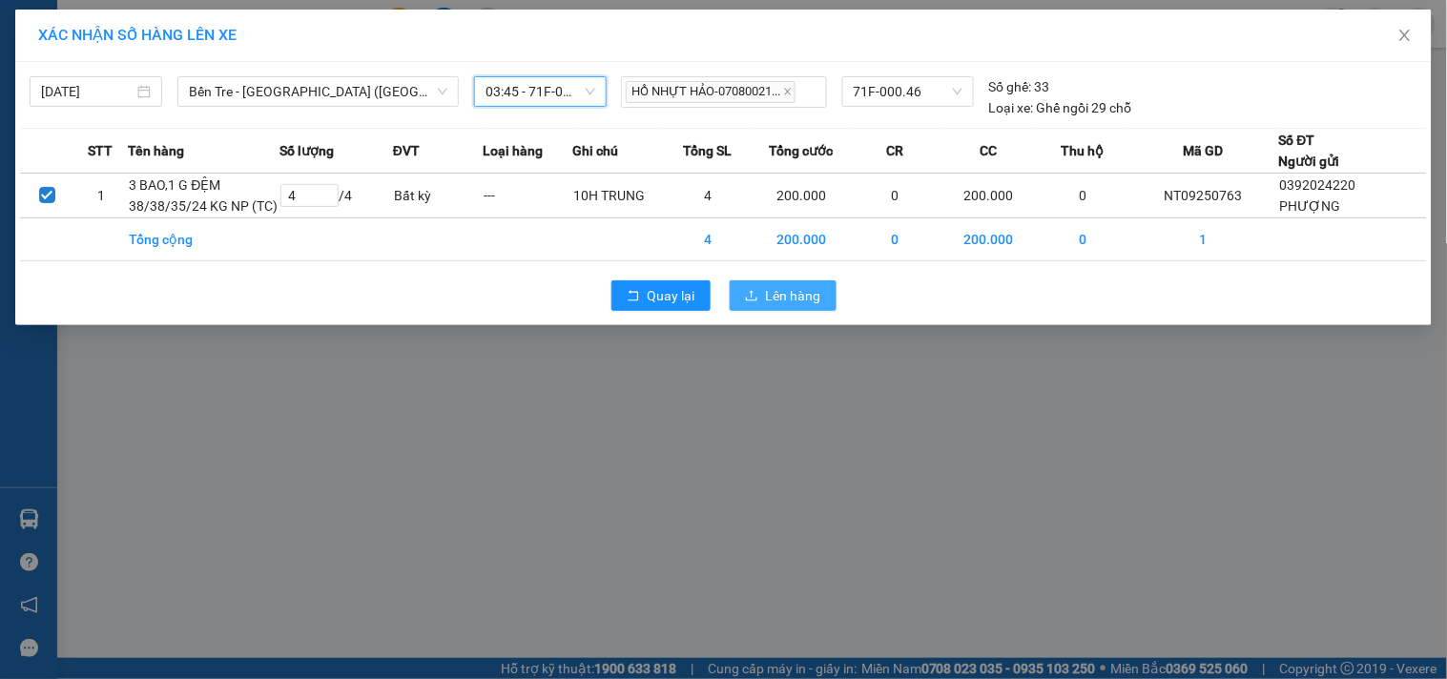
click at [787, 296] on span "Lên hàng" at bounding box center [793, 295] width 55 height 21
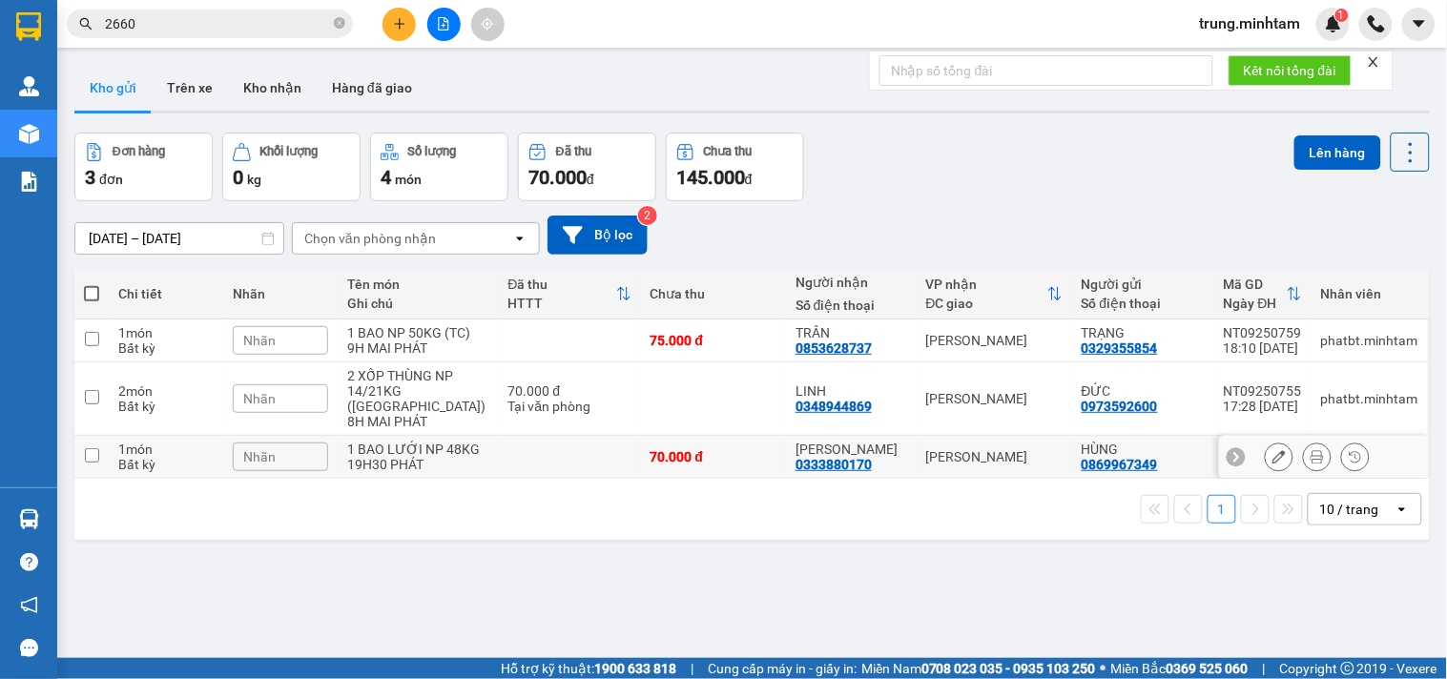
click at [549, 444] on td at bounding box center [570, 457] width 142 height 43
checkbox input "true"
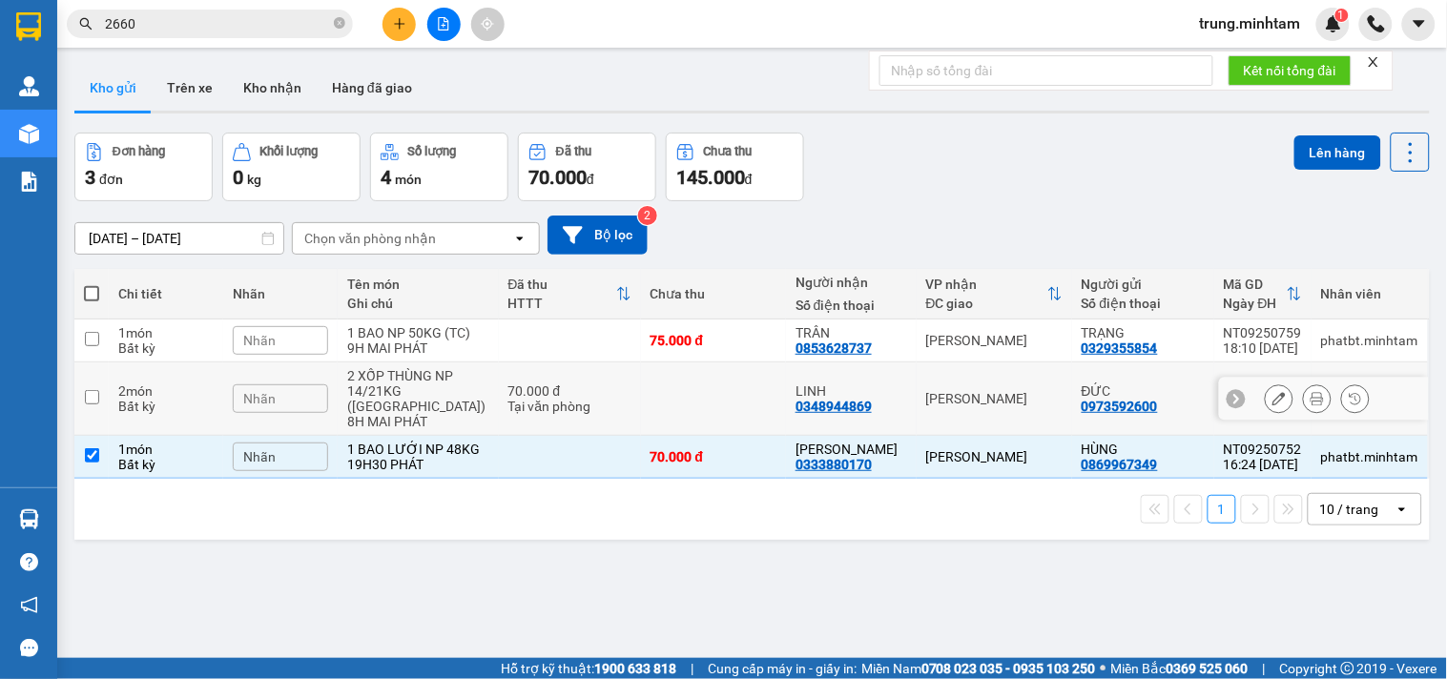
click at [602, 389] on div "70.000 đ" at bounding box center [570, 391] width 123 height 15
checkbox input "true"
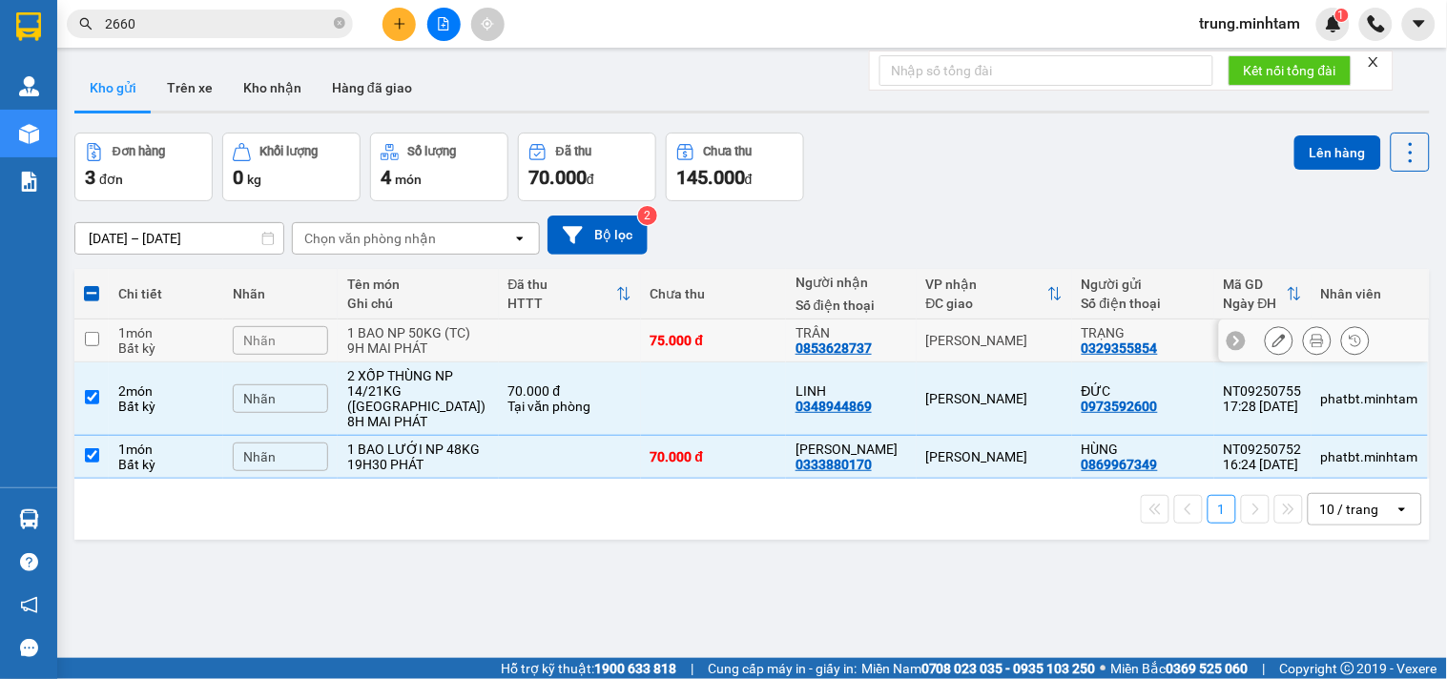
click at [588, 339] on td at bounding box center [570, 341] width 142 height 43
checkbox input "true"
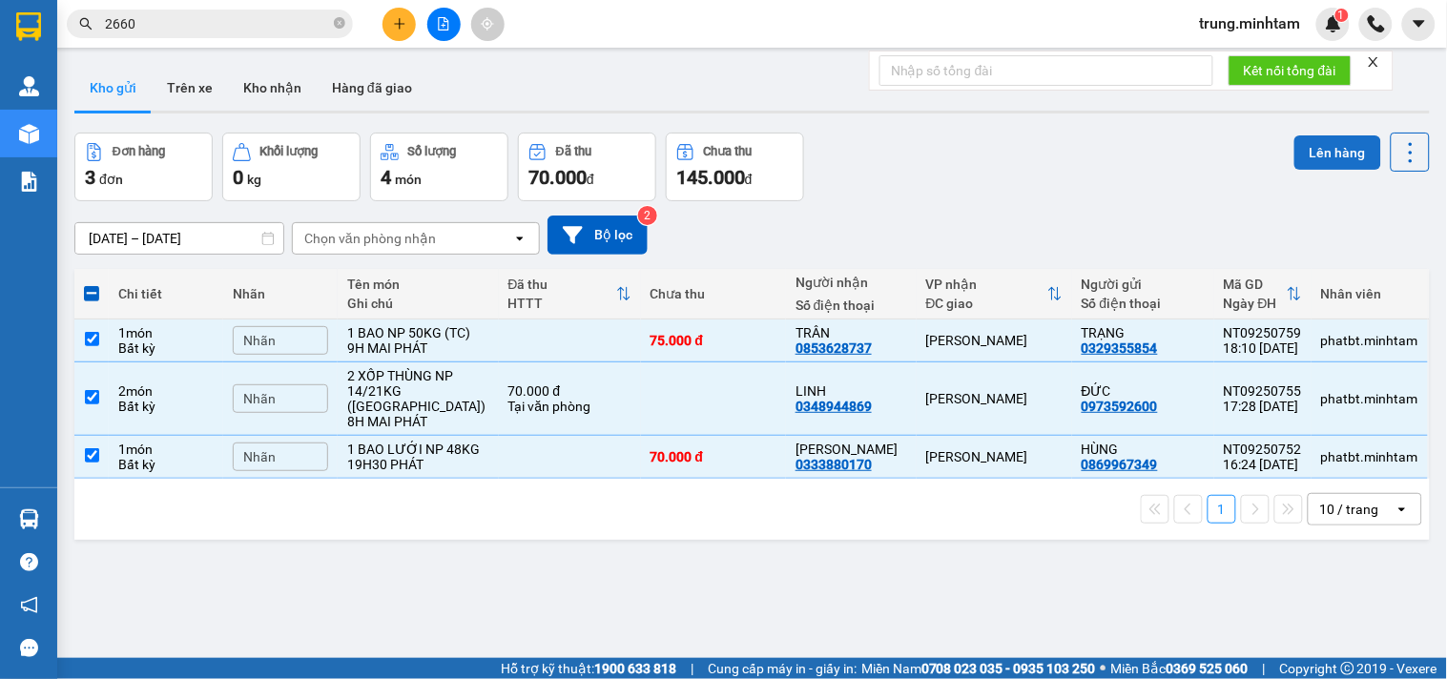
click at [1319, 149] on button "Lên hàng" at bounding box center [1338, 152] width 87 height 34
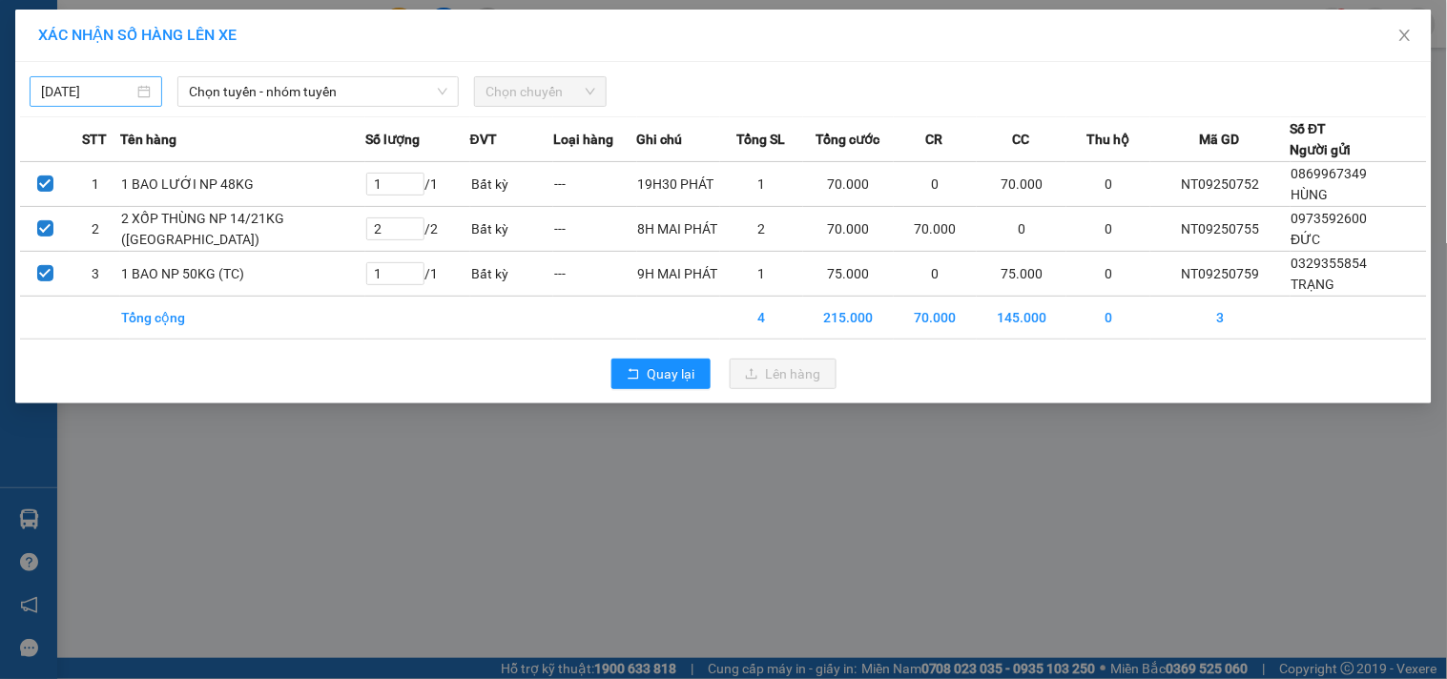
click at [106, 90] on input "[DATE]" at bounding box center [87, 91] width 93 height 21
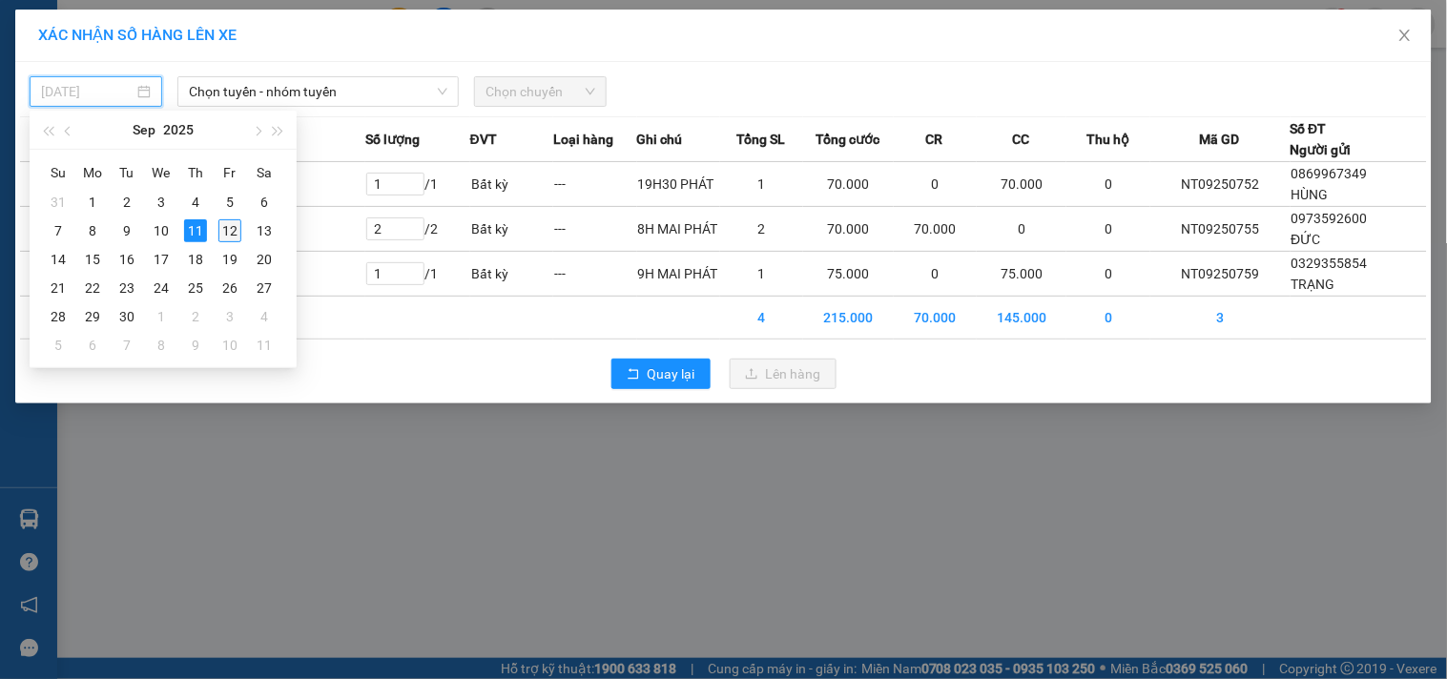
click at [235, 231] on div "12" at bounding box center [229, 230] width 23 height 23
type input "[DATE]"
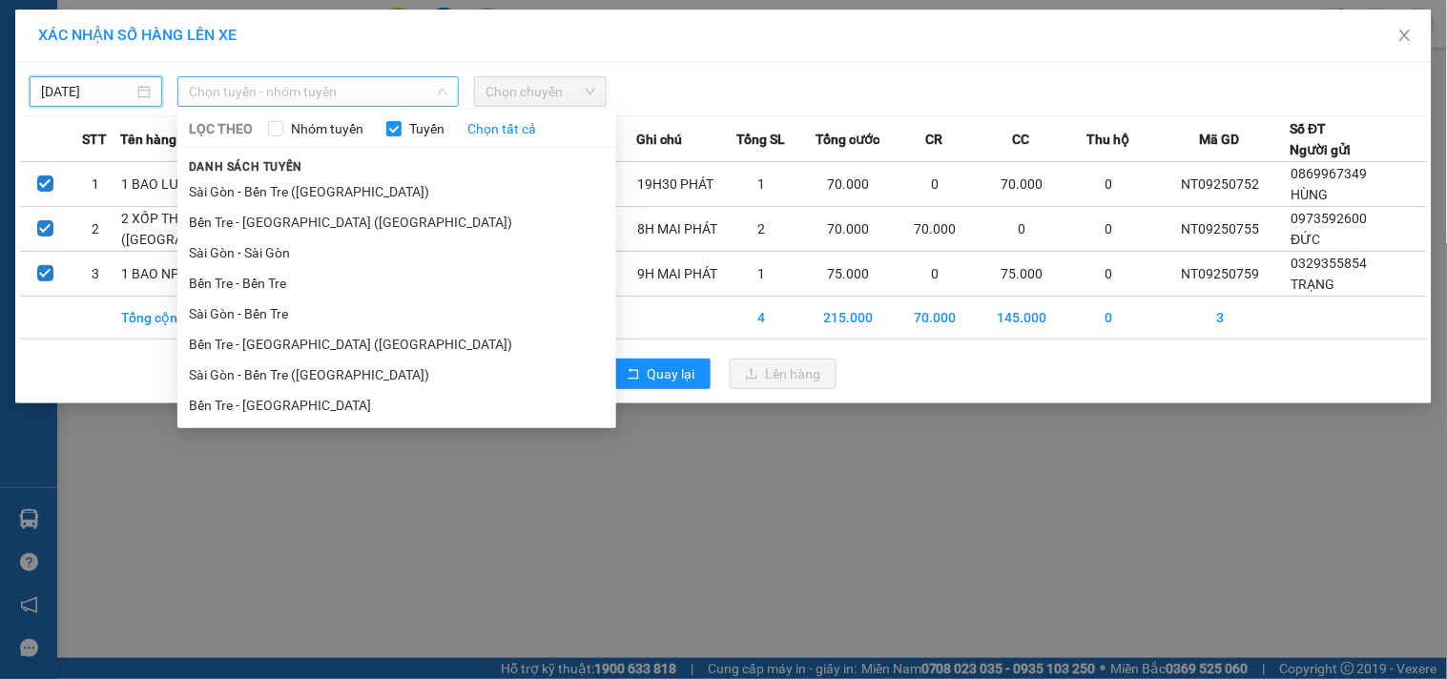
click at [272, 94] on span "Chọn tuyến - nhóm tuyến" at bounding box center [318, 91] width 259 height 29
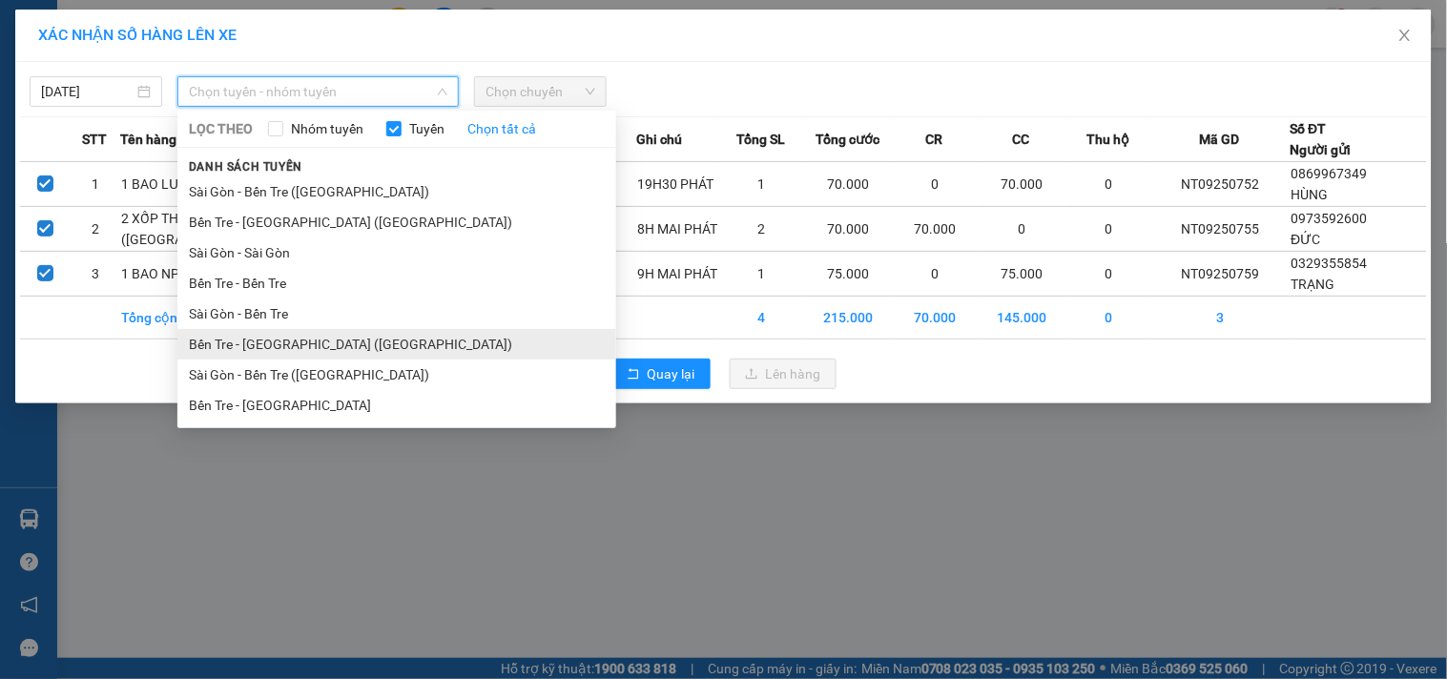
click at [273, 341] on li "Bến Tre - [GEOGRAPHIC_DATA] ([GEOGRAPHIC_DATA])" at bounding box center [396, 344] width 439 height 31
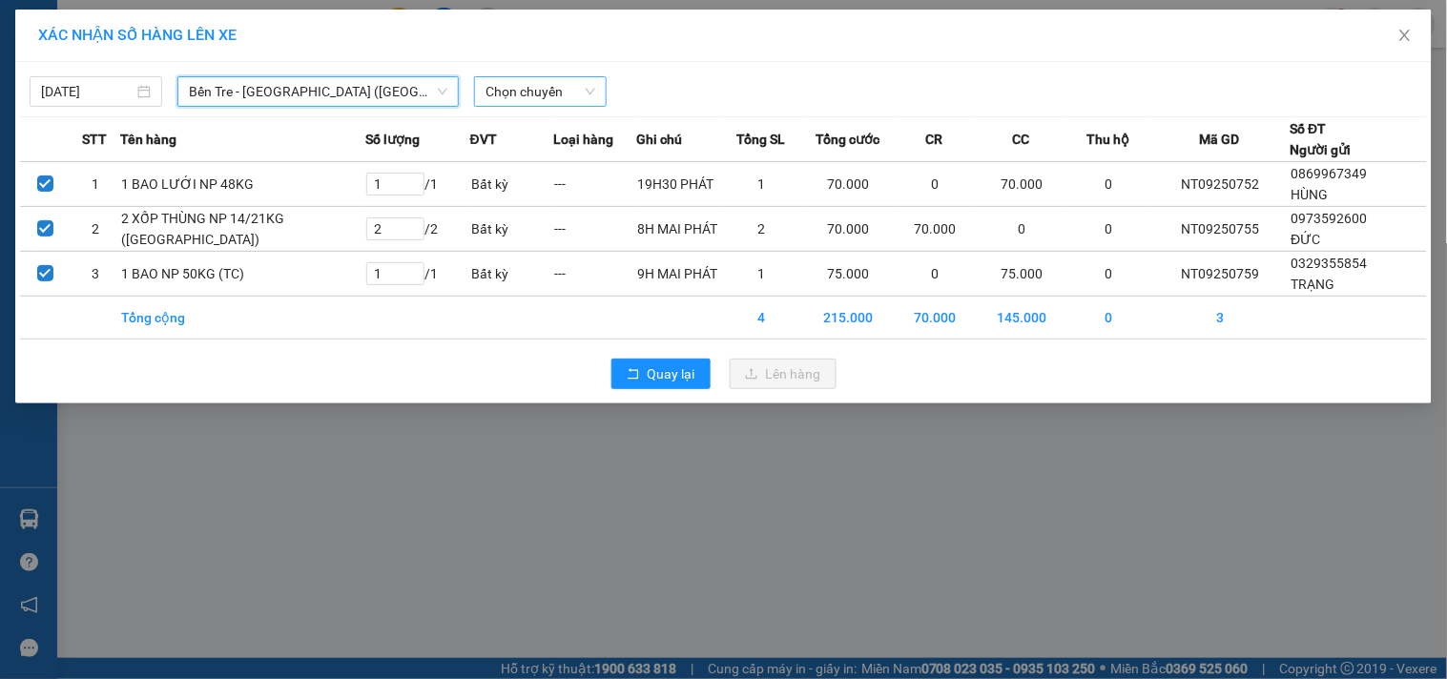
click at [528, 90] on span "Chọn chuyến" at bounding box center [541, 91] width 110 height 29
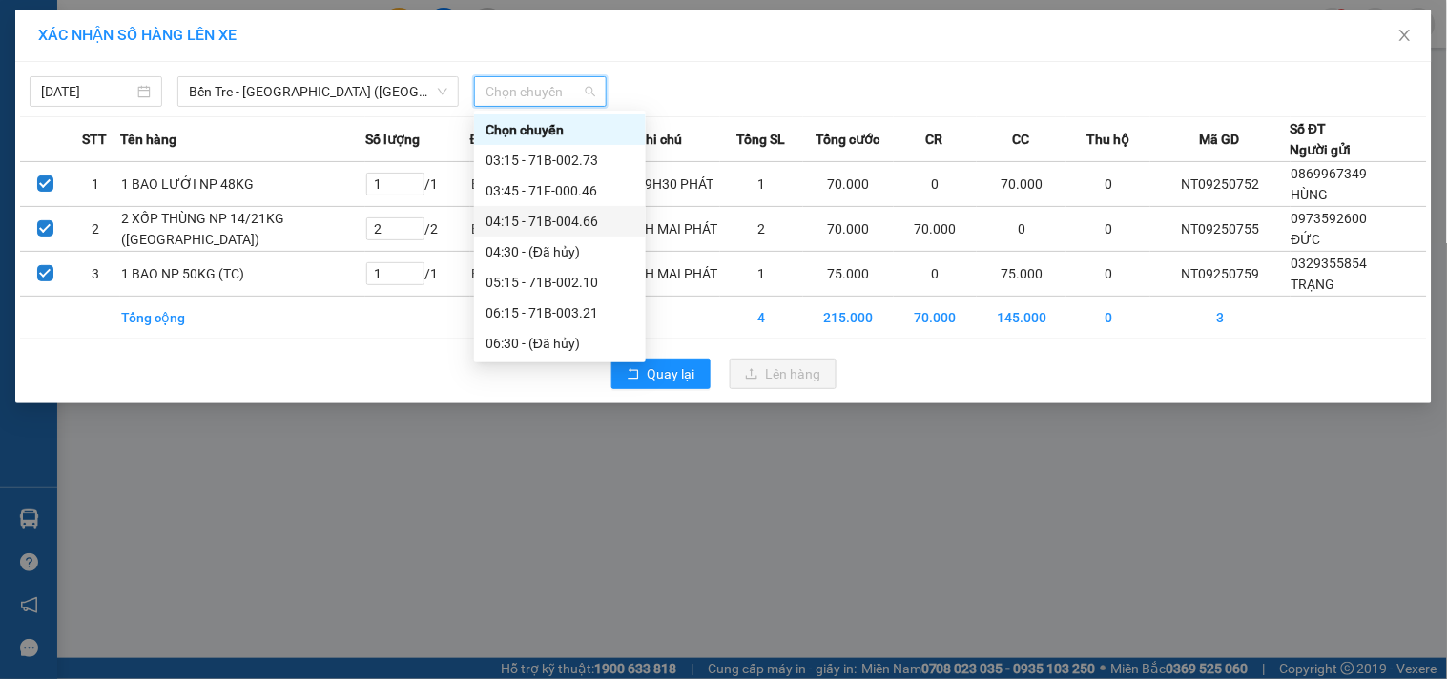
click at [563, 221] on div "04:15 - 71B-004.66" at bounding box center [560, 221] width 149 height 21
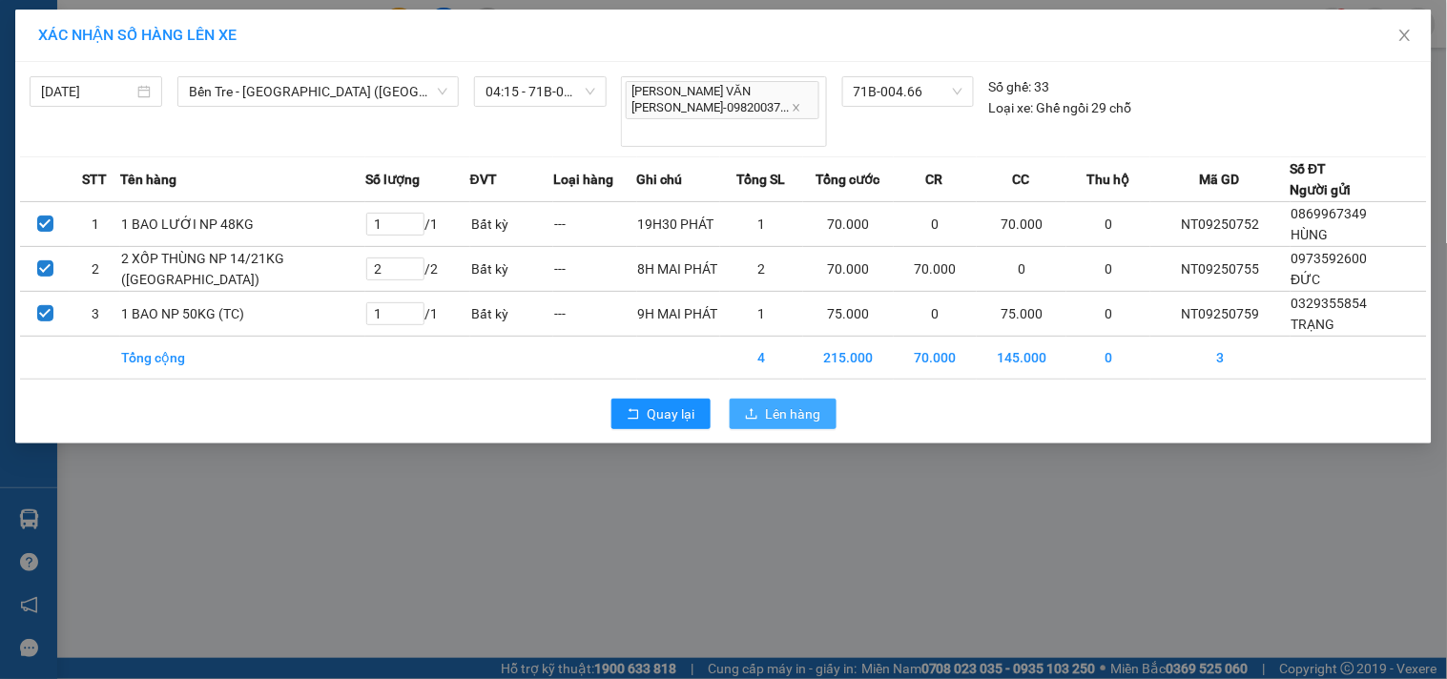
click at [802, 404] on span "Lên hàng" at bounding box center [793, 414] width 55 height 21
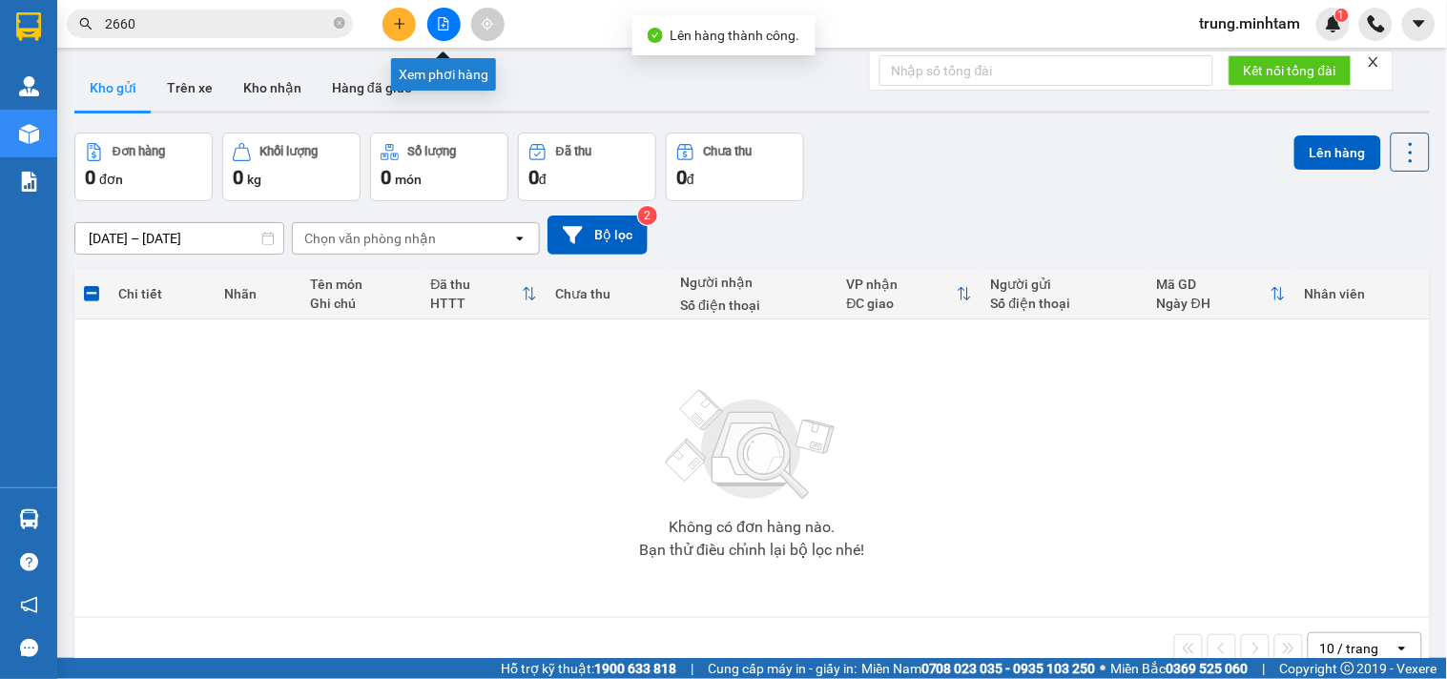
click at [437, 25] on icon "file-add" at bounding box center [443, 23] width 13 height 13
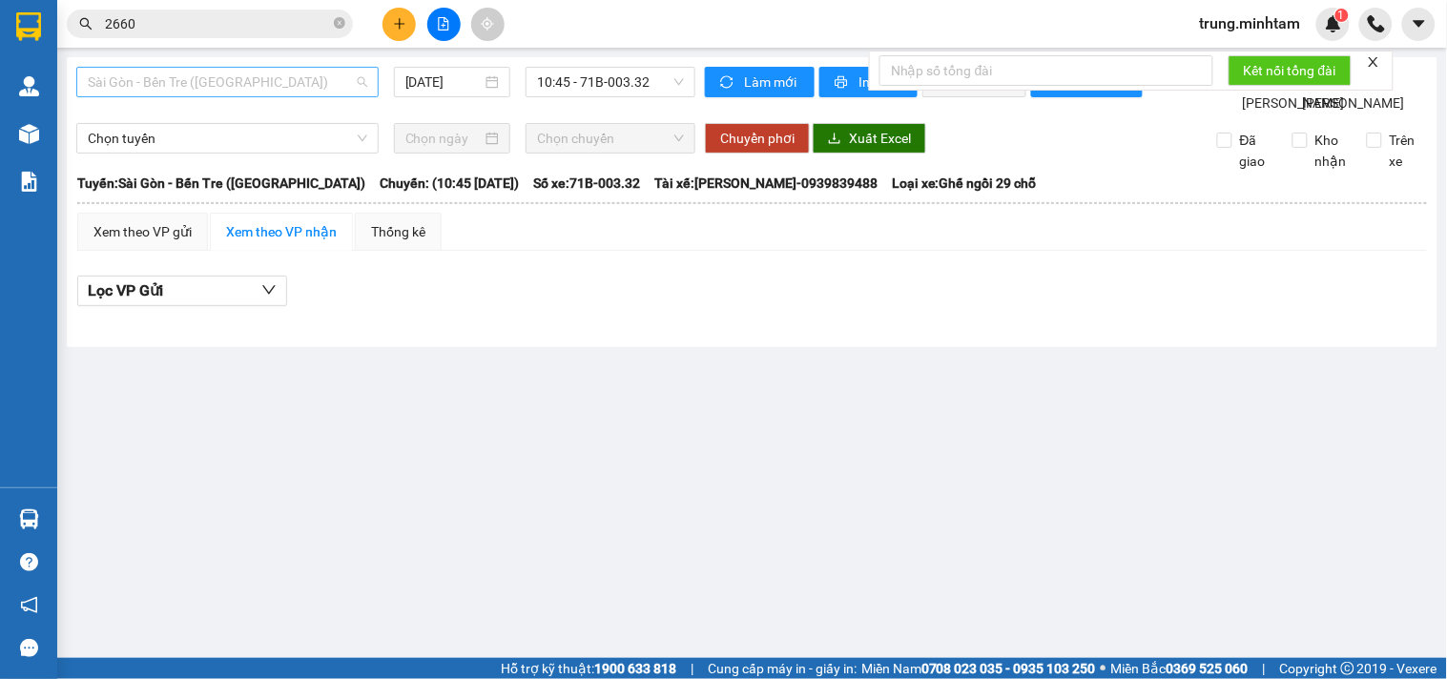
click at [239, 84] on span "Sài Gòn - Bến Tre ([GEOGRAPHIC_DATA])" at bounding box center [228, 82] width 280 height 29
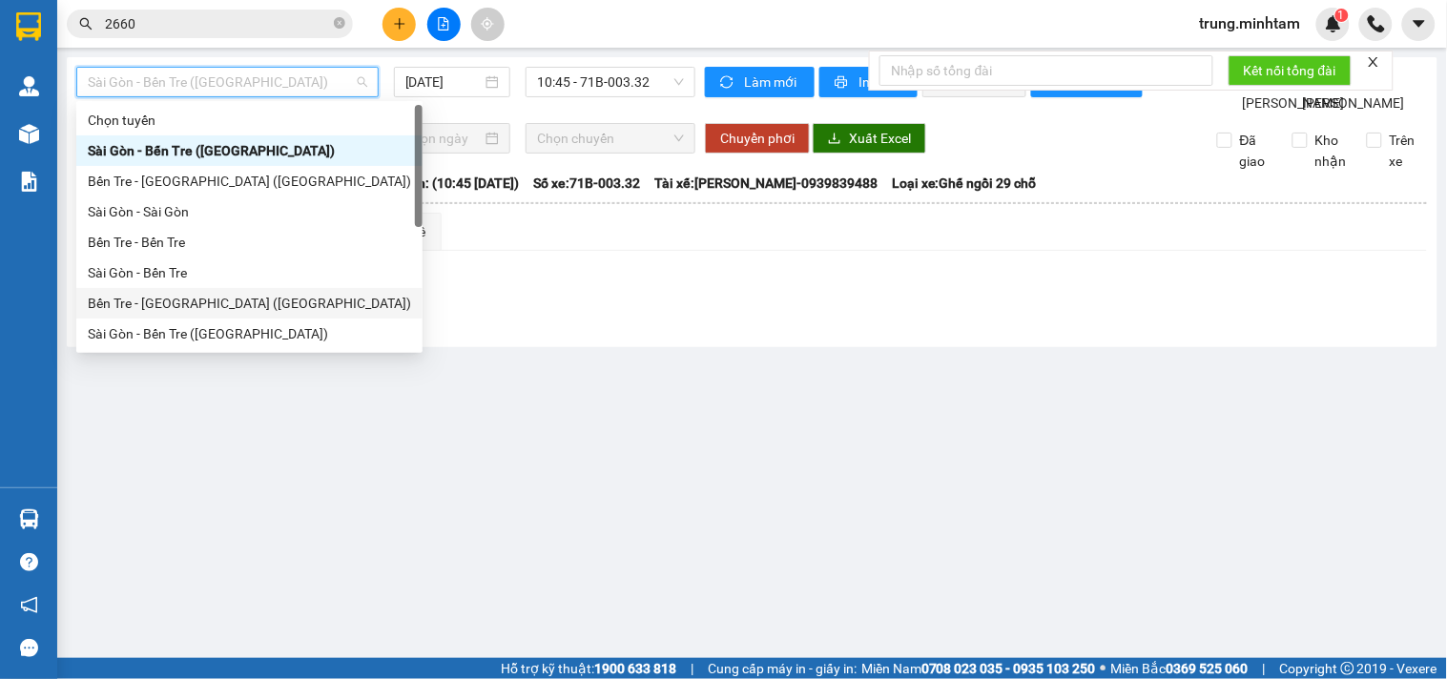
drag, startPoint x: 183, startPoint y: 303, endPoint x: 404, endPoint y: 165, distance: 260.2
click at [183, 301] on div "Bến Tre - [GEOGRAPHIC_DATA] ([GEOGRAPHIC_DATA])" at bounding box center [249, 303] width 323 height 21
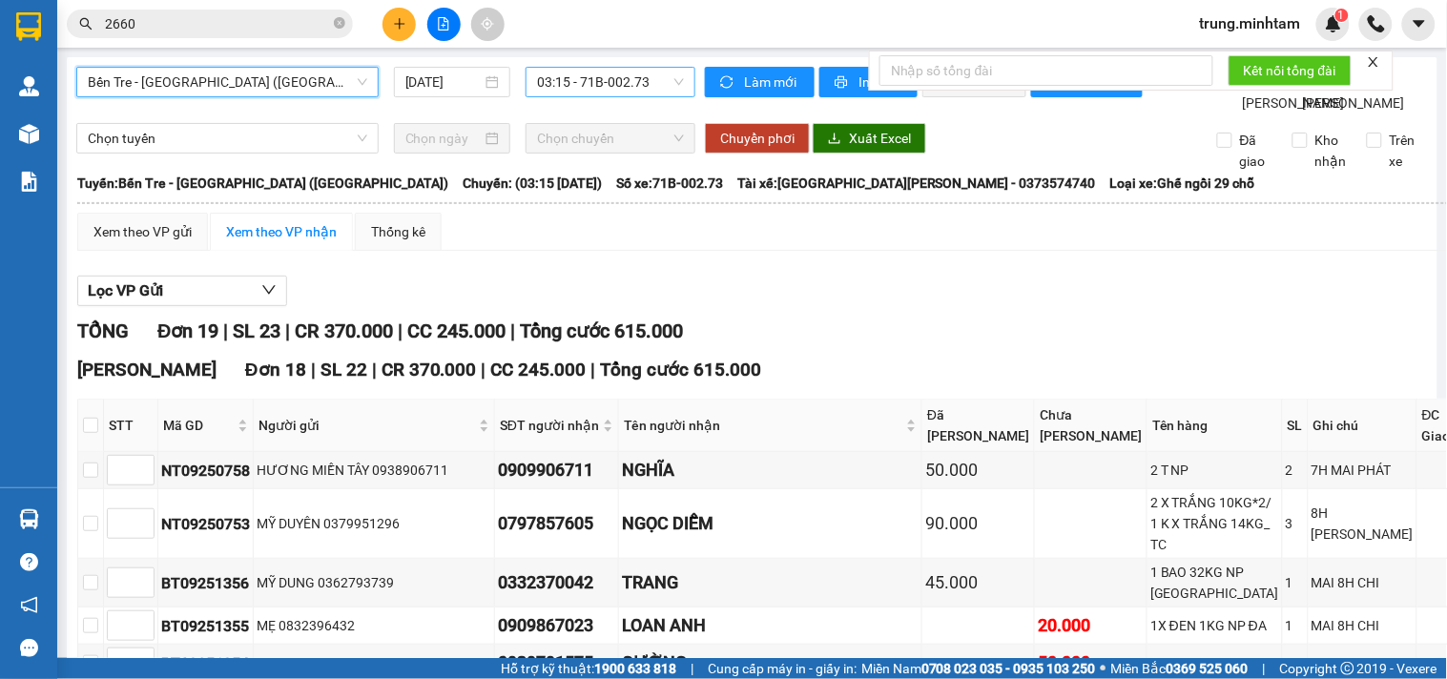
click at [604, 90] on span "03:15 - 71B-002.73" at bounding box center [610, 82] width 147 height 29
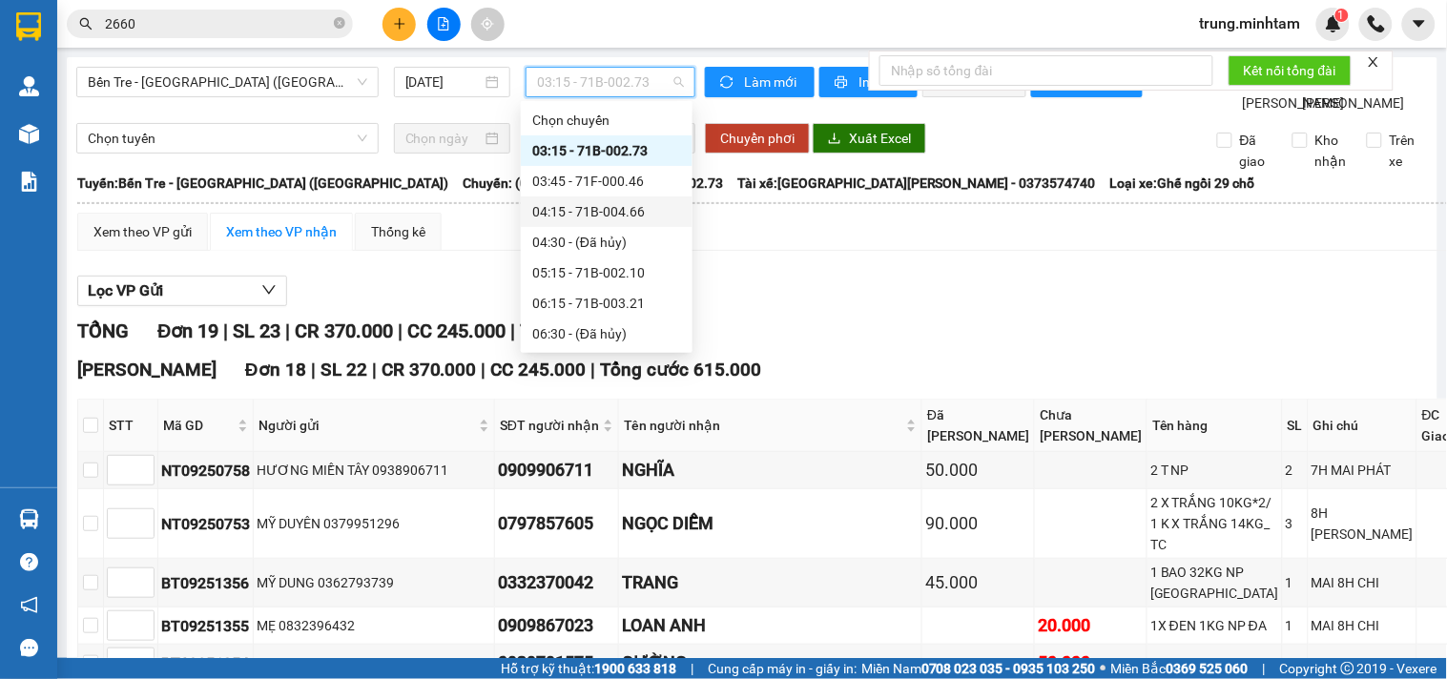
click at [633, 215] on div "04:15 - 71B-004.66" at bounding box center [606, 211] width 149 height 21
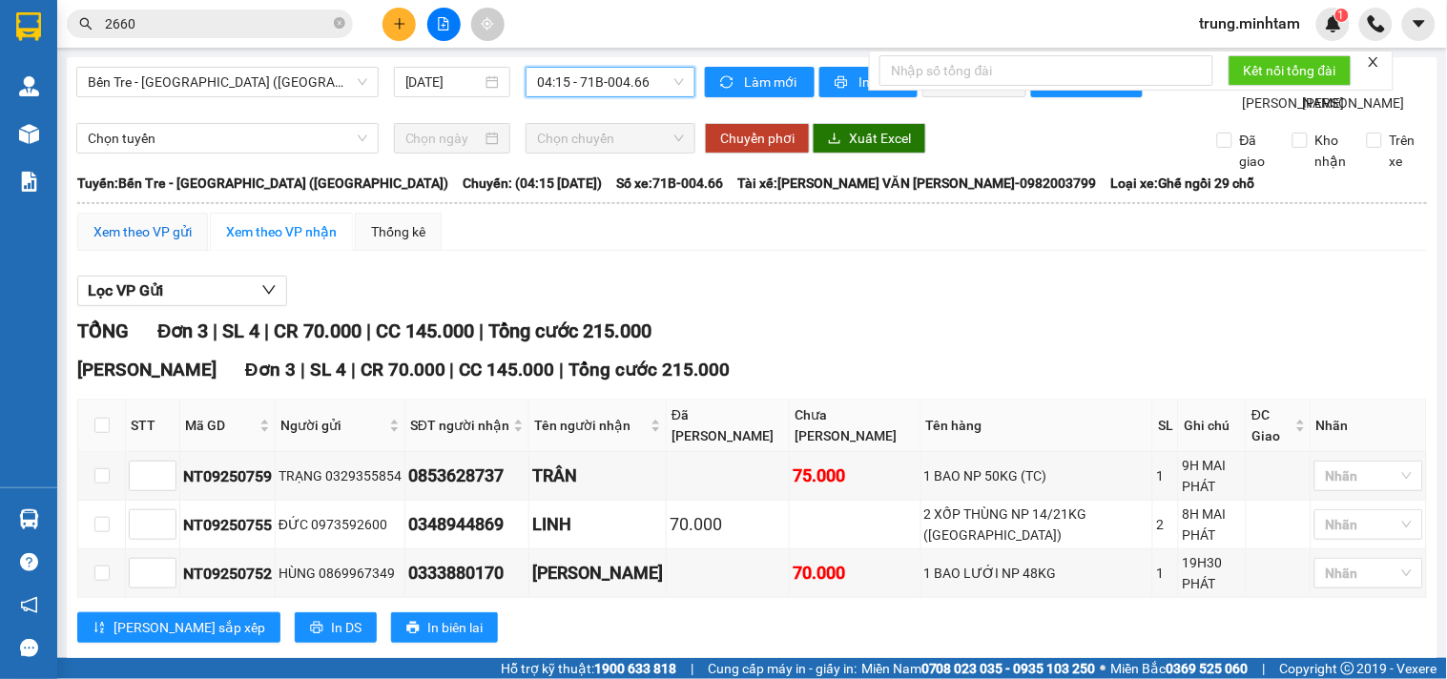
click at [145, 242] on div "Xem theo VP gửi" at bounding box center [143, 231] width 98 height 21
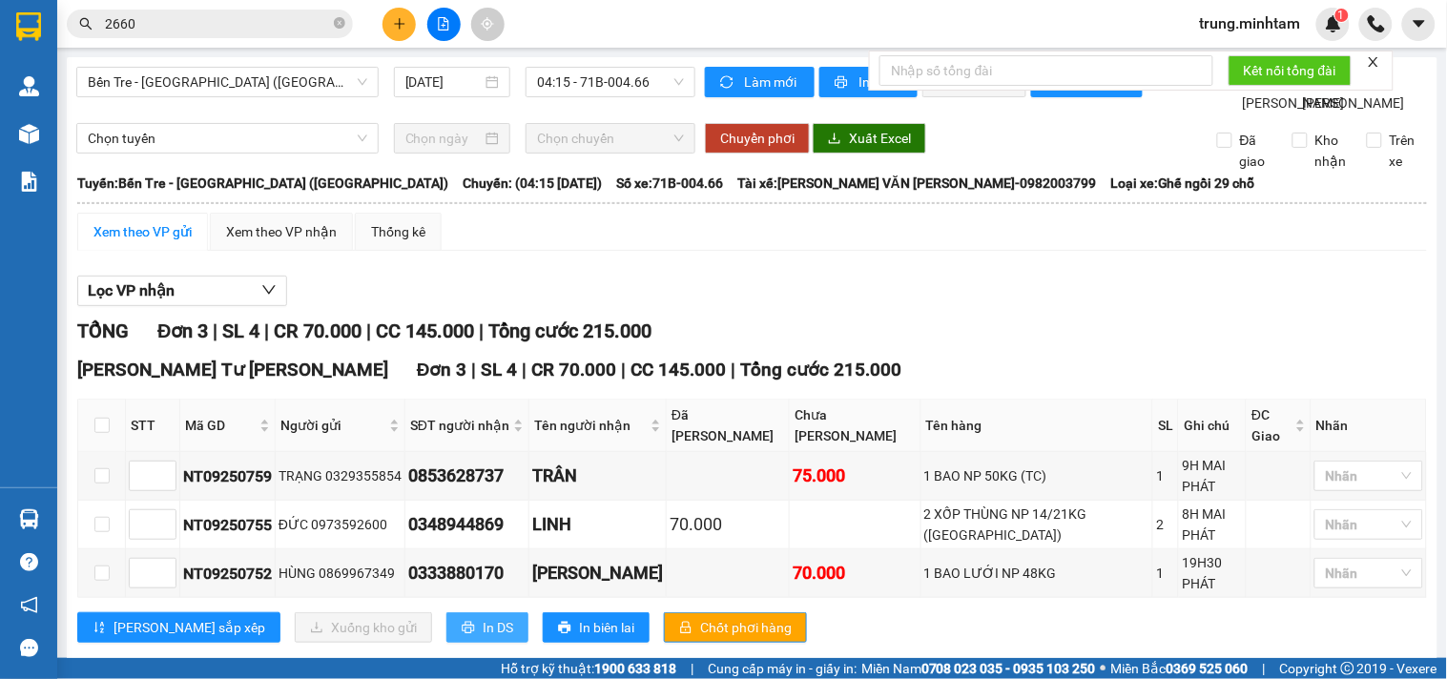
click at [483, 617] on span "In DS" at bounding box center [498, 627] width 31 height 21
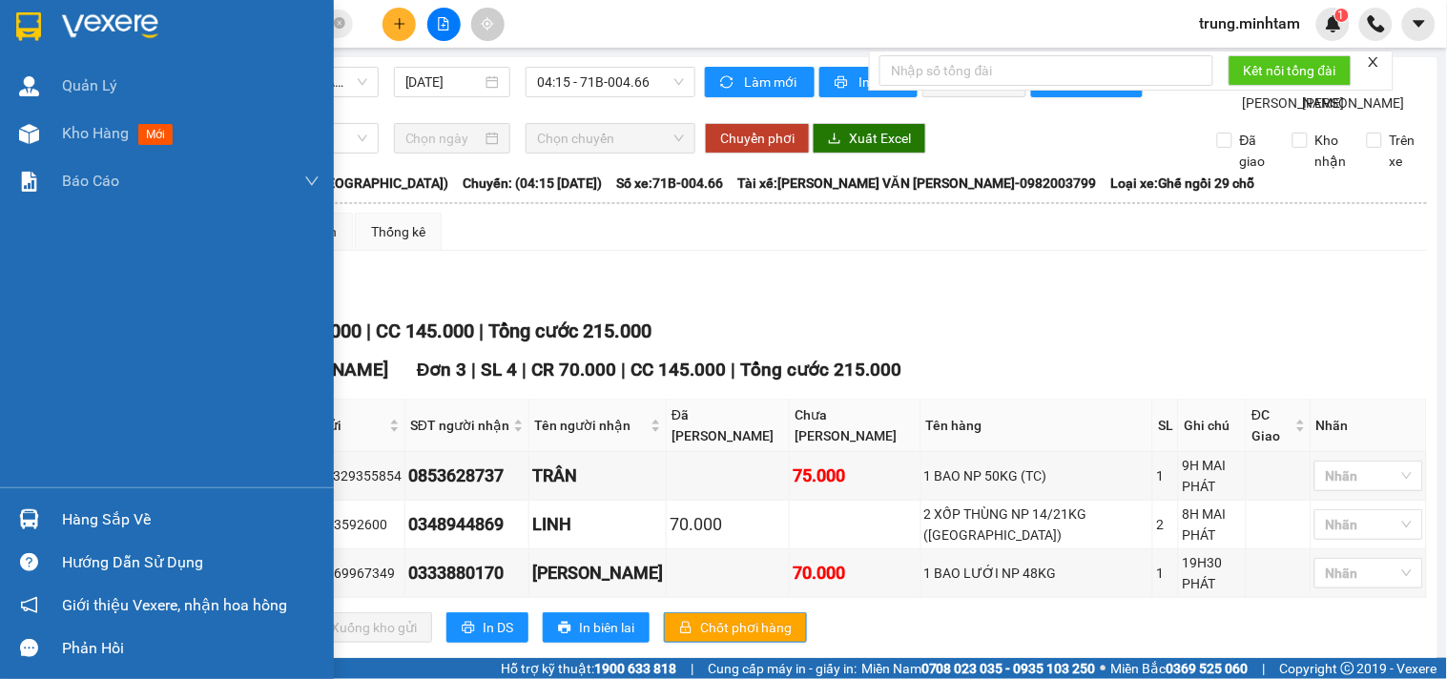
click at [90, 515] on div "Hàng sắp về" at bounding box center [191, 520] width 258 height 29
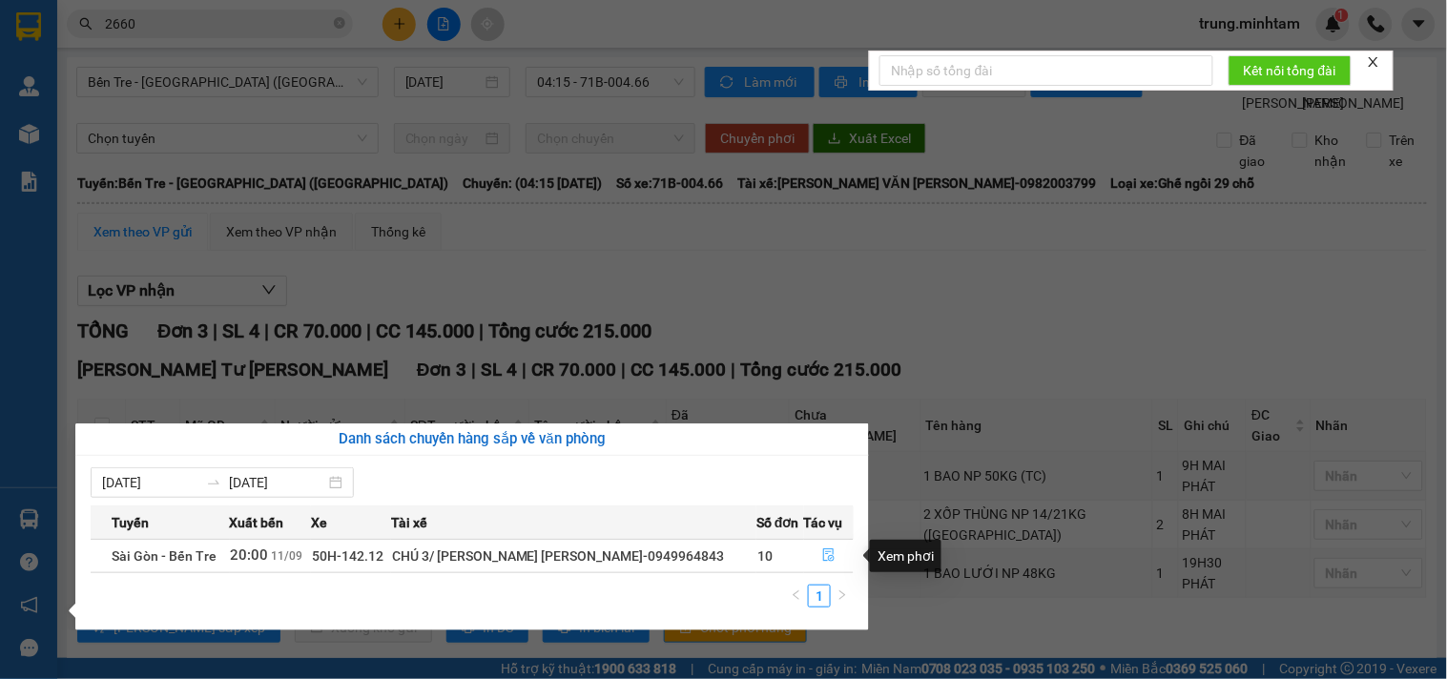
click at [826, 556] on icon "file-done" at bounding box center [828, 555] width 13 height 13
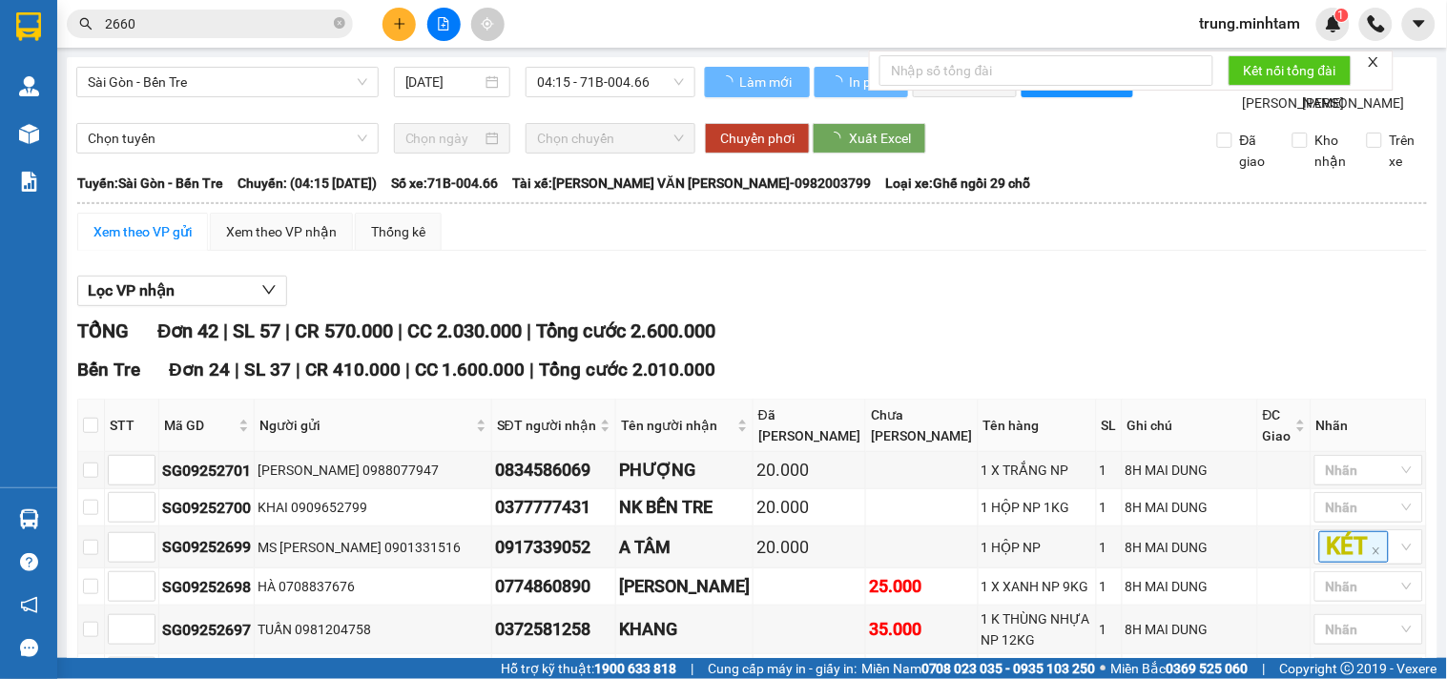
type input "[DATE]"
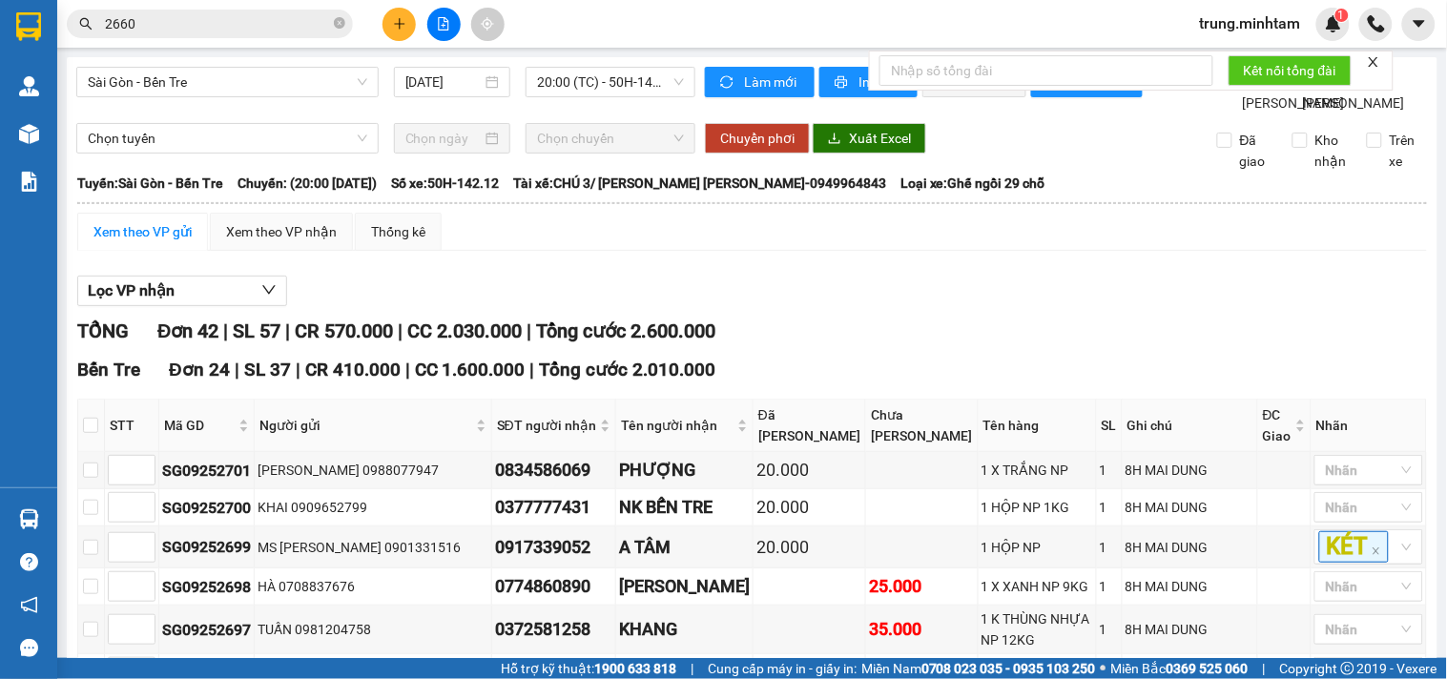
click at [206, 20] on input "2660" at bounding box center [217, 23] width 225 height 21
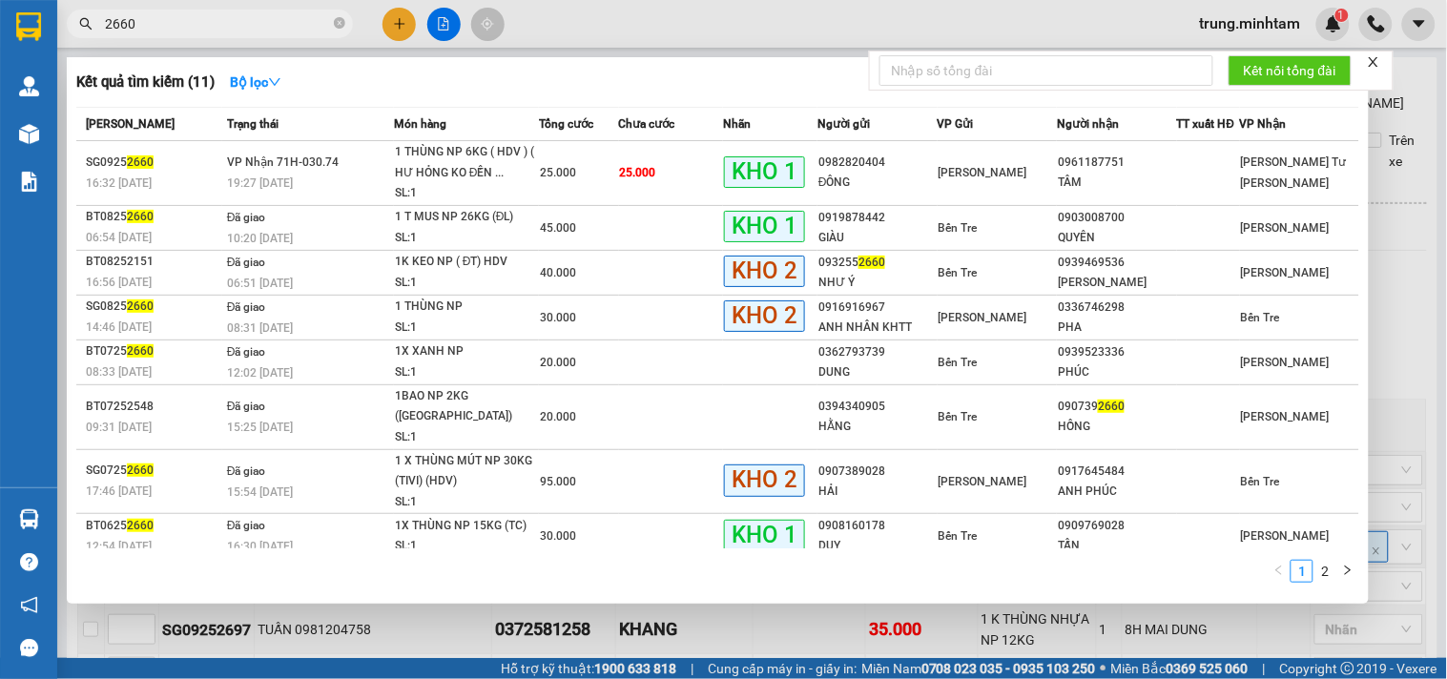
click at [206, 20] on input "2660" at bounding box center [217, 23] width 225 height 21
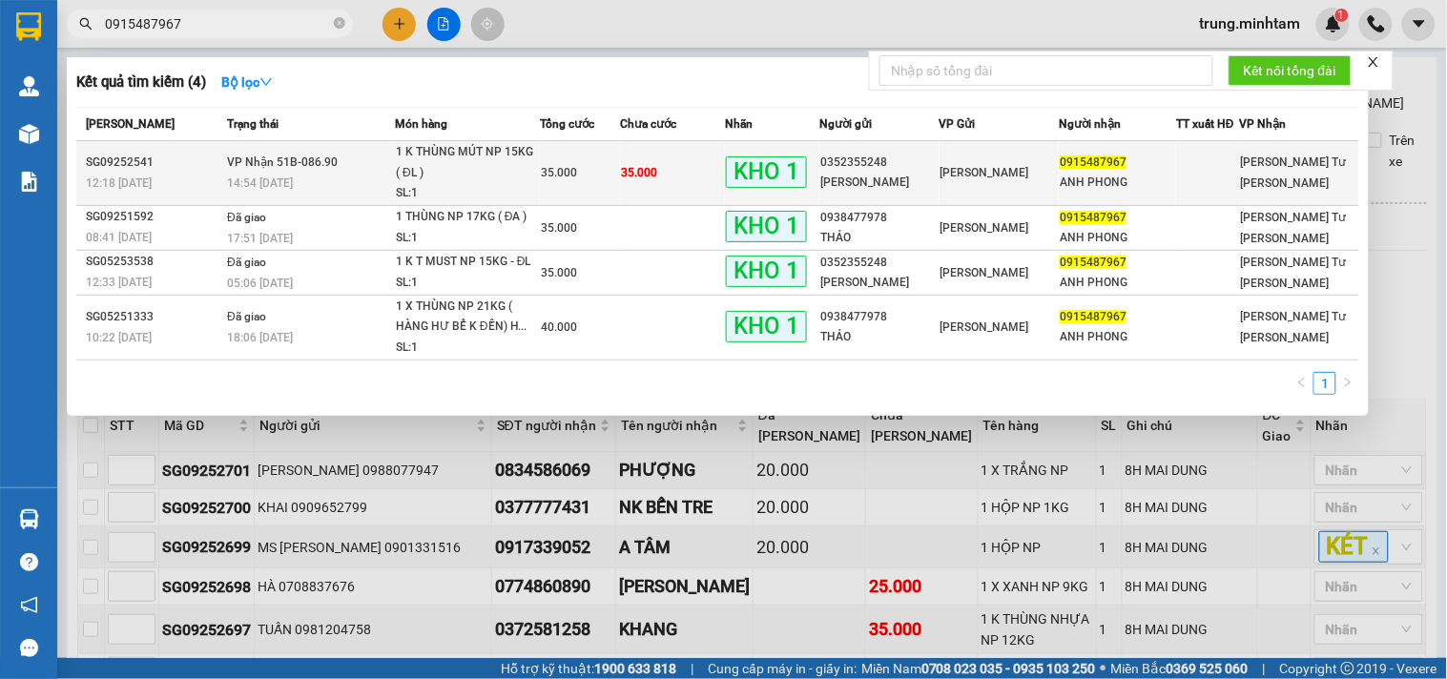
type input "0915487967"
click at [665, 184] on td "35.000" at bounding box center [672, 173] width 105 height 65
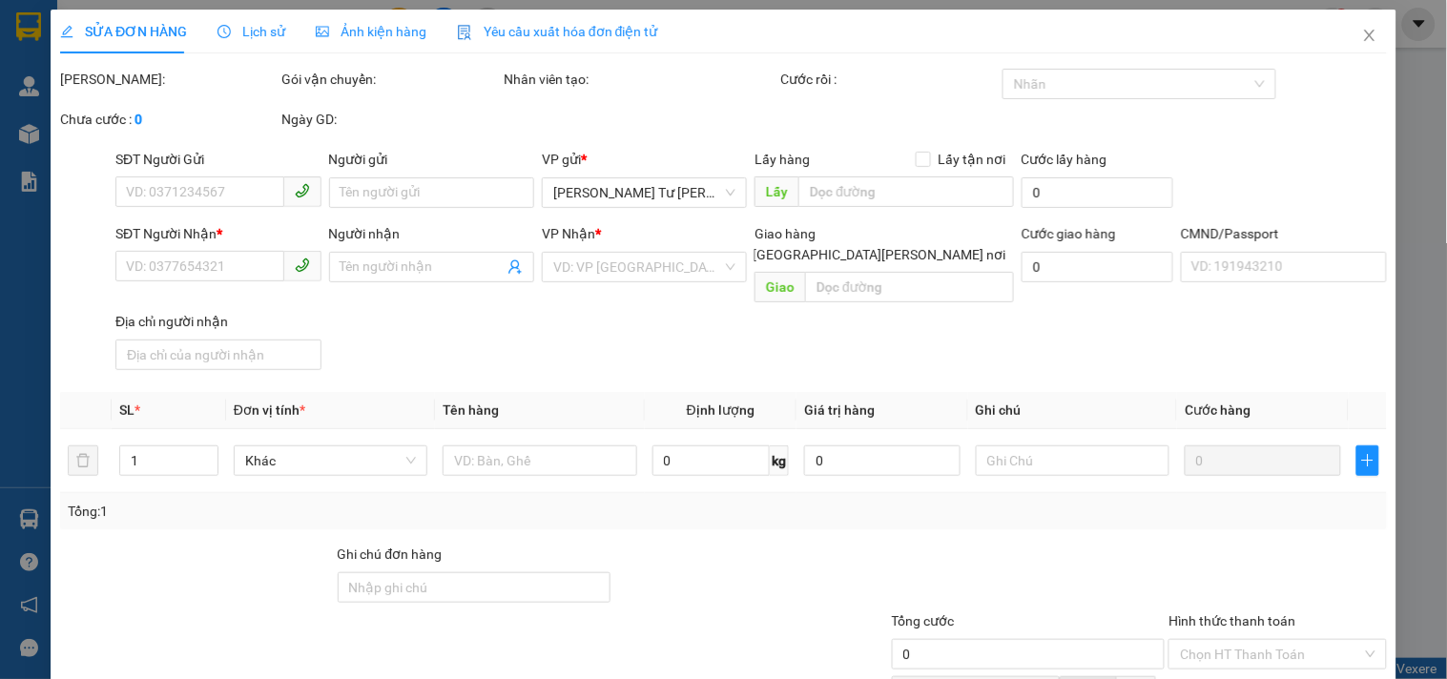
type input "0352355248"
type input "[PERSON_NAME]"
type input "0915487967"
type input "ANH PHONG"
type input "BM"
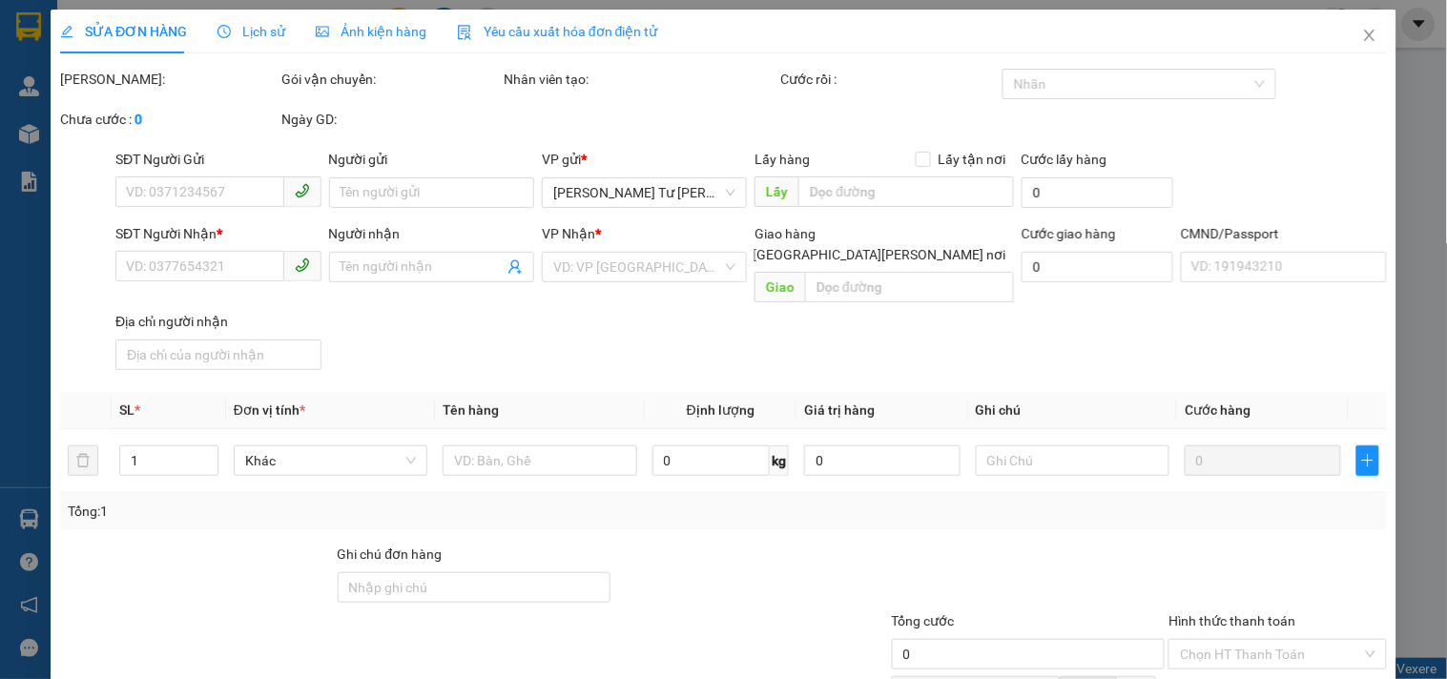
type input "35.000"
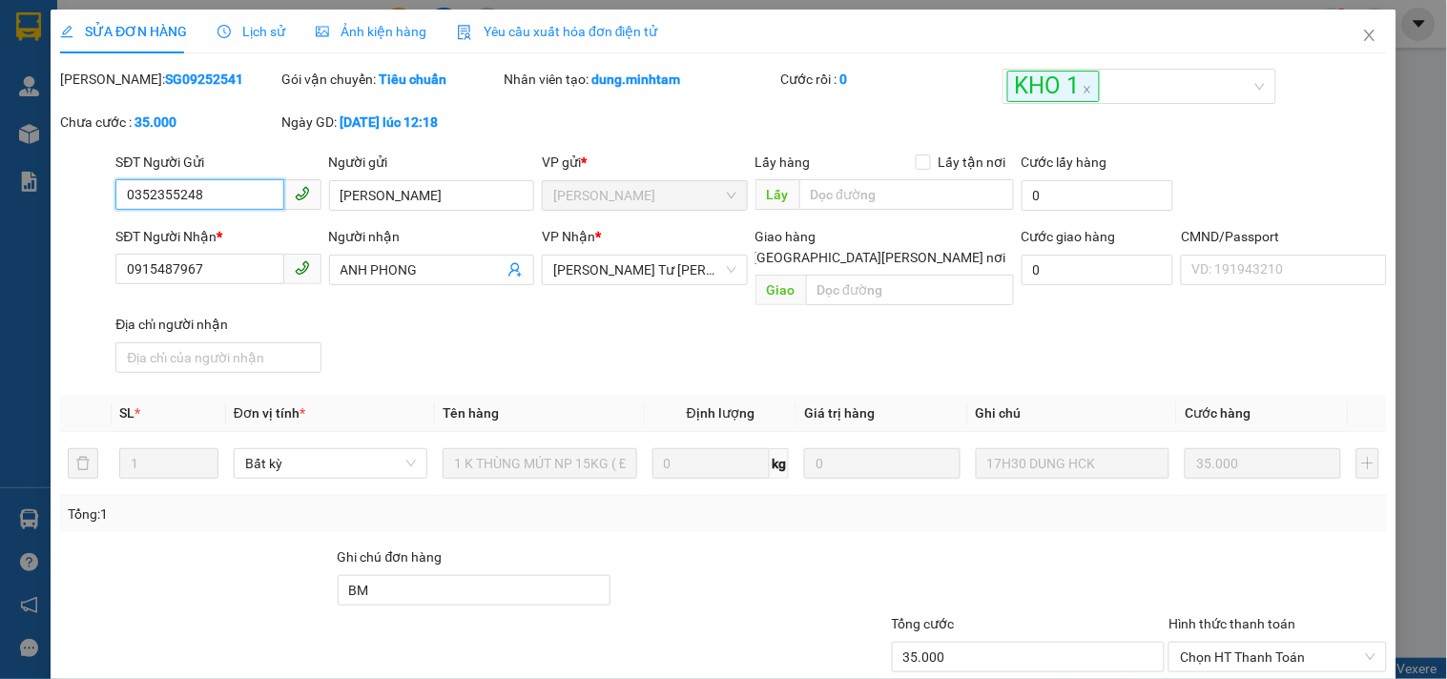
scroll to position [197, 0]
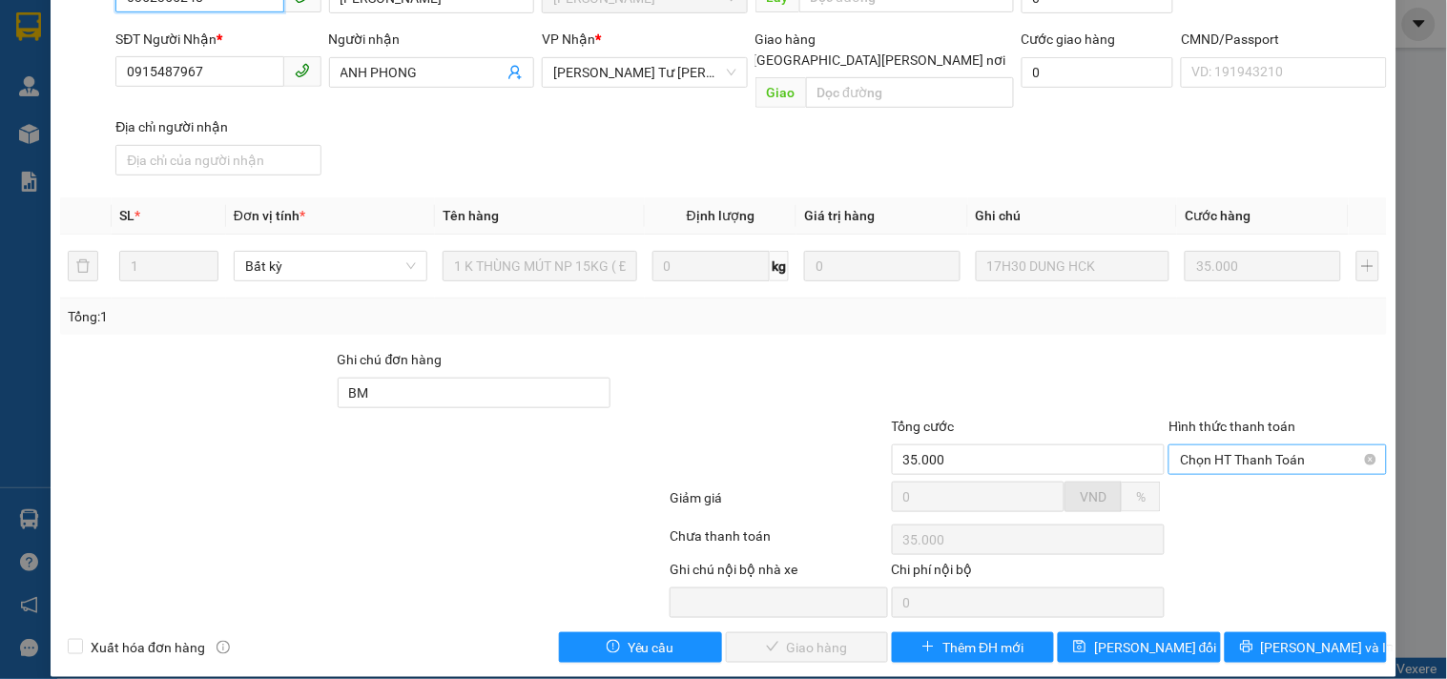
click at [1207, 446] on span "Chọn HT Thanh Toán" at bounding box center [1277, 460] width 195 height 29
click at [1207, 479] on div "Tại văn phòng" at bounding box center [1266, 478] width 193 height 21
type input "0"
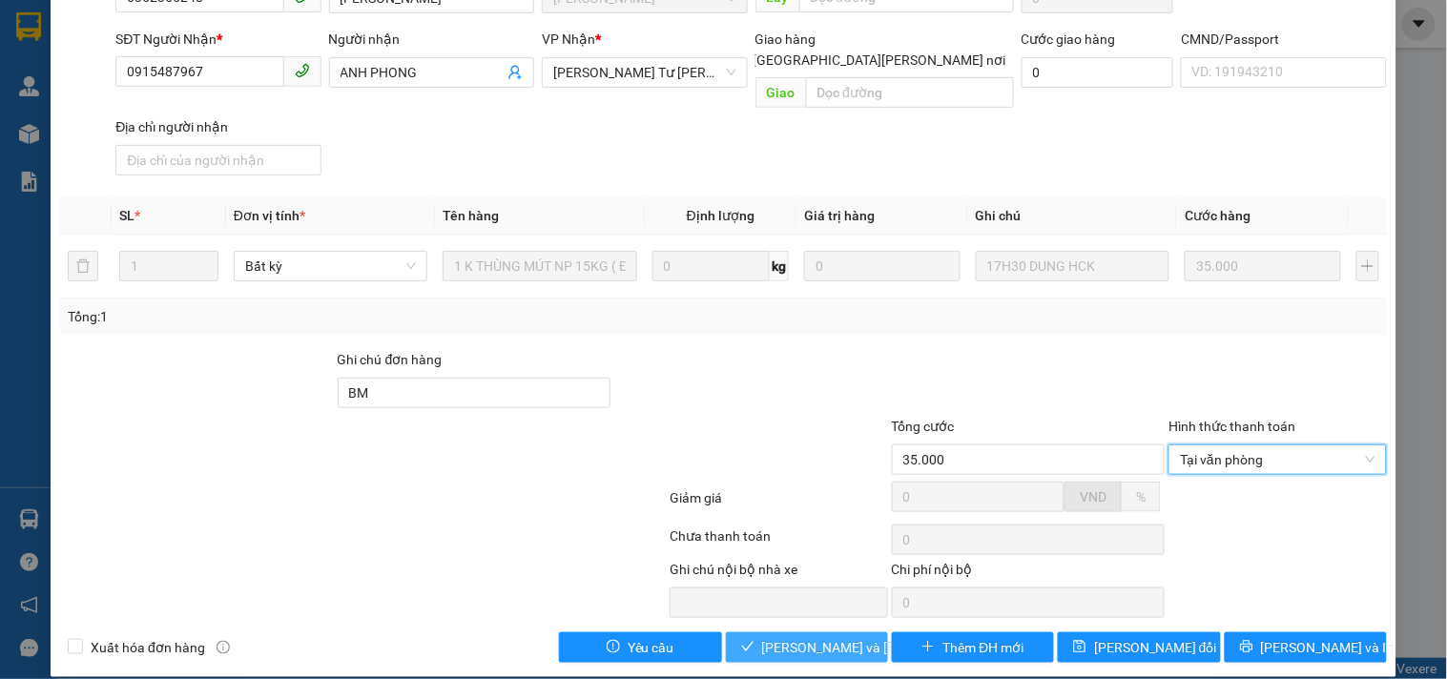
click at [809, 637] on span "[PERSON_NAME] và [PERSON_NAME] hàng" at bounding box center [891, 647] width 258 height 21
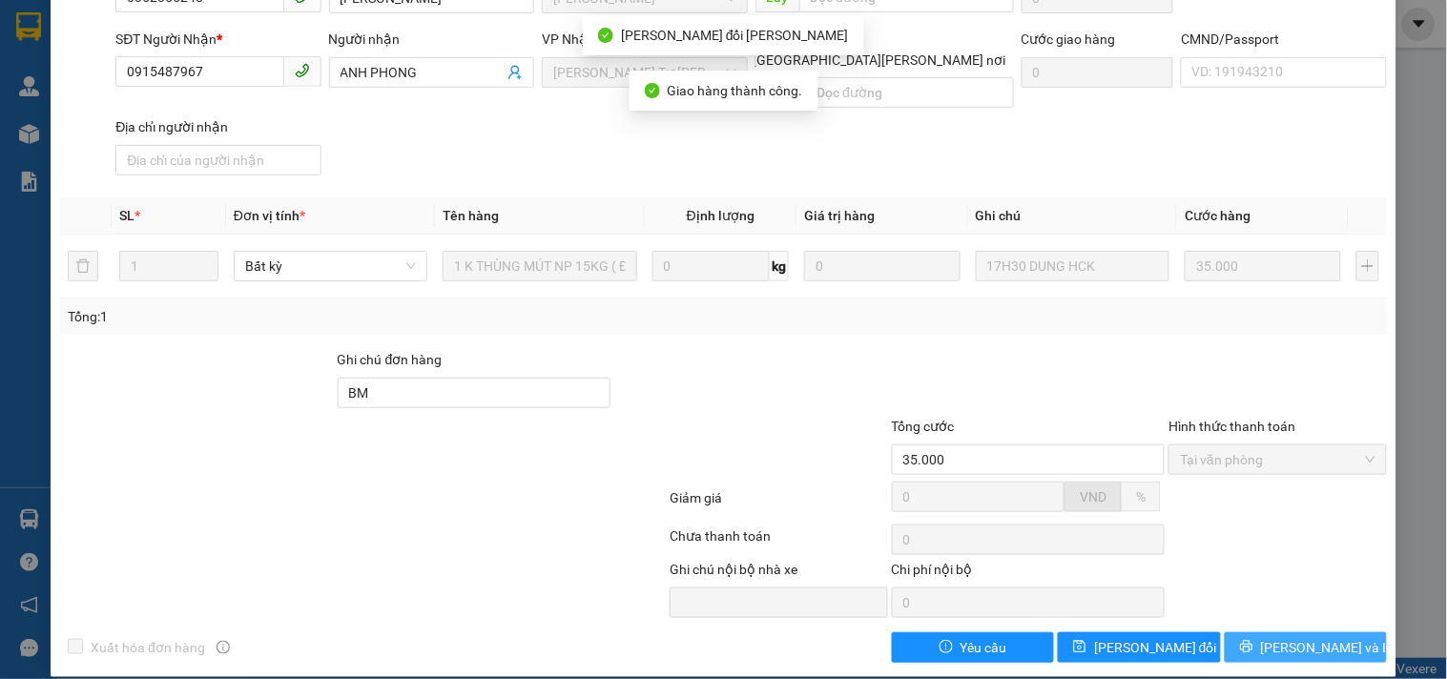
click at [1253, 633] on button "[PERSON_NAME] và In" at bounding box center [1306, 648] width 162 height 31
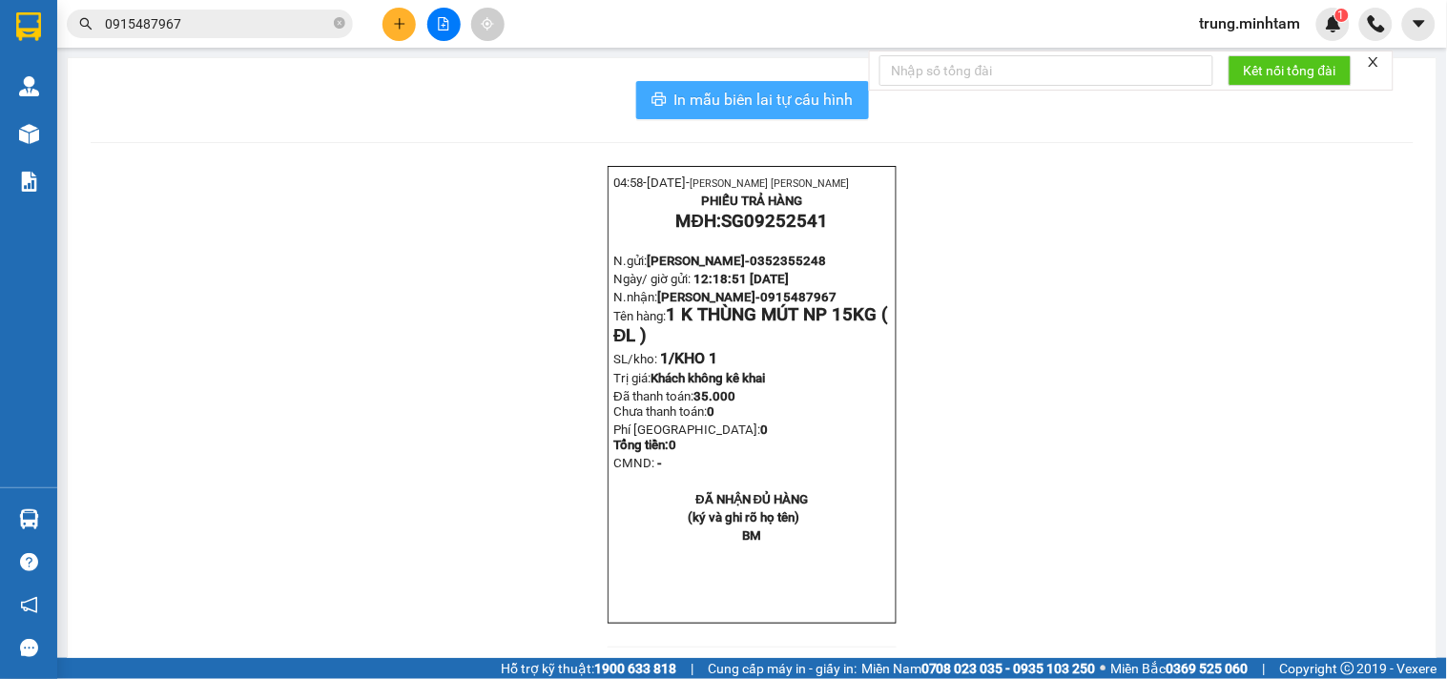
click at [735, 98] on span "In mẫu biên lai tự cấu hình" at bounding box center [764, 100] width 179 height 24
click at [402, 15] on button at bounding box center [399, 24] width 33 height 33
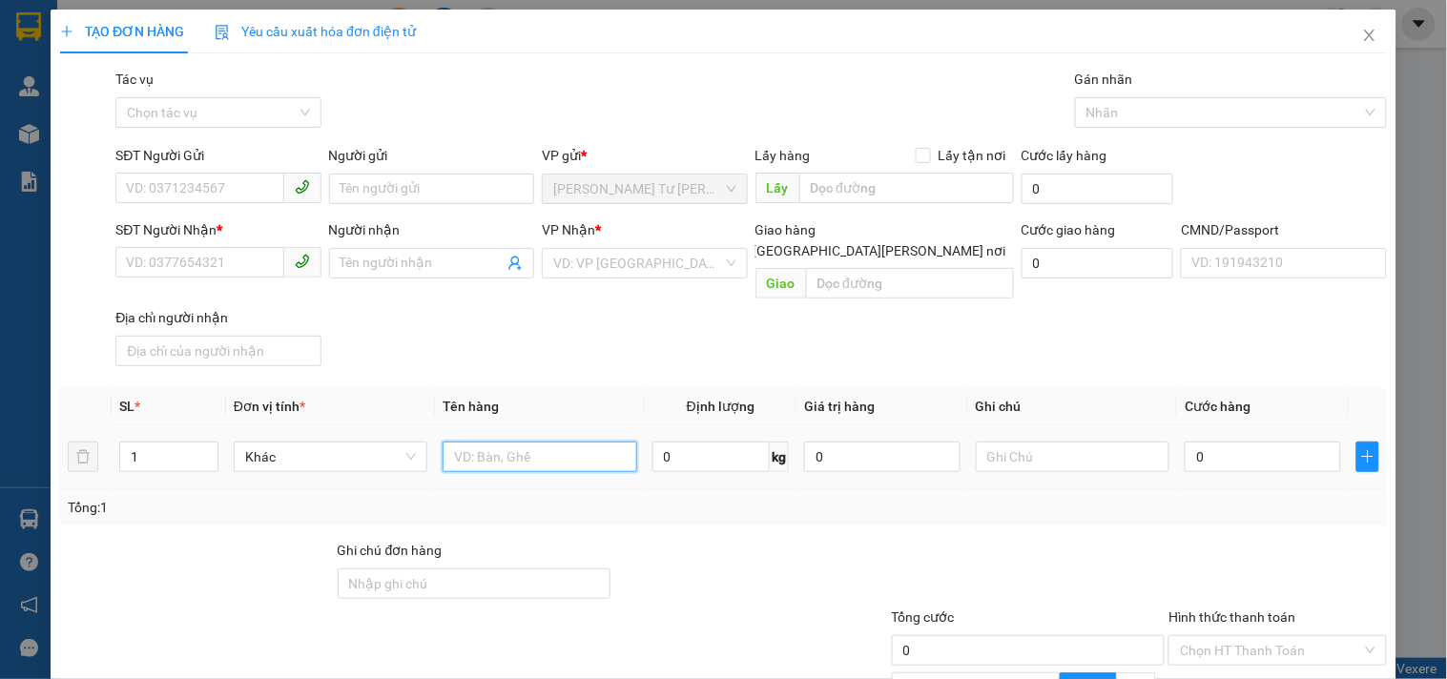
click at [534, 442] on input "text" at bounding box center [540, 457] width 194 height 31
type input "1 G ĐỆM 20 KG NP (ĐA)"
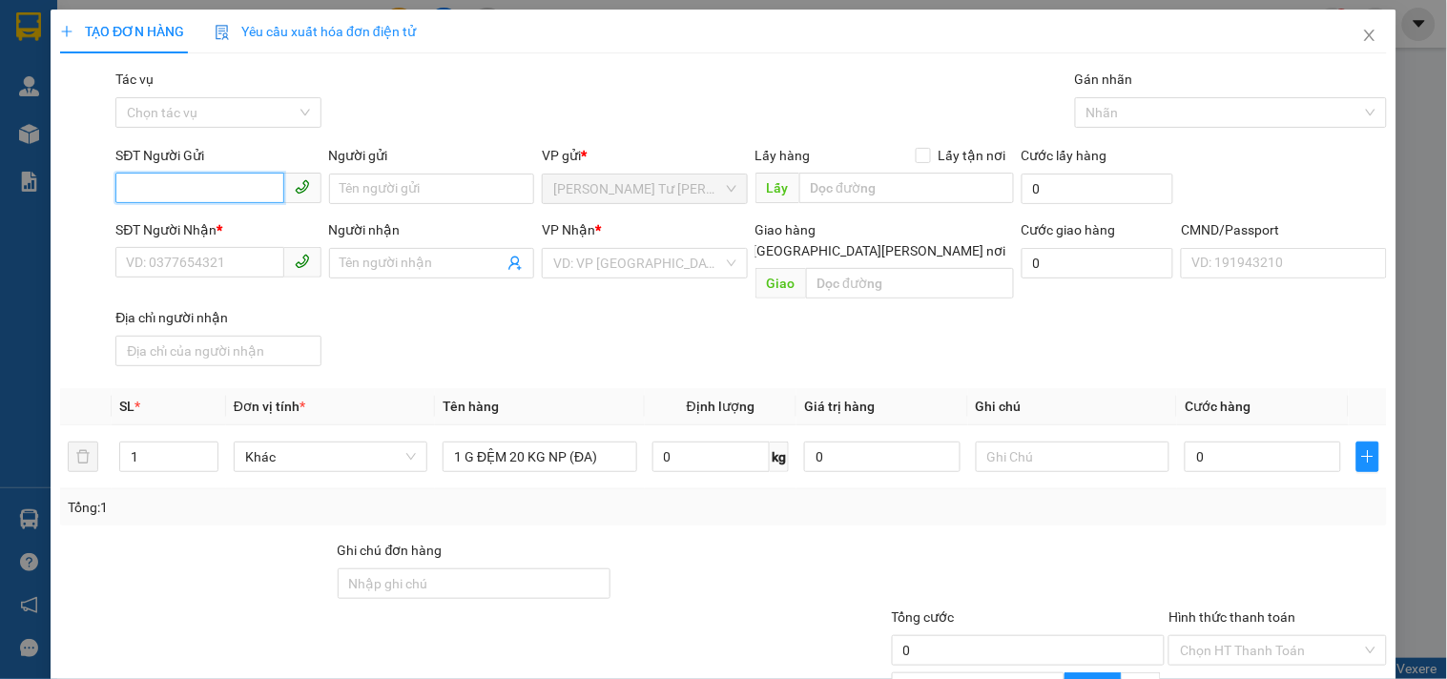
click at [226, 191] on input "SĐT Người Gửi" at bounding box center [199, 188] width 168 height 31
type input "0396027148"
click at [222, 220] on div "0396027148 - HẠNH" at bounding box center [216, 227] width 180 height 21
type input "HẠNH"
type input "0372983910"
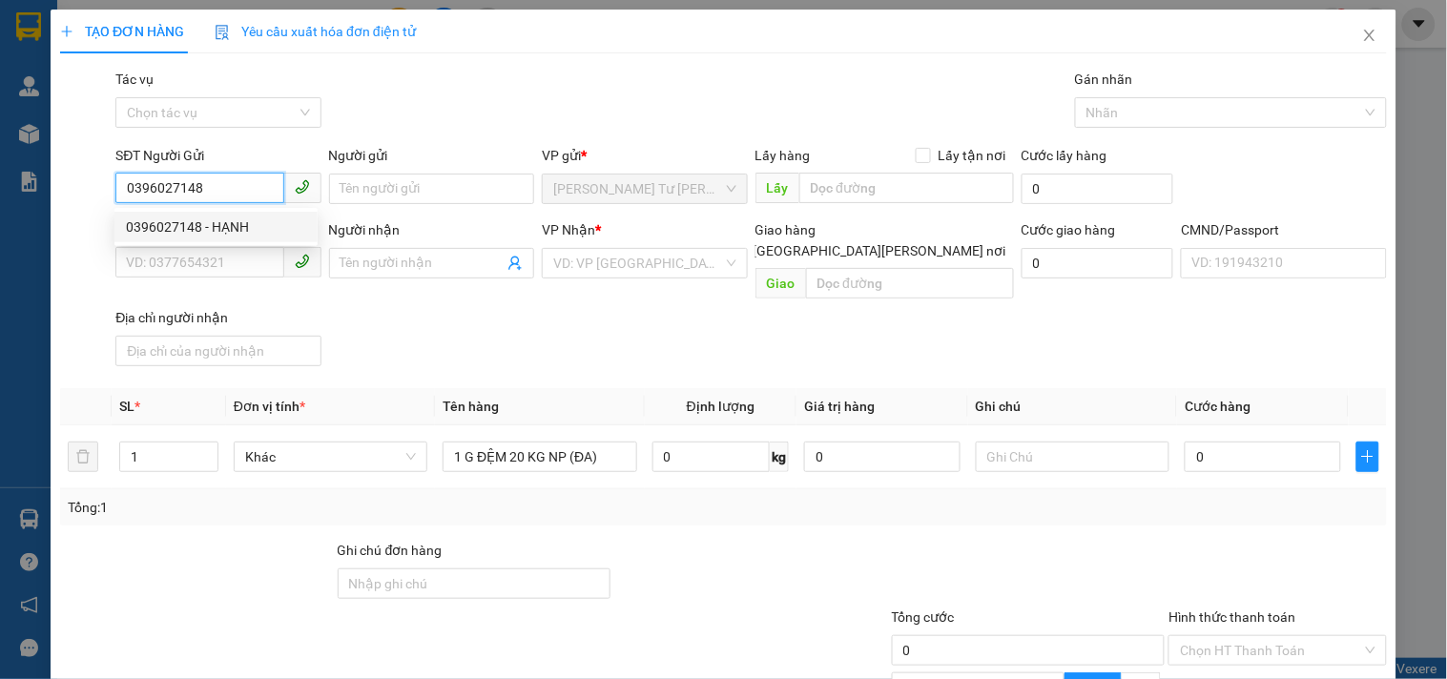
type input "CƯỜNG"
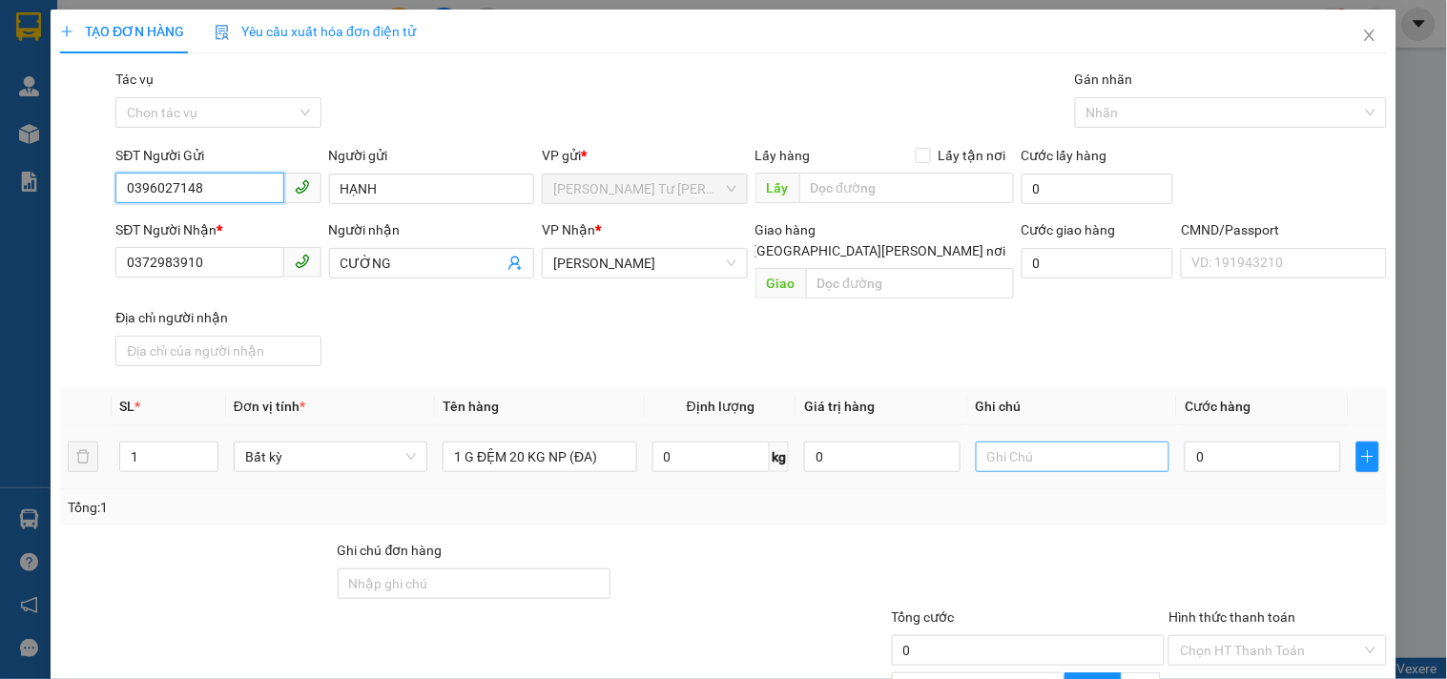
type input "0396027148"
click at [1066, 442] on input "text" at bounding box center [1073, 457] width 194 height 31
type input "10H TRUNG"
type input "3"
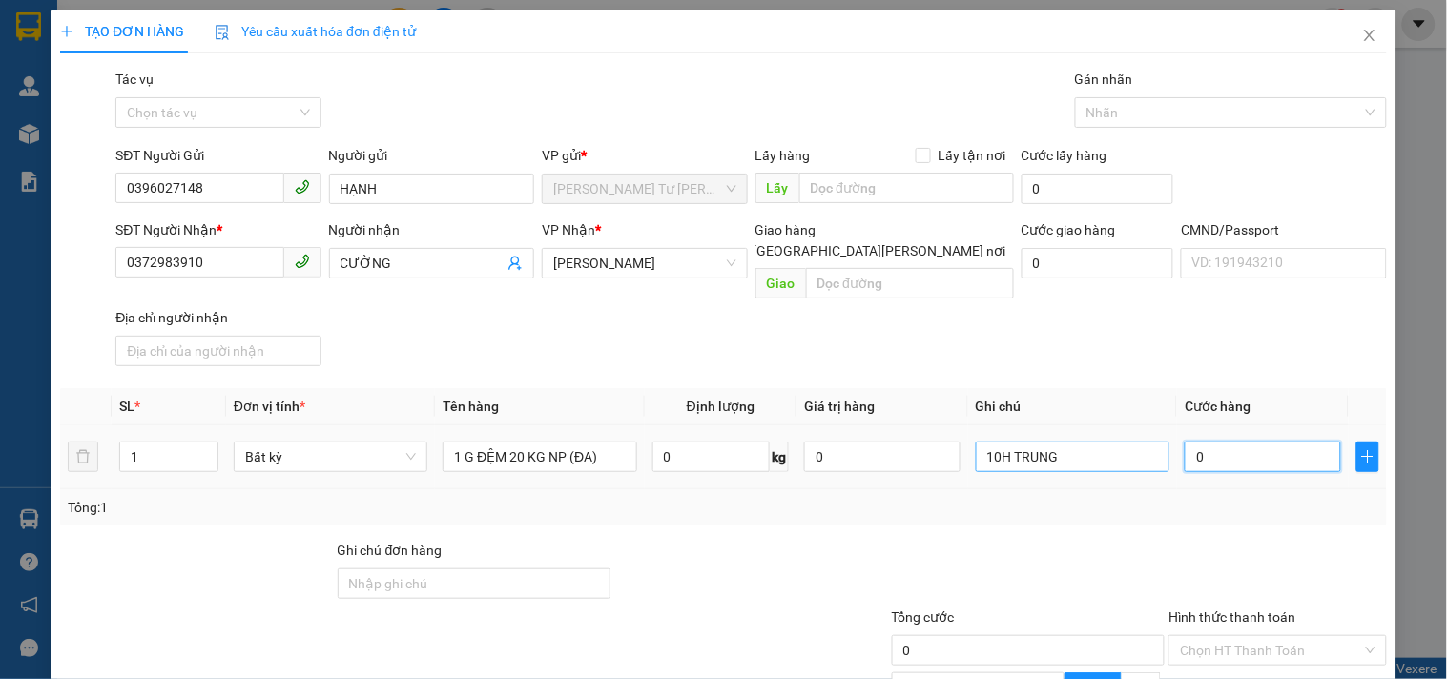
type input "3"
type input "35"
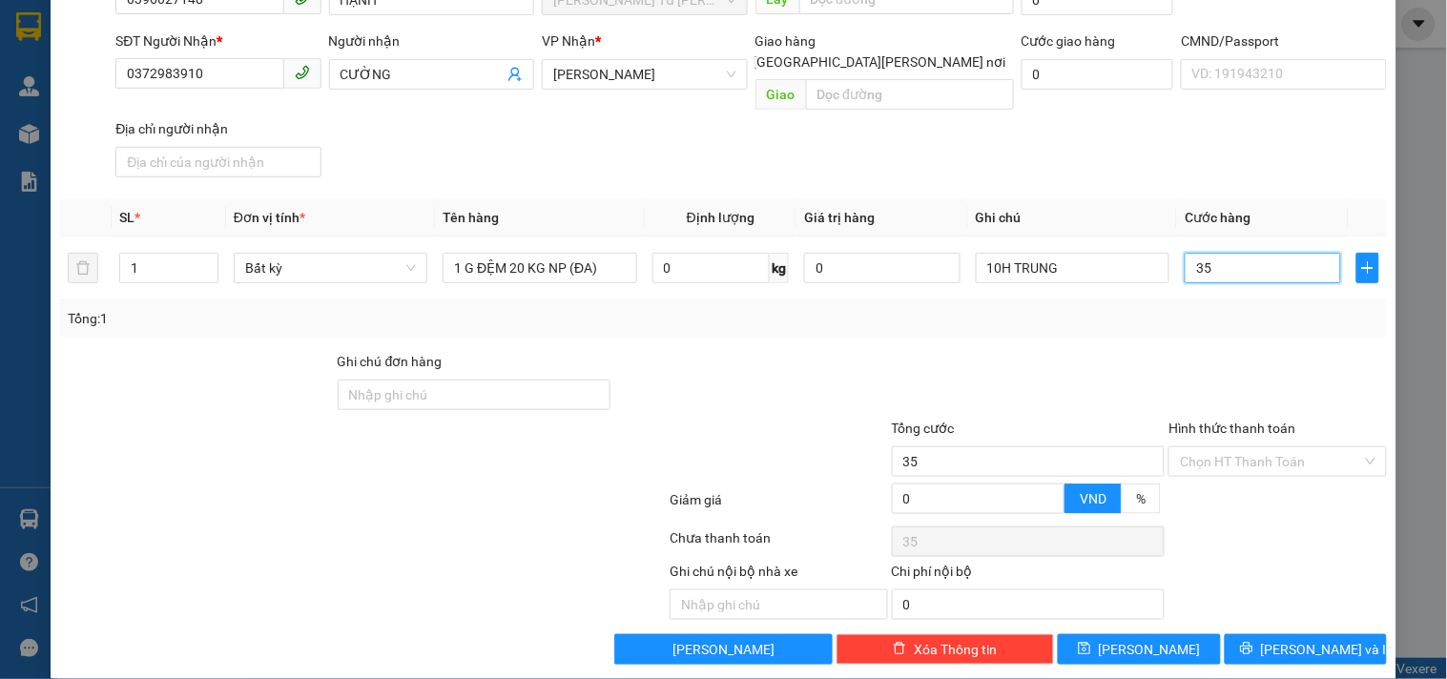
scroll to position [191, 0]
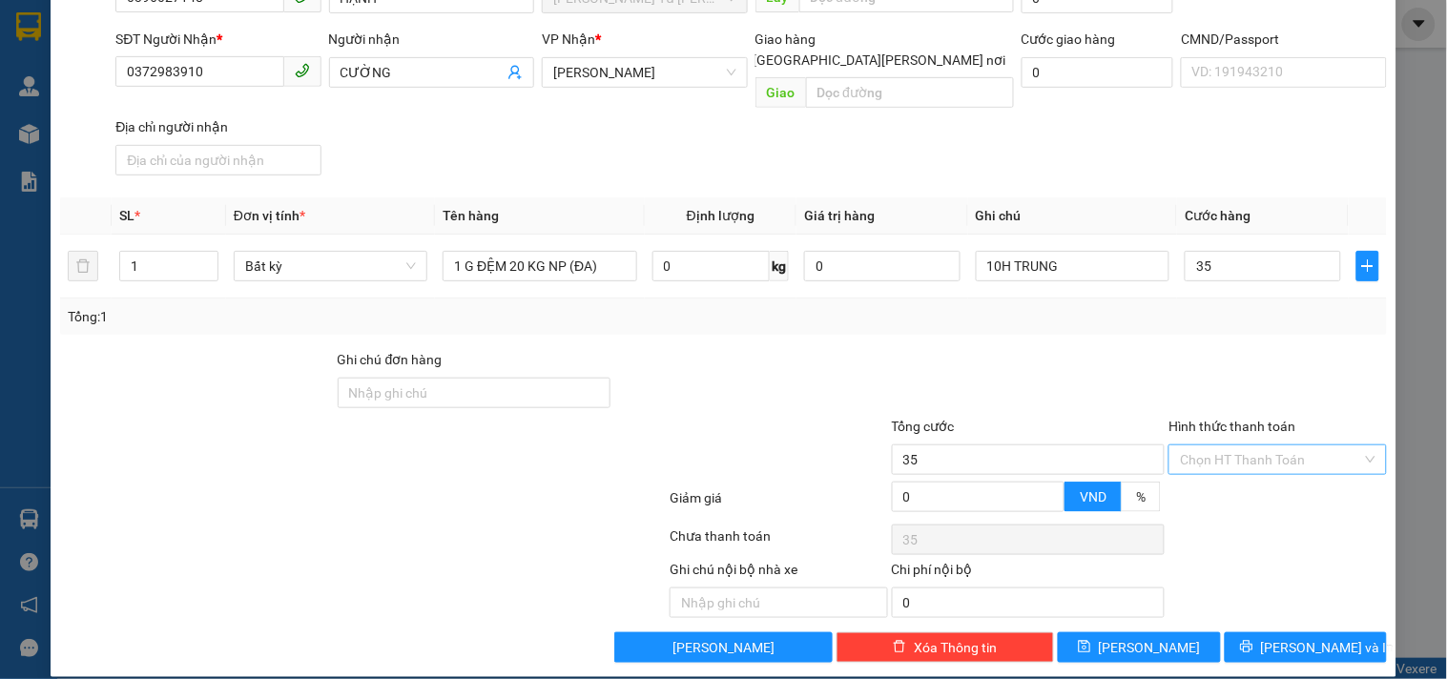
type input "35.000"
click at [1238, 446] on input "Hình thức thanh toán" at bounding box center [1270, 460] width 181 height 29
click at [1232, 480] on div "Tại văn phòng" at bounding box center [1266, 477] width 193 height 21
type input "0"
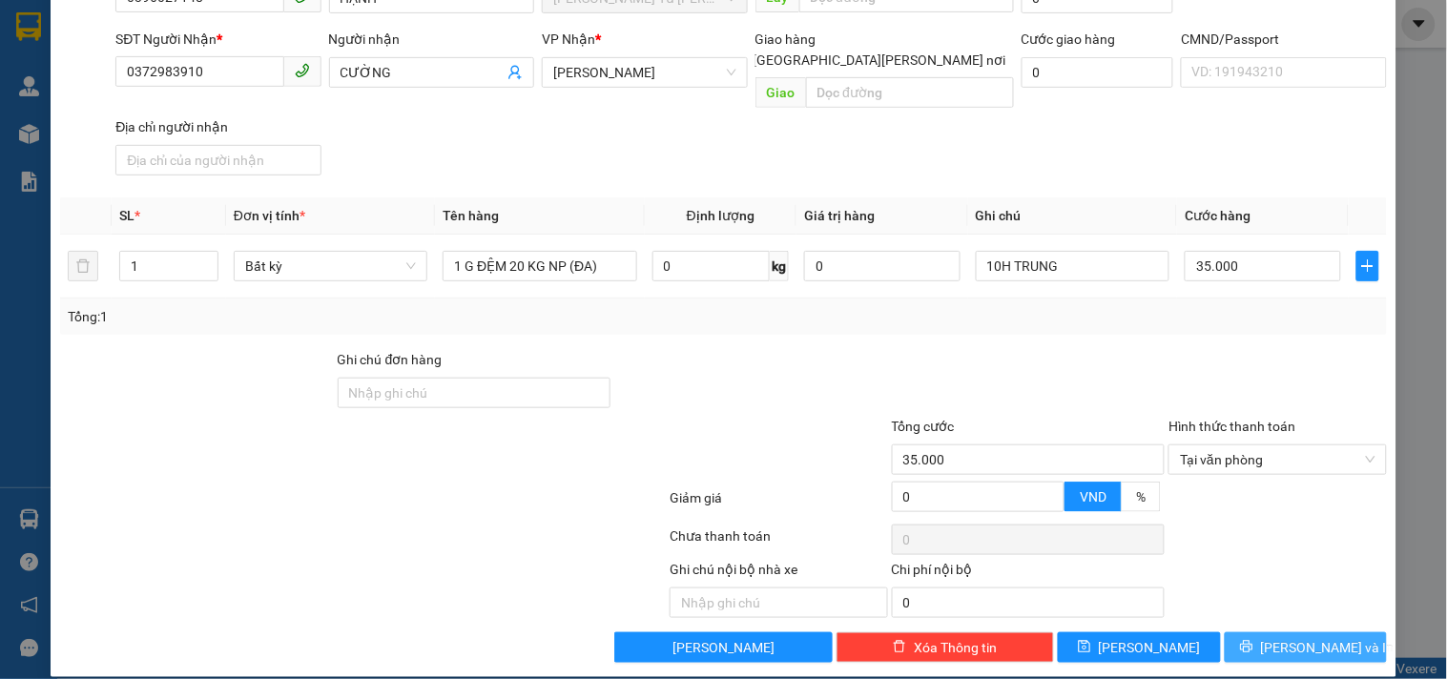
click at [1279, 637] on span "[PERSON_NAME] và In" at bounding box center [1328, 647] width 134 height 21
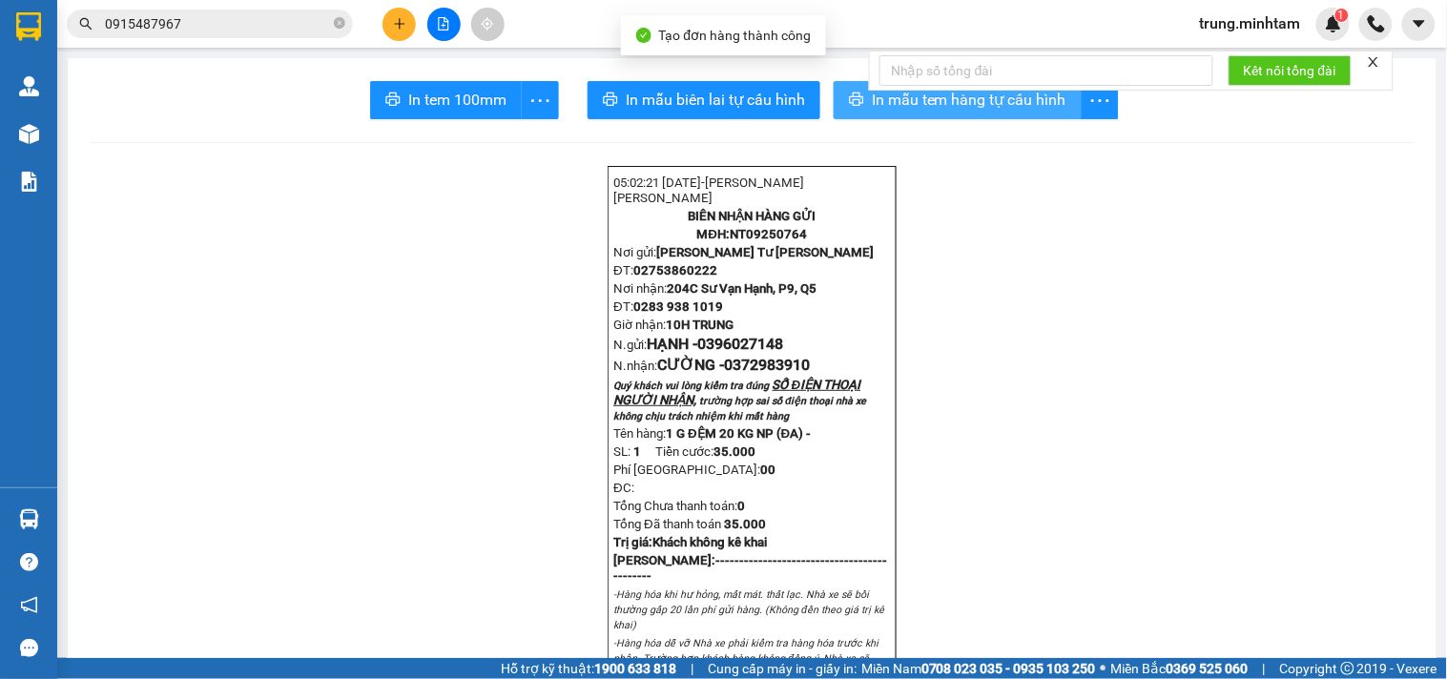
click at [903, 98] on span "In mẫu tem hàng tự cấu hình" at bounding box center [969, 100] width 195 height 24
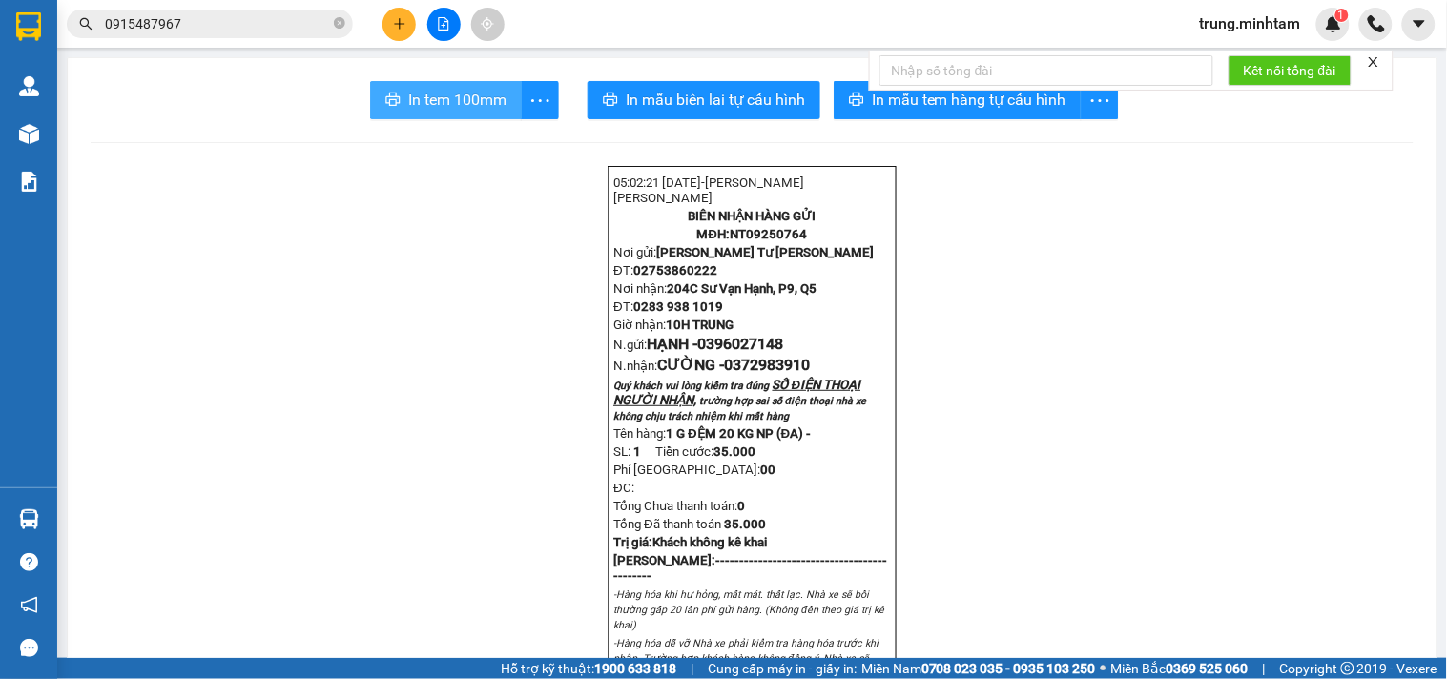
click at [441, 96] on span "In tem 100mm" at bounding box center [457, 100] width 98 height 24
